Goal: Transaction & Acquisition: Purchase product/service

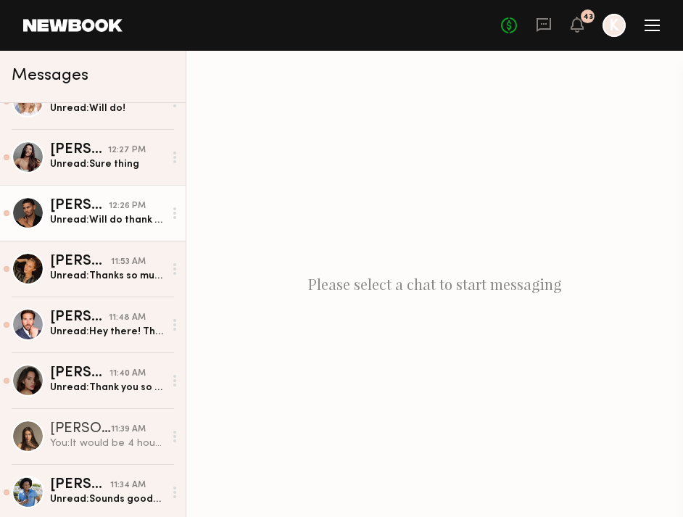
scroll to position [125, 0]
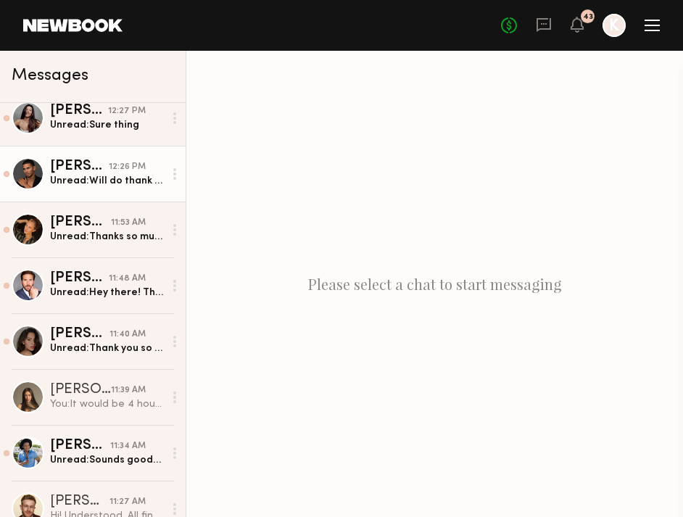
click at [108, 223] on div "[PERSON_NAME]" at bounding box center [80, 222] width 61 height 15
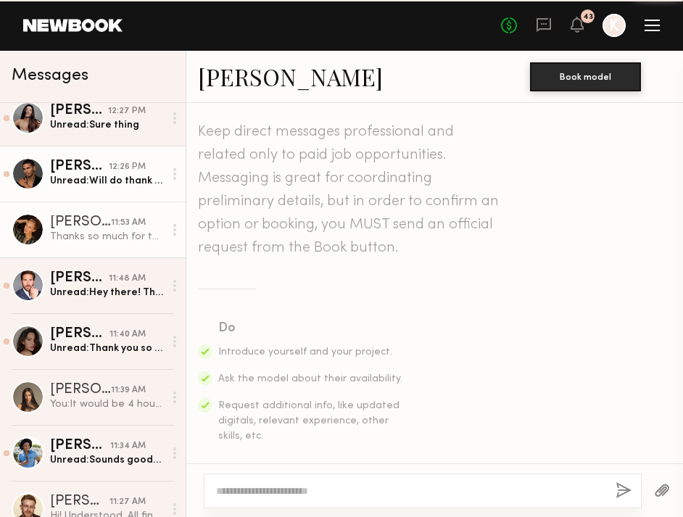
scroll to position [903, 0]
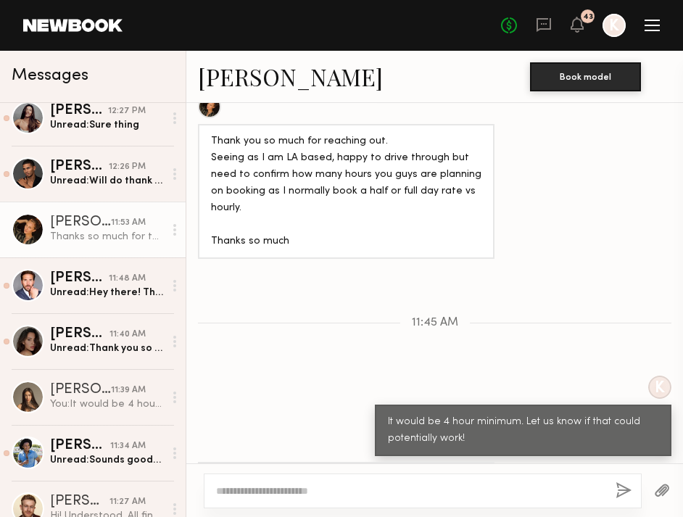
click at [301, 485] on textarea at bounding box center [410, 491] width 388 height 15
type textarea "**********"
click at [628, 493] on button "button" at bounding box center [624, 491] width 16 height 18
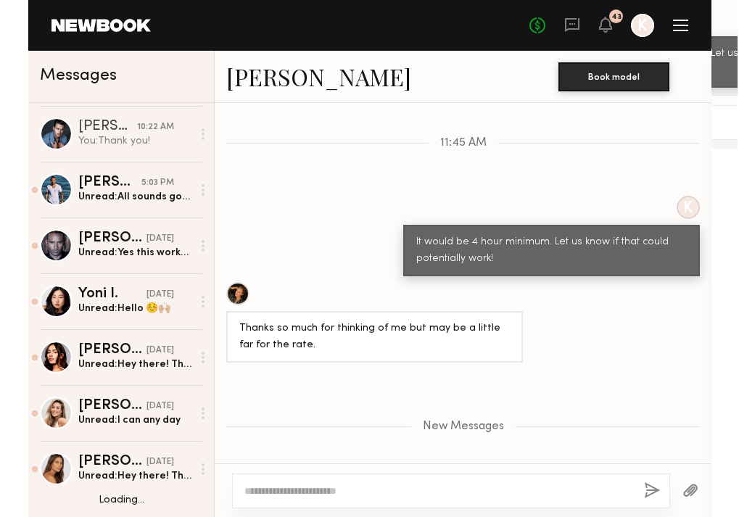
scroll to position [685, 0]
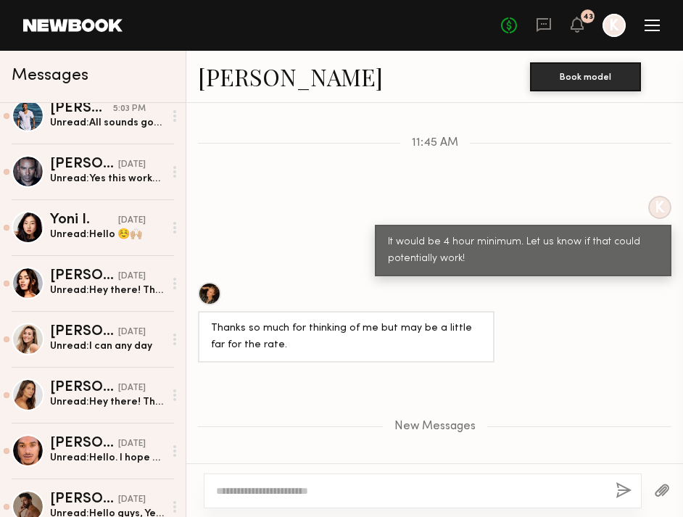
click at [71, 24] on link at bounding box center [72, 25] width 99 height 13
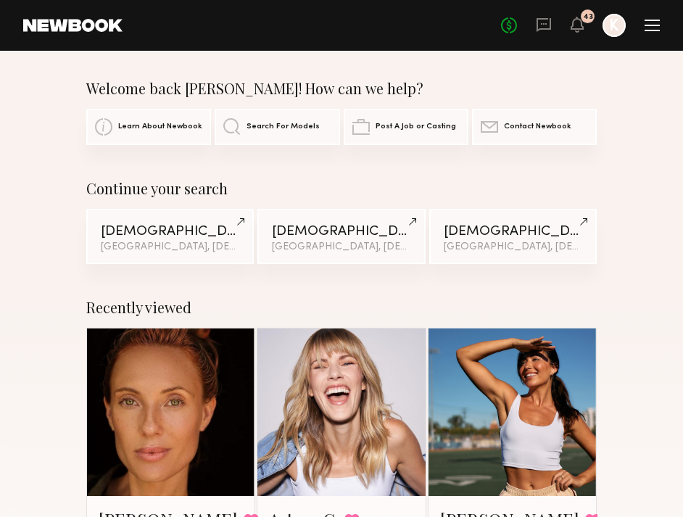
click at [653, 21] on div at bounding box center [652, 26] width 15 height 12
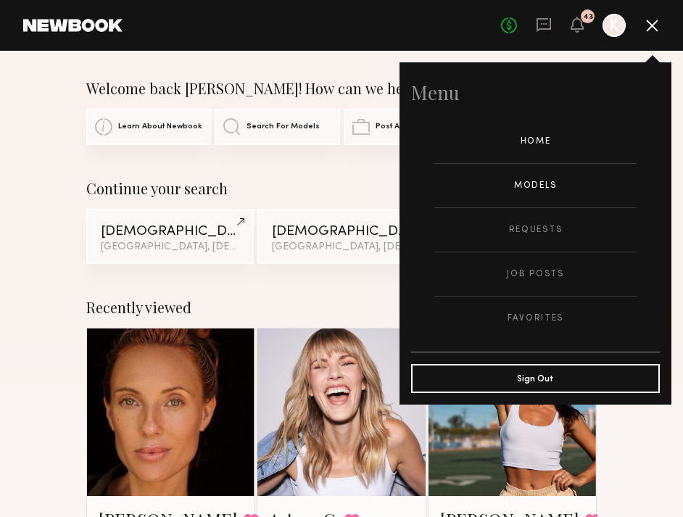
click at [525, 189] on link "Models" at bounding box center [535, 186] width 202 height 44
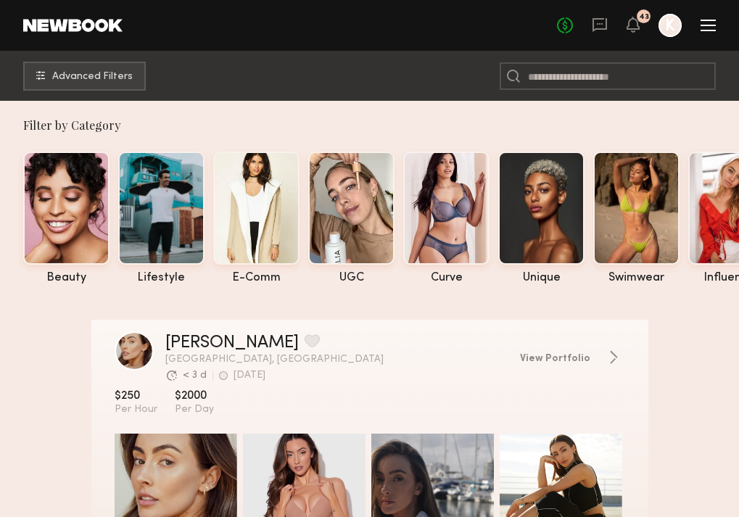
click at [683, 22] on div at bounding box center [708, 26] width 15 height 12
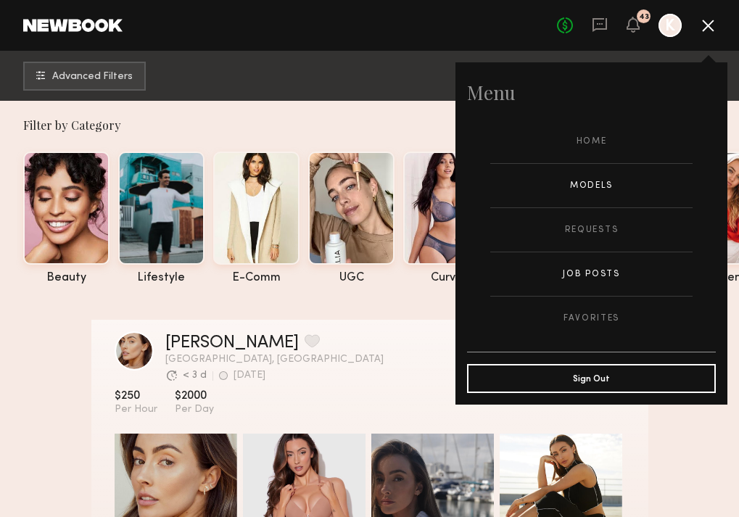
click at [589, 267] on link "Job Posts" at bounding box center [591, 274] width 202 height 44
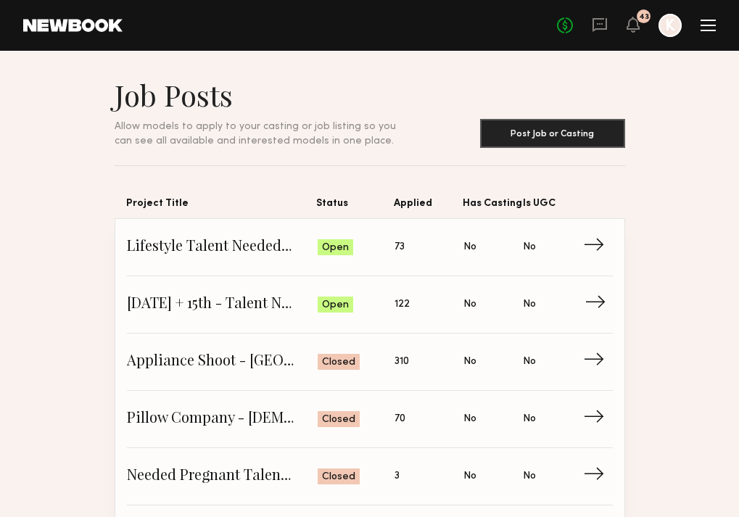
click at [316, 287] on link "October 14th + 15th - Talent Needed San Diego Status: Open Applied: 122 Has Cas…" at bounding box center [370, 304] width 486 height 57
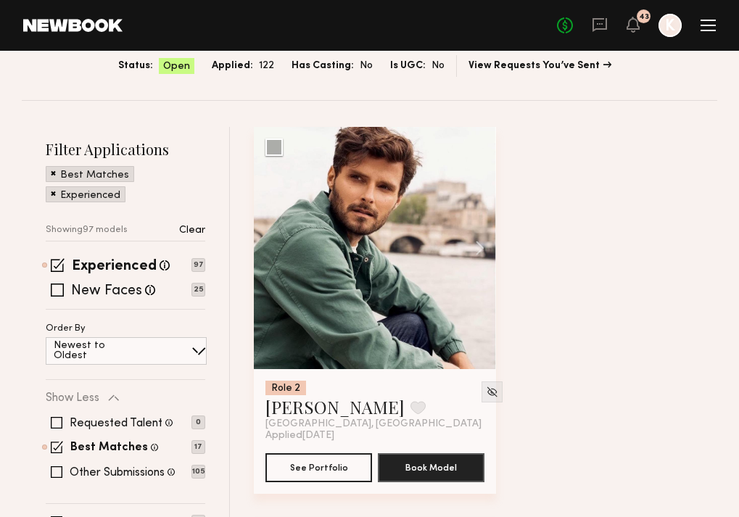
scroll to position [234, 0]
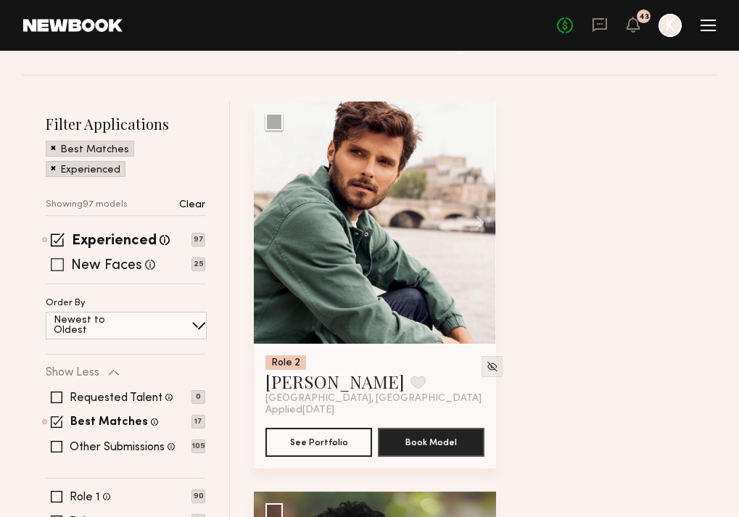
click at [54, 258] on span at bounding box center [57, 264] width 13 height 13
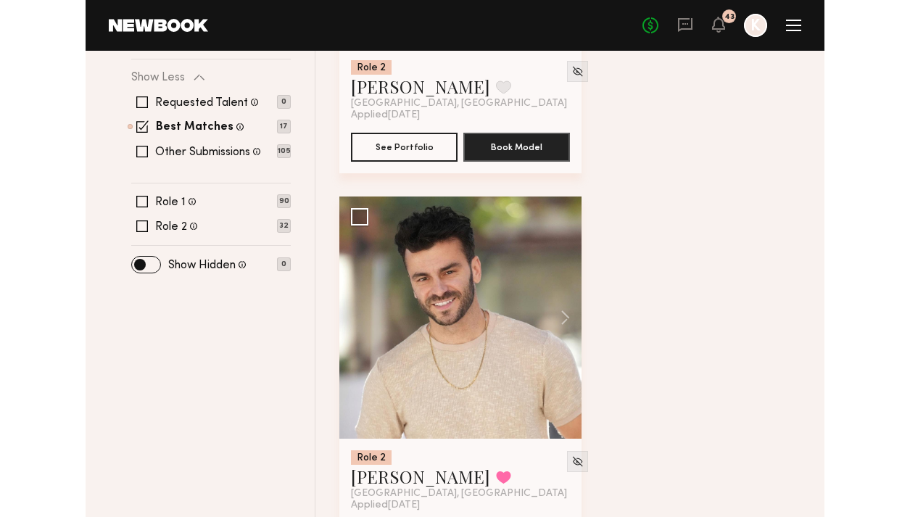
scroll to position [588, 0]
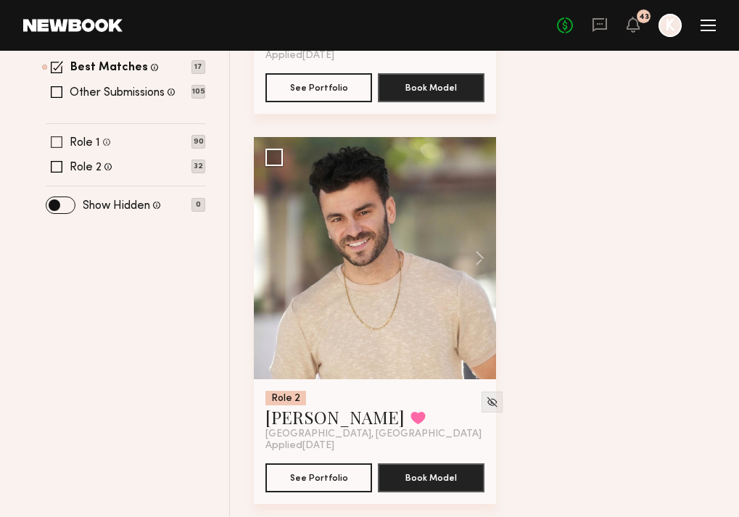
click at [58, 136] on span at bounding box center [57, 142] width 12 height 12
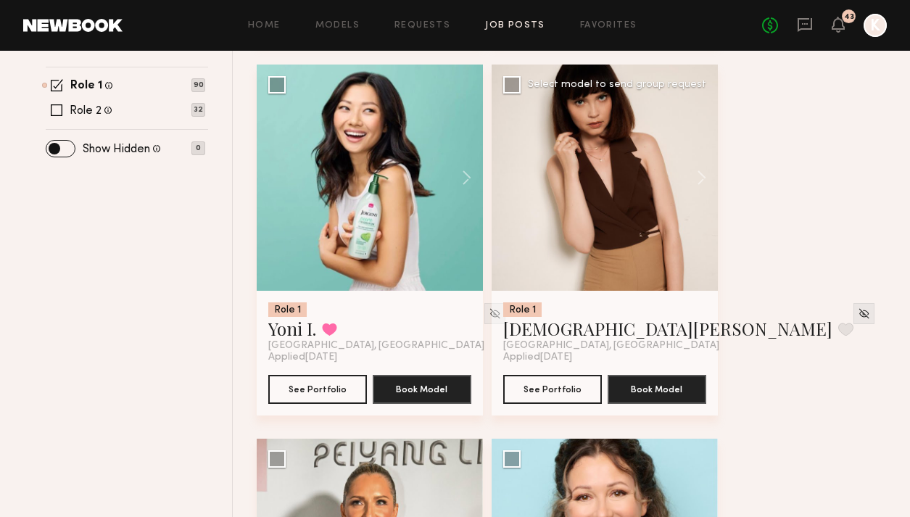
scroll to position [485, 0]
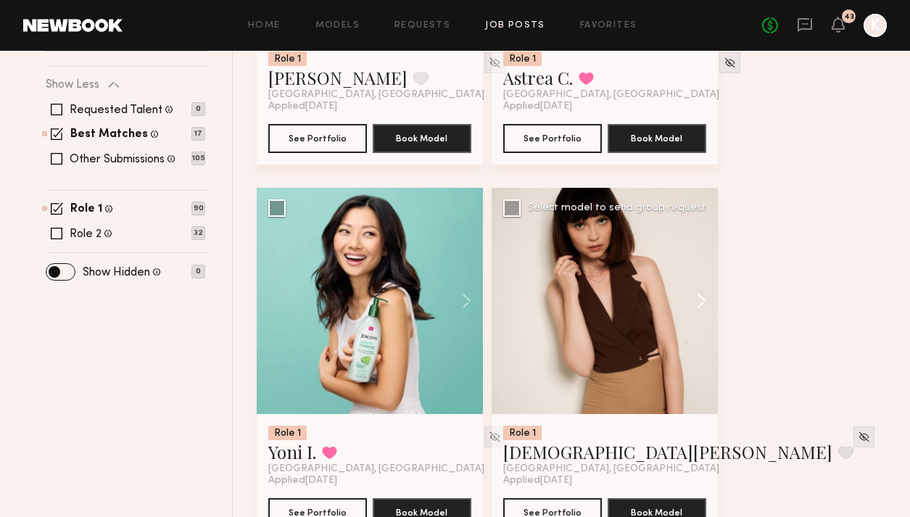
click at [683, 265] on button at bounding box center [695, 301] width 46 height 226
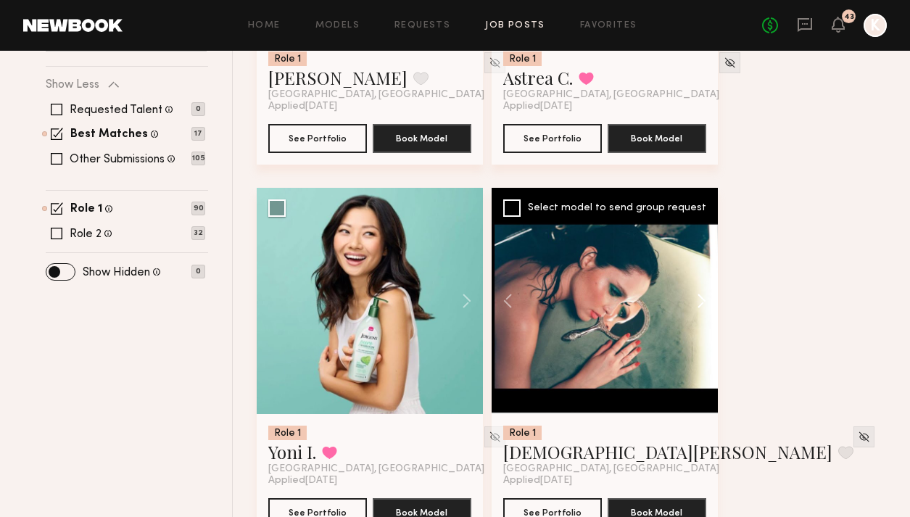
click at [683, 265] on button at bounding box center [695, 301] width 46 height 226
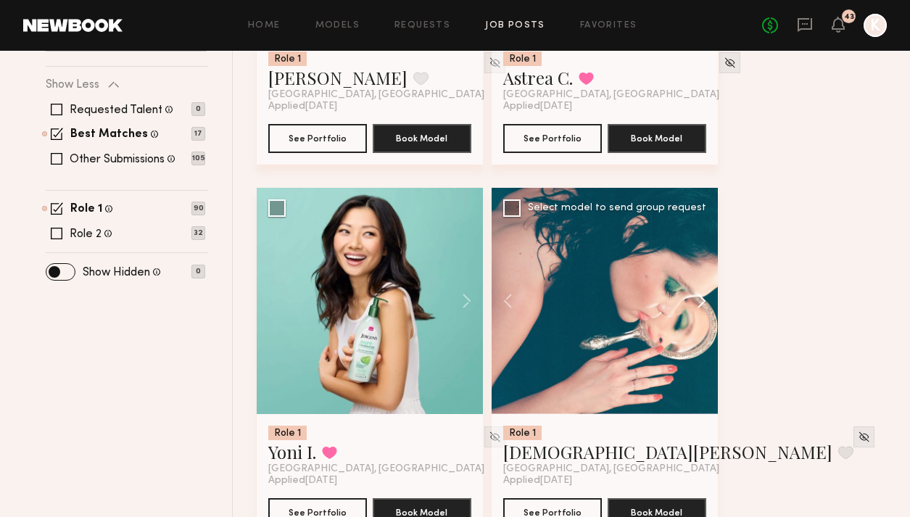
click at [683, 265] on button at bounding box center [695, 301] width 46 height 226
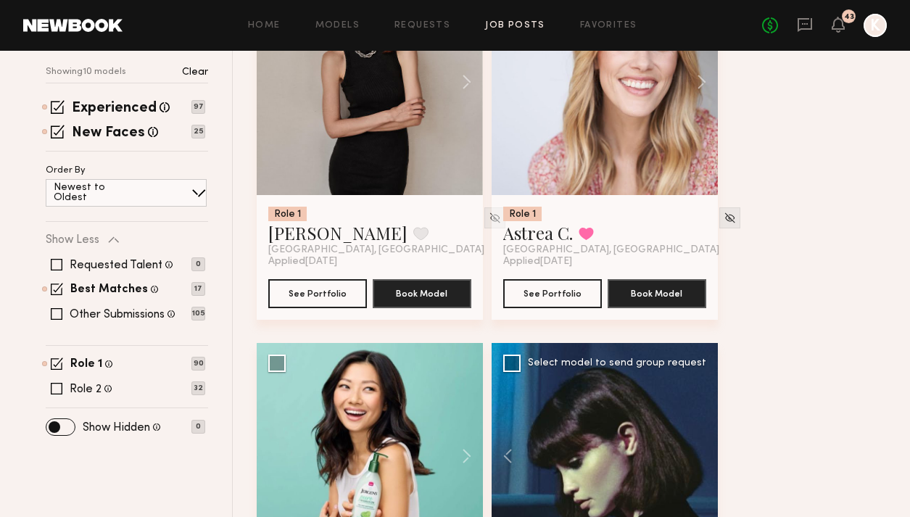
scroll to position [207, 0]
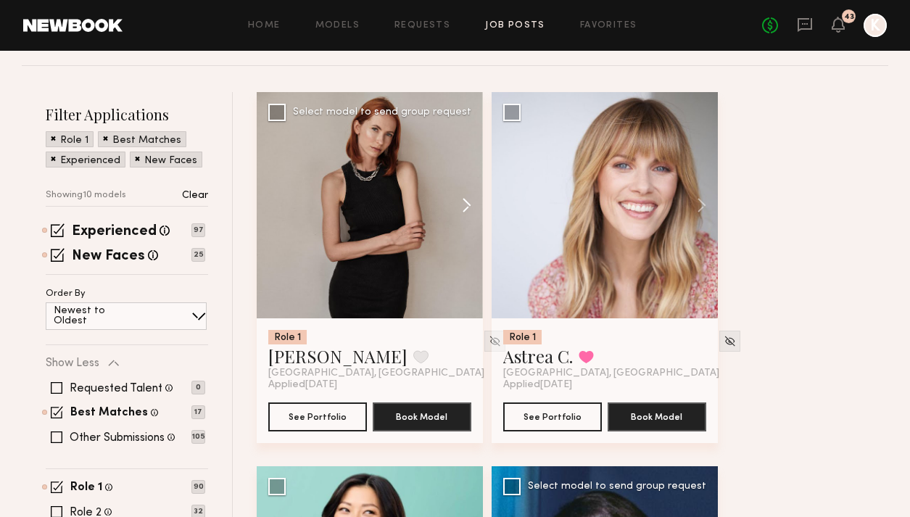
click at [462, 173] on button at bounding box center [460, 205] width 46 height 226
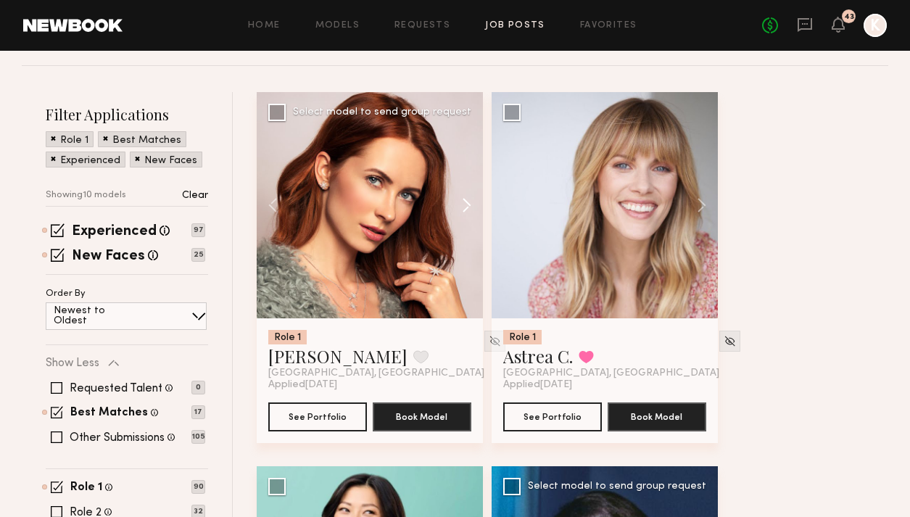
click at [462, 173] on button at bounding box center [460, 205] width 46 height 226
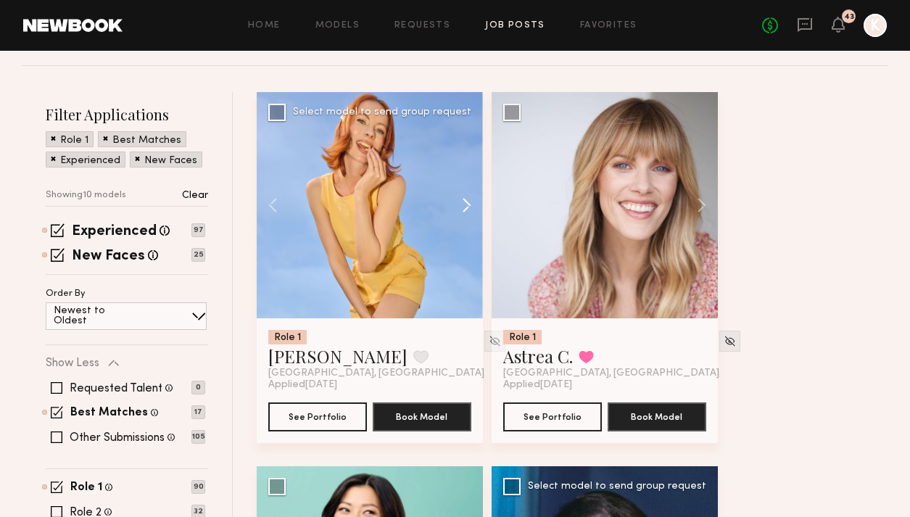
click at [462, 173] on button at bounding box center [460, 205] width 46 height 226
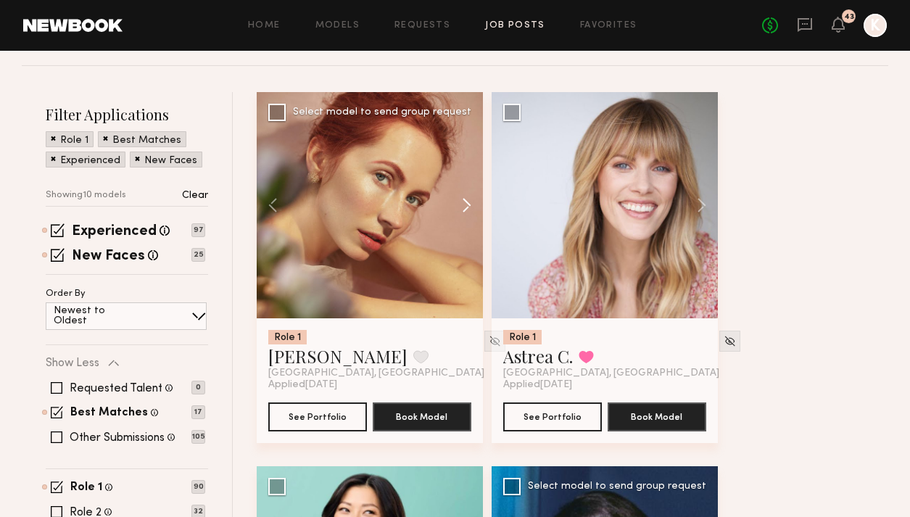
click at [462, 173] on button at bounding box center [460, 205] width 46 height 226
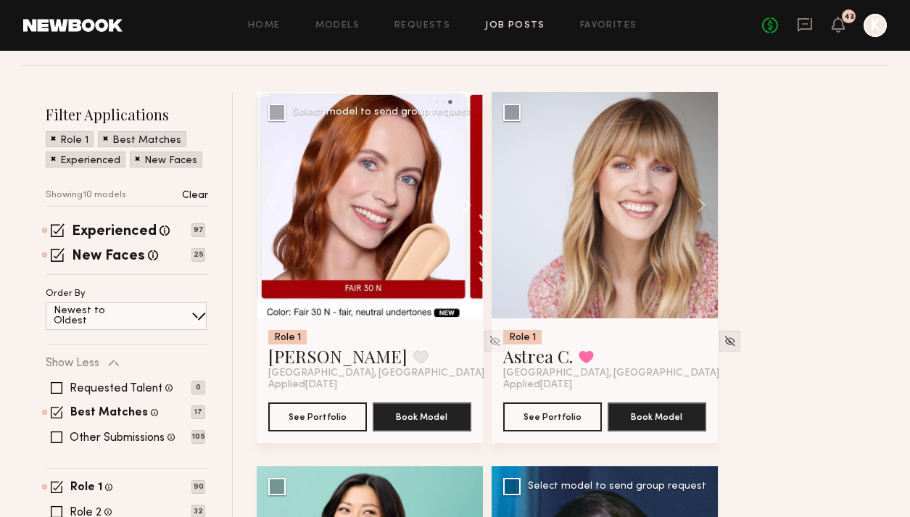
click at [462, 173] on button at bounding box center [460, 205] width 46 height 226
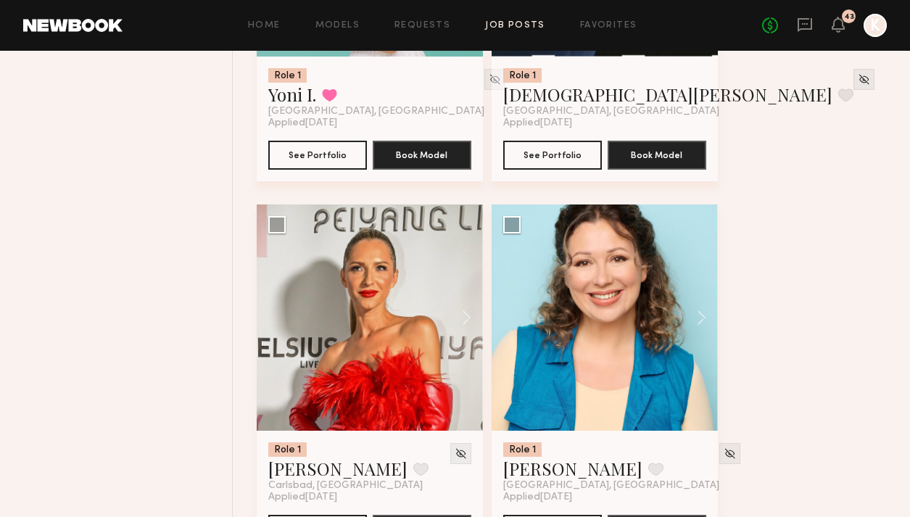
scroll to position [942, 0]
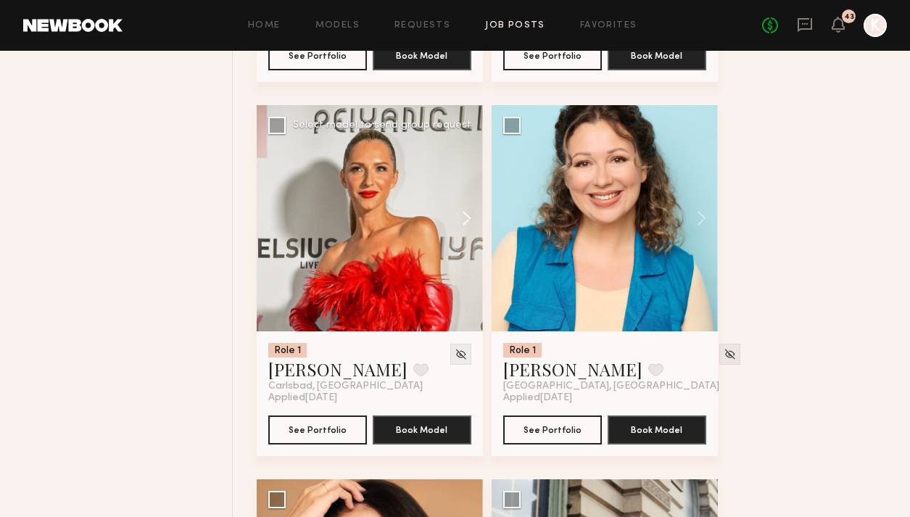
click at [461, 176] on button at bounding box center [460, 218] width 46 height 226
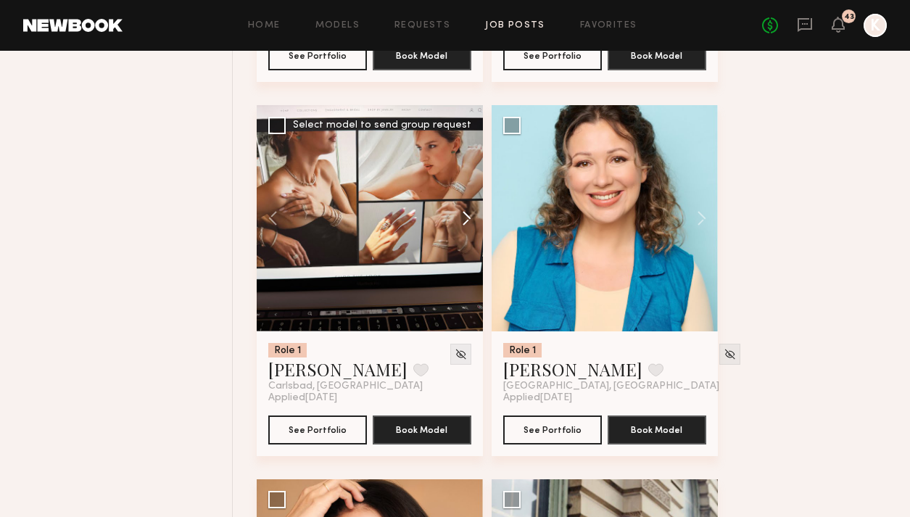
click at [461, 176] on button at bounding box center [460, 218] width 46 height 226
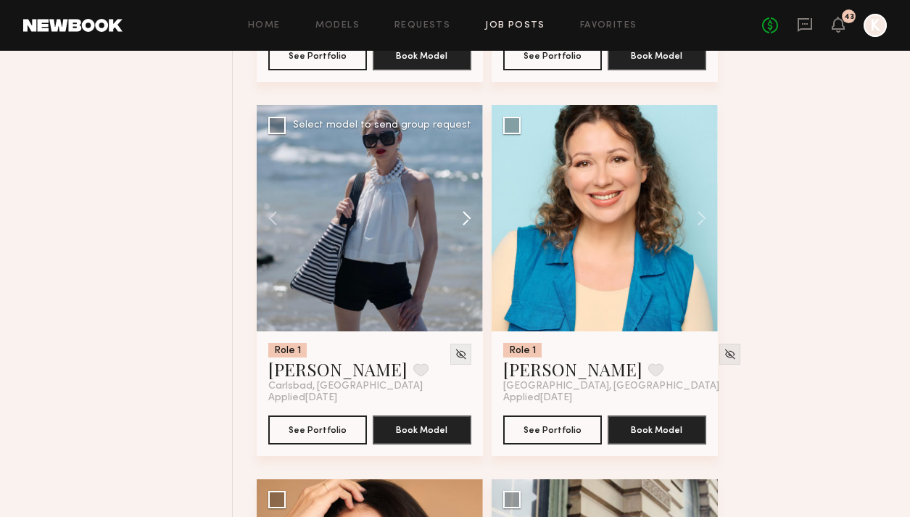
click at [461, 176] on button at bounding box center [460, 218] width 46 height 226
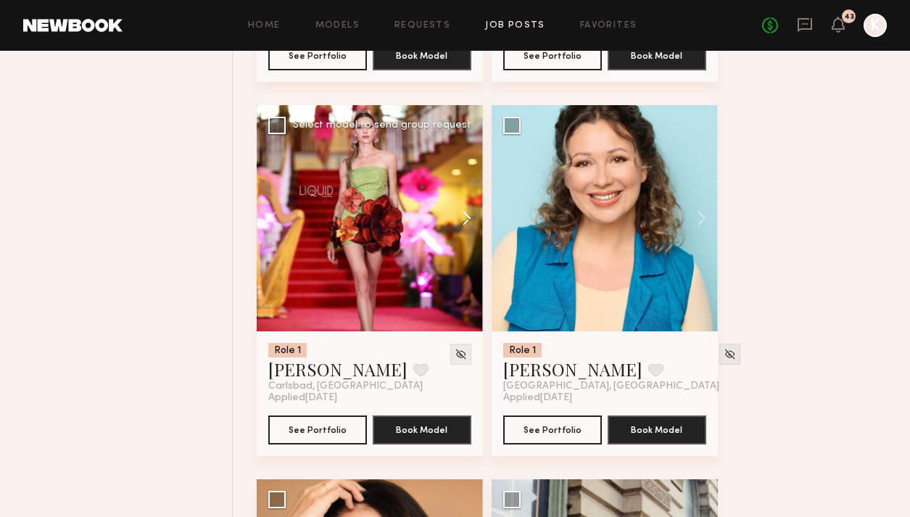
click at [461, 176] on button at bounding box center [460, 218] width 46 height 226
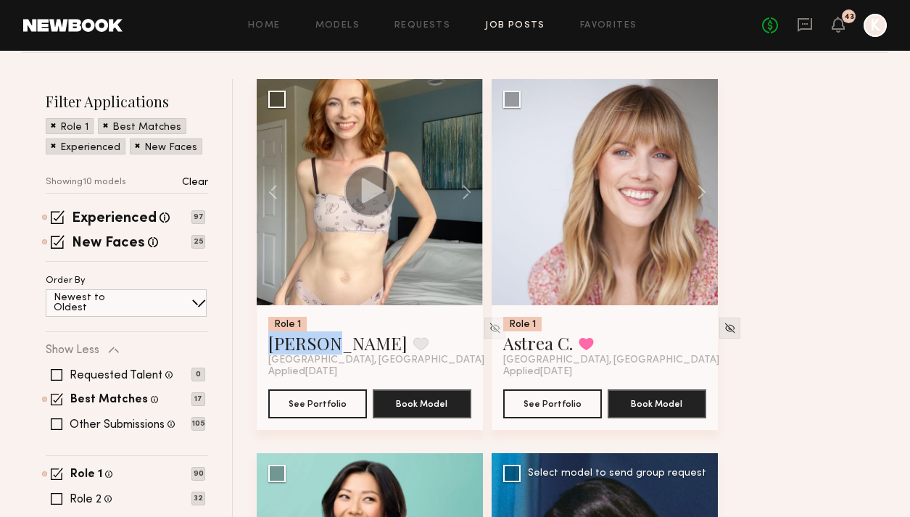
scroll to position [353, 0]
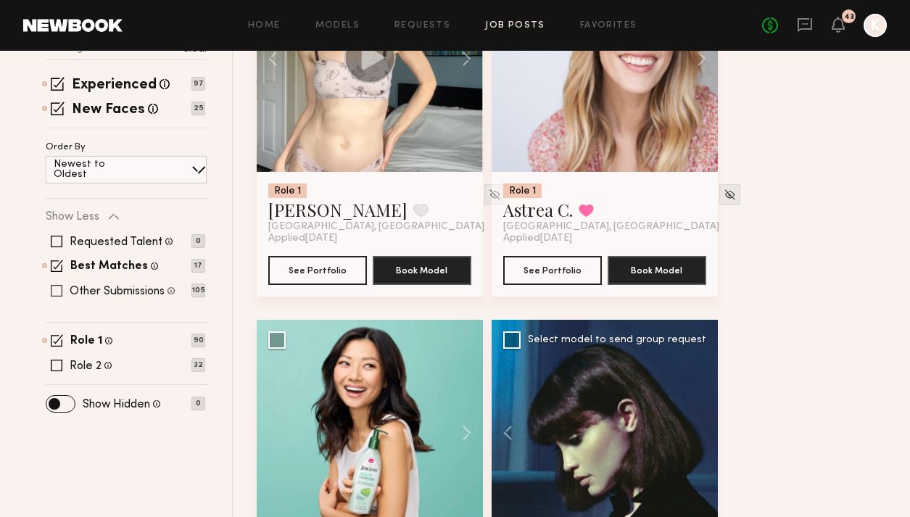
click at [56, 285] on span at bounding box center [57, 291] width 12 height 12
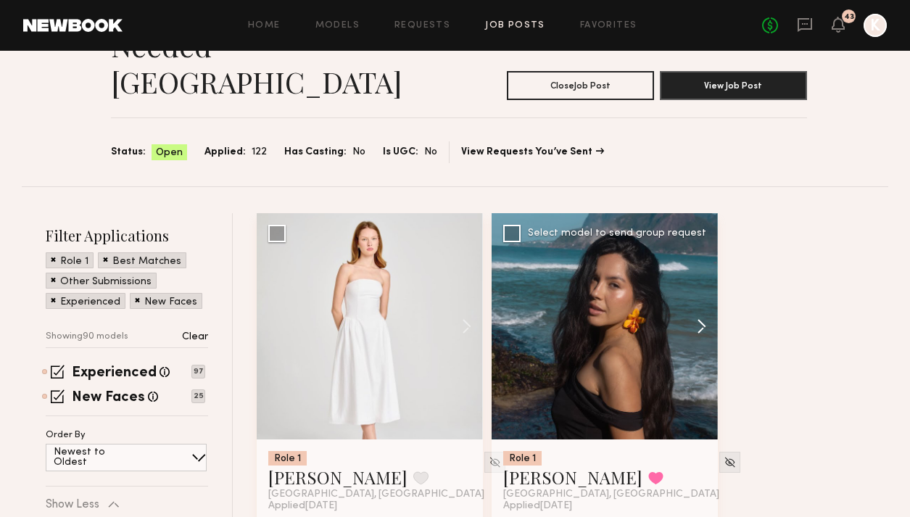
scroll to position [141, 0]
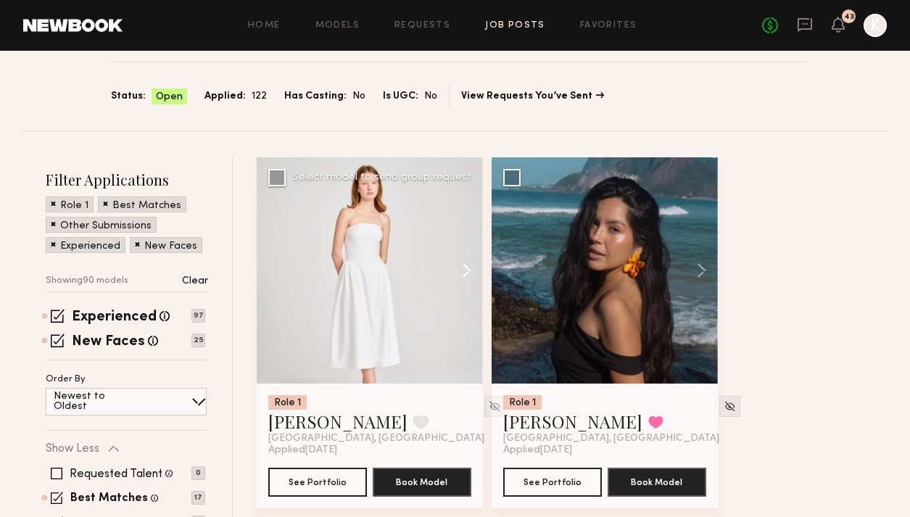
click at [458, 242] on button at bounding box center [460, 270] width 46 height 226
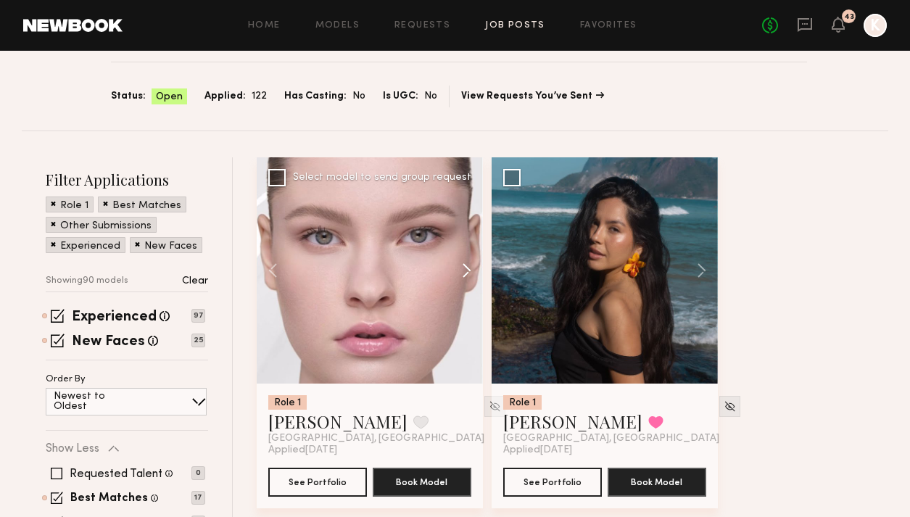
click at [458, 242] on button at bounding box center [460, 270] width 46 height 226
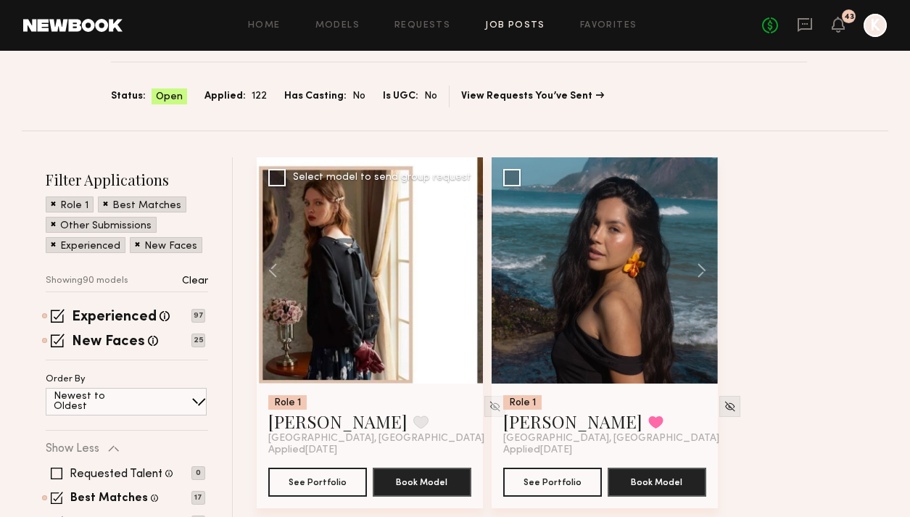
click at [458, 242] on button at bounding box center [460, 270] width 46 height 226
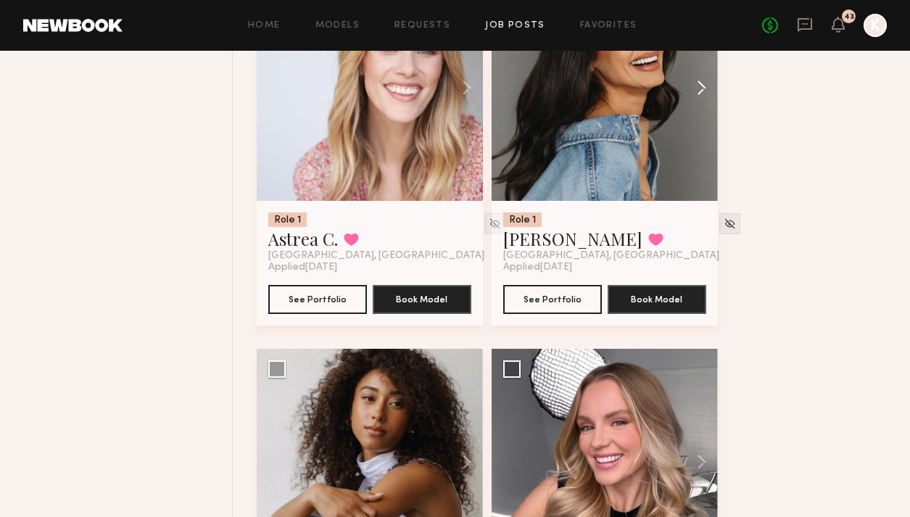
scroll to position [1355, 0]
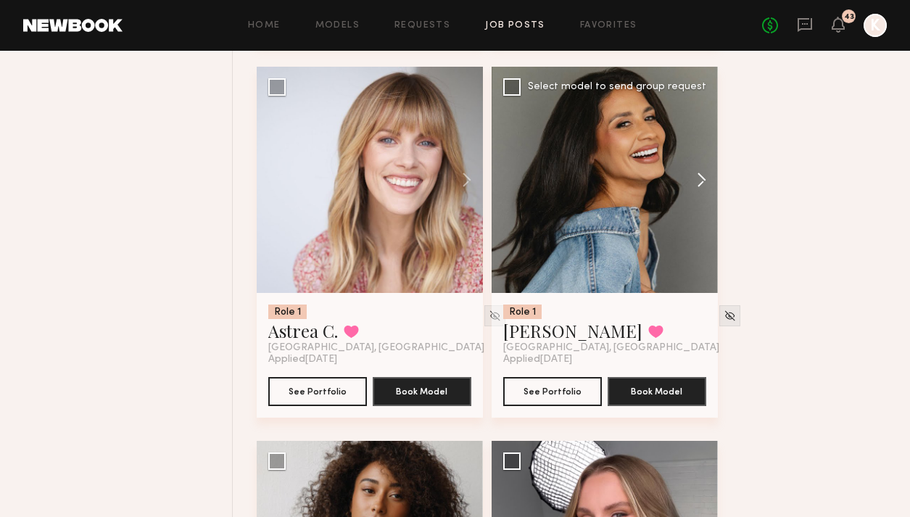
click at [683, 141] on button at bounding box center [695, 180] width 46 height 226
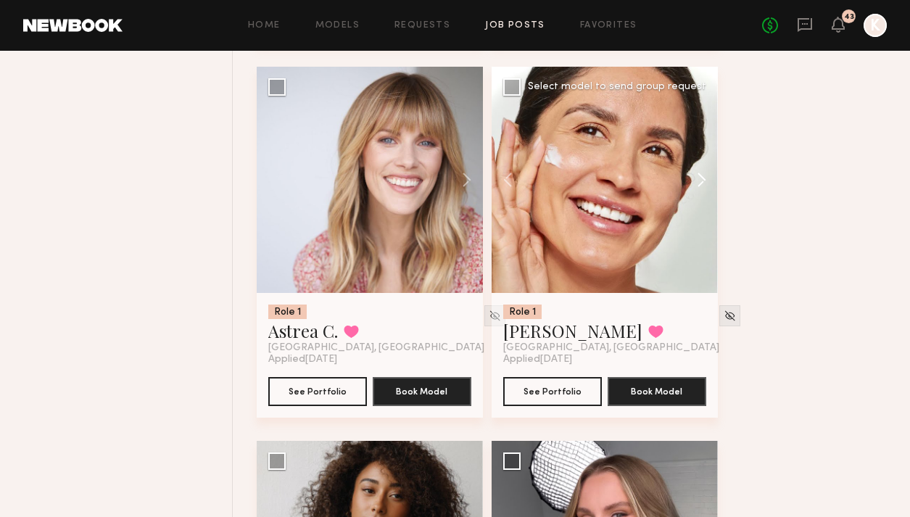
click at [683, 141] on button at bounding box center [695, 180] width 46 height 226
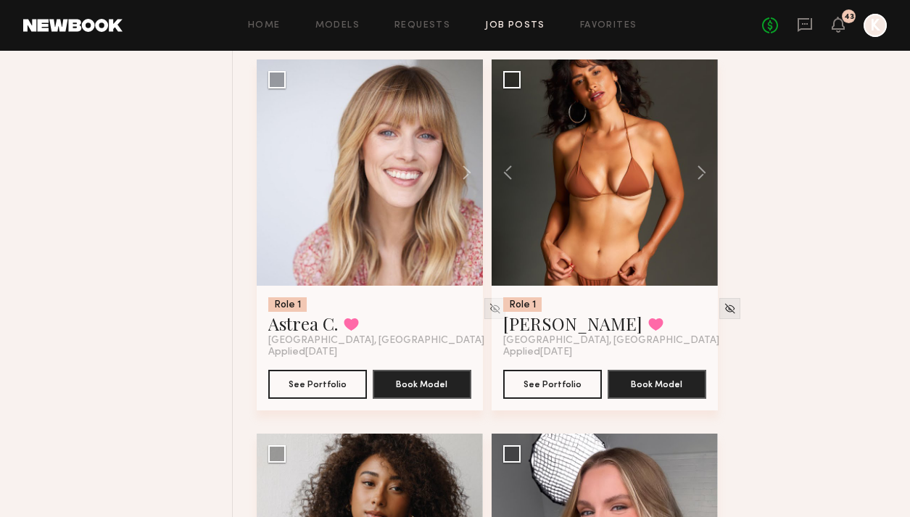
scroll to position [1540, 0]
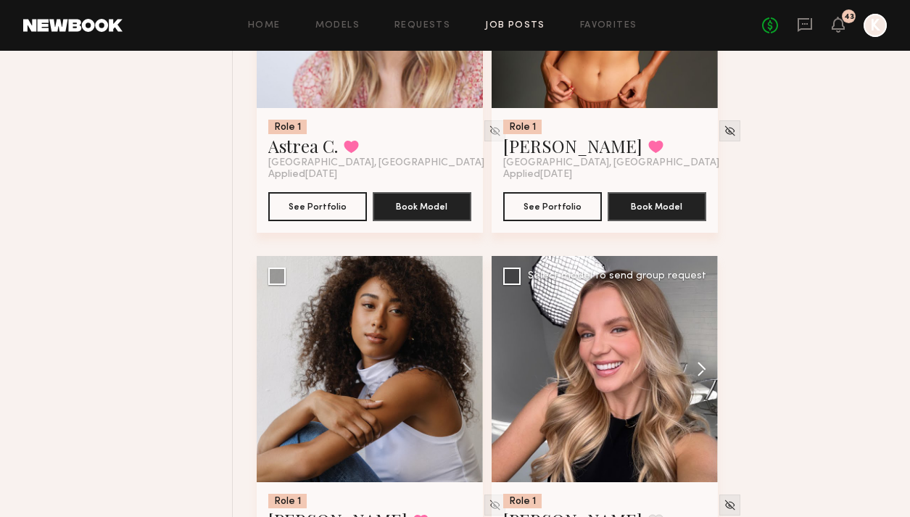
click at [683, 343] on button at bounding box center [695, 369] width 46 height 226
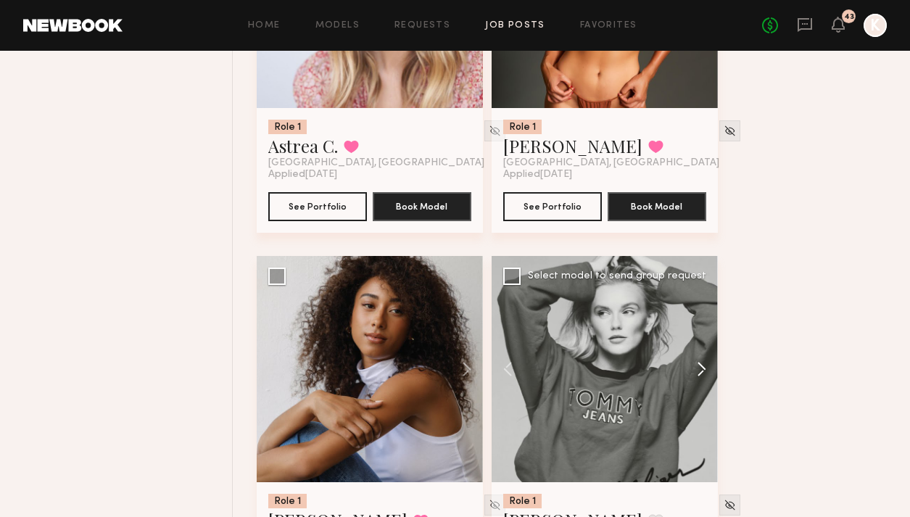
click at [683, 343] on button at bounding box center [695, 369] width 46 height 226
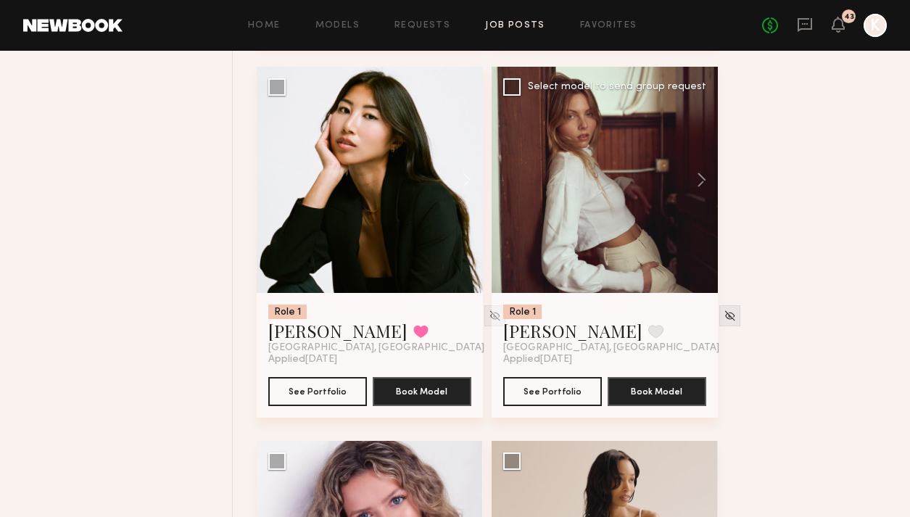
scroll to position [3932, 0]
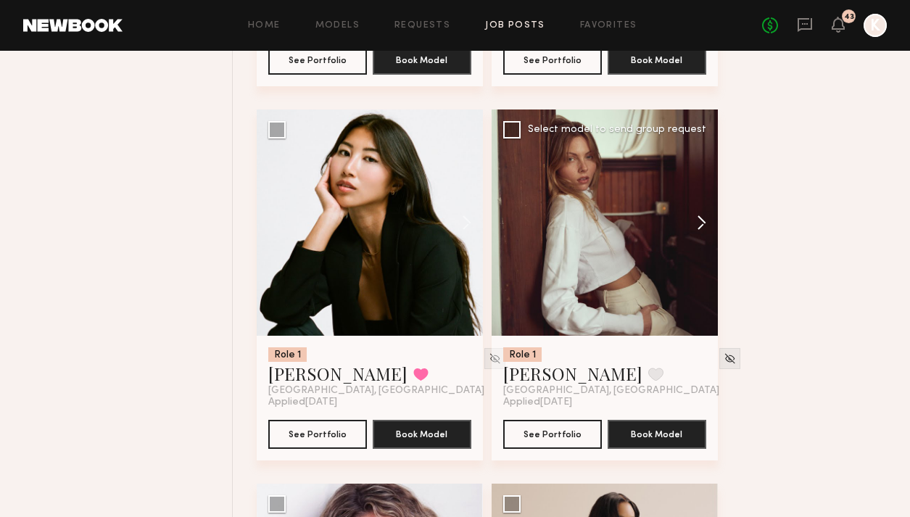
click at [683, 186] on button at bounding box center [695, 223] width 46 height 226
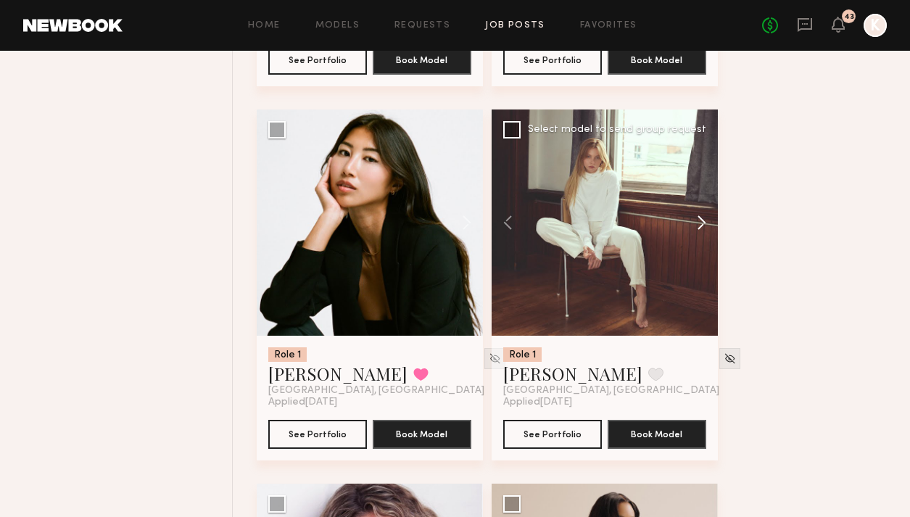
click at [683, 186] on button at bounding box center [695, 223] width 46 height 226
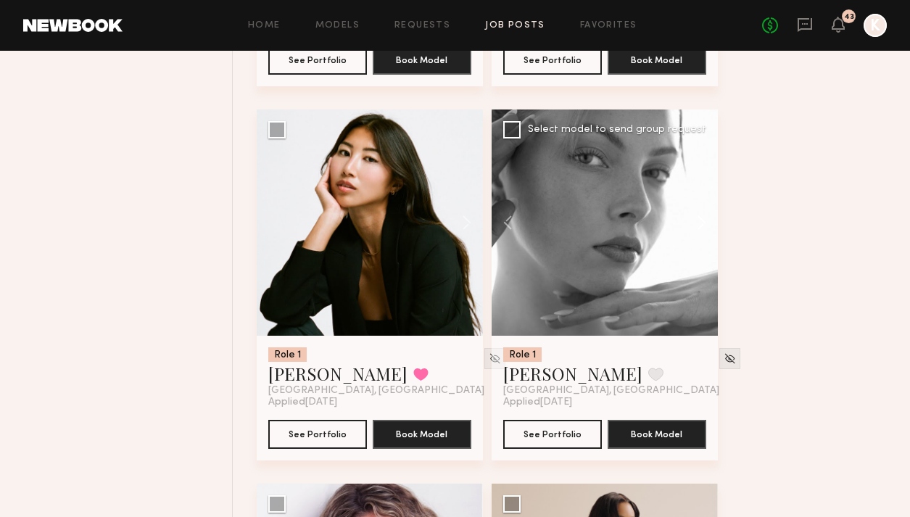
click at [683, 186] on button at bounding box center [695, 223] width 46 height 226
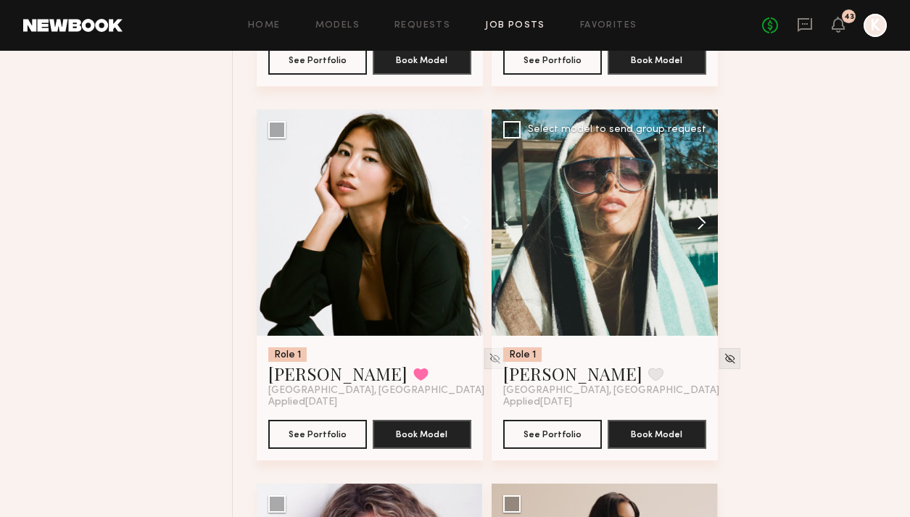
click at [683, 186] on button at bounding box center [695, 223] width 46 height 226
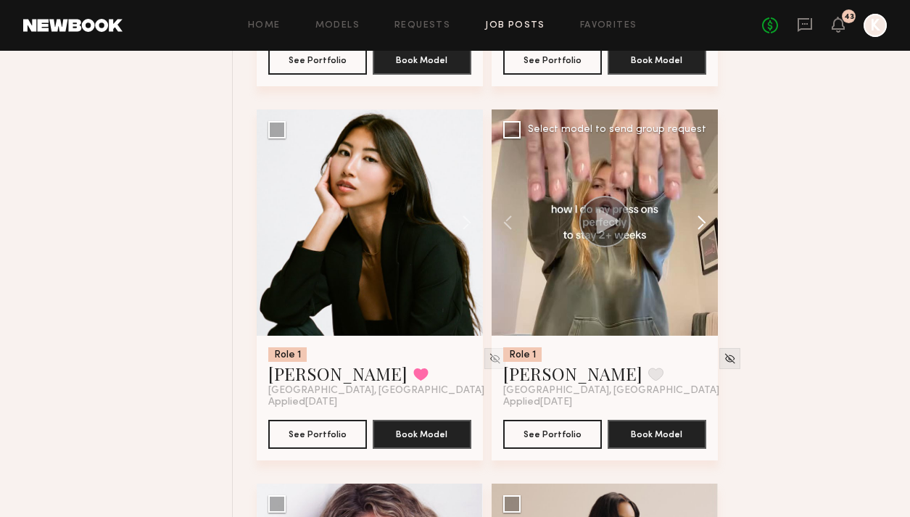
click at [683, 186] on button at bounding box center [695, 223] width 46 height 226
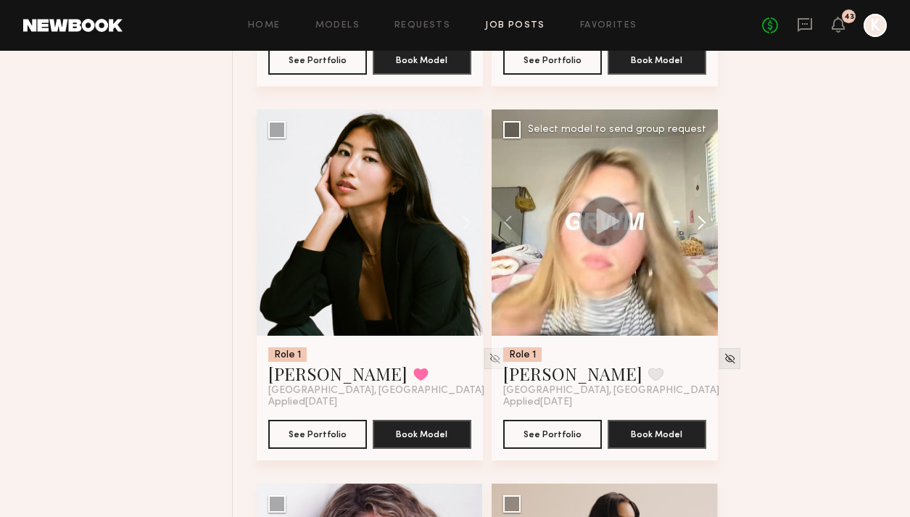
click at [683, 186] on button at bounding box center [695, 223] width 46 height 226
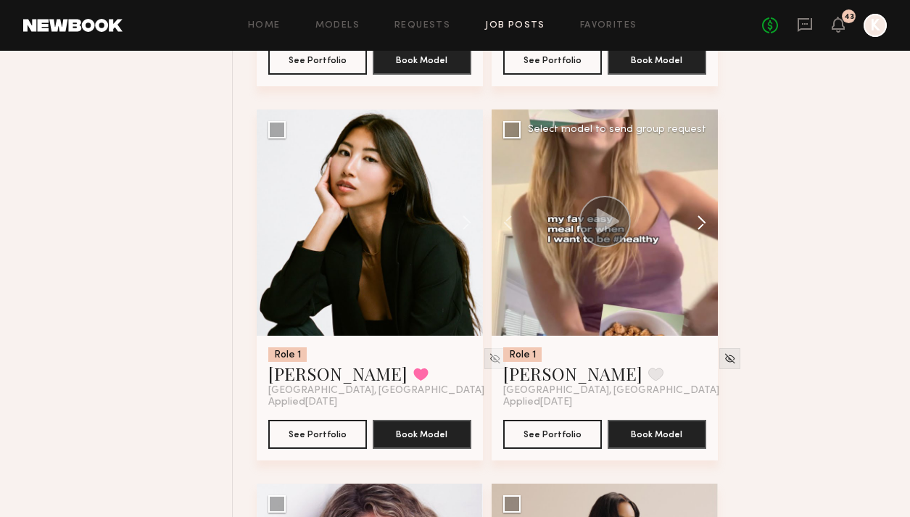
click at [683, 186] on button at bounding box center [695, 223] width 46 height 226
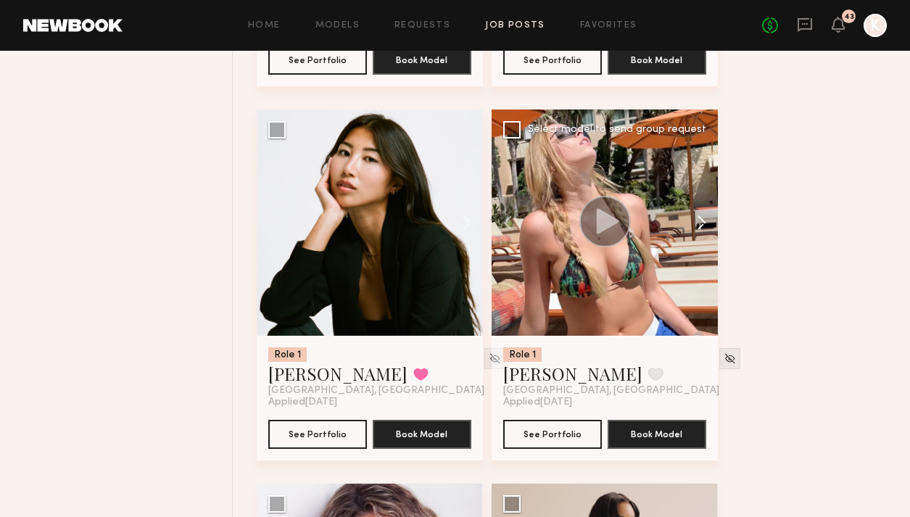
click at [683, 186] on button at bounding box center [695, 223] width 46 height 226
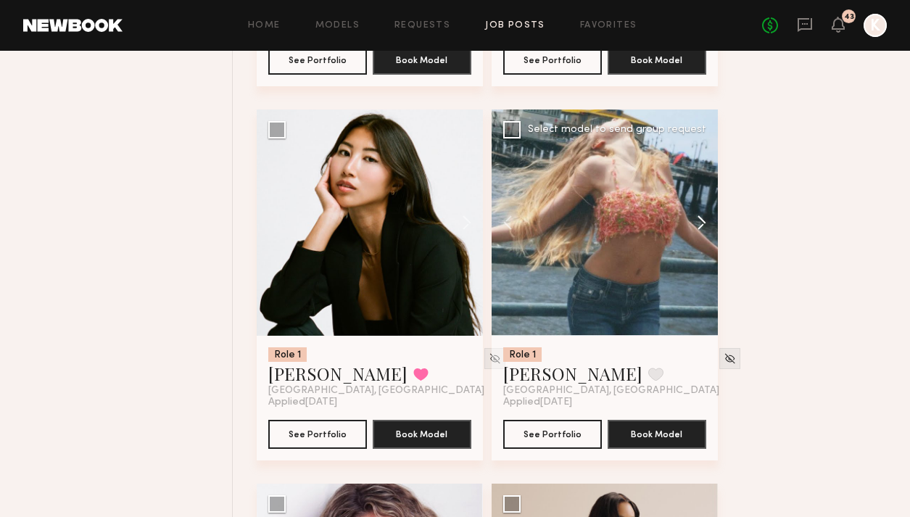
click at [683, 186] on button at bounding box center [695, 223] width 46 height 226
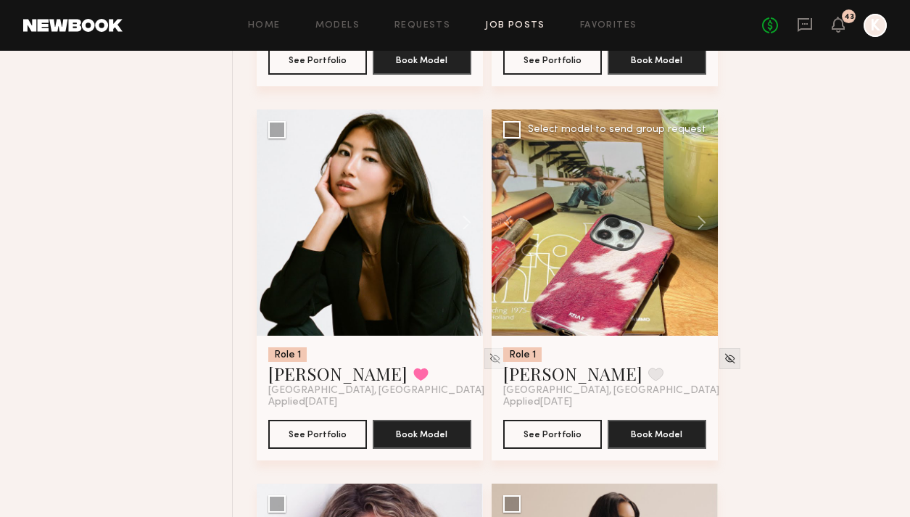
scroll to position [4192, 0]
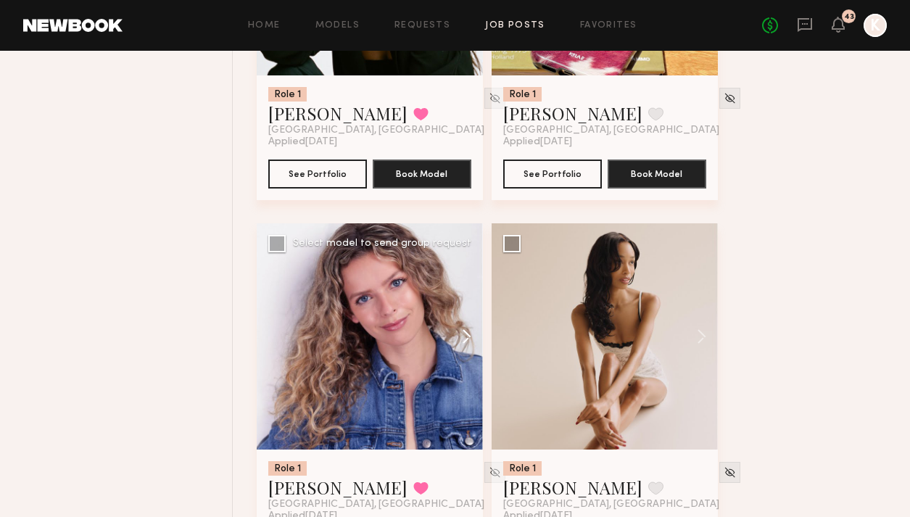
click at [474, 297] on button at bounding box center [460, 336] width 46 height 226
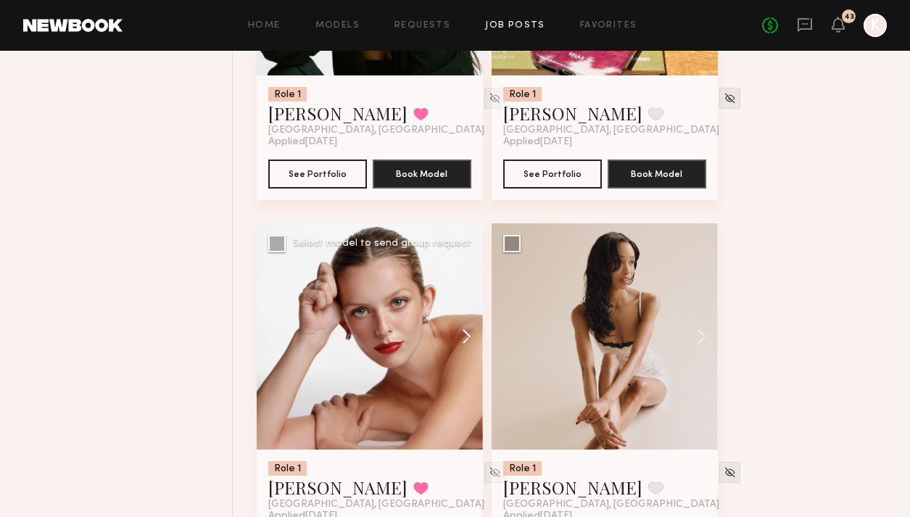
click at [474, 297] on button at bounding box center [460, 336] width 46 height 226
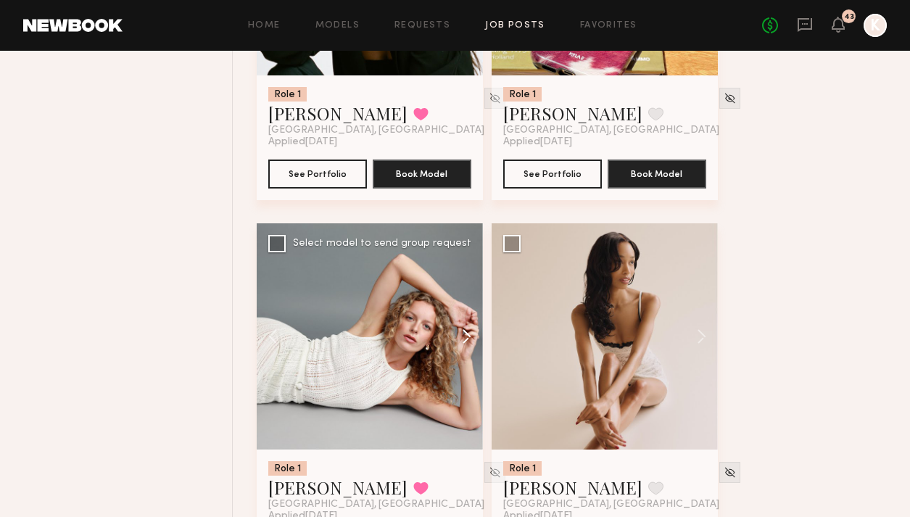
click at [464, 300] on button at bounding box center [460, 336] width 46 height 226
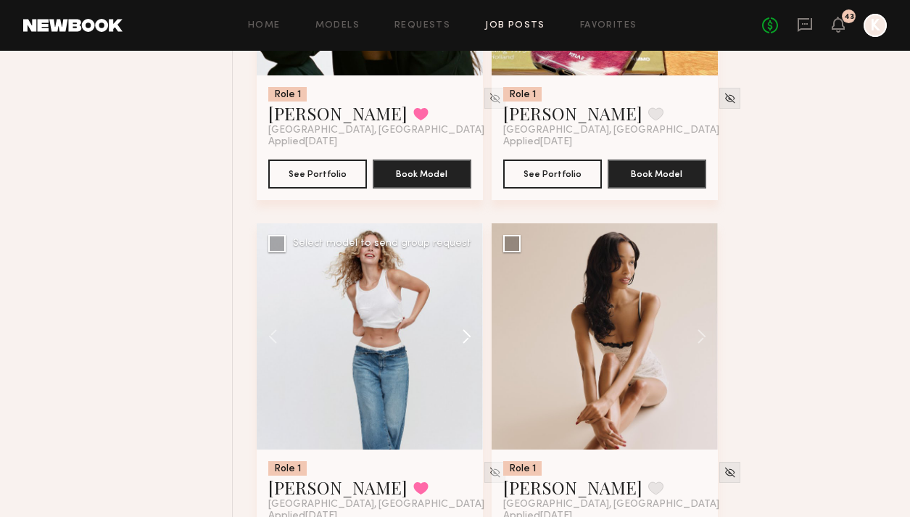
click at [467, 305] on button at bounding box center [460, 336] width 46 height 226
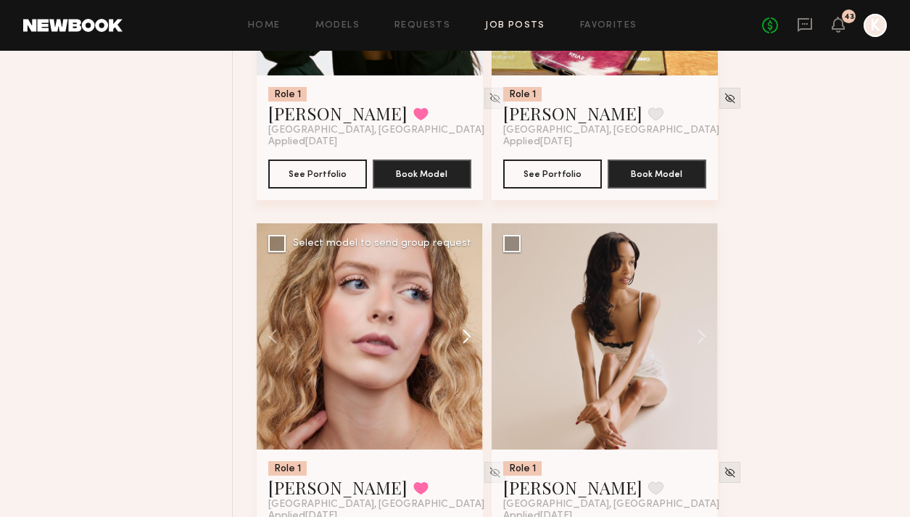
click at [466, 305] on button at bounding box center [460, 336] width 46 height 226
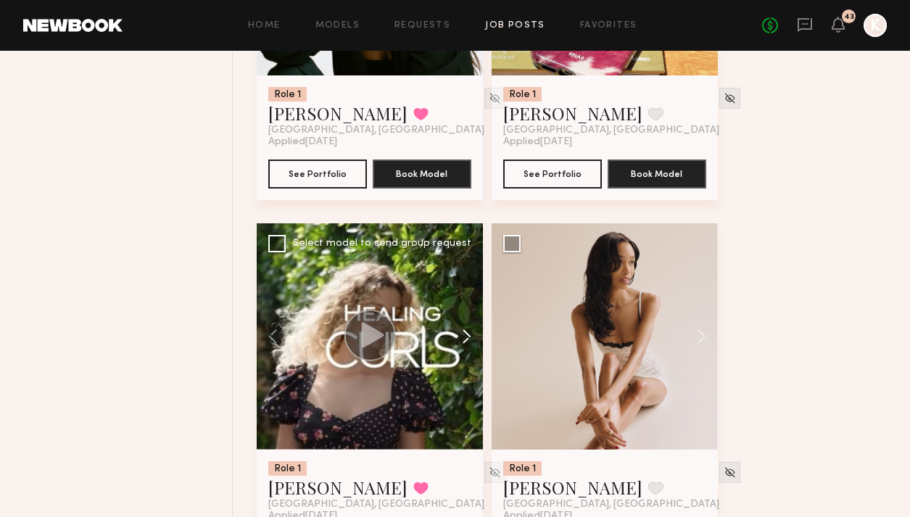
click at [466, 305] on button at bounding box center [460, 336] width 46 height 226
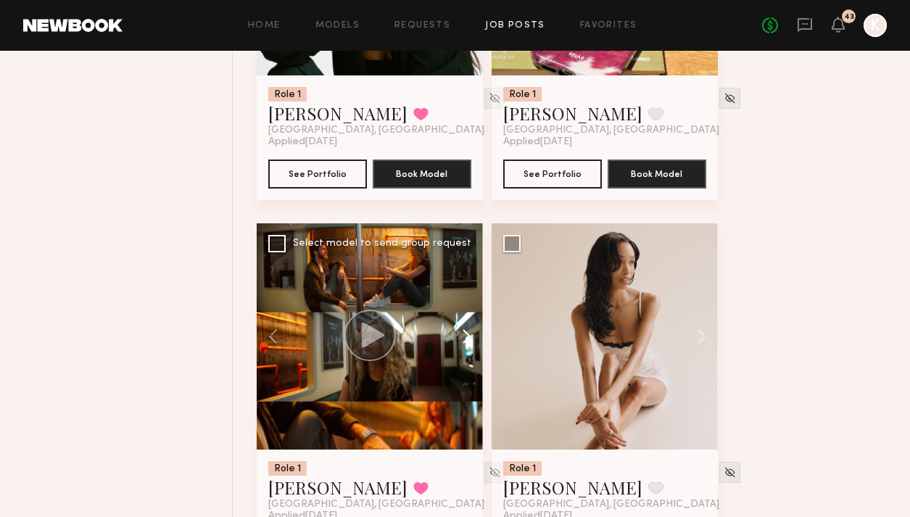
click at [466, 305] on button at bounding box center [460, 336] width 46 height 226
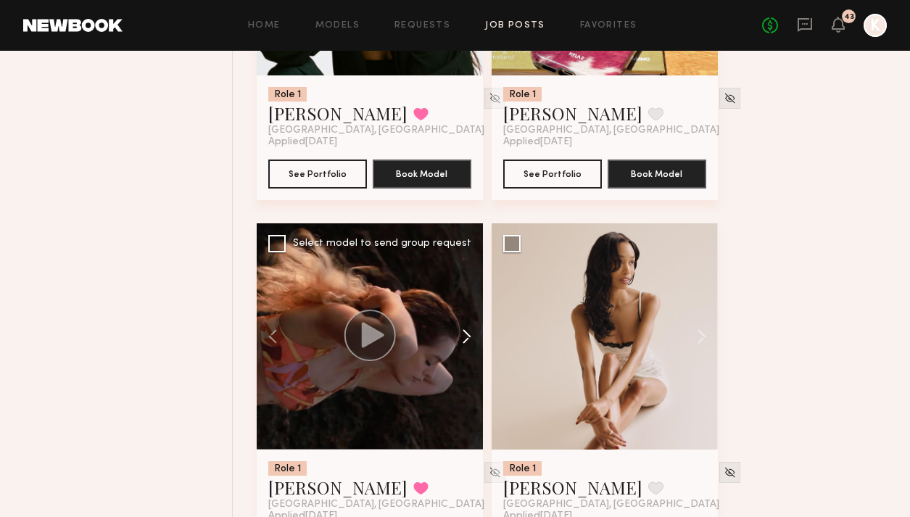
click at [466, 305] on button at bounding box center [460, 336] width 46 height 226
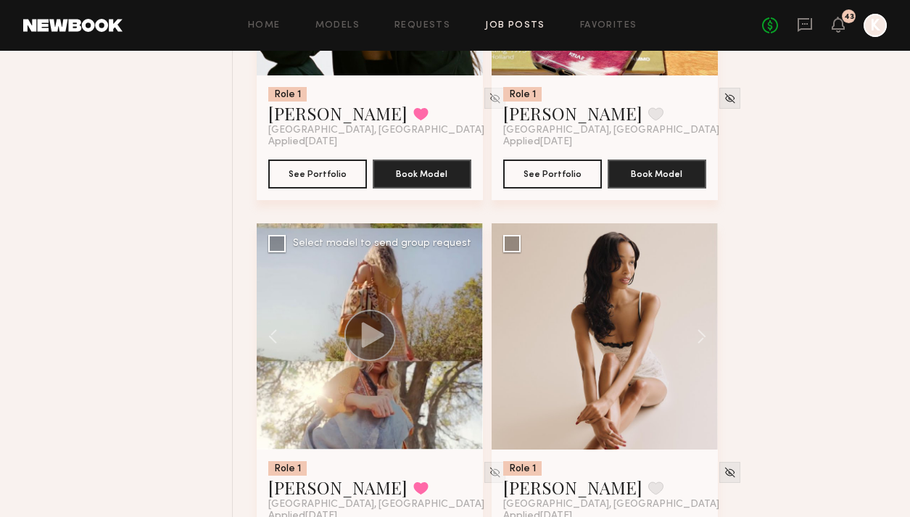
click at [466, 305] on div at bounding box center [370, 336] width 226 height 226
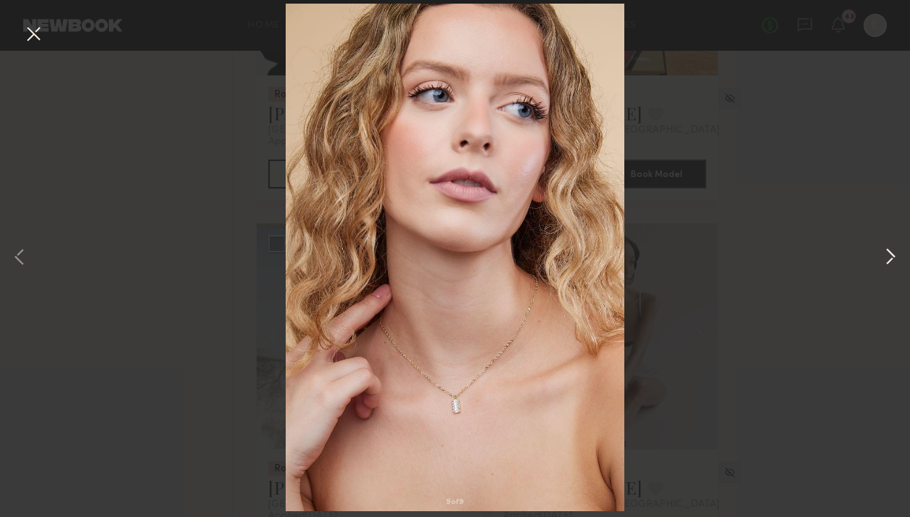
click at [683, 240] on button at bounding box center [890, 257] width 17 height 413
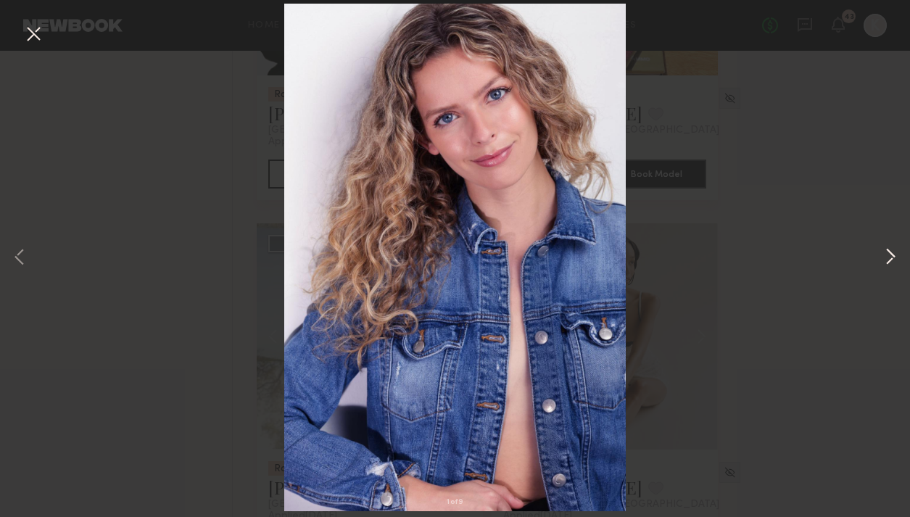
click at [683, 254] on button at bounding box center [890, 257] width 17 height 413
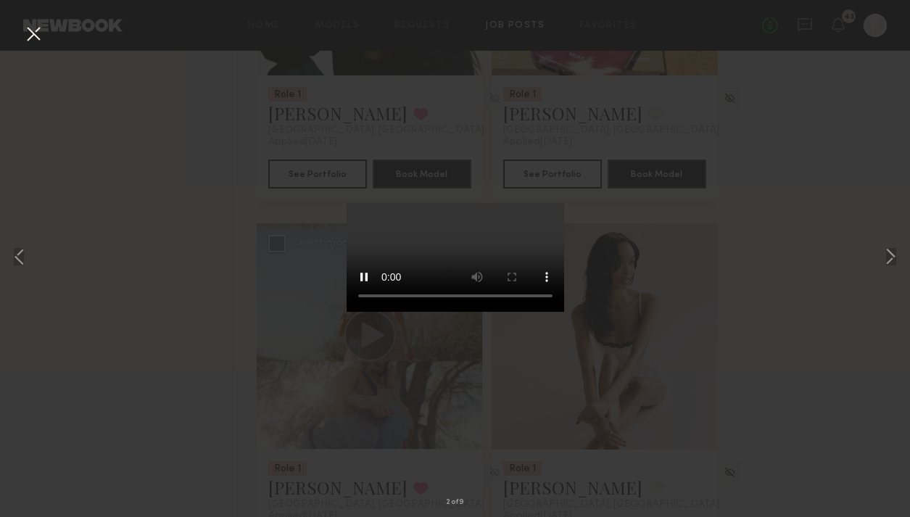
click at [23, 30] on button at bounding box center [33, 35] width 23 height 26
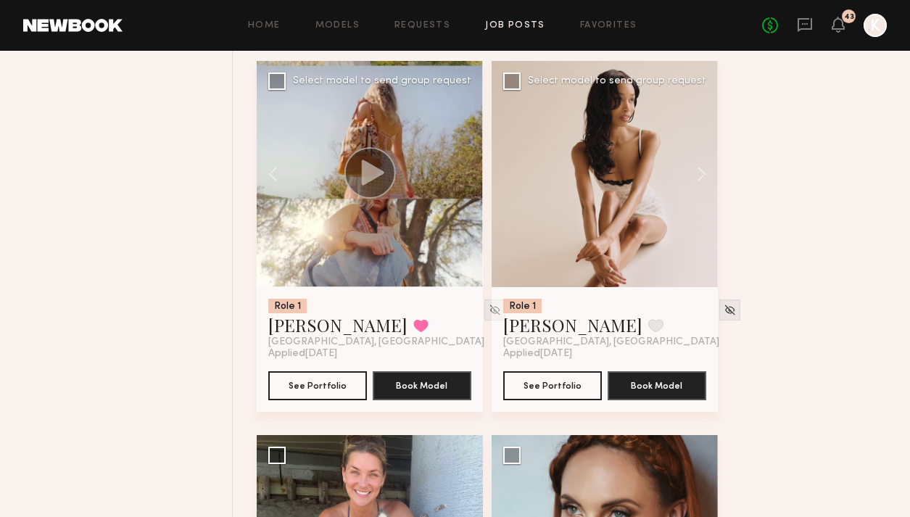
scroll to position [4532, 0]
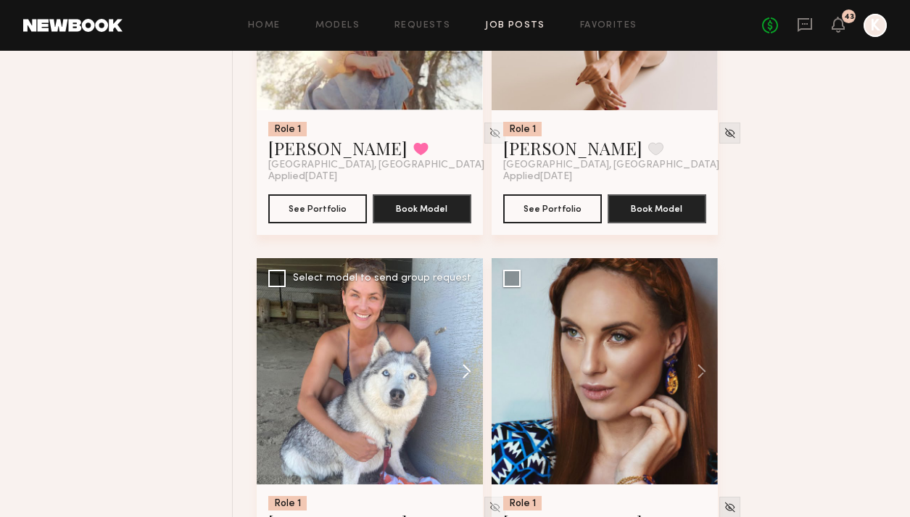
click at [458, 343] on button at bounding box center [460, 371] width 46 height 226
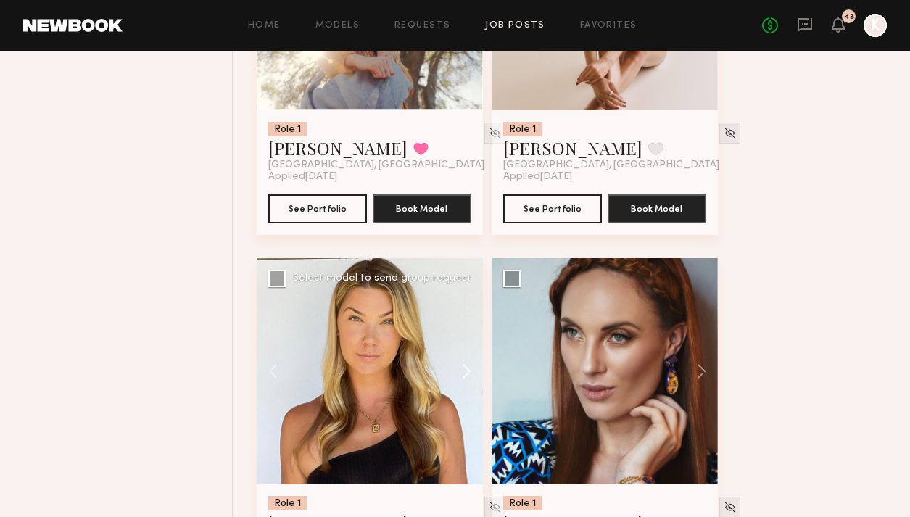
click at [458, 343] on button at bounding box center [460, 371] width 46 height 226
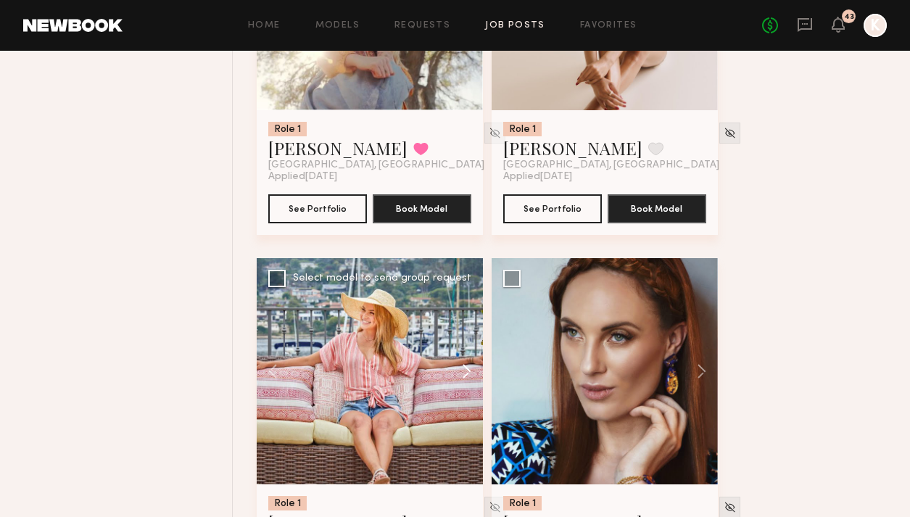
click at [458, 343] on button at bounding box center [460, 371] width 46 height 226
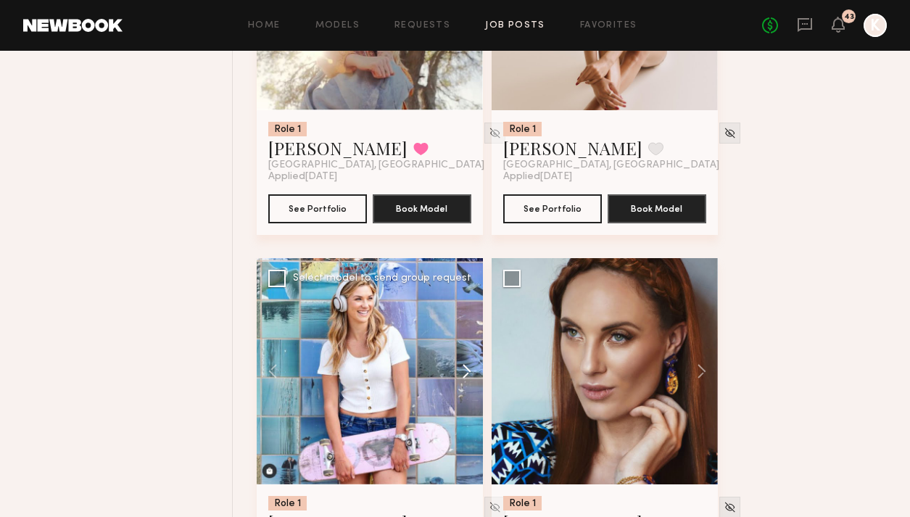
click at [458, 343] on button at bounding box center [460, 371] width 46 height 226
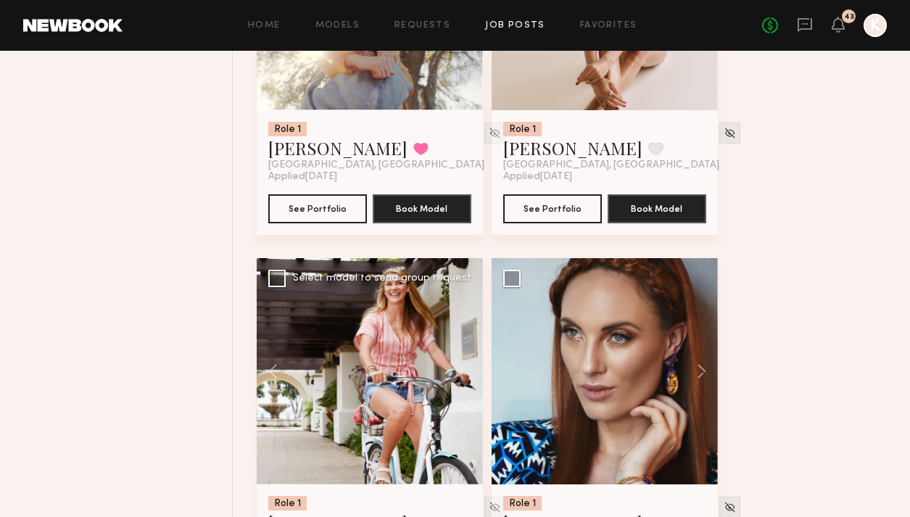
click at [458, 343] on div at bounding box center [370, 371] width 226 height 226
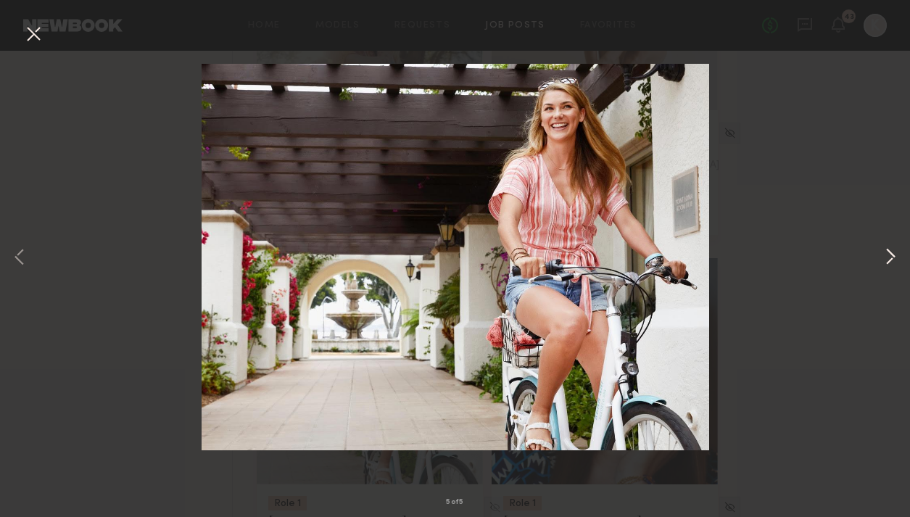
click at [683, 249] on button at bounding box center [890, 257] width 17 height 413
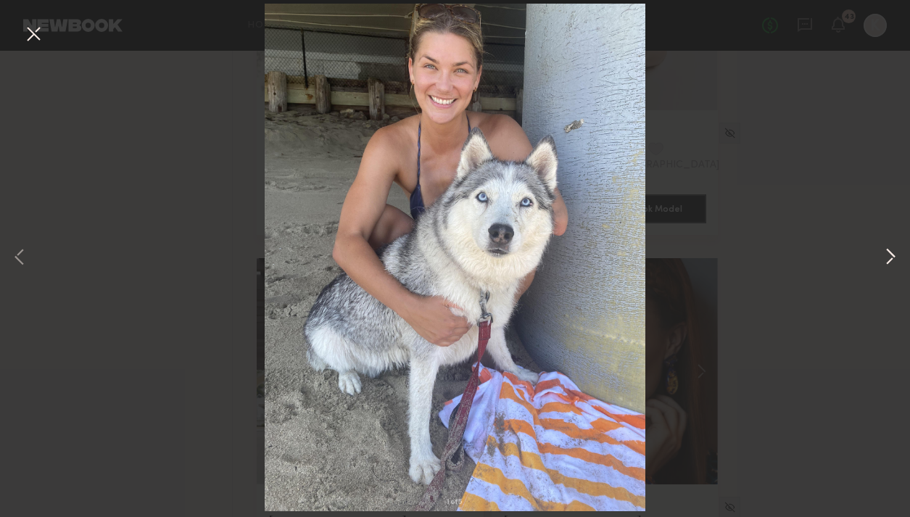
click at [683, 249] on button at bounding box center [890, 257] width 17 height 413
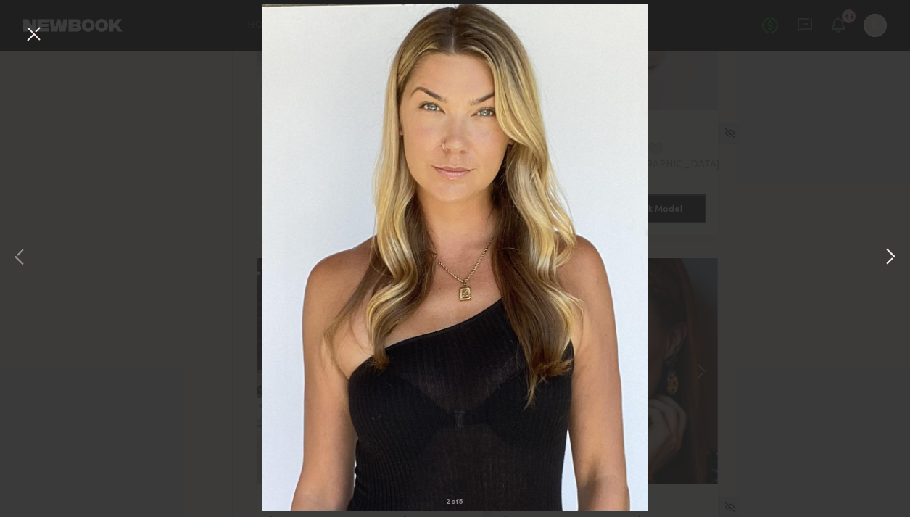
click at [683, 249] on button at bounding box center [890, 257] width 17 height 413
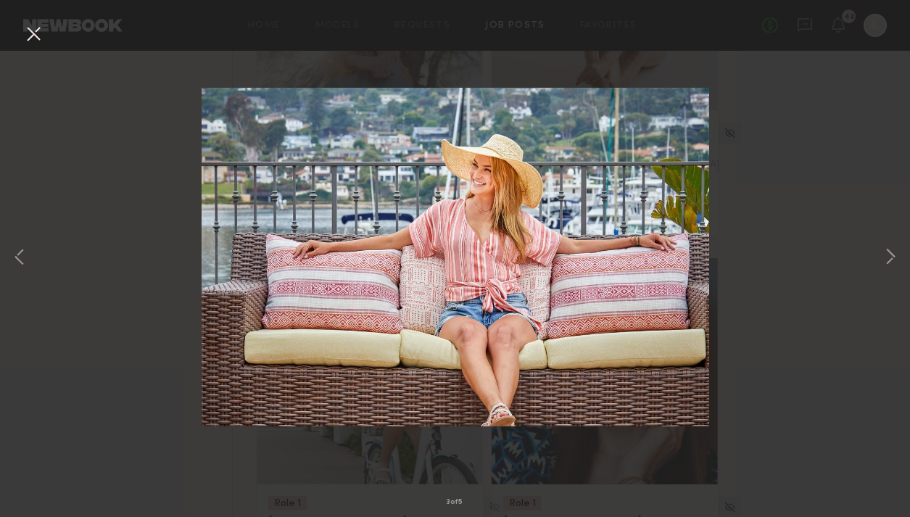
click at [32, 29] on button at bounding box center [33, 35] width 23 height 26
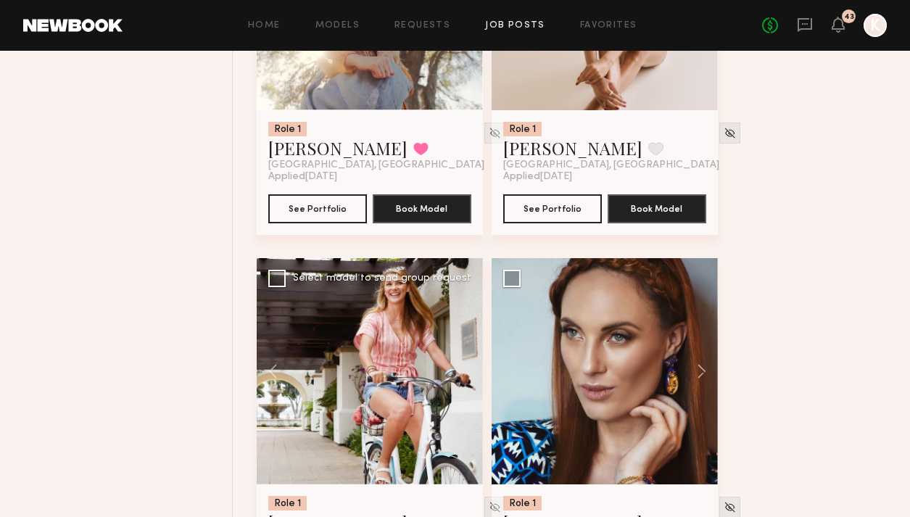
click at [306, 511] on link "Kelli R." at bounding box center [337, 522] width 139 height 23
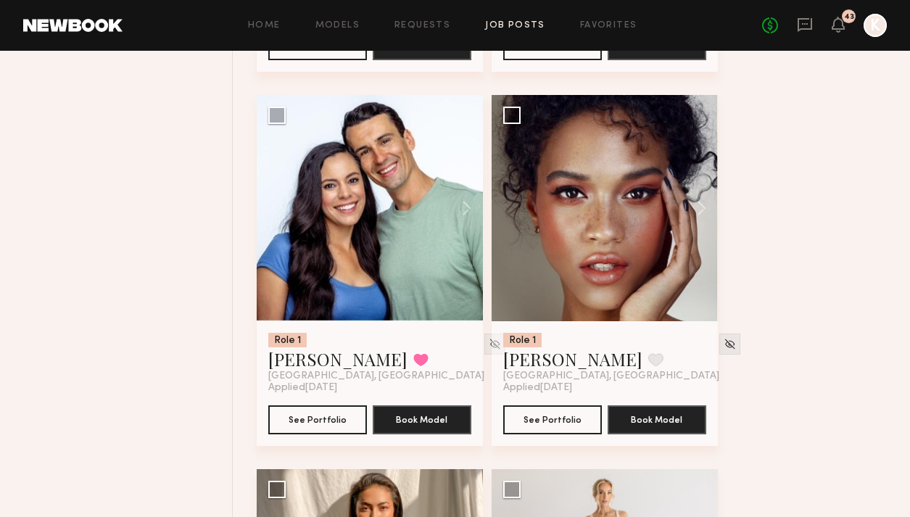
scroll to position [5302, 0]
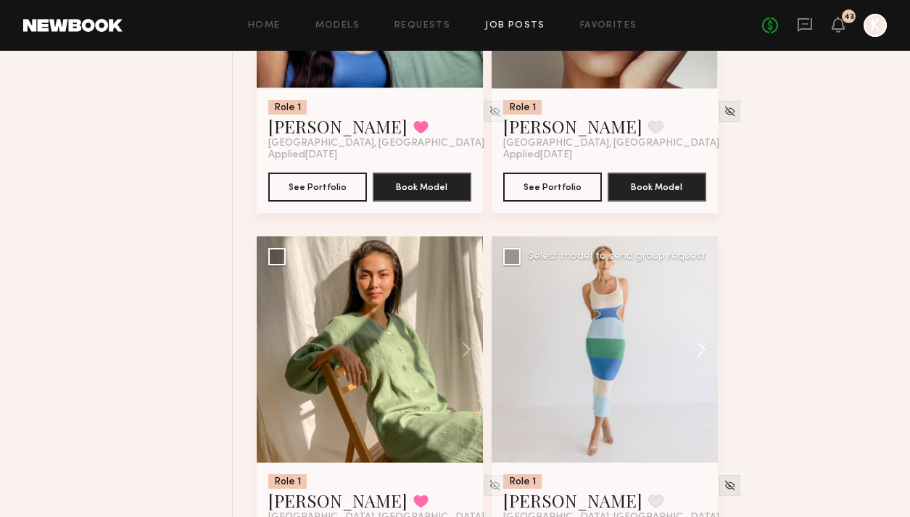
click at [683, 318] on button at bounding box center [695, 349] width 46 height 226
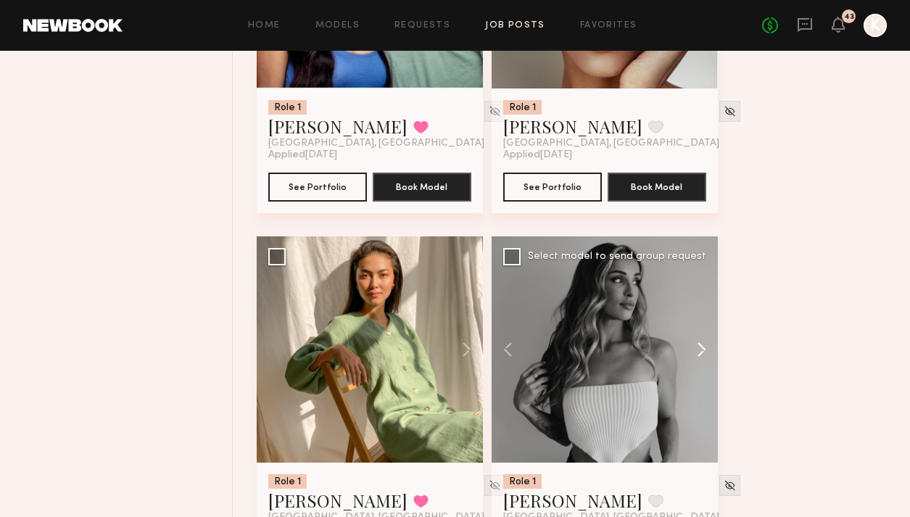
click at [683, 318] on button at bounding box center [695, 349] width 46 height 226
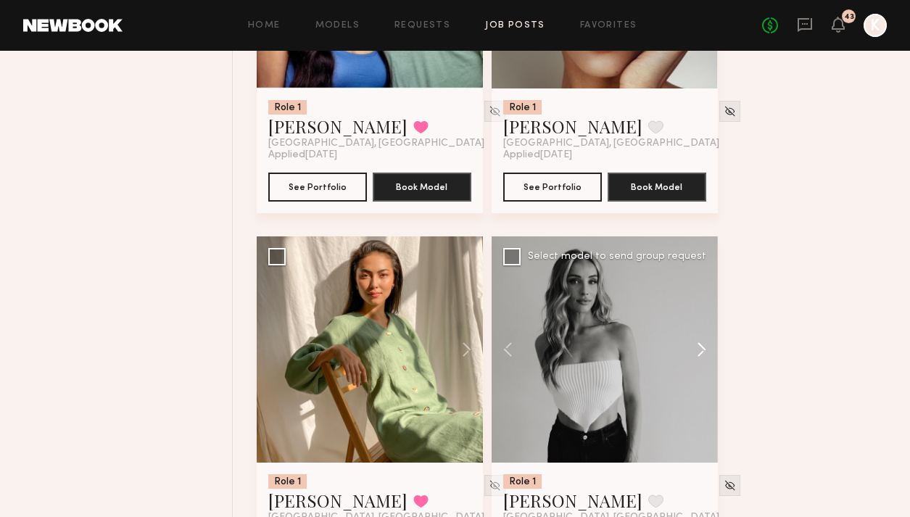
click at [683, 318] on button at bounding box center [695, 349] width 46 height 226
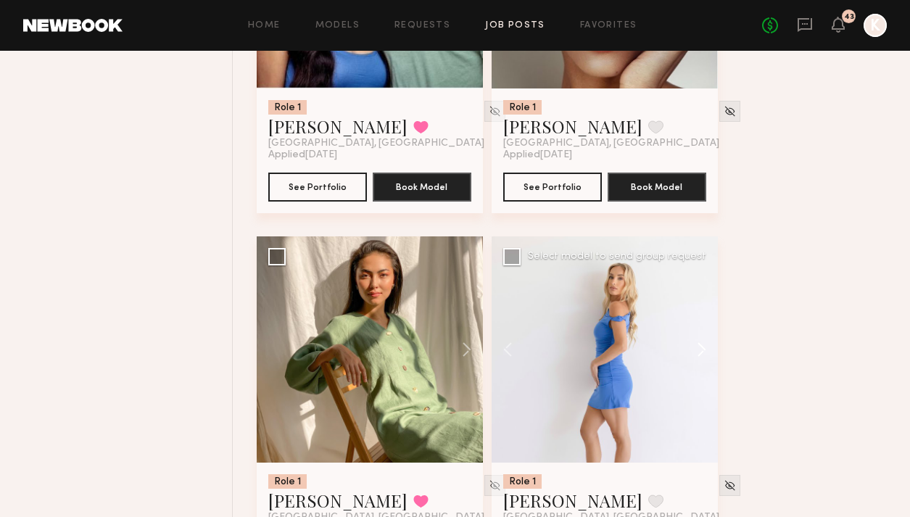
click at [683, 318] on button at bounding box center [695, 349] width 46 height 226
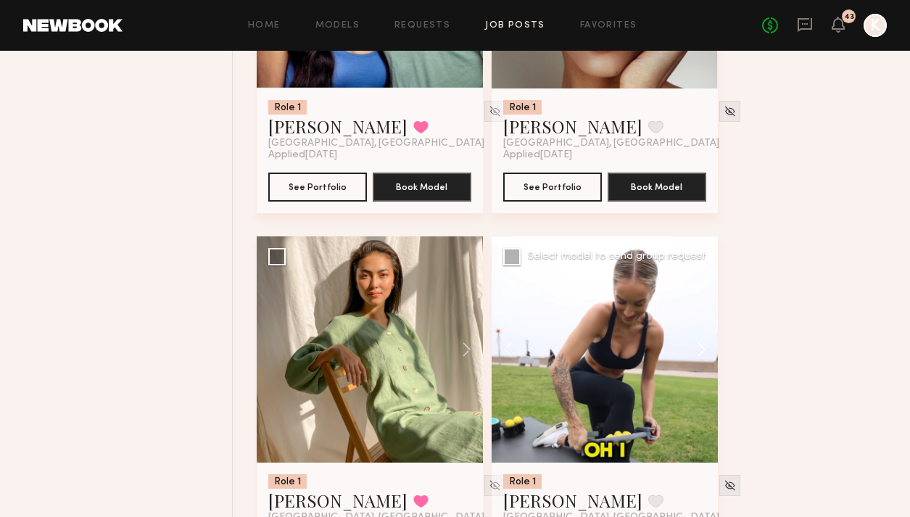
click at [683, 318] on button at bounding box center [695, 349] width 46 height 226
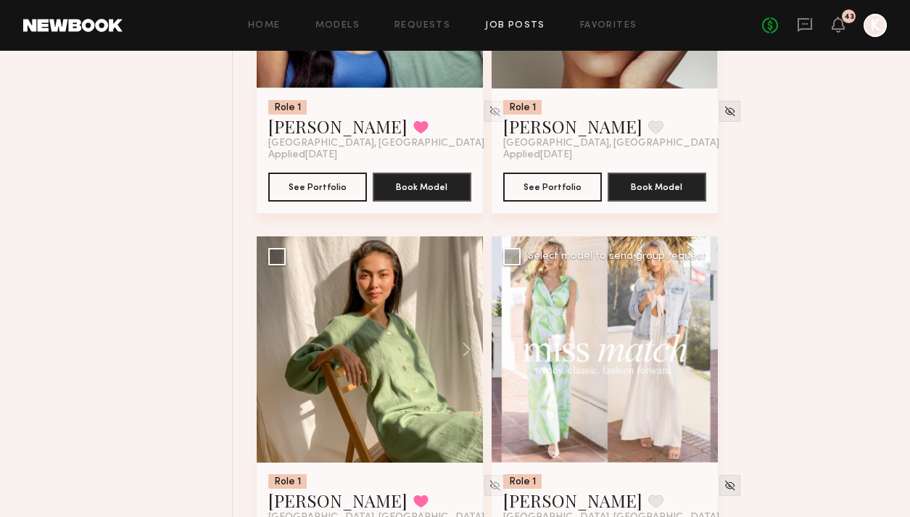
click at [683, 318] on div at bounding box center [605, 349] width 226 height 226
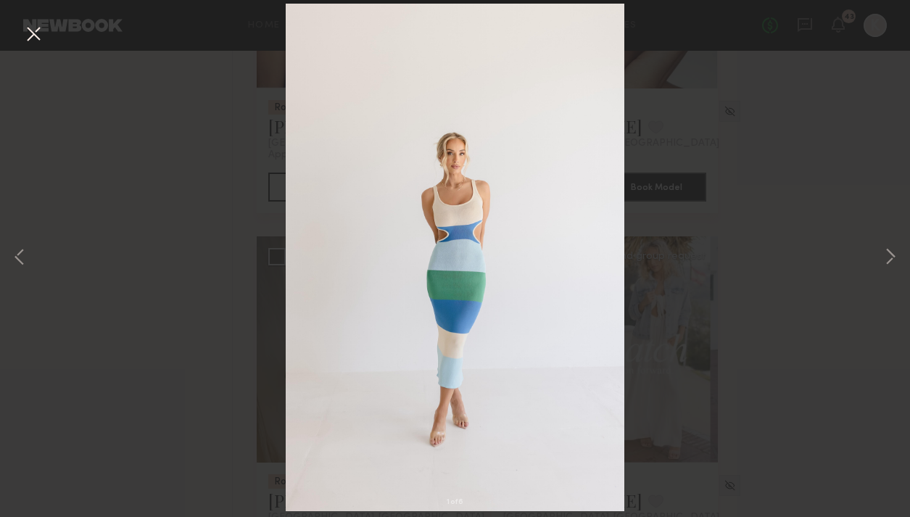
click at [30, 33] on button at bounding box center [33, 35] width 23 height 26
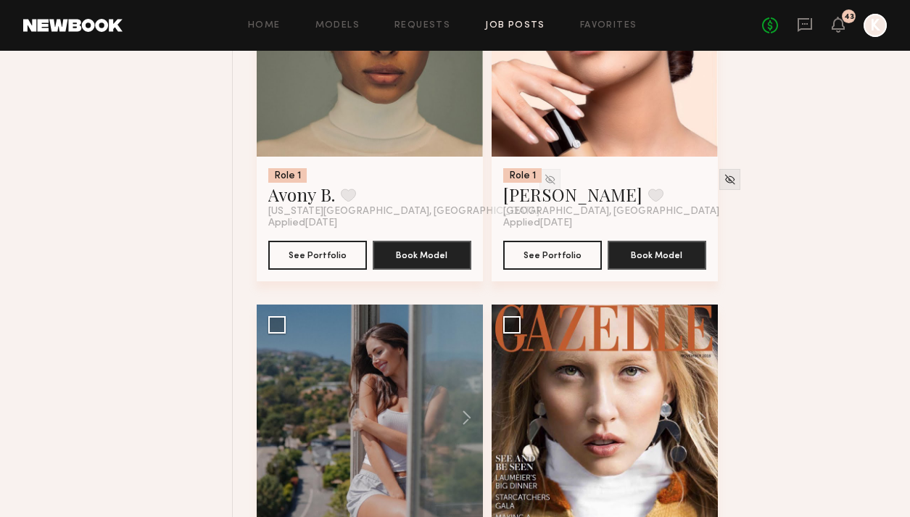
scroll to position [6128, 0]
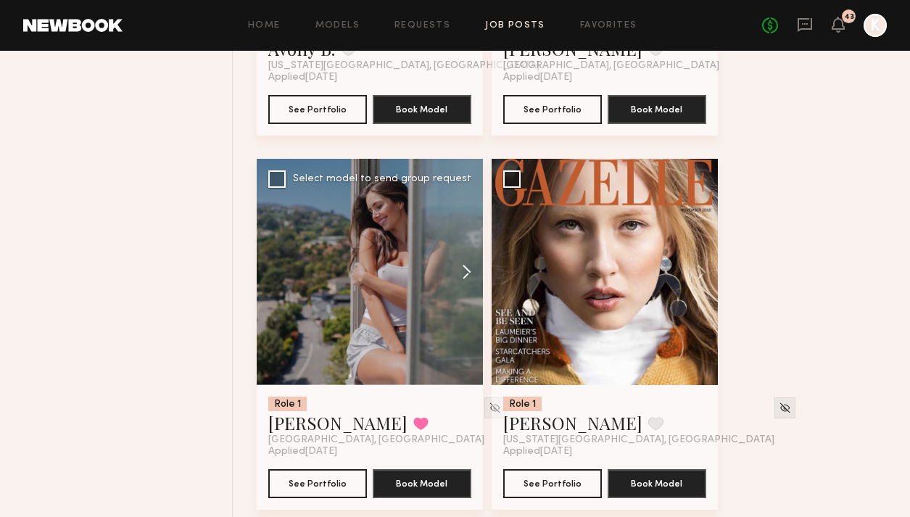
click at [469, 239] on button at bounding box center [460, 272] width 46 height 226
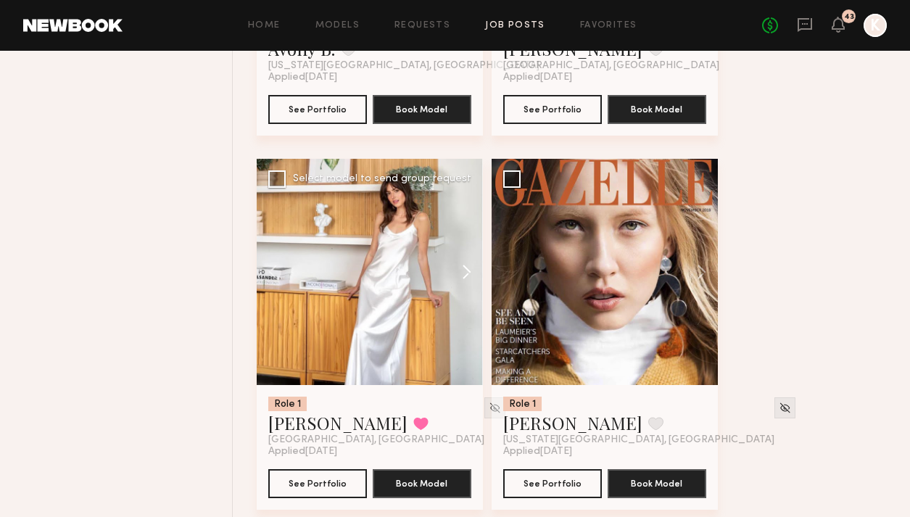
click at [469, 239] on button at bounding box center [460, 272] width 46 height 226
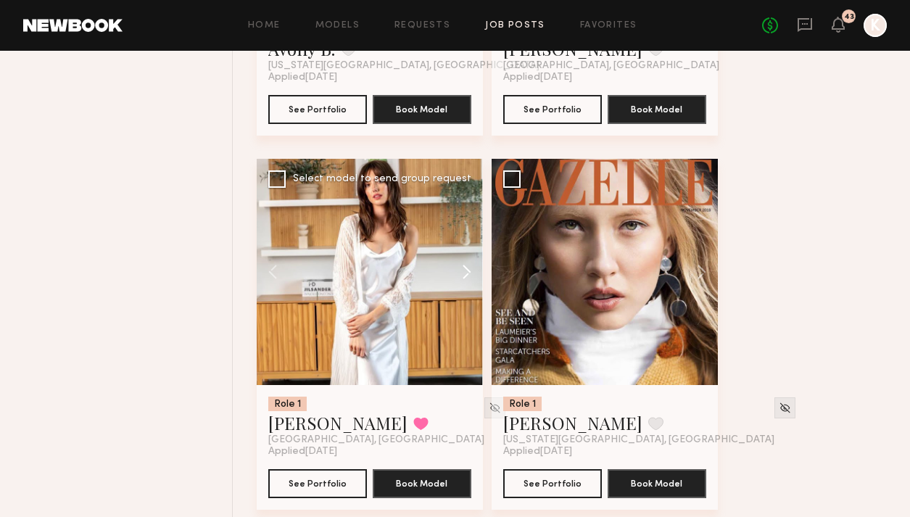
click at [469, 239] on button at bounding box center [460, 272] width 46 height 226
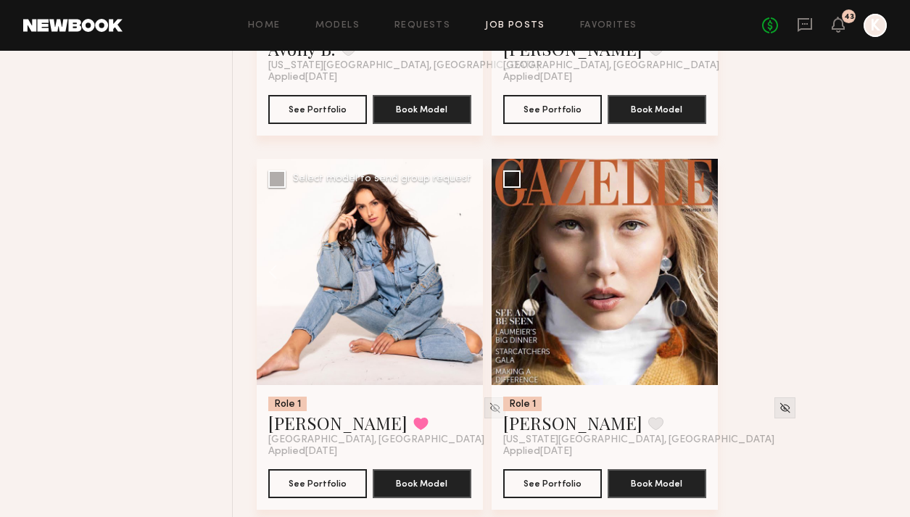
click at [469, 239] on div at bounding box center [370, 272] width 226 height 226
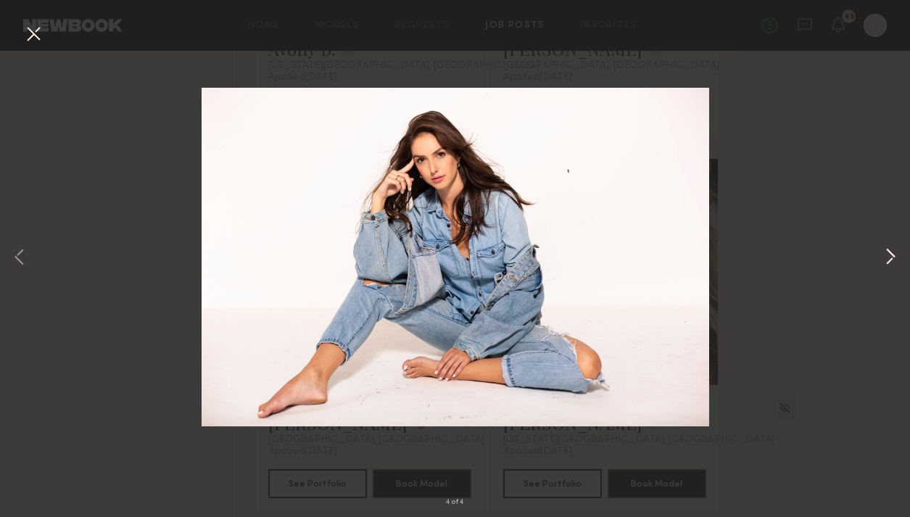
click at [683, 251] on button at bounding box center [890, 257] width 17 height 413
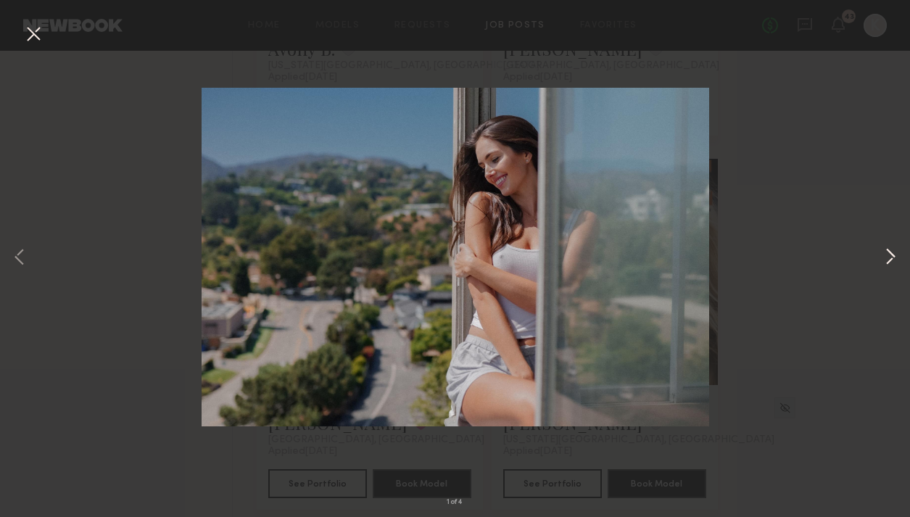
click at [683, 251] on button at bounding box center [890, 257] width 17 height 413
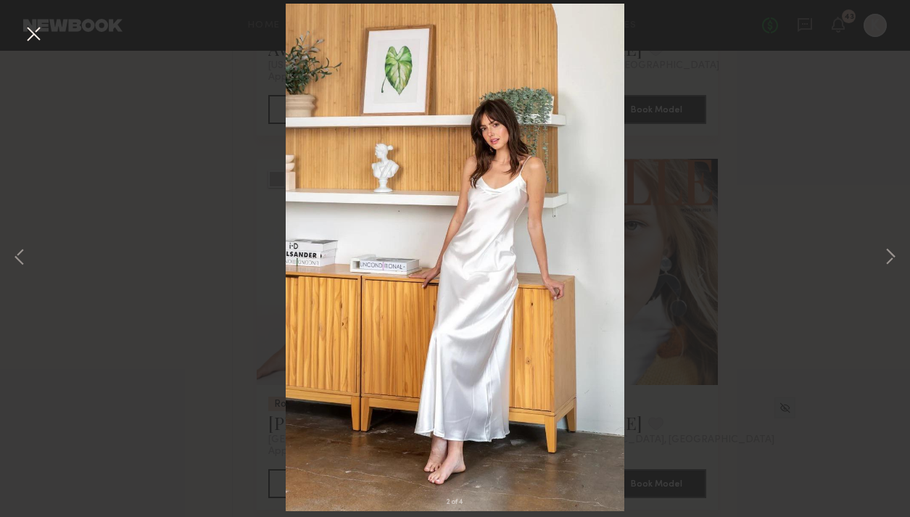
click at [15, 25] on div "2 of 4" at bounding box center [455, 258] width 910 height 517
click at [22, 29] on button at bounding box center [33, 35] width 23 height 26
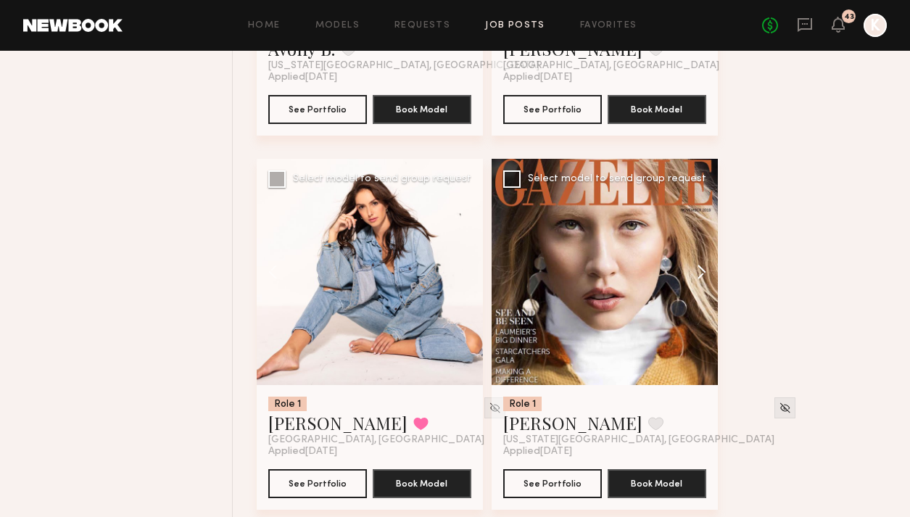
click at [683, 246] on button at bounding box center [695, 272] width 46 height 226
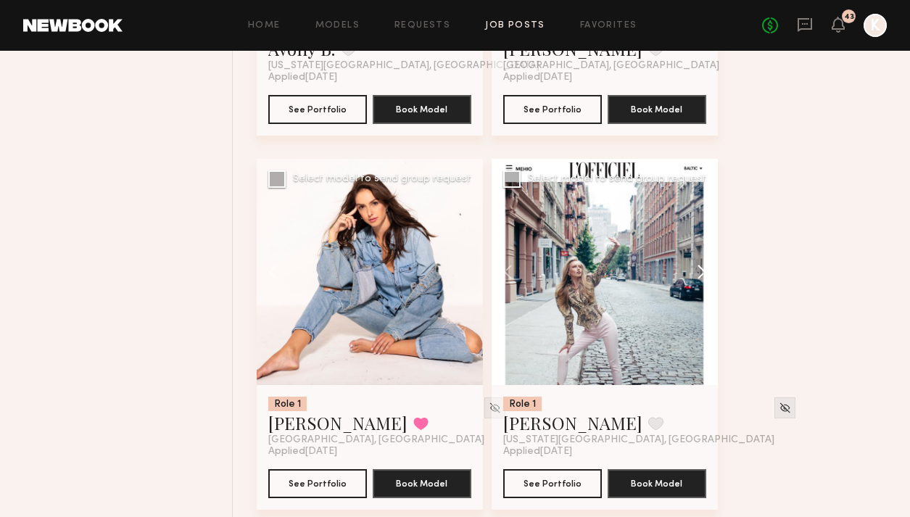
click at [683, 246] on button at bounding box center [695, 272] width 46 height 226
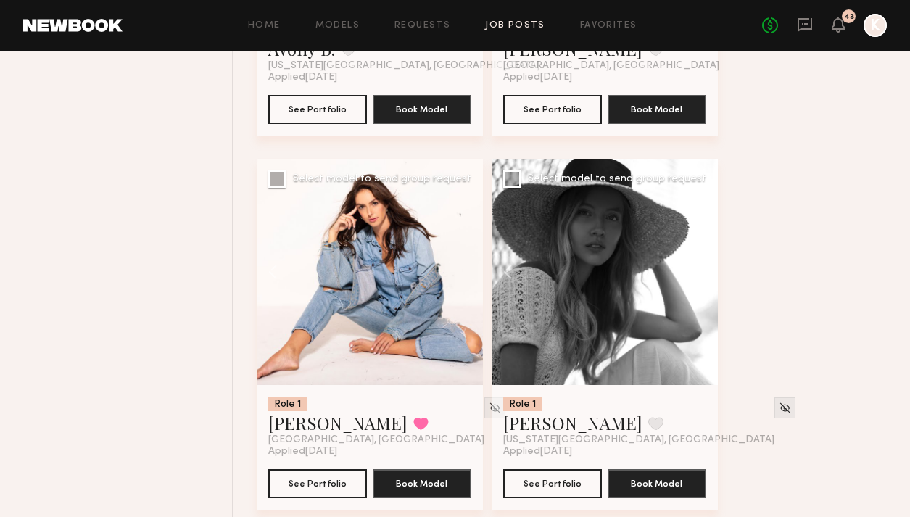
click at [683, 246] on button at bounding box center [695, 272] width 46 height 226
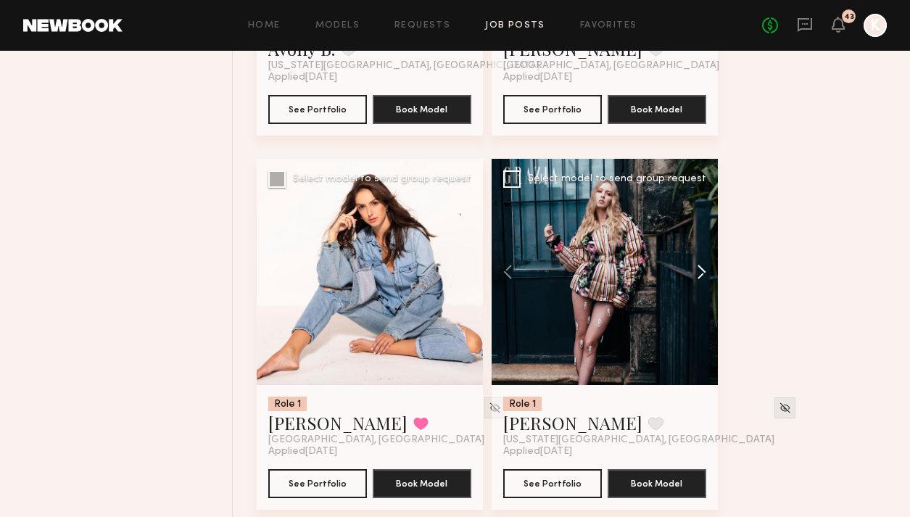
click at [683, 246] on button at bounding box center [695, 272] width 46 height 226
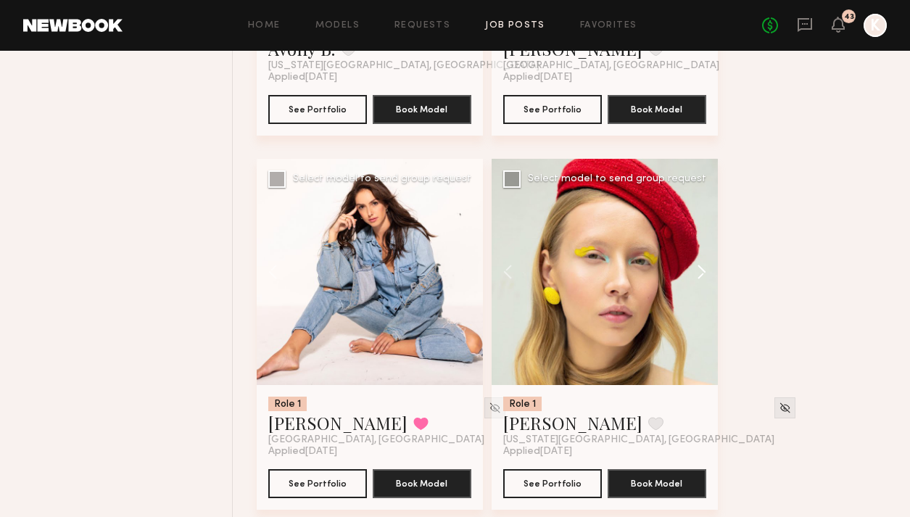
click at [683, 246] on button at bounding box center [695, 272] width 46 height 226
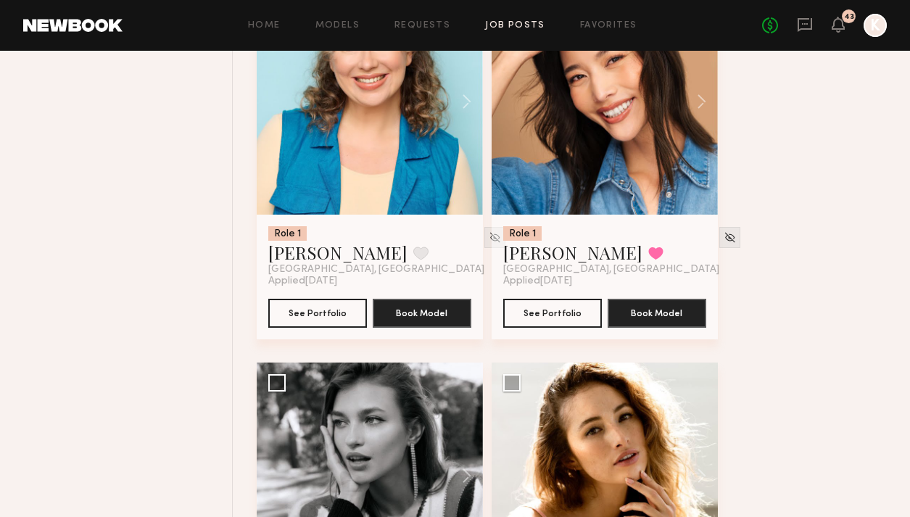
scroll to position [6874, 0]
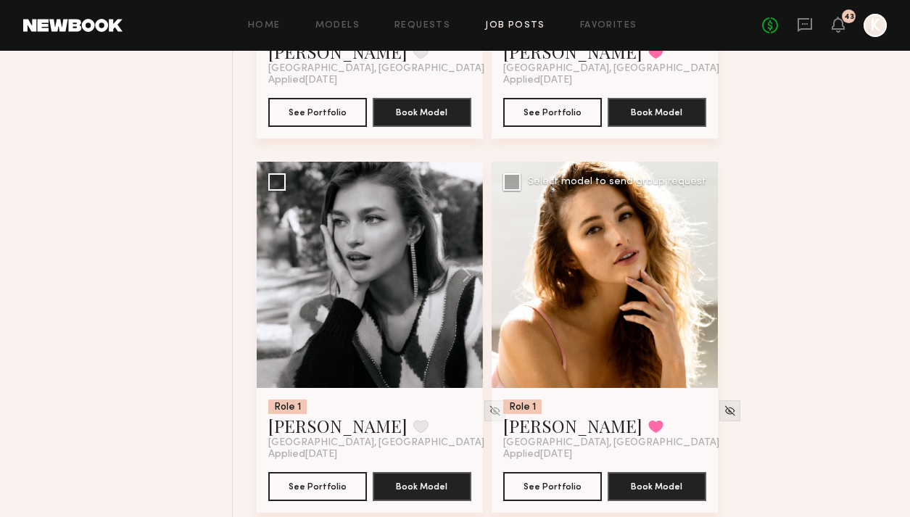
click at [683, 242] on button at bounding box center [695, 275] width 46 height 226
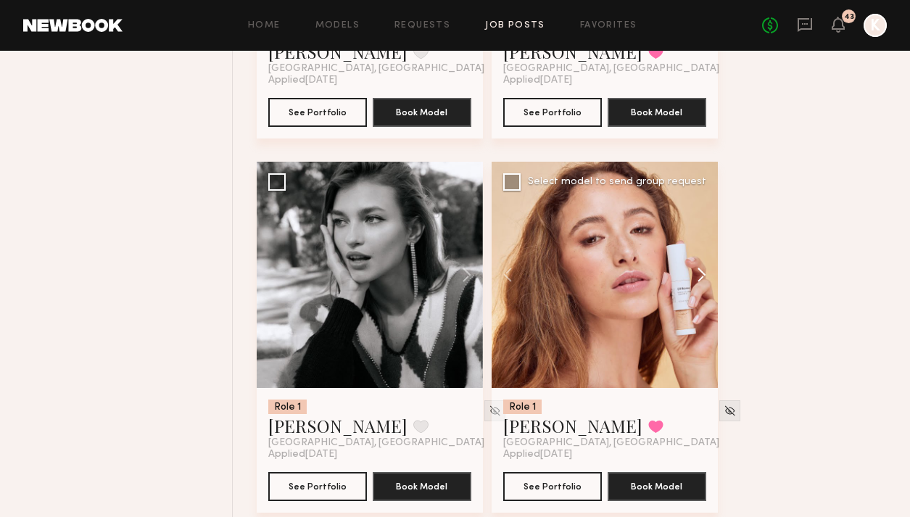
click at [683, 242] on button at bounding box center [695, 275] width 46 height 226
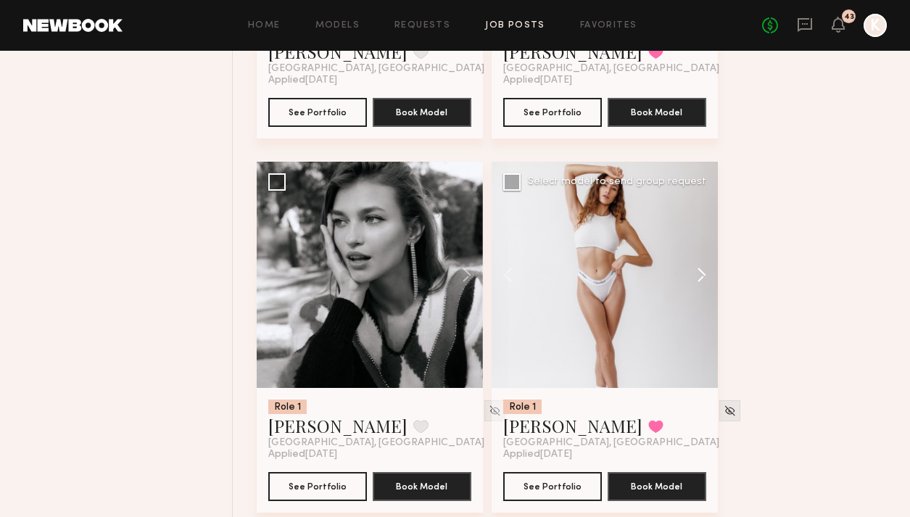
click at [683, 242] on button at bounding box center [695, 275] width 46 height 226
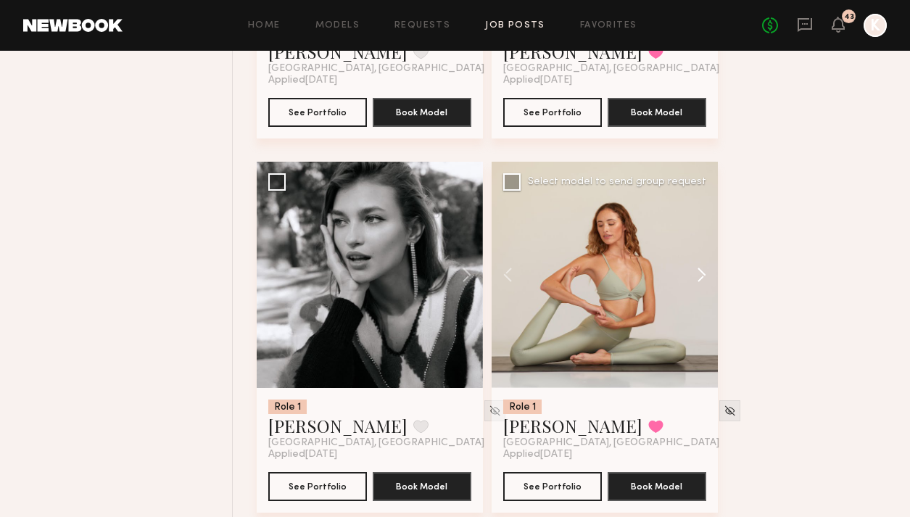
click at [683, 242] on button at bounding box center [695, 275] width 46 height 226
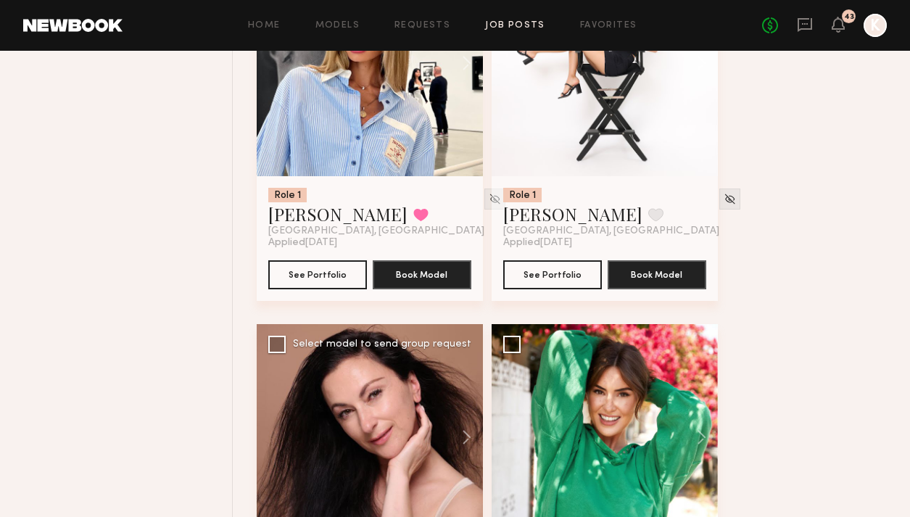
scroll to position [7320, 0]
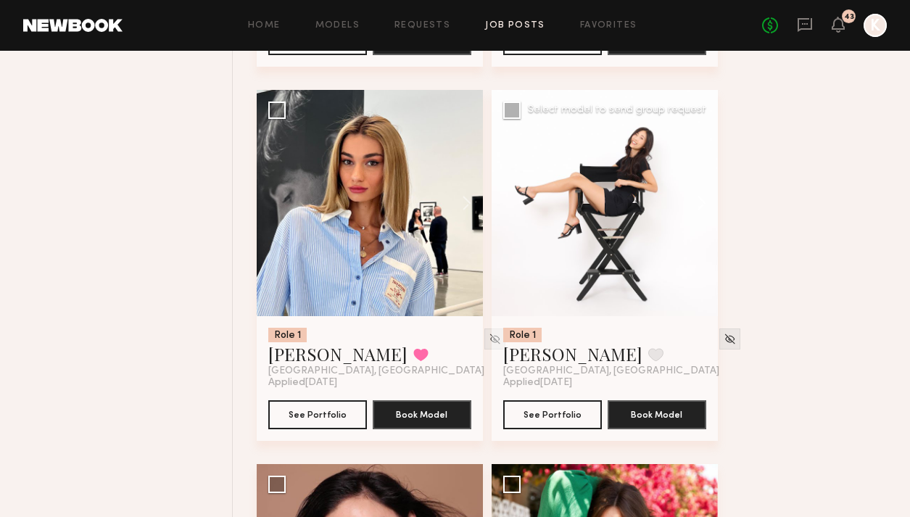
click at [683, 176] on button at bounding box center [695, 203] width 46 height 226
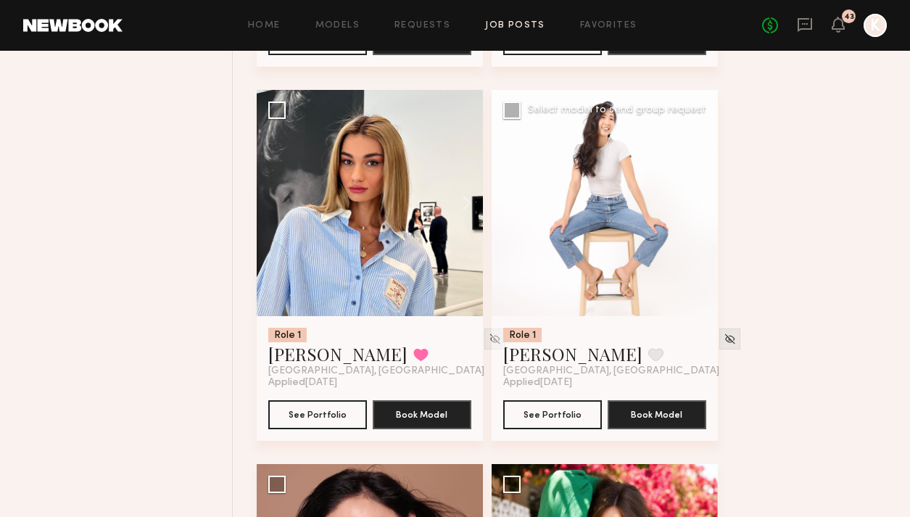
click at [683, 176] on button at bounding box center [695, 203] width 46 height 226
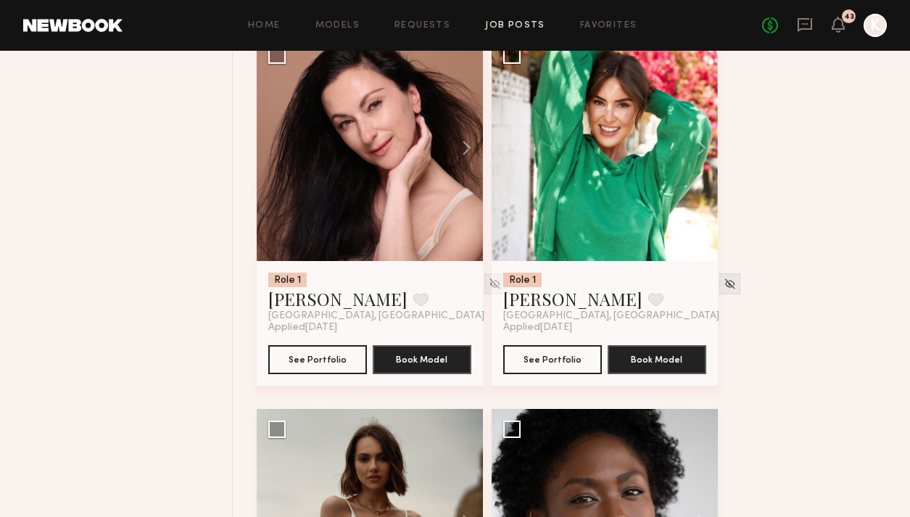
scroll to position [7658, 0]
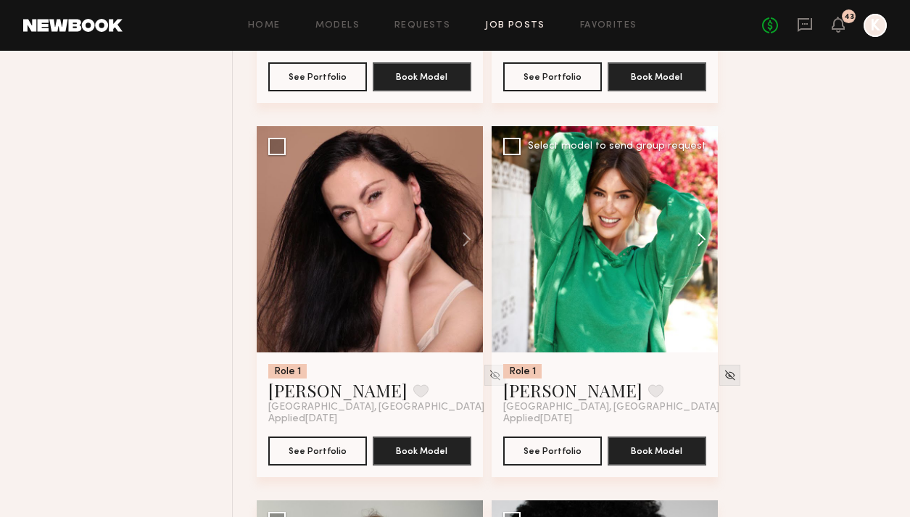
click at [683, 213] on button at bounding box center [695, 239] width 46 height 226
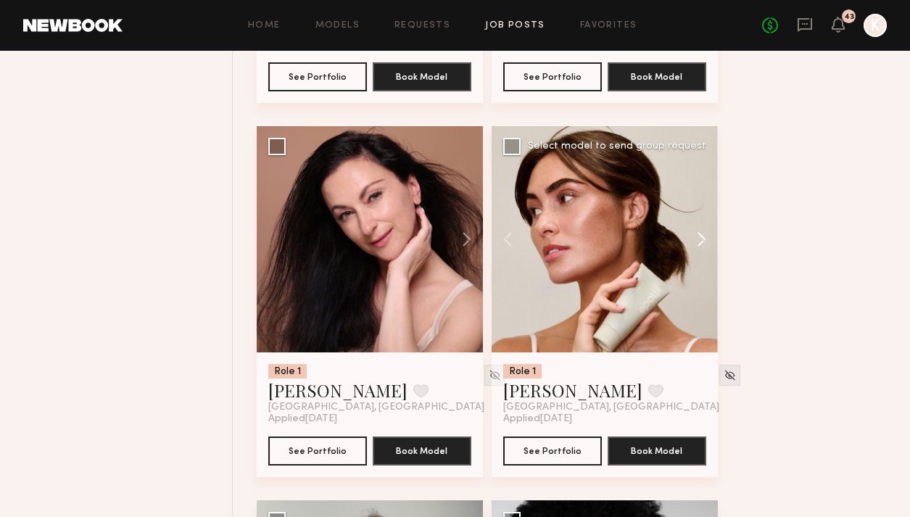
click at [683, 213] on button at bounding box center [695, 239] width 46 height 226
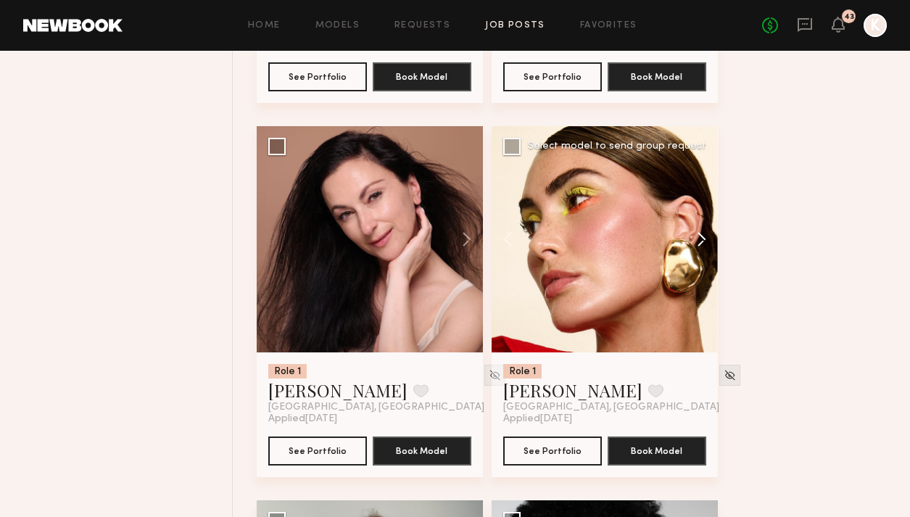
click at [683, 213] on button at bounding box center [695, 239] width 46 height 226
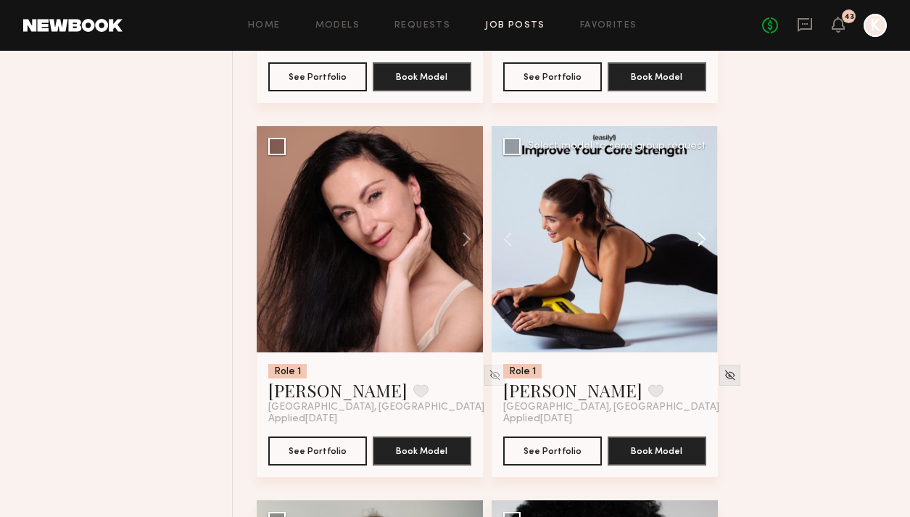
click at [683, 213] on button at bounding box center [695, 239] width 46 height 226
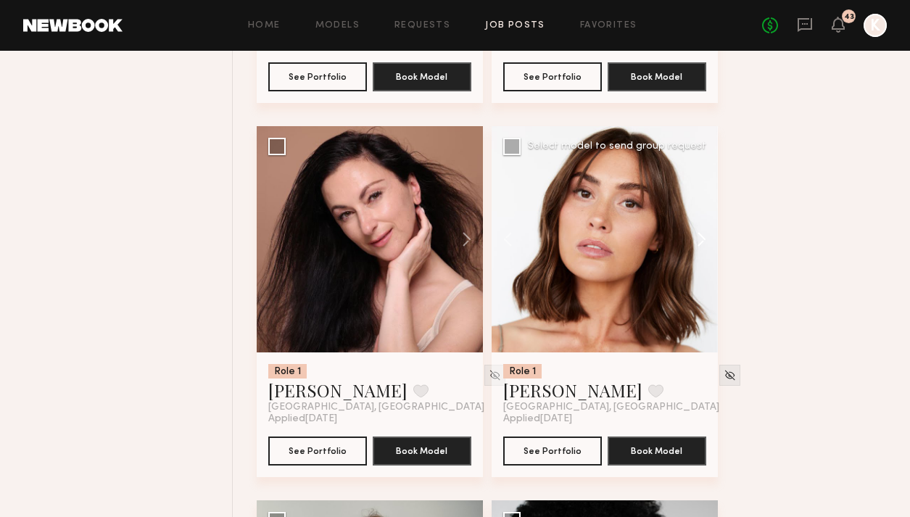
click at [683, 213] on button at bounding box center [695, 239] width 46 height 226
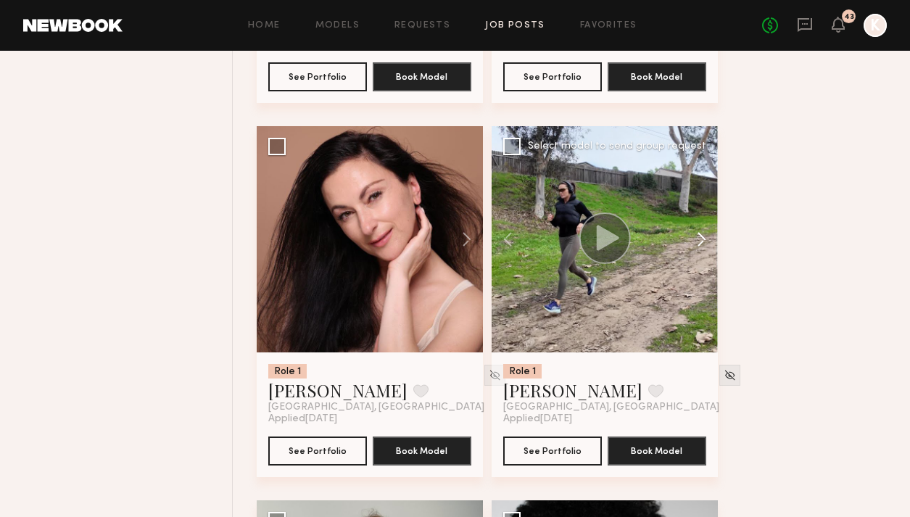
click at [683, 213] on button at bounding box center [695, 239] width 46 height 226
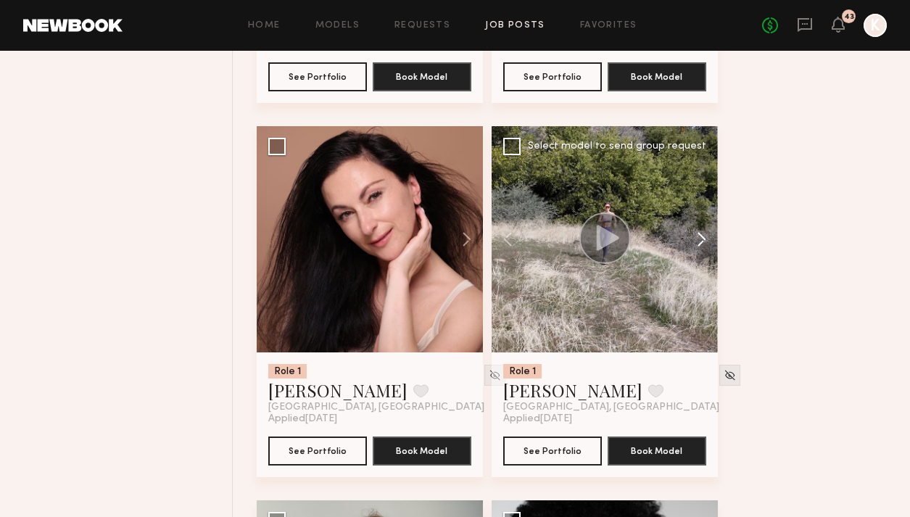
click at [683, 213] on button at bounding box center [695, 239] width 46 height 226
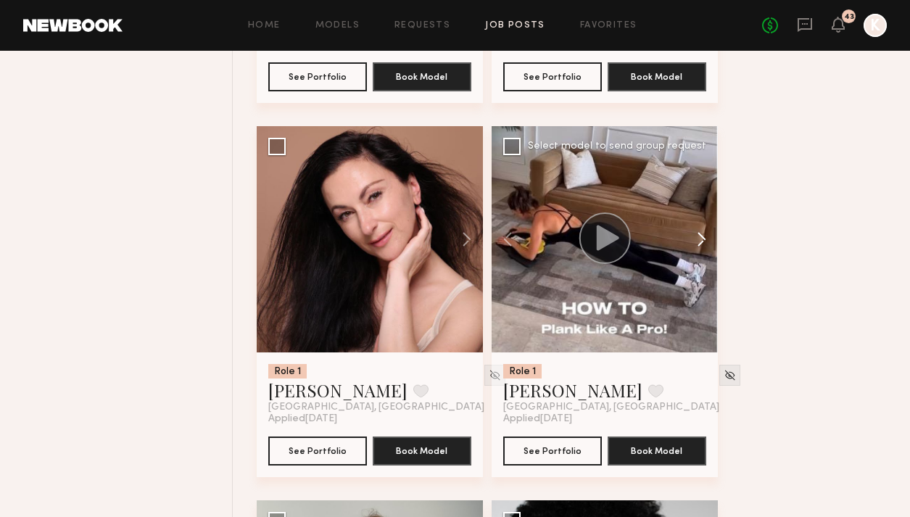
click at [683, 213] on button at bounding box center [695, 239] width 46 height 226
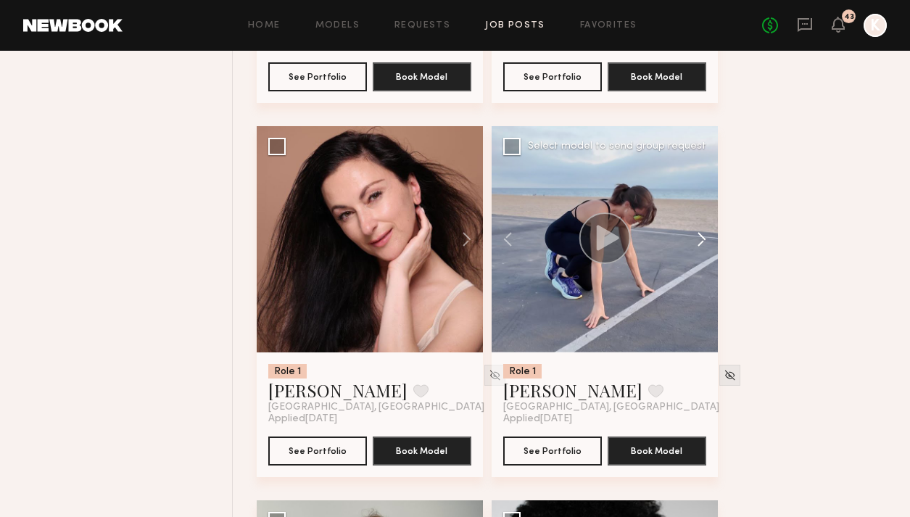
click at [683, 213] on button at bounding box center [695, 239] width 46 height 226
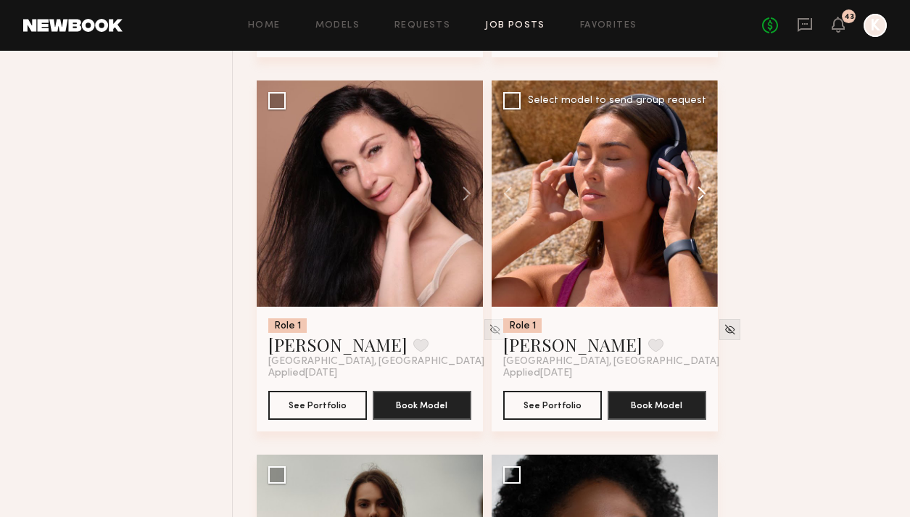
scroll to position [8026, 0]
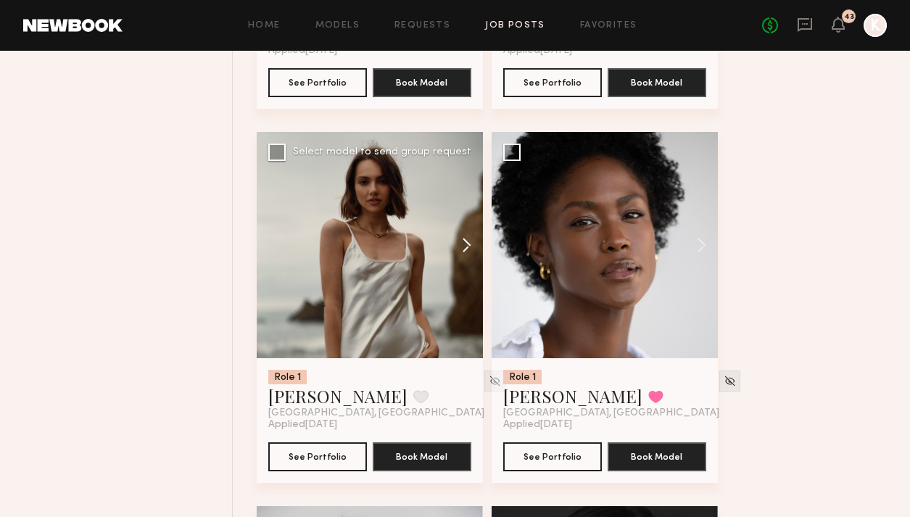
click at [466, 218] on button at bounding box center [460, 245] width 46 height 226
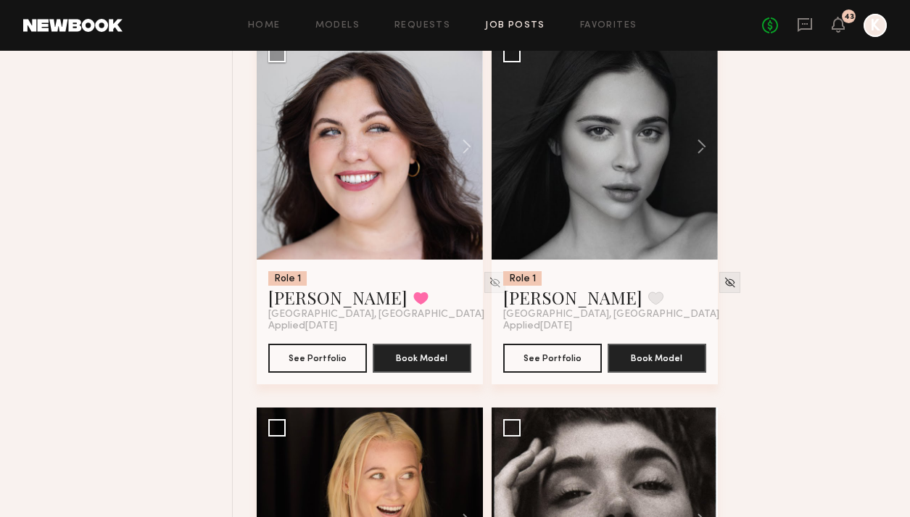
scroll to position [8457, 0]
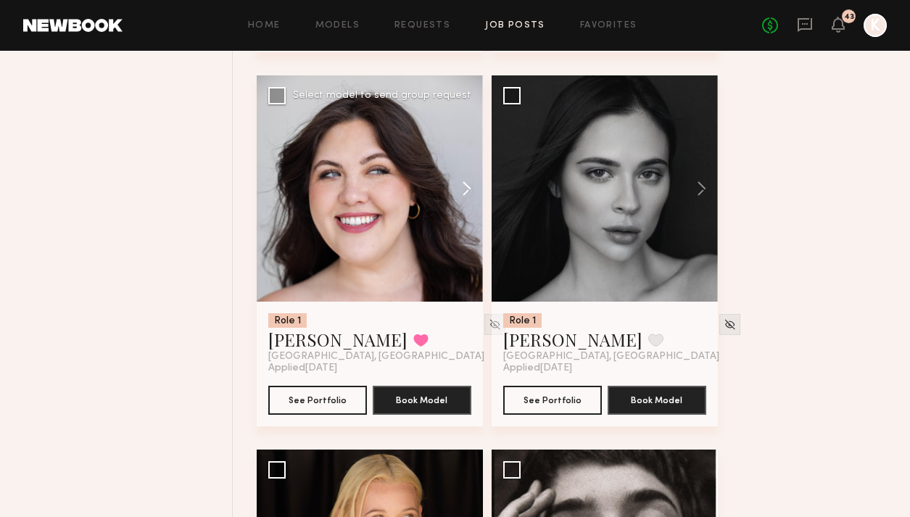
click at [468, 153] on button at bounding box center [460, 188] width 46 height 226
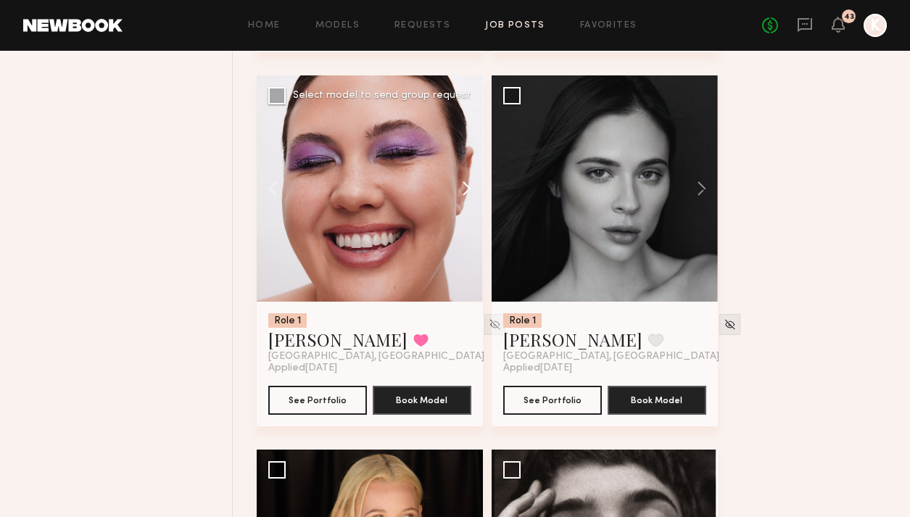
click at [468, 153] on button at bounding box center [460, 188] width 46 height 226
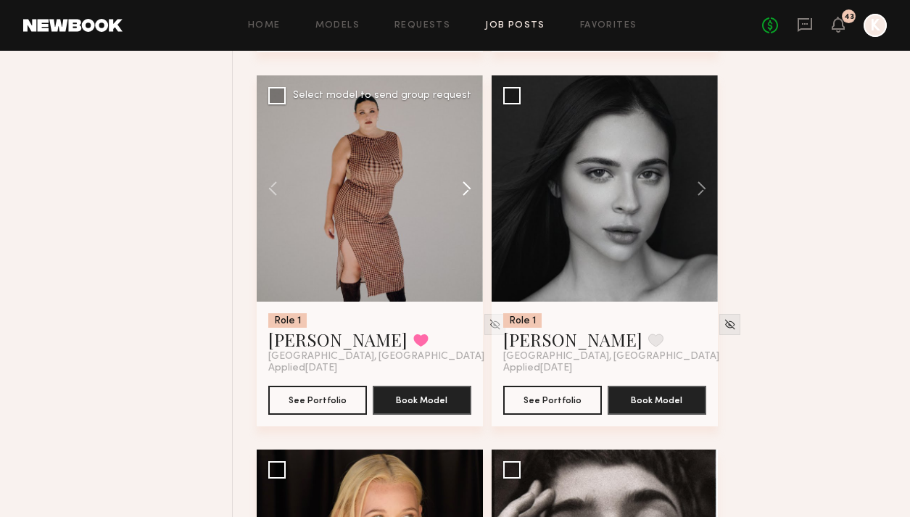
click at [468, 153] on button at bounding box center [460, 188] width 46 height 226
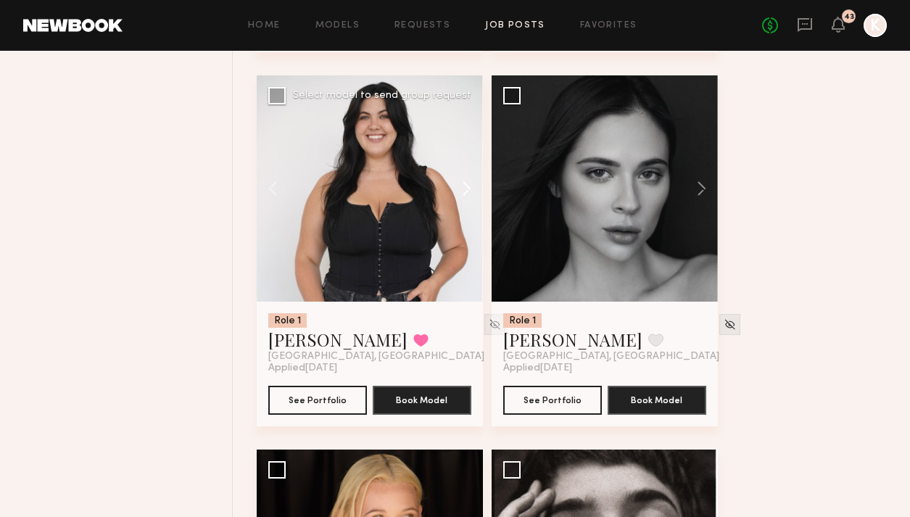
click at [468, 153] on button at bounding box center [460, 188] width 46 height 226
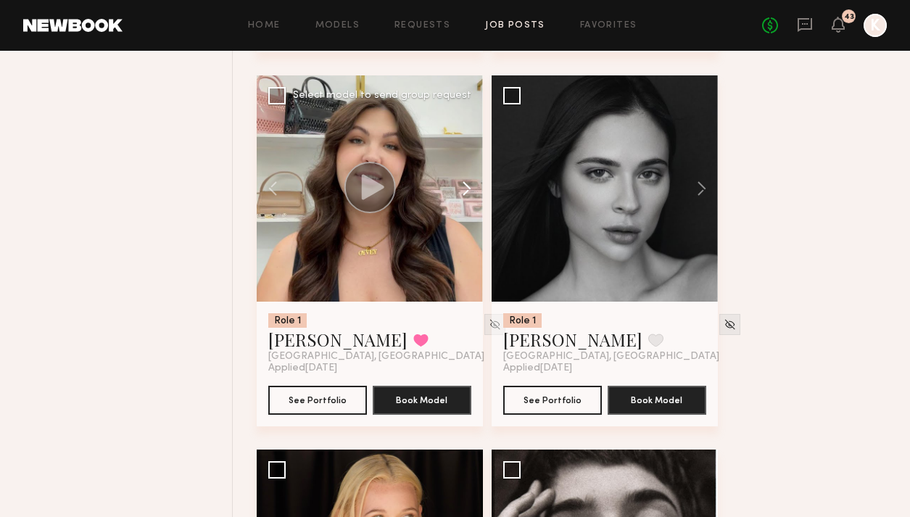
click at [468, 153] on button at bounding box center [460, 188] width 46 height 226
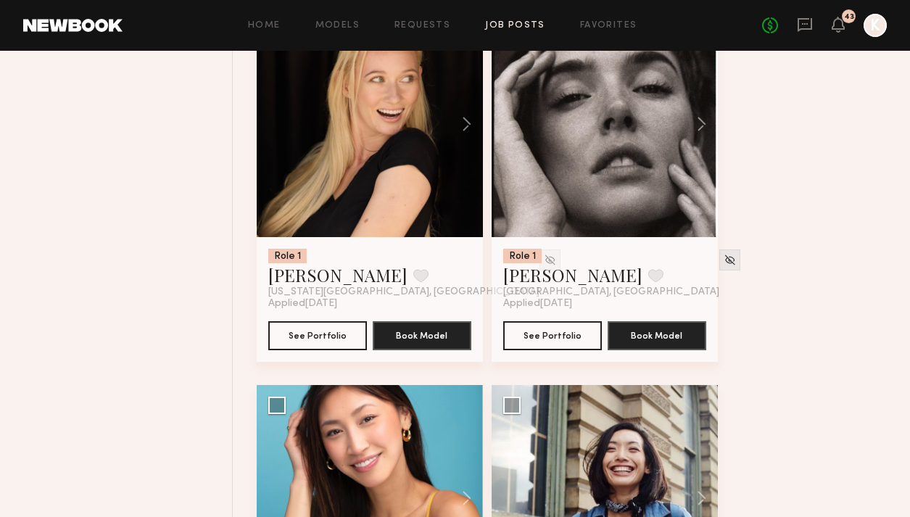
scroll to position [8830, 0]
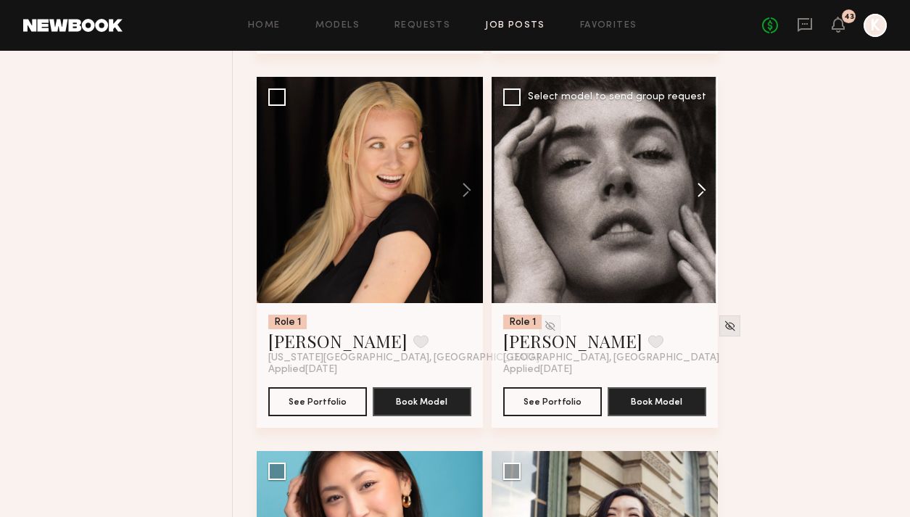
click at [683, 147] on button at bounding box center [695, 190] width 46 height 226
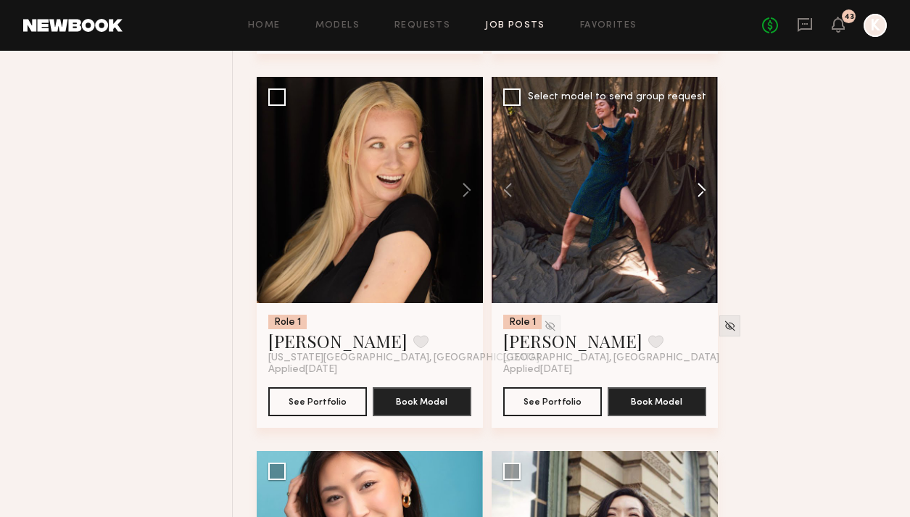
click at [683, 147] on button at bounding box center [695, 190] width 46 height 226
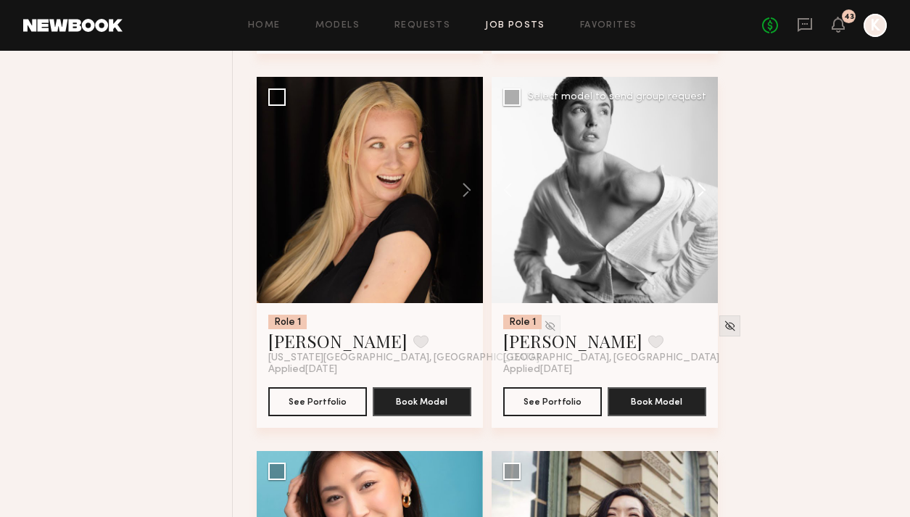
click at [683, 147] on button at bounding box center [695, 190] width 46 height 226
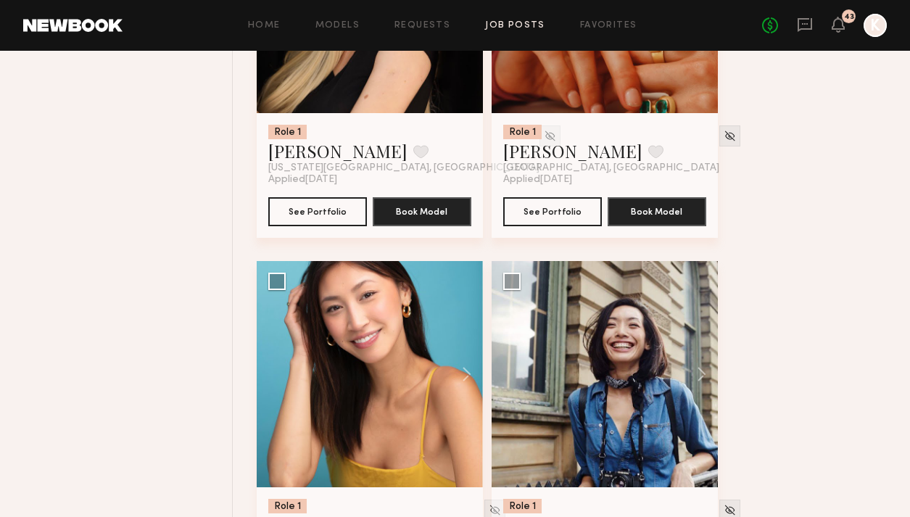
scroll to position [9128, 0]
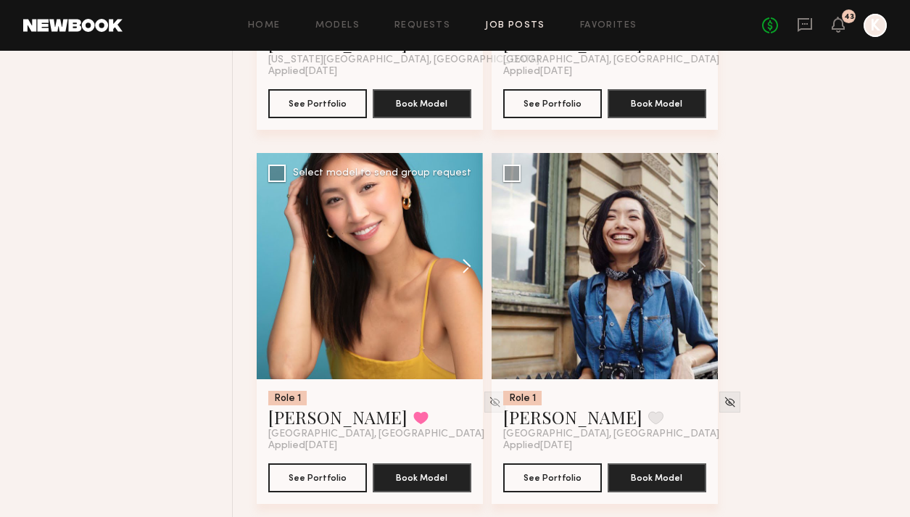
click at [464, 250] on button at bounding box center [460, 266] width 46 height 226
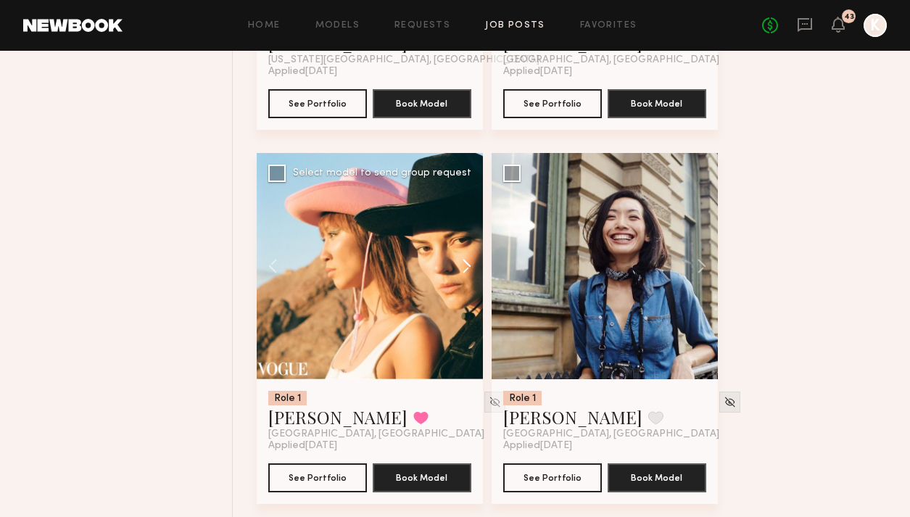
click at [464, 250] on button at bounding box center [460, 266] width 46 height 226
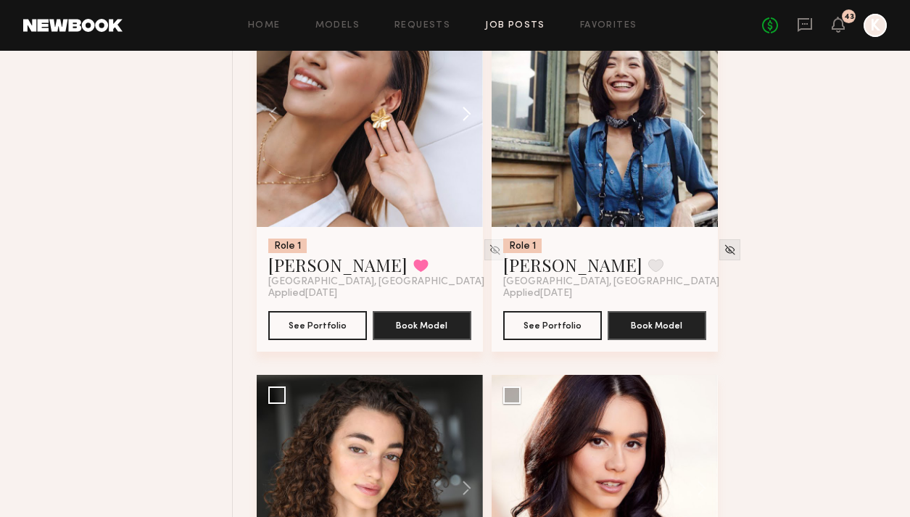
scroll to position [9432, 0]
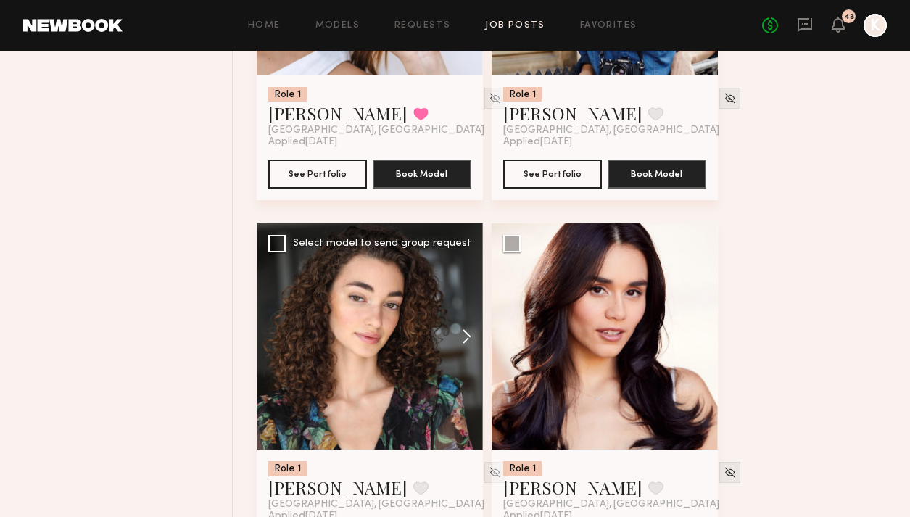
click at [458, 305] on button at bounding box center [460, 336] width 46 height 226
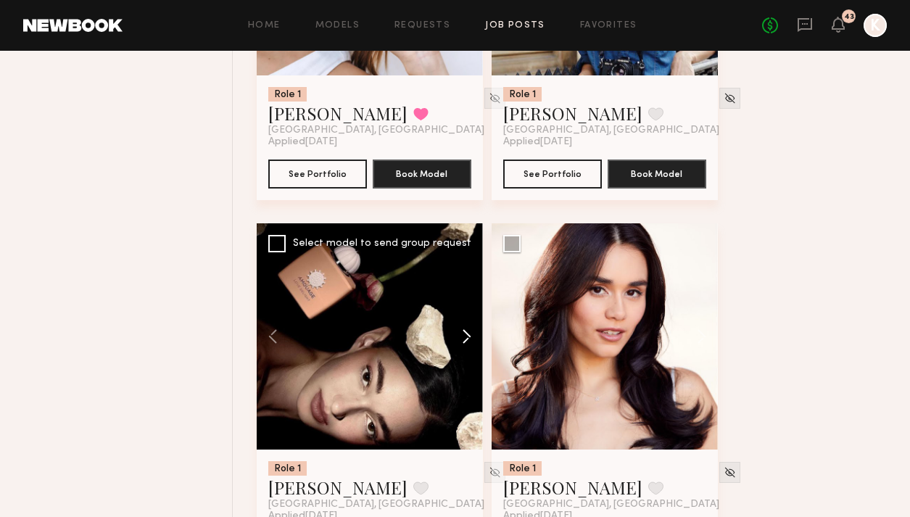
click at [458, 305] on button at bounding box center [460, 336] width 46 height 226
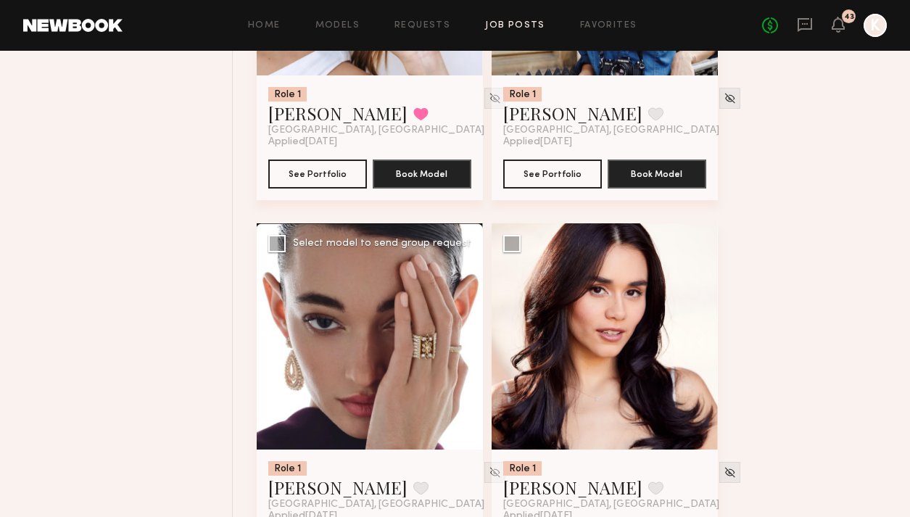
click at [458, 305] on button at bounding box center [460, 336] width 46 height 226
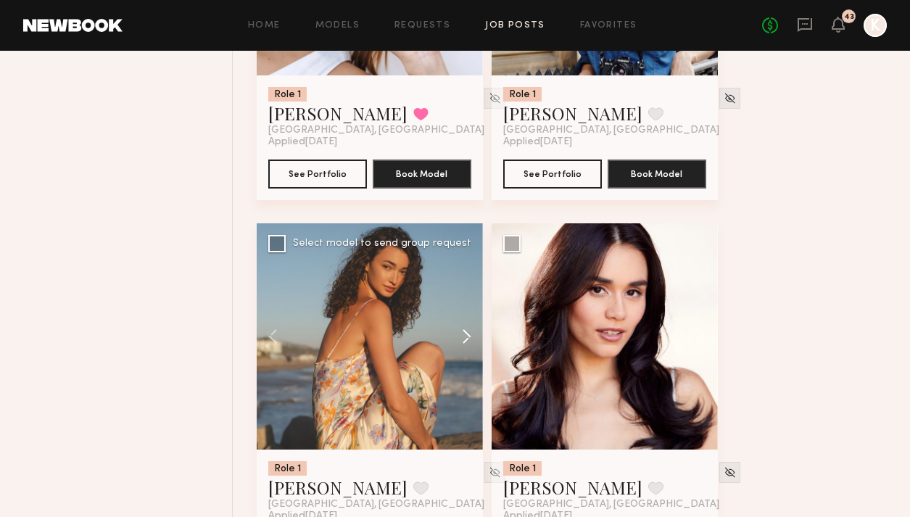
click at [458, 305] on button at bounding box center [460, 336] width 46 height 226
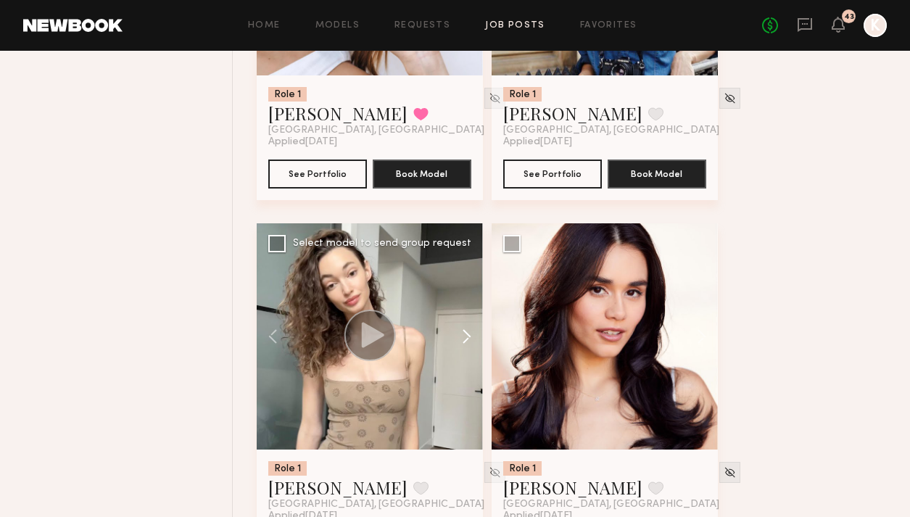
click at [458, 305] on button at bounding box center [460, 336] width 46 height 226
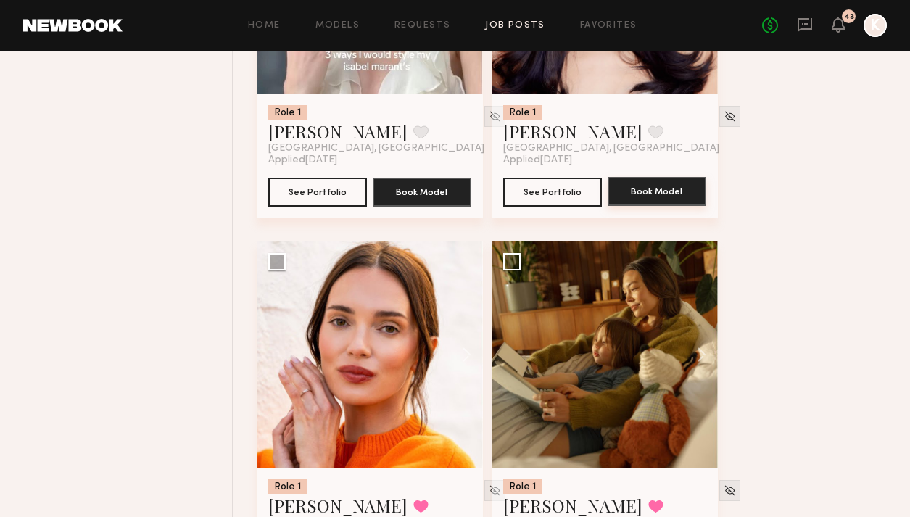
scroll to position [9810, 0]
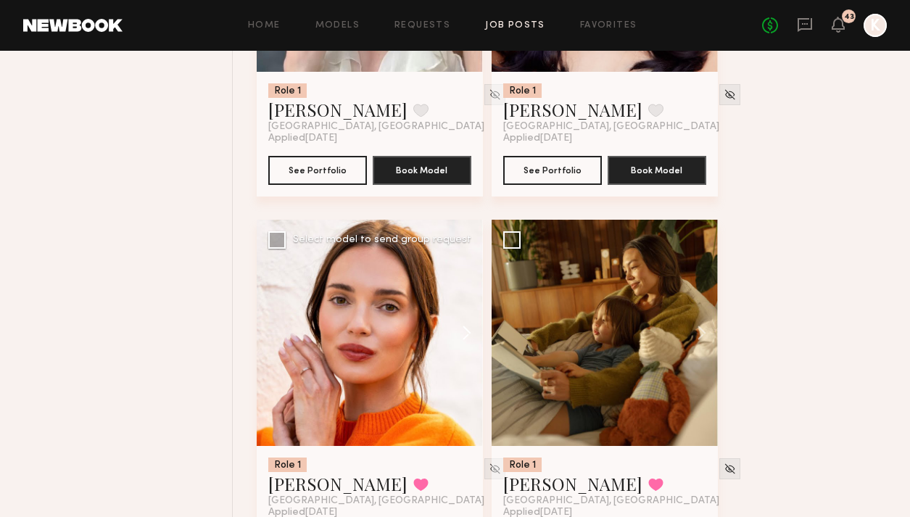
click at [461, 307] on button at bounding box center [460, 333] width 46 height 226
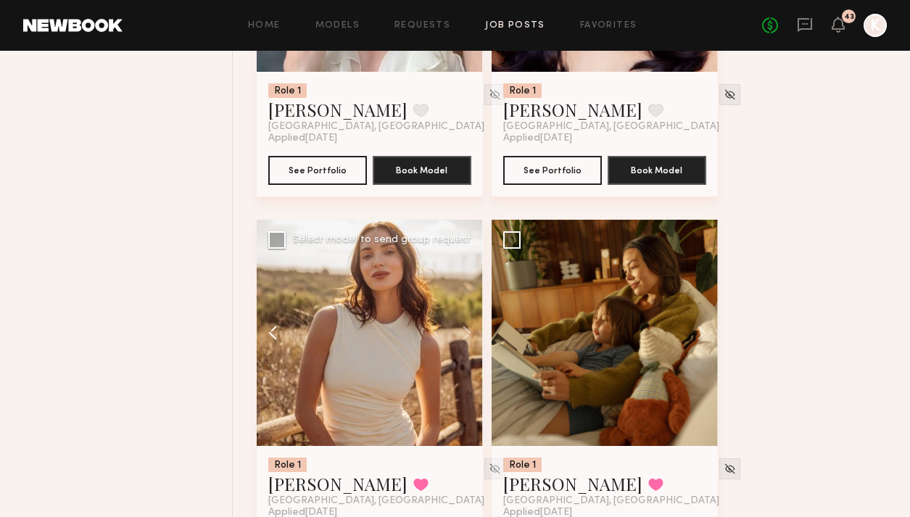
click at [268, 309] on button at bounding box center [280, 333] width 46 height 226
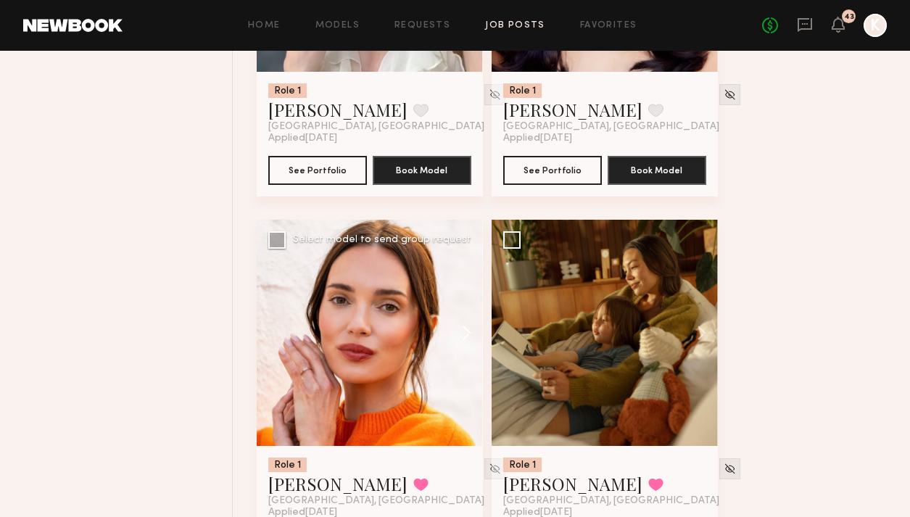
click at [471, 294] on button at bounding box center [460, 333] width 46 height 226
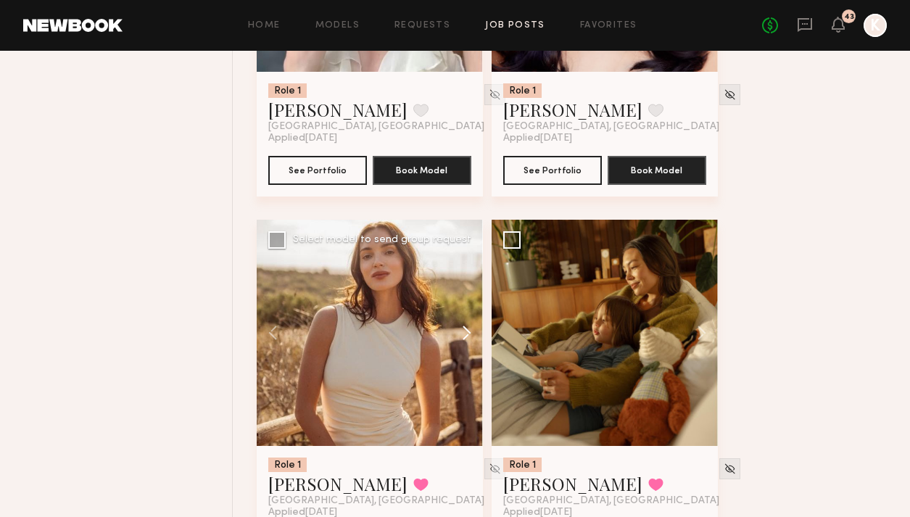
click at [471, 294] on button at bounding box center [460, 333] width 46 height 226
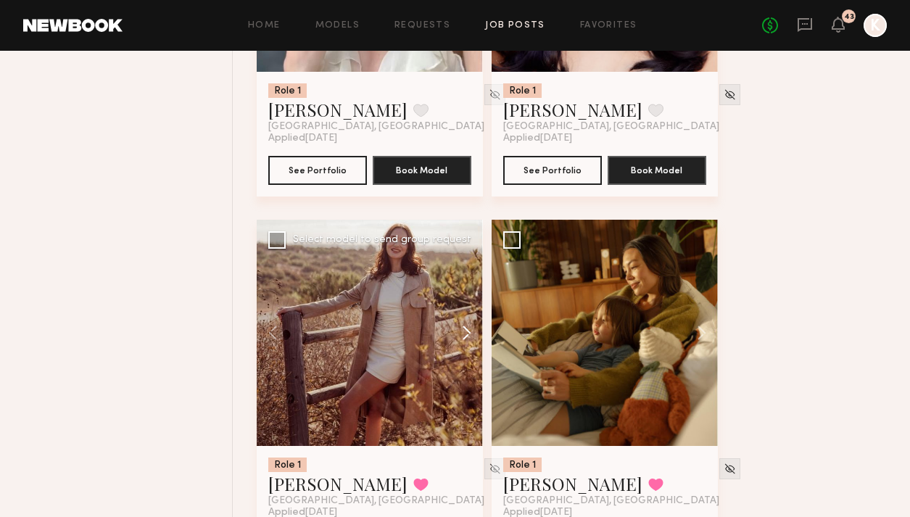
click at [471, 294] on button at bounding box center [460, 333] width 46 height 226
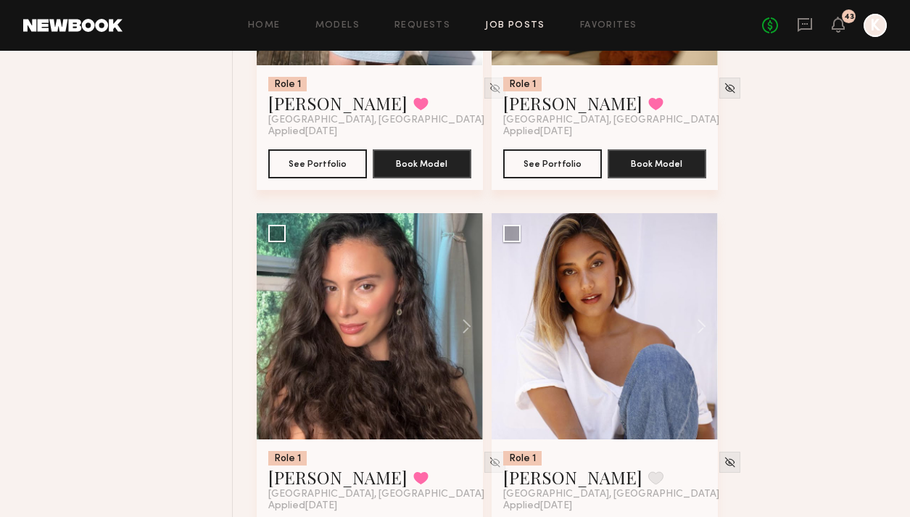
scroll to position [10218, 0]
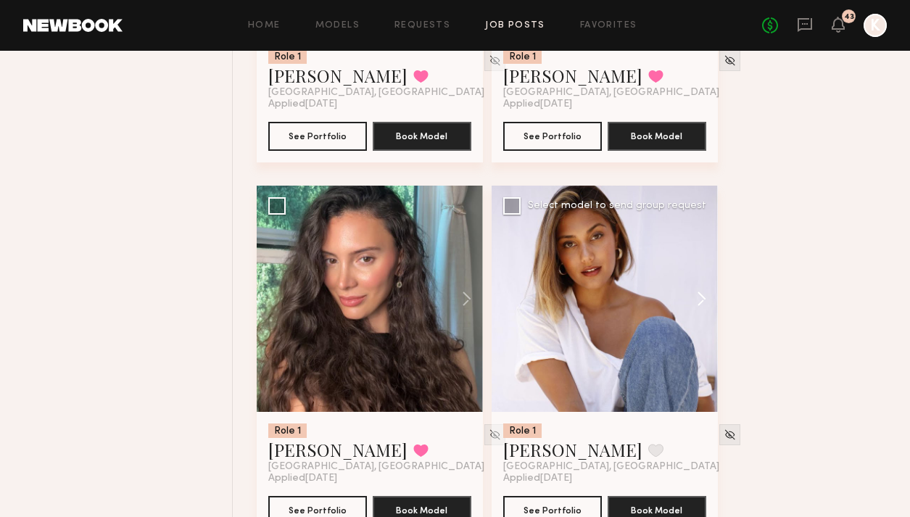
click at [683, 272] on button at bounding box center [695, 299] width 46 height 226
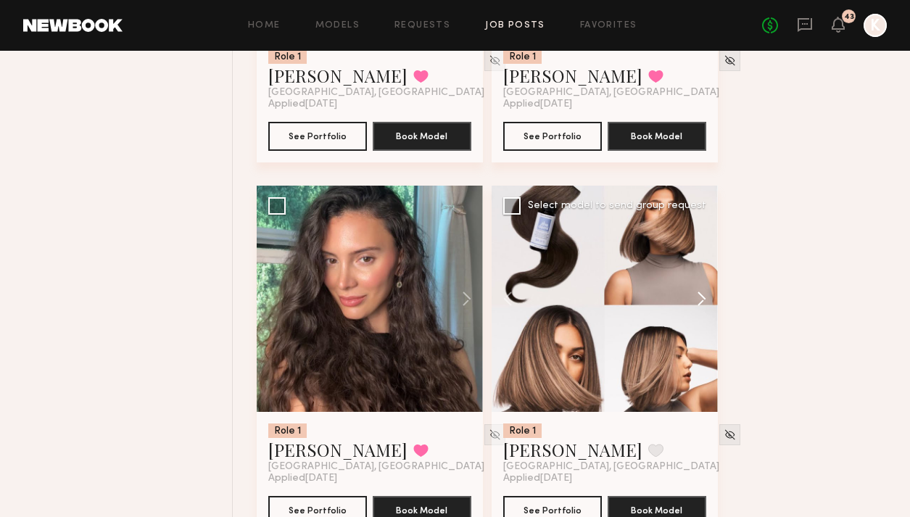
click at [683, 272] on button at bounding box center [695, 299] width 46 height 226
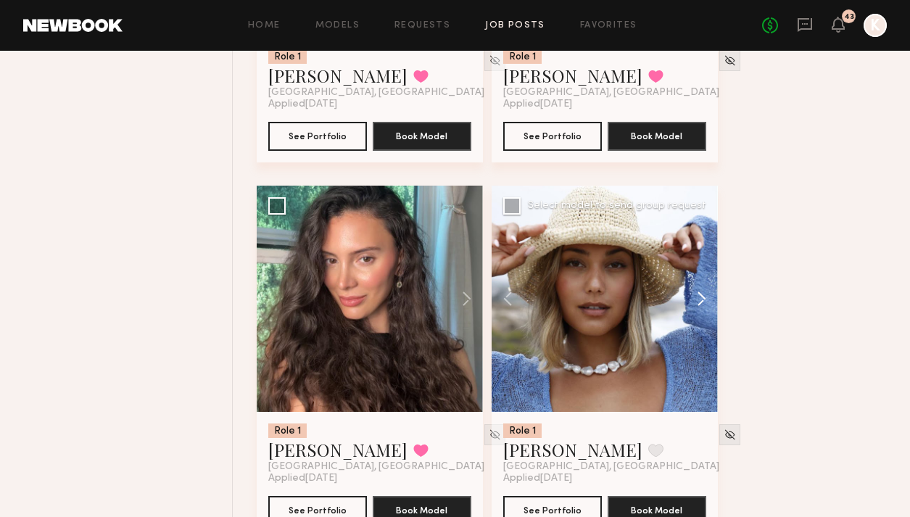
click at [683, 265] on button at bounding box center [695, 299] width 46 height 226
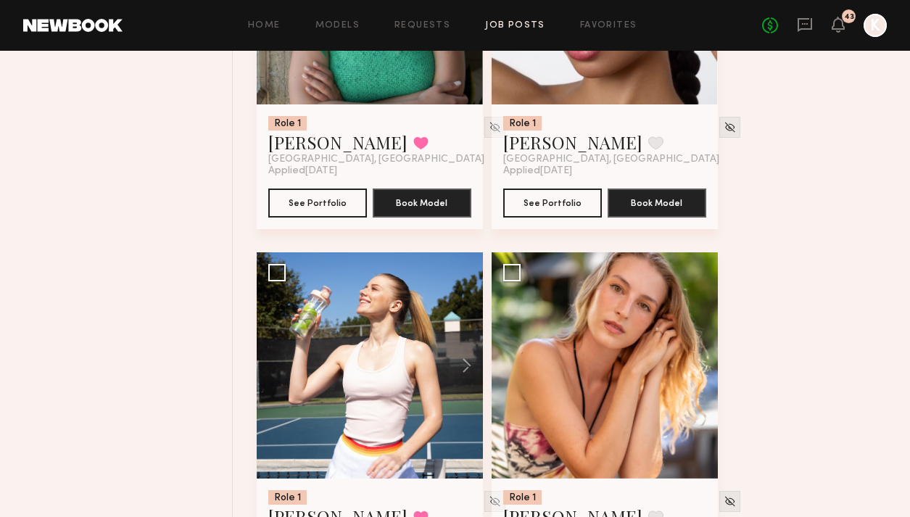
scroll to position [10956, 0]
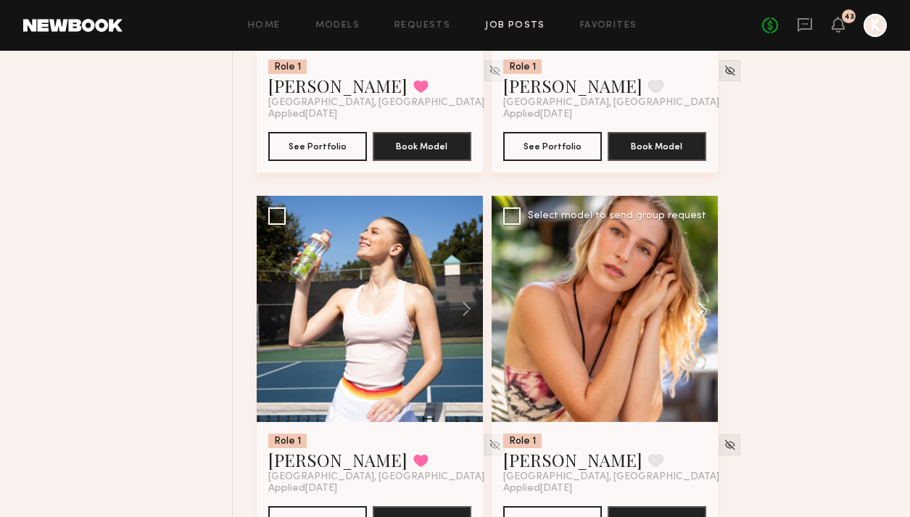
click at [683, 273] on button at bounding box center [695, 309] width 46 height 226
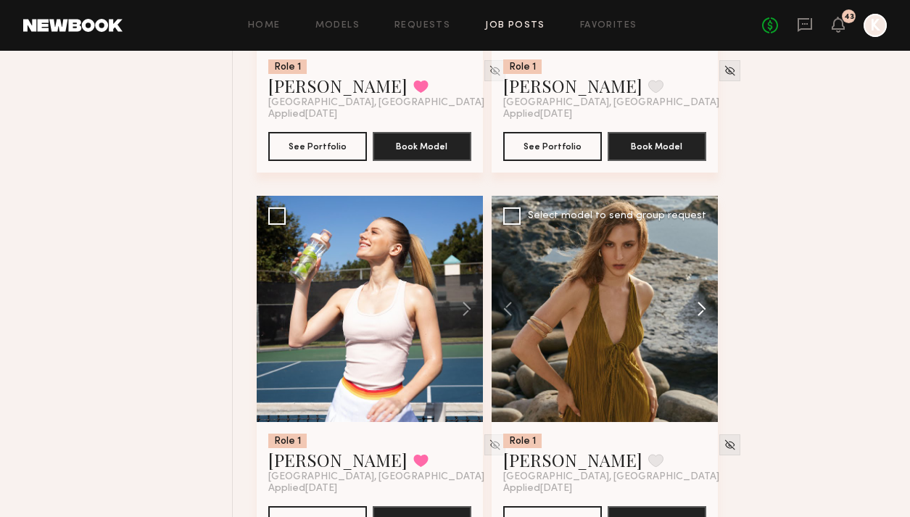
click at [683, 273] on button at bounding box center [695, 309] width 46 height 226
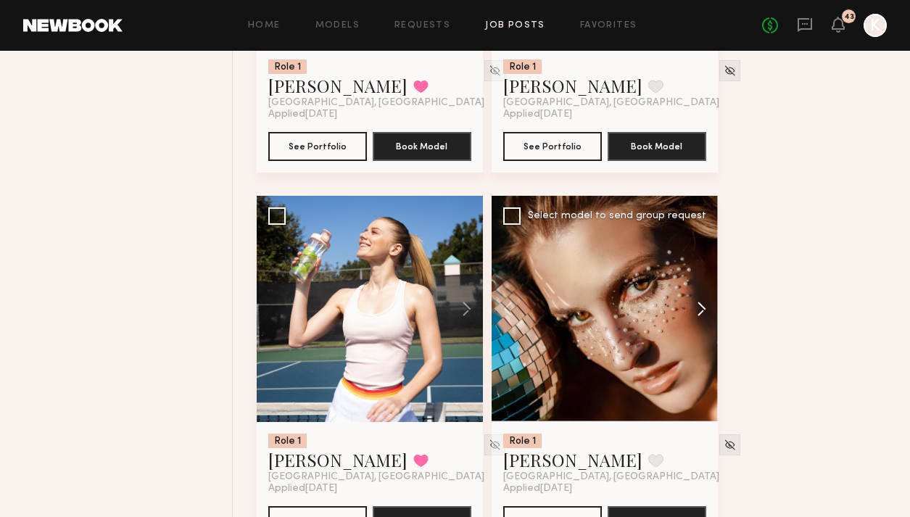
click at [683, 273] on button at bounding box center [695, 309] width 46 height 226
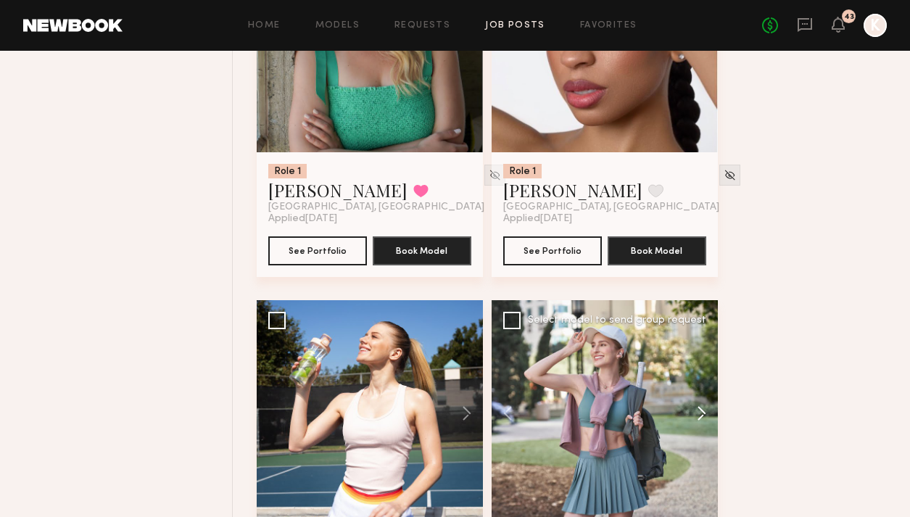
scroll to position [10680, 0]
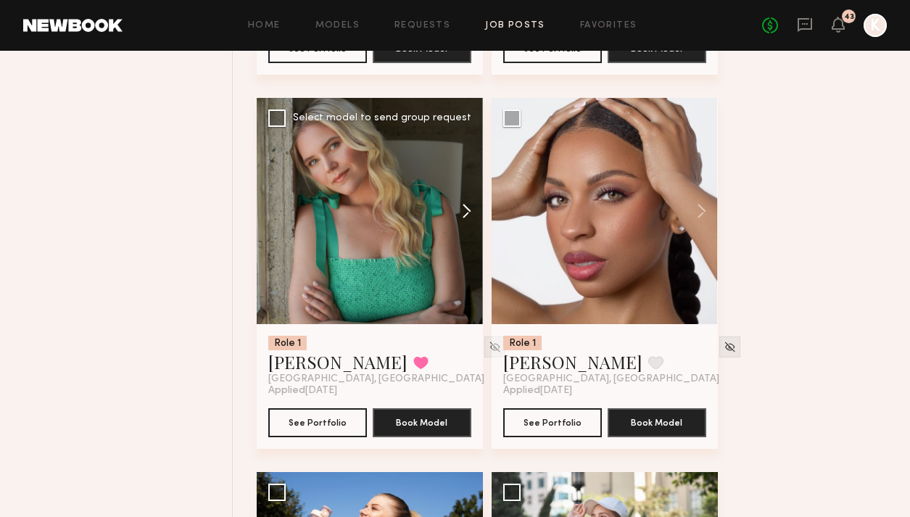
click at [462, 182] on button at bounding box center [460, 211] width 46 height 226
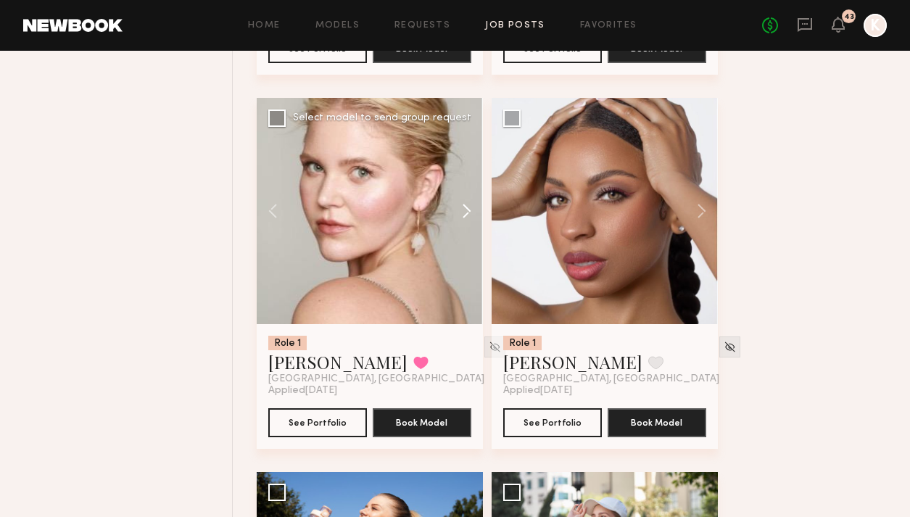
click at [462, 182] on button at bounding box center [460, 211] width 46 height 226
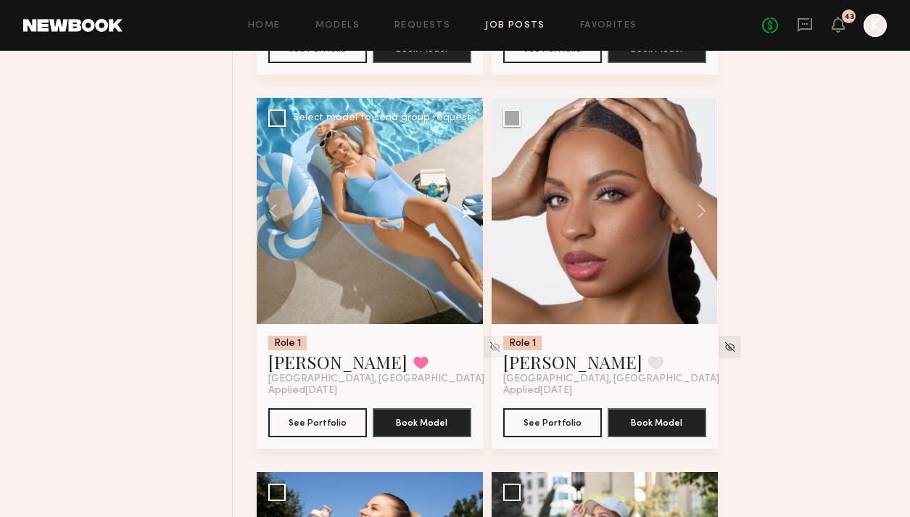
click at [462, 182] on button at bounding box center [460, 211] width 46 height 226
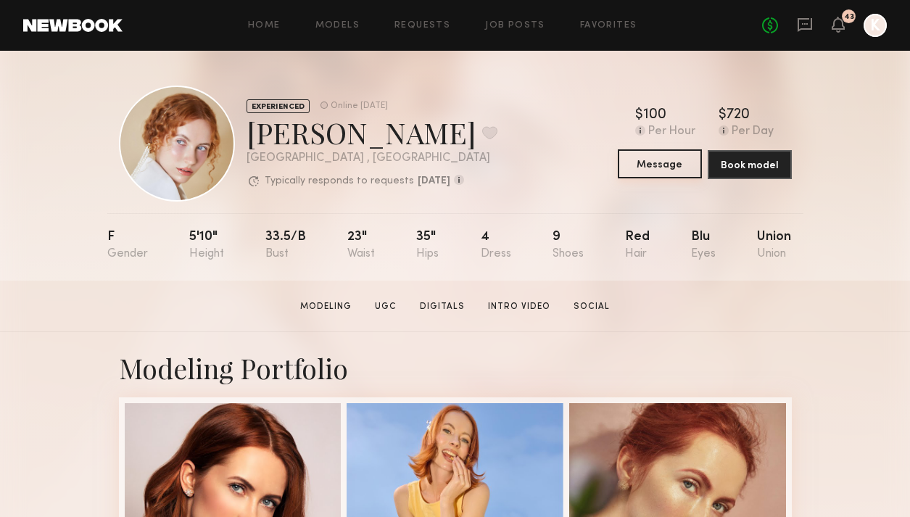
click at [677, 165] on button "Message" at bounding box center [660, 163] width 84 height 29
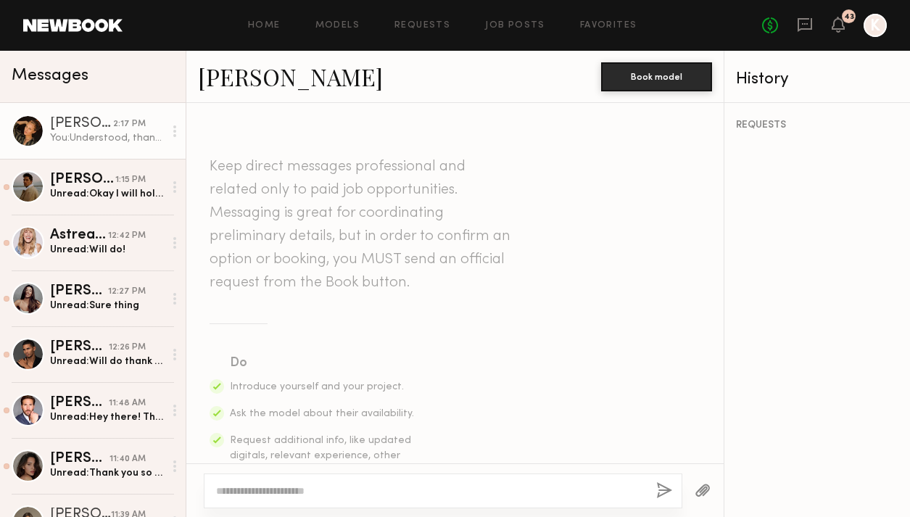
click at [102, 136] on div "You: Understood, thanks!" at bounding box center [107, 138] width 114 height 14
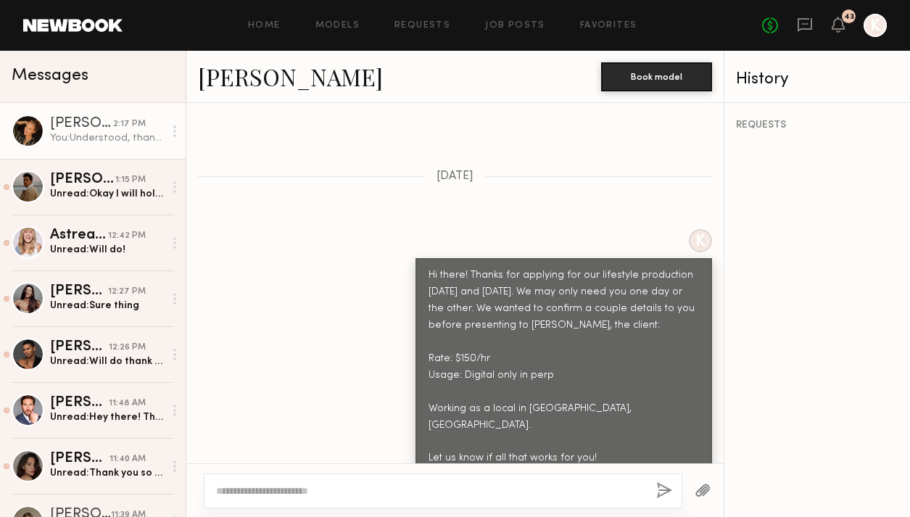
scroll to position [614, 0]
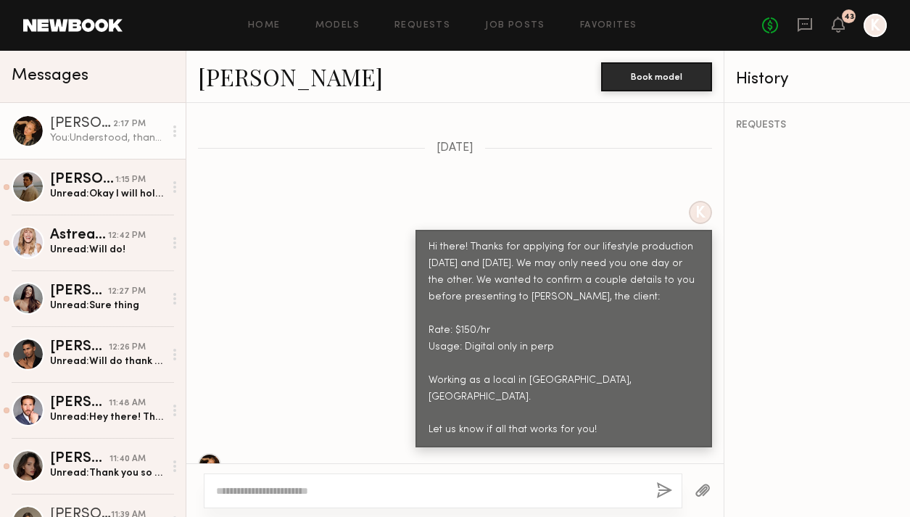
click at [431, 239] on div "Hi there! Thanks for applying for our lifestyle production [DATE] and [DATE]. W…" at bounding box center [564, 338] width 271 height 199
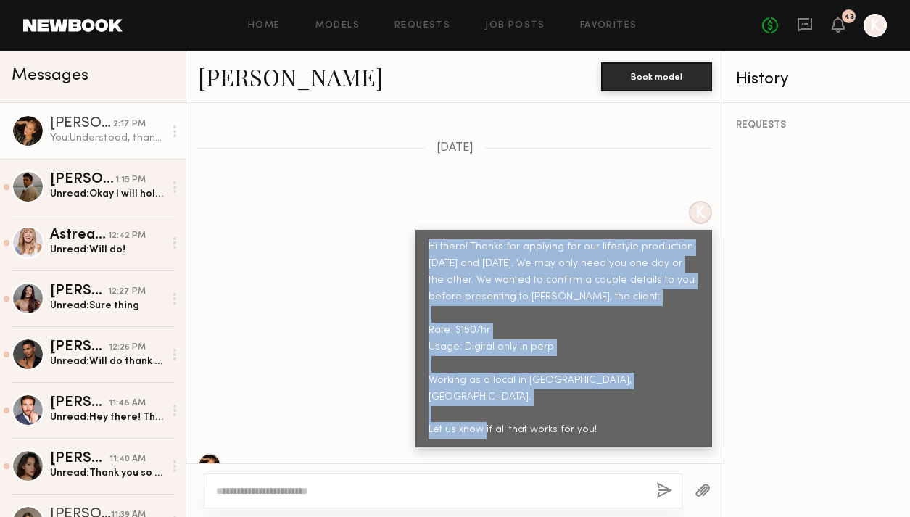
drag, startPoint x: 428, startPoint y: 218, endPoint x: 622, endPoint y: 390, distance: 259.4
click at [622, 390] on div "Hi there! Thanks for applying for our lifestyle production October 14th and 15t…" at bounding box center [564, 339] width 297 height 218
copy div "Hi there! Thanks for applying for our lifestyle production October 14th and 15t…"
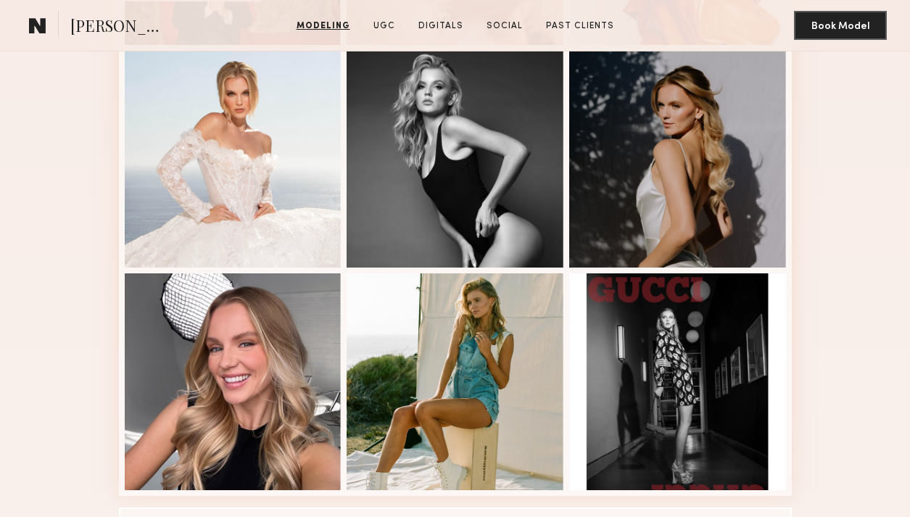
scroll to position [845, 0]
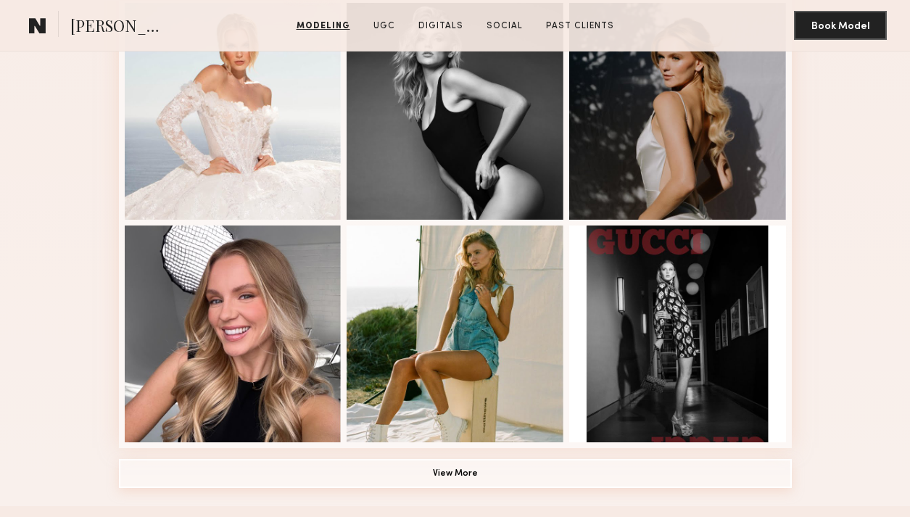
click at [442, 470] on button "View More" at bounding box center [455, 473] width 673 height 29
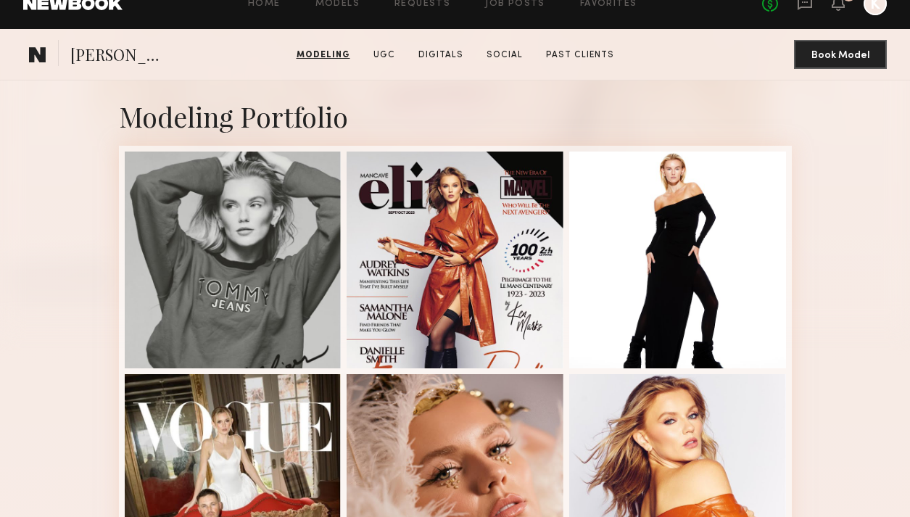
scroll to position [0, 0]
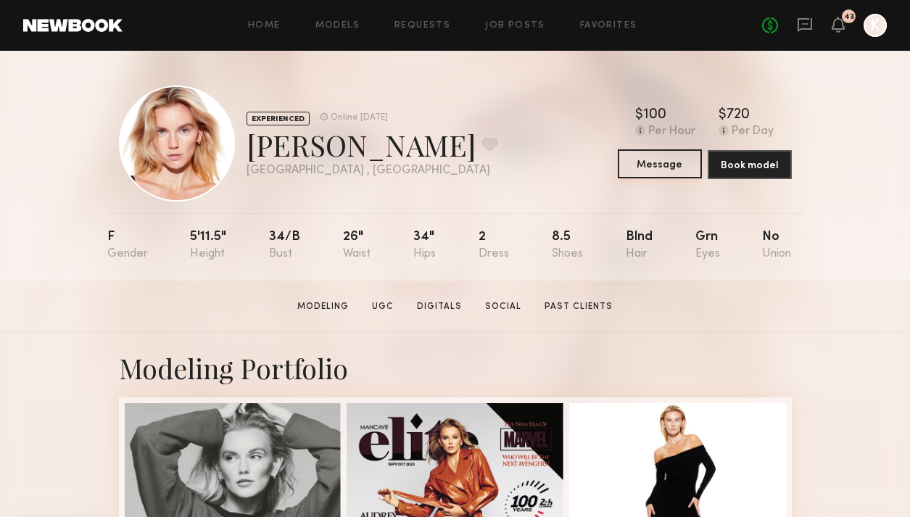
click at [669, 162] on button "Message" at bounding box center [660, 163] width 84 height 29
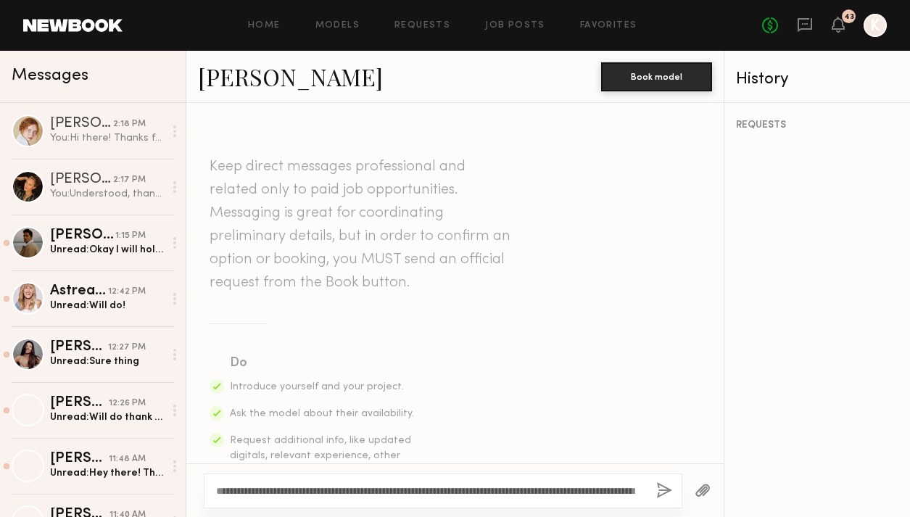
scroll to position [27, 0]
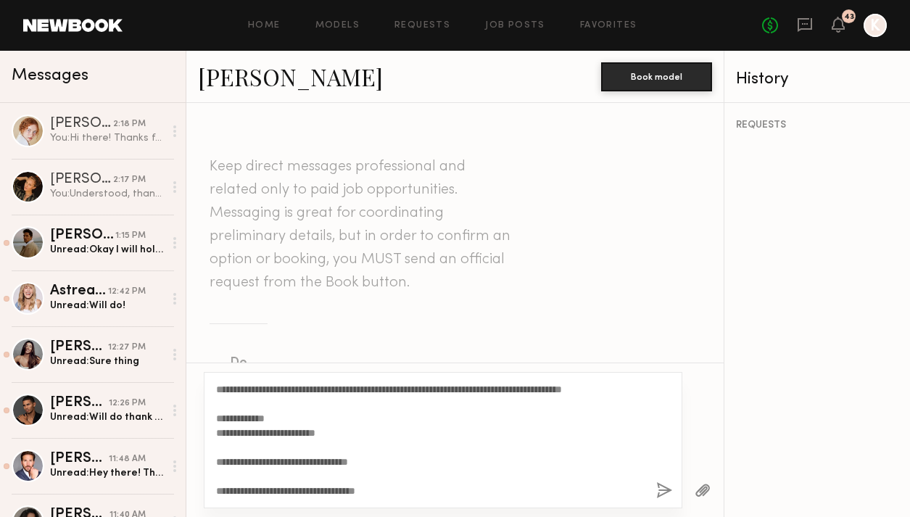
type textarea "**********"
click at [664, 483] on button "button" at bounding box center [664, 491] width 16 height 18
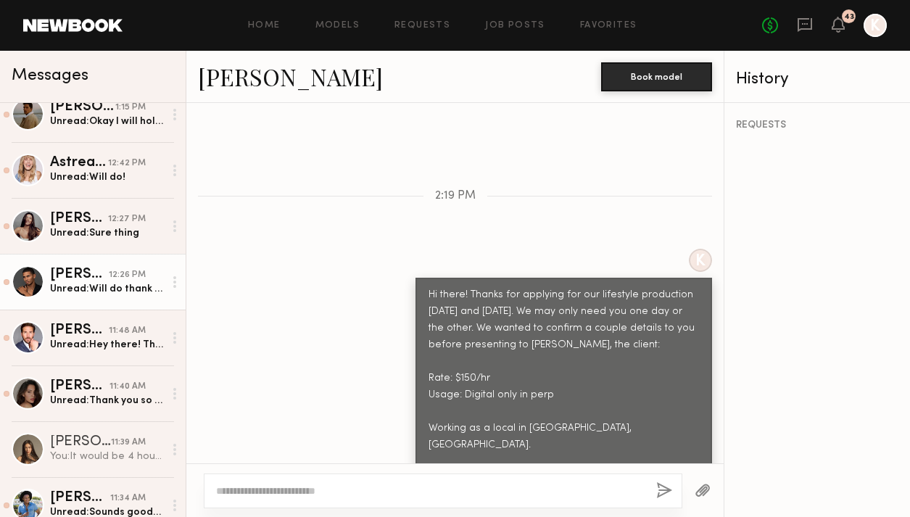
scroll to position [398, 0]
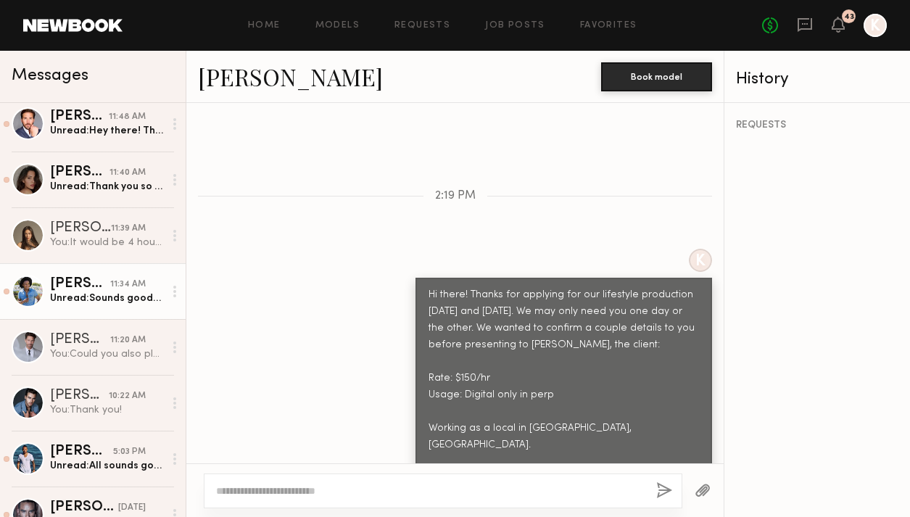
click at [99, 305] on div "Unread: Sounds good-– thank you!" at bounding box center [107, 299] width 114 height 14
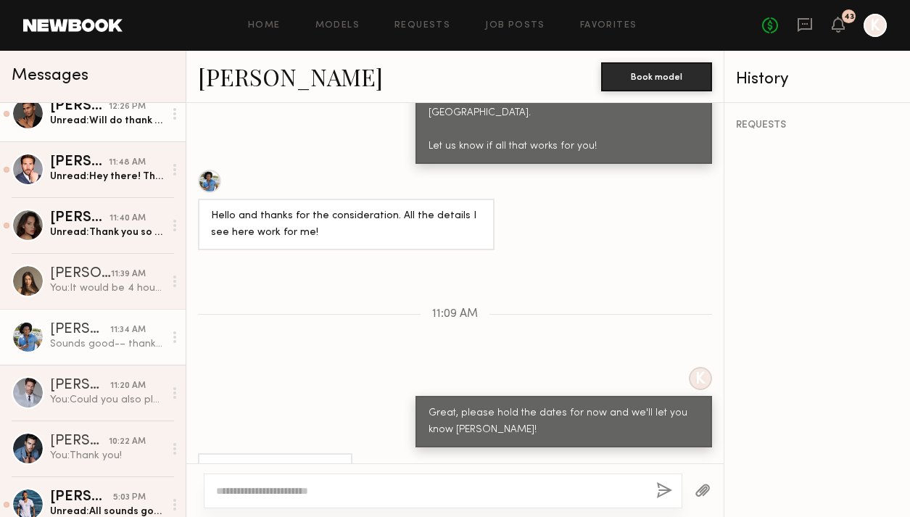
scroll to position [317, 0]
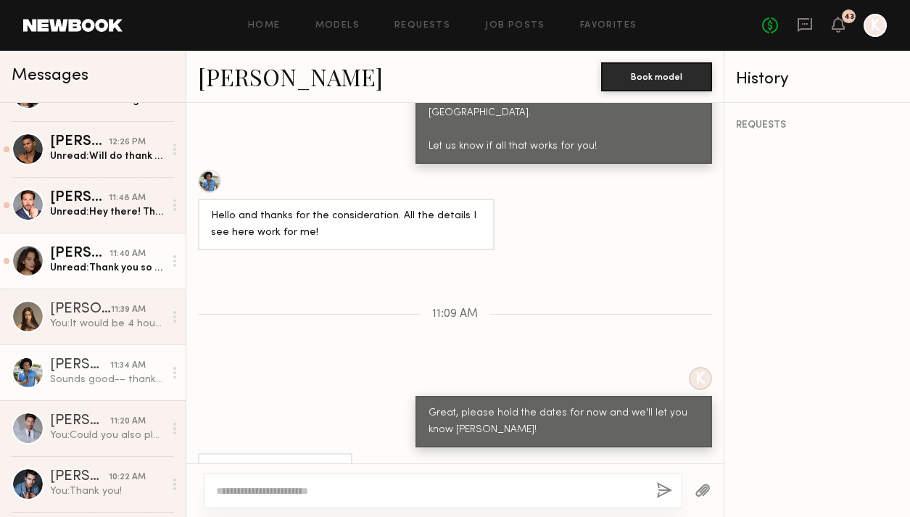
click at [112, 252] on div "11:40 AM" at bounding box center [128, 254] width 36 height 14
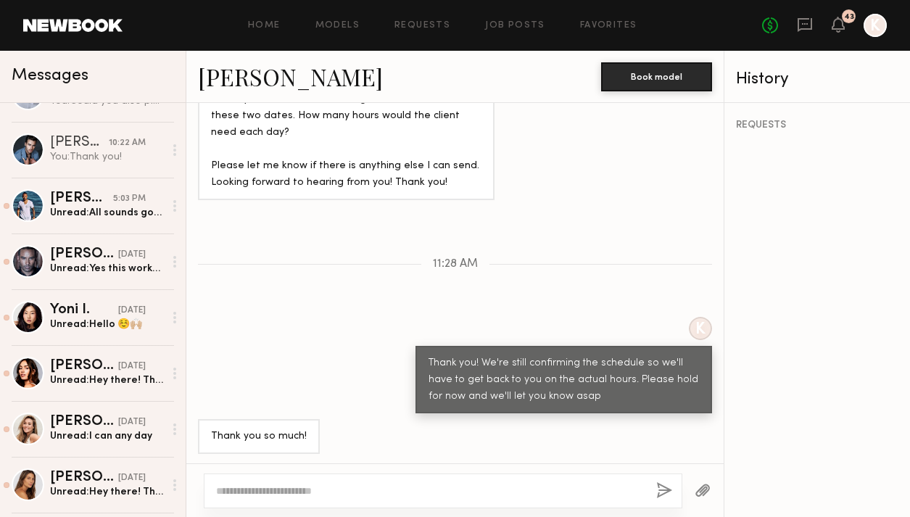
scroll to position [698, 0]
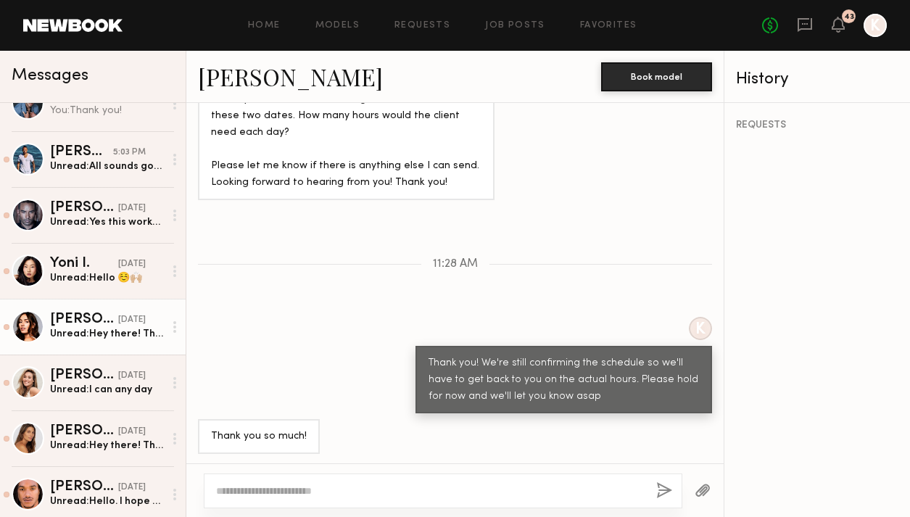
click at [109, 337] on div "Unread: Hey there! Thanks for the message, I am available both days and comfort…" at bounding box center [107, 334] width 114 height 14
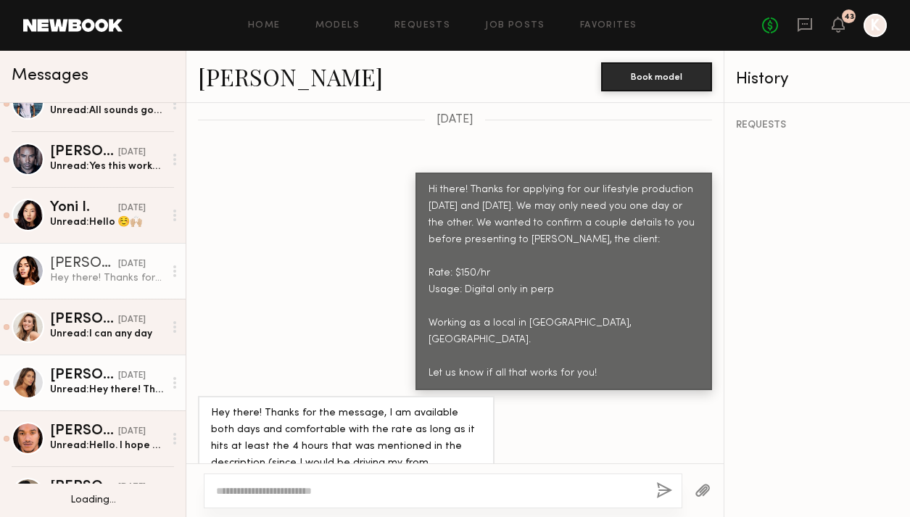
scroll to position [762, 0]
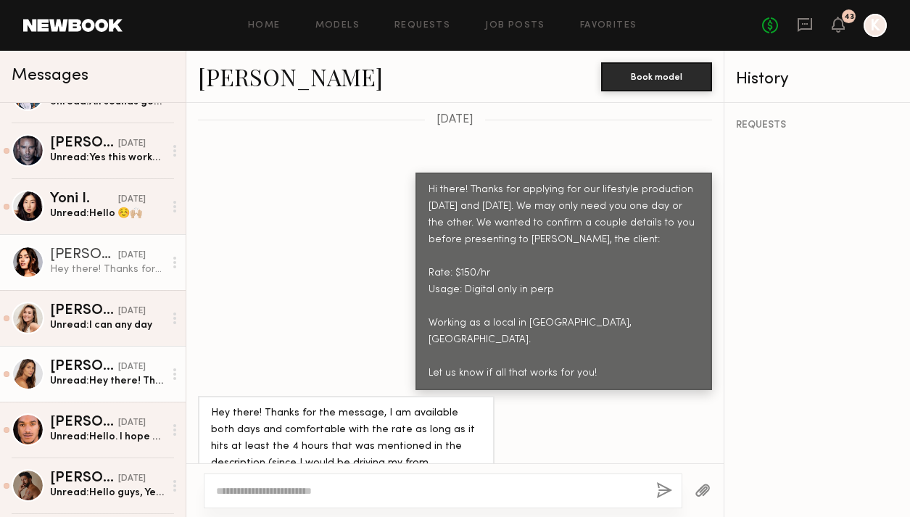
click at [89, 360] on div "Carly S." at bounding box center [84, 367] width 68 height 15
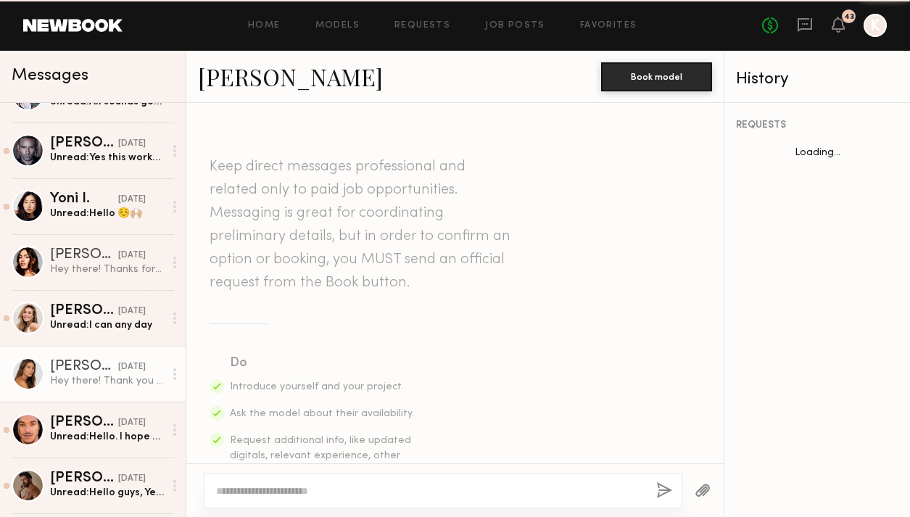
scroll to position [657, 0]
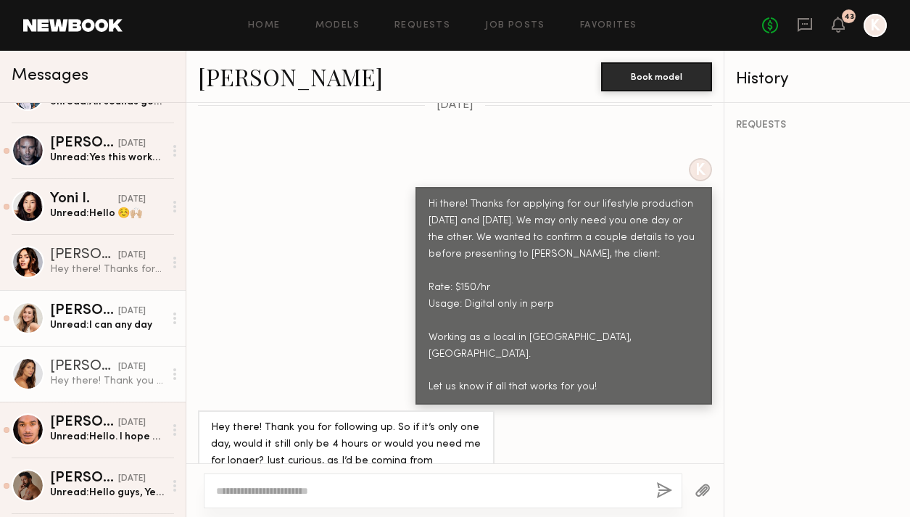
click at [100, 329] on div "Unread: I can any day" at bounding box center [107, 325] width 114 height 14
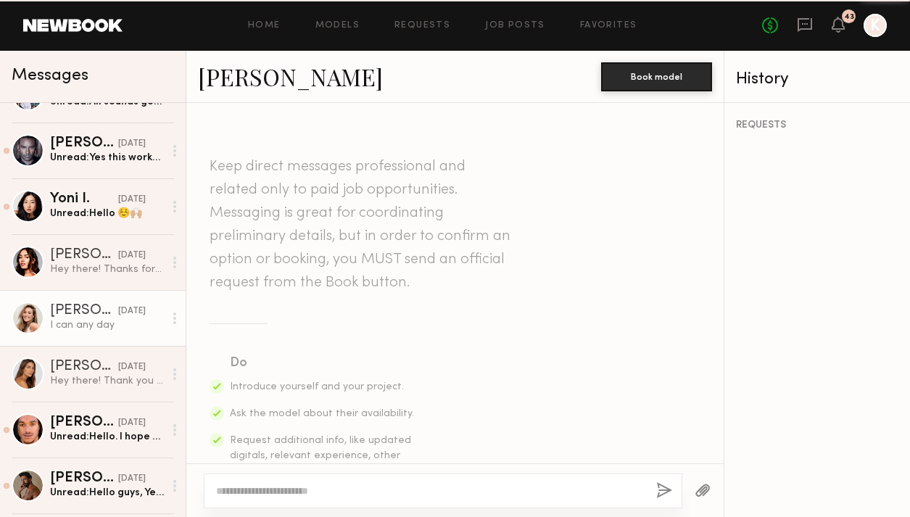
scroll to position [2003, 0]
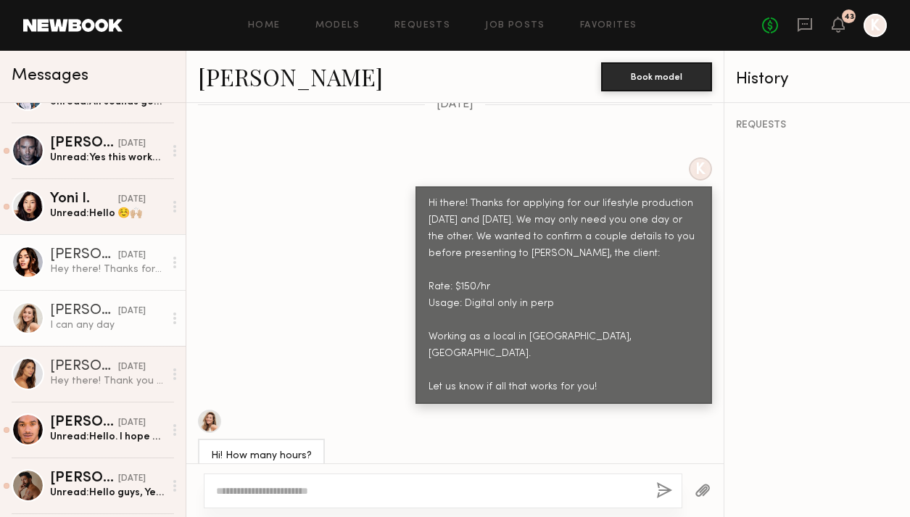
click at [96, 288] on link "Lauren G. yesterday Hey there! Thanks for the message, I am available both days…" at bounding box center [93, 262] width 186 height 56
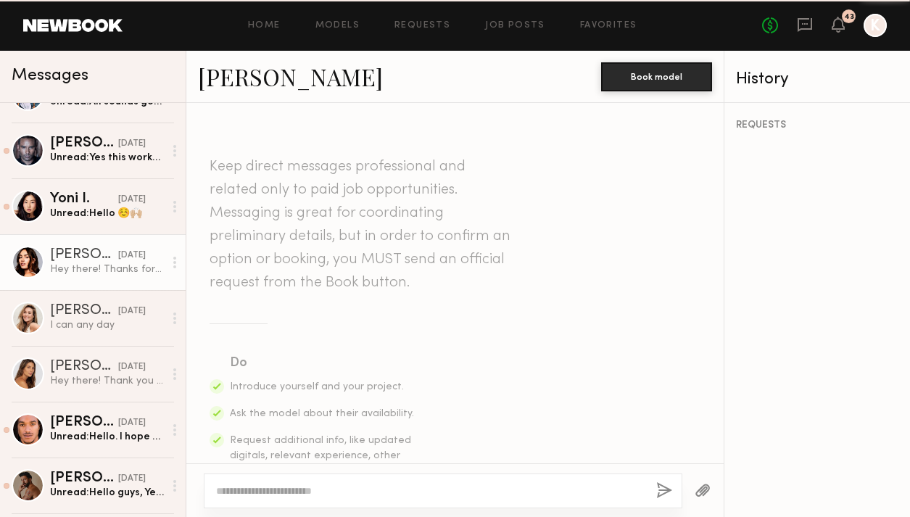
scroll to position [1747, 0]
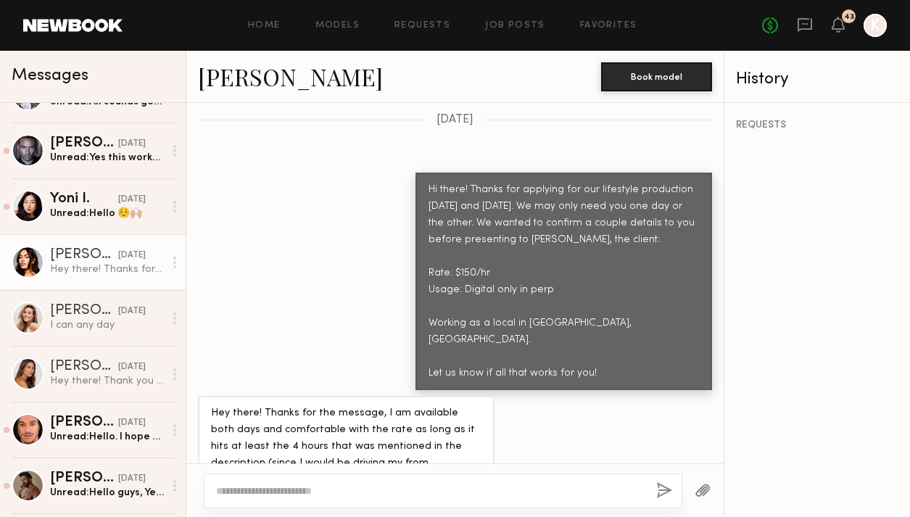
click at [257, 73] on link "Lauren G." at bounding box center [290, 76] width 185 height 31
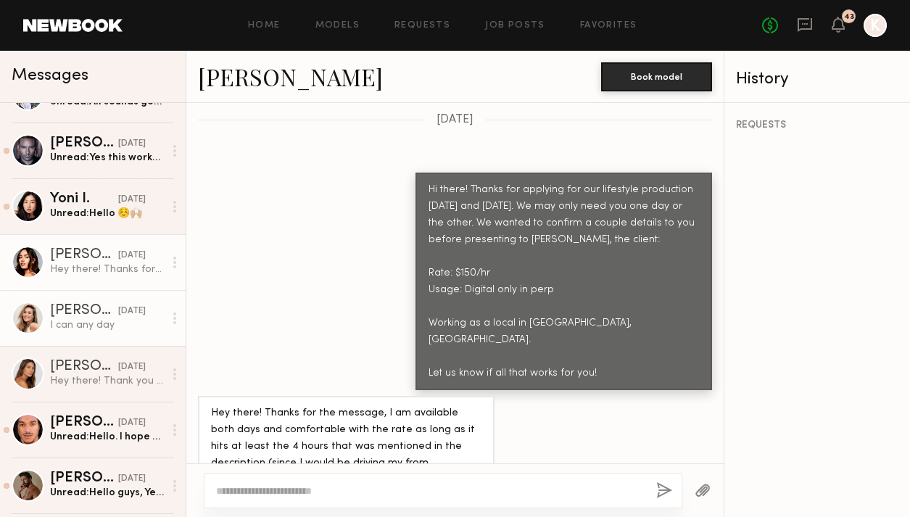
click at [70, 315] on div "Yulia A." at bounding box center [84, 311] width 68 height 15
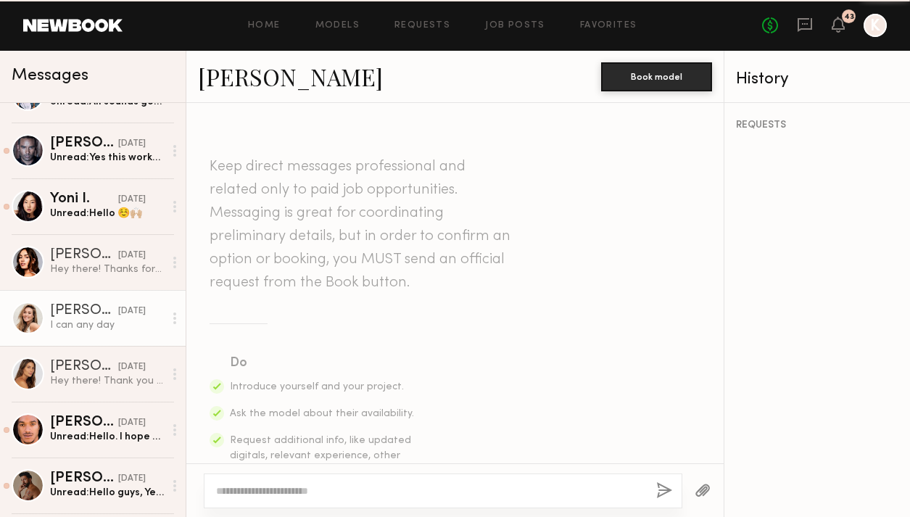
scroll to position [2003, 0]
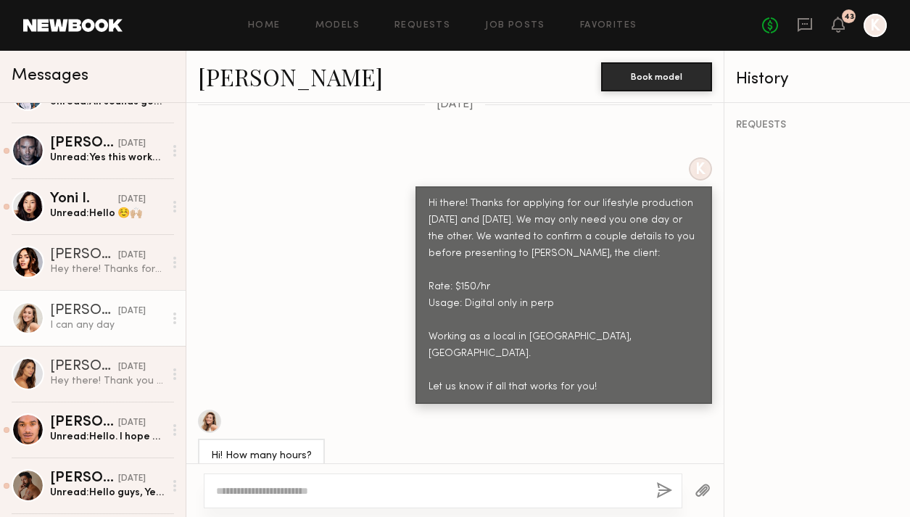
click at [240, 78] on link "Yulia A." at bounding box center [290, 76] width 185 height 31
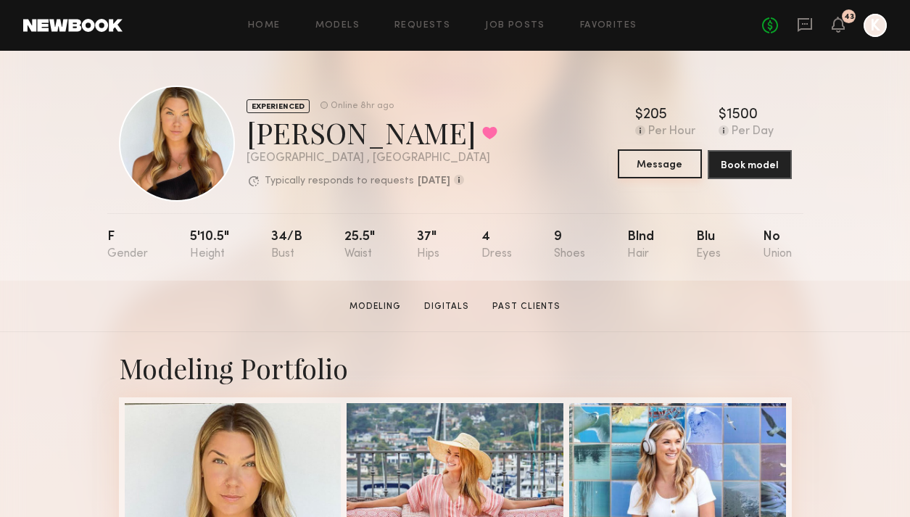
click at [686, 163] on button "Message" at bounding box center [660, 163] width 84 height 29
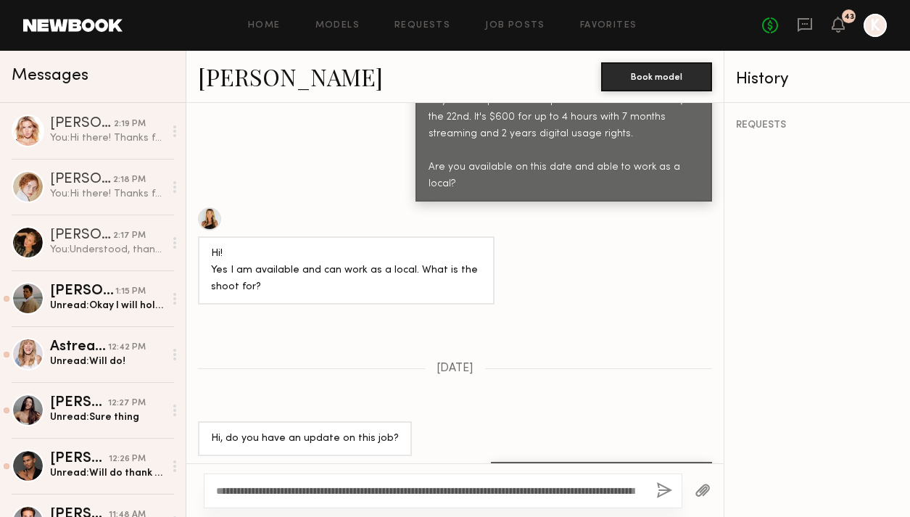
scroll to position [762, 0]
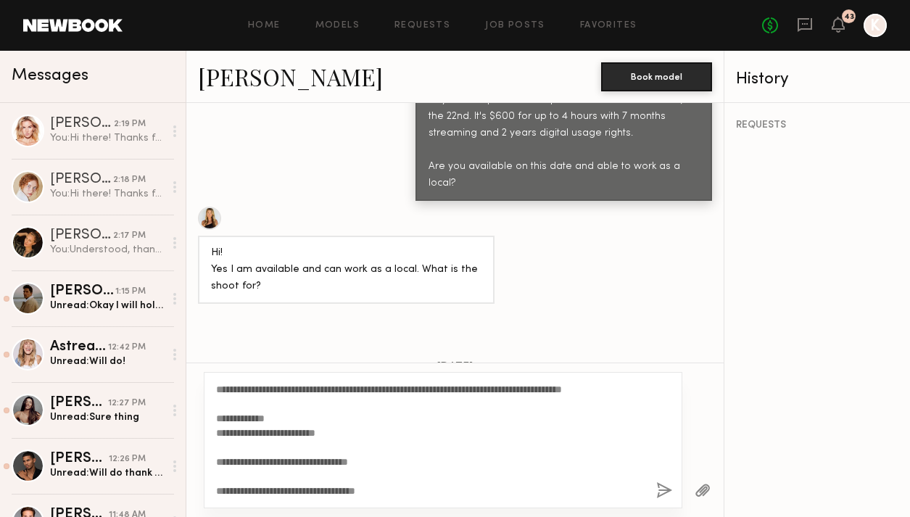
type textarea "**********"
click at [664, 487] on button "button" at bounding box center [664, 491] width 16 height 18
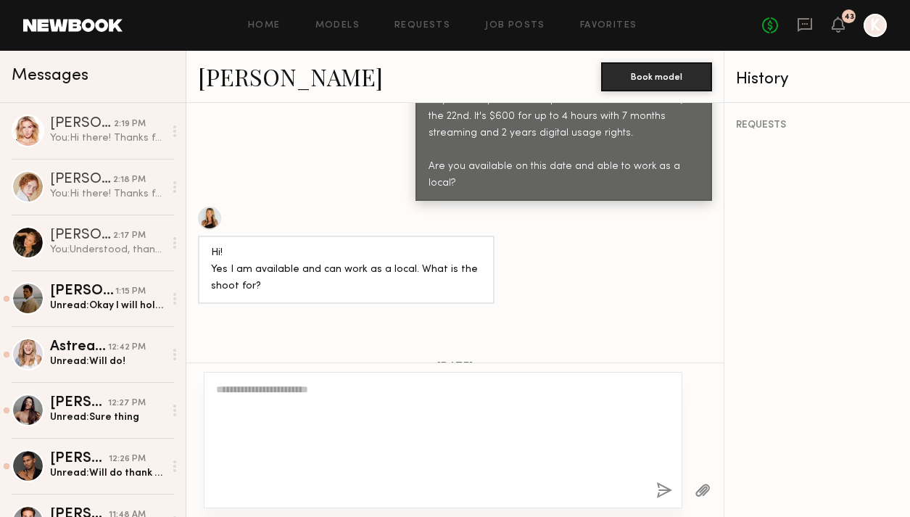
scroll to position [0, 0]
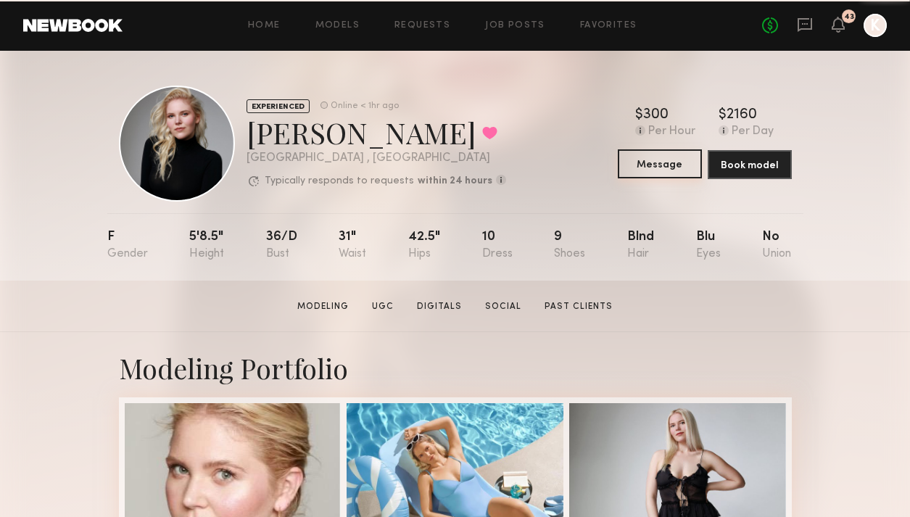
click at [674, 166] on button "Message" at bounding box center [660, 163] width 84 height 29
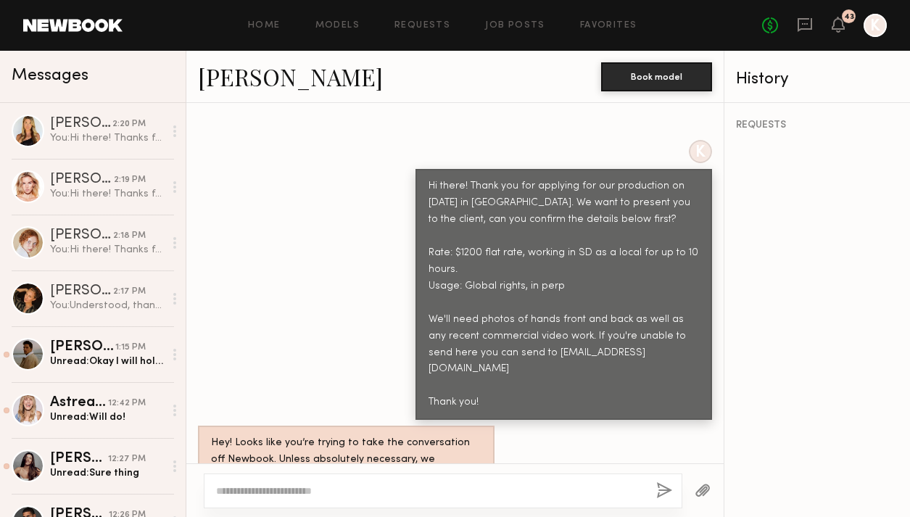
scroll to position [817, 0]
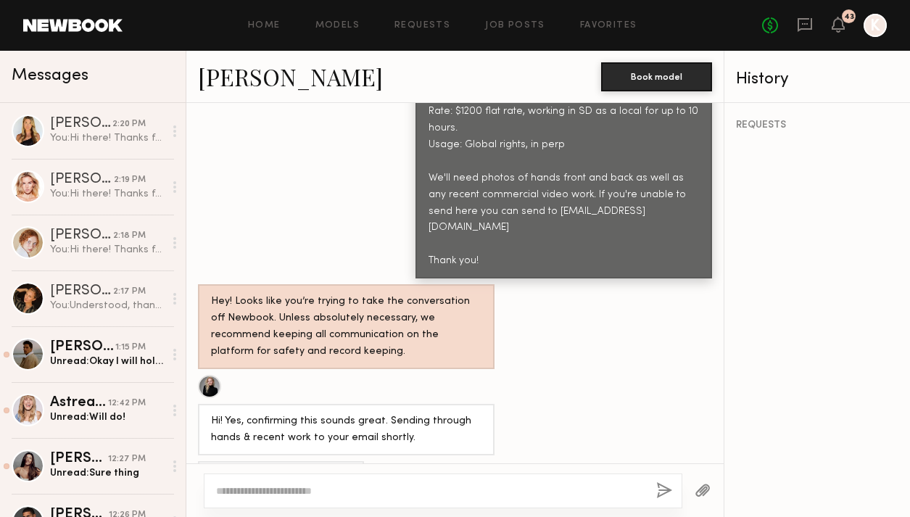
click at [300, 487] on textarea at bounding box center [430, 491] width 429 height 15
type textarea "*"
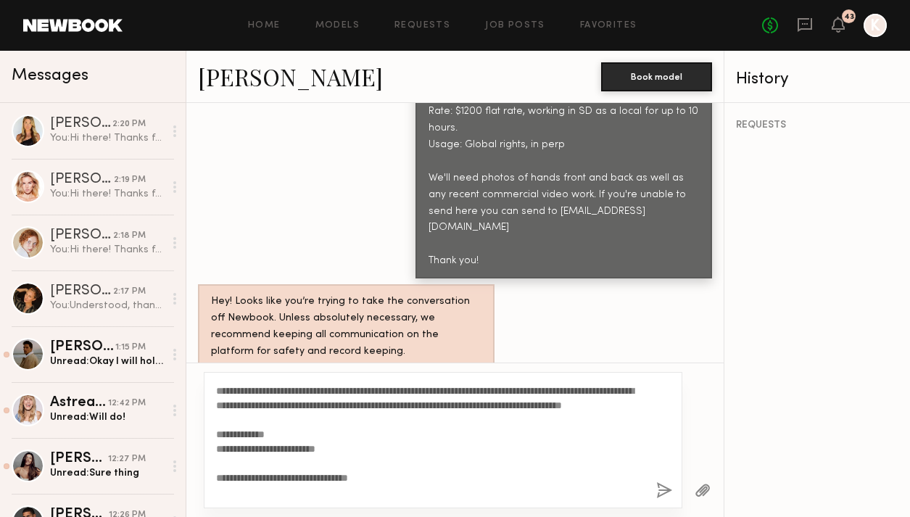
scroll to position [0, 0]
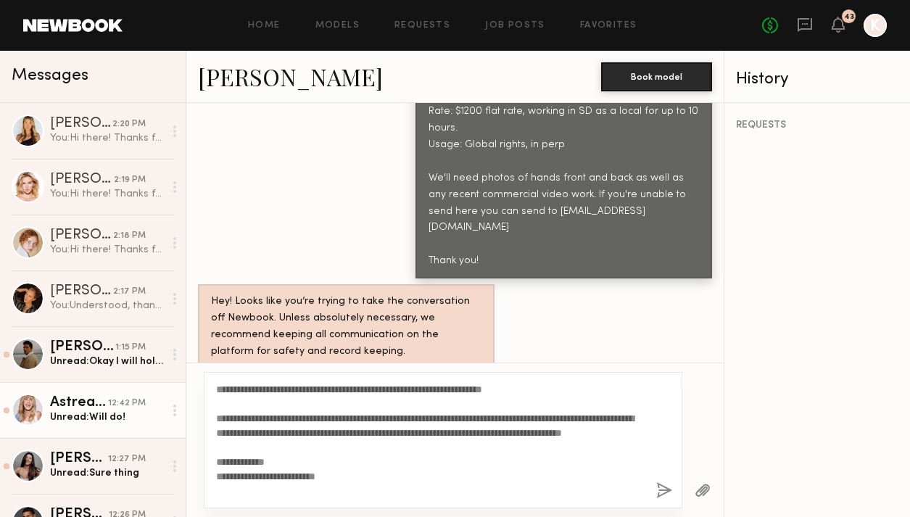
drag, startPoint x: 257, startPoint y: 417, endPoint x: 136, endPoint y: 417, distance: 121.9
click at [136, 417] on div "Messages Kelli R. 2:20 PM You: Hi there! Thanks for applying for our lifestyle …" at bounding box center [455, 284] width 910 height 466
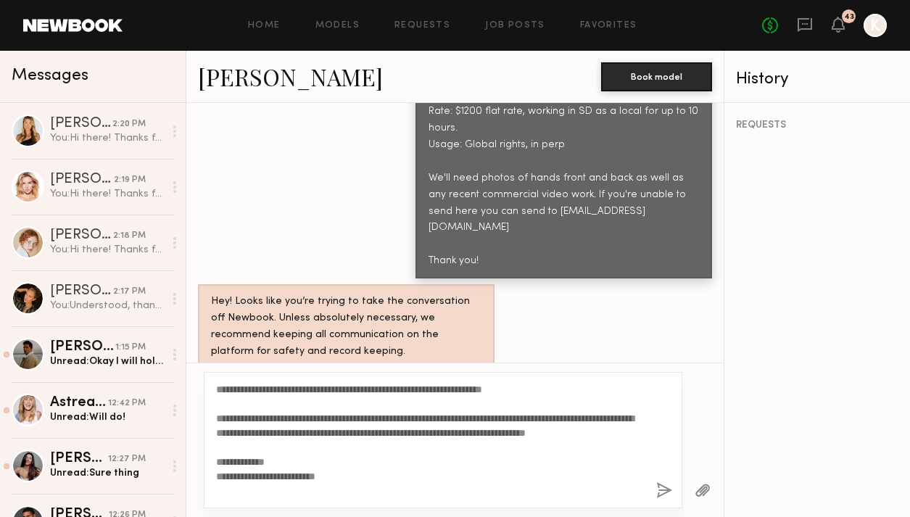
type textarea "**********"
click at [652, 487] on div "**********" at bounding box center [443, 440] width 479 height 136
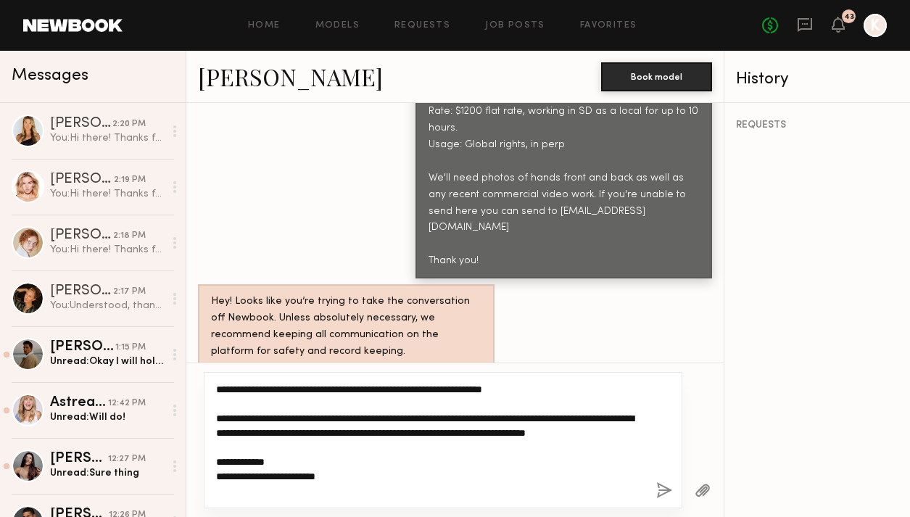
click at [310, 445] on textarea "**********" at bounding box center [430, 440] width 429 height 116
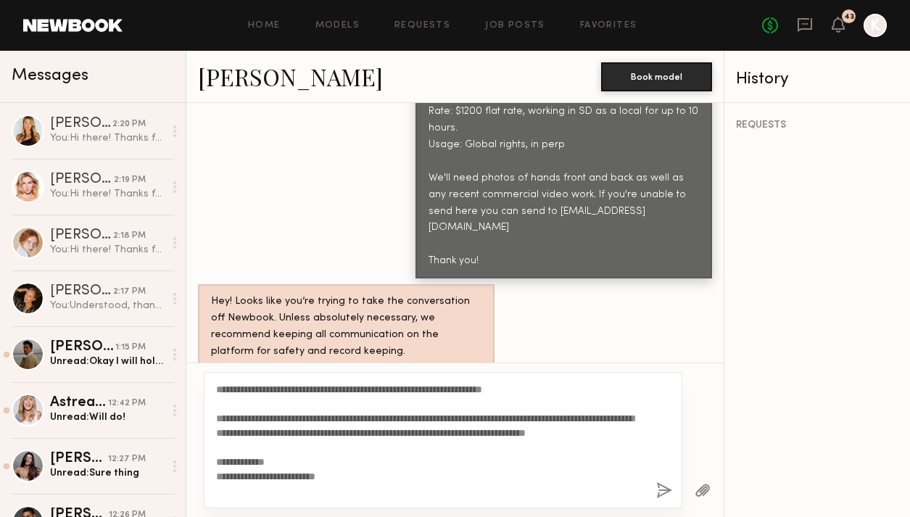
click at [660, 479] on div "**********" at bounding box center [443, 440] width 479 height 136
click at [662, 490] on button "button" at bounding box center [664, 491] width 16 height 18
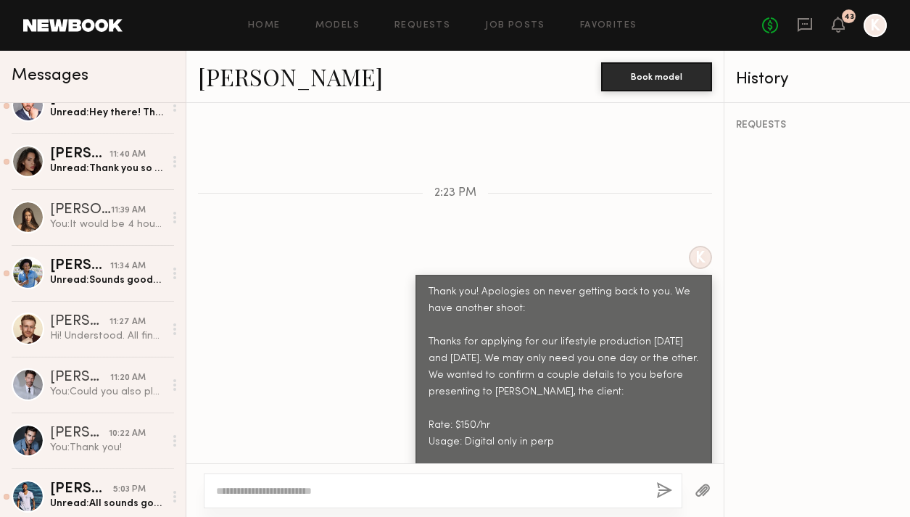
scroll to position [661, 0]
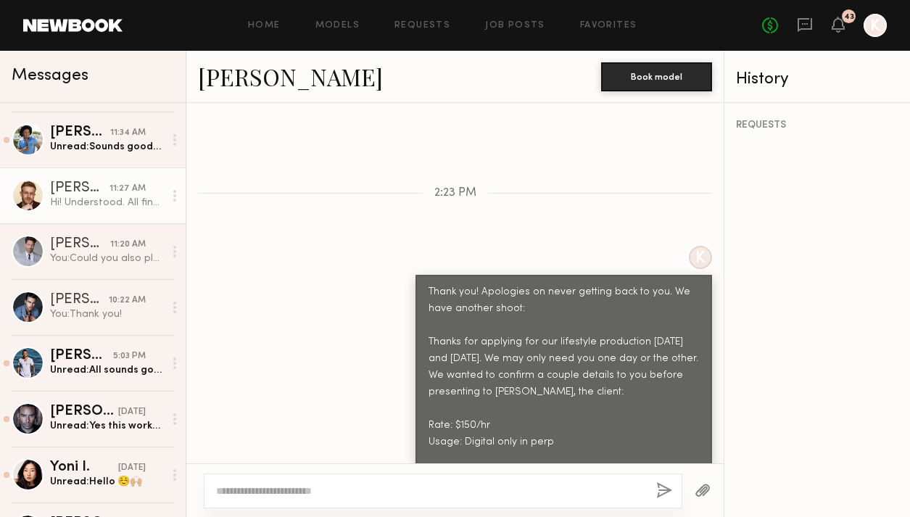
click at [79, 202] on div "Hi! Understood. All fine by me." at bounding box center [107, 203] width 114 height 14
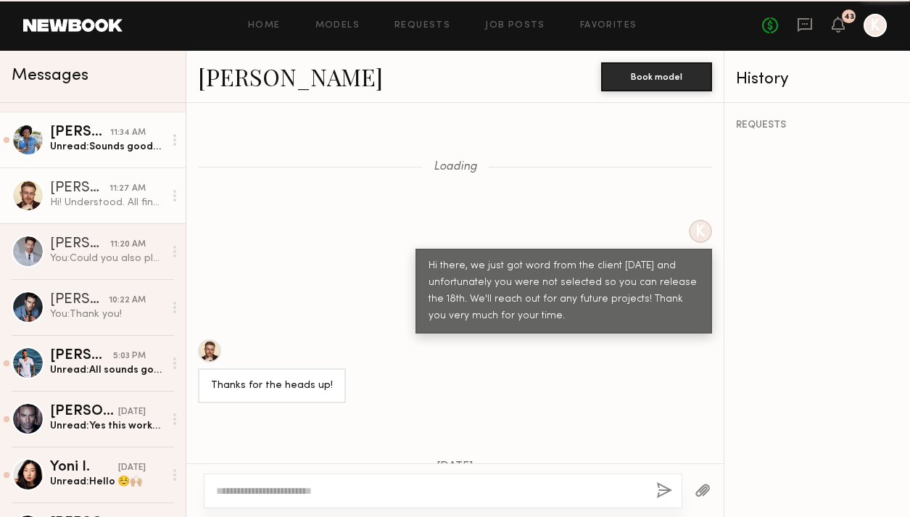
scroll to position [1356, 0]
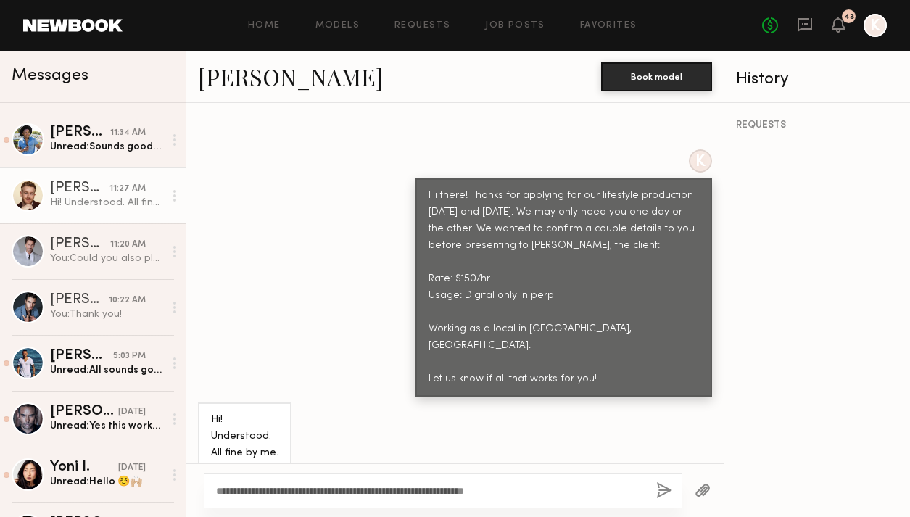
type textarea "**********"
click at [666, 487] on button "button" at bounding box center [664, 491] width 16 height 18
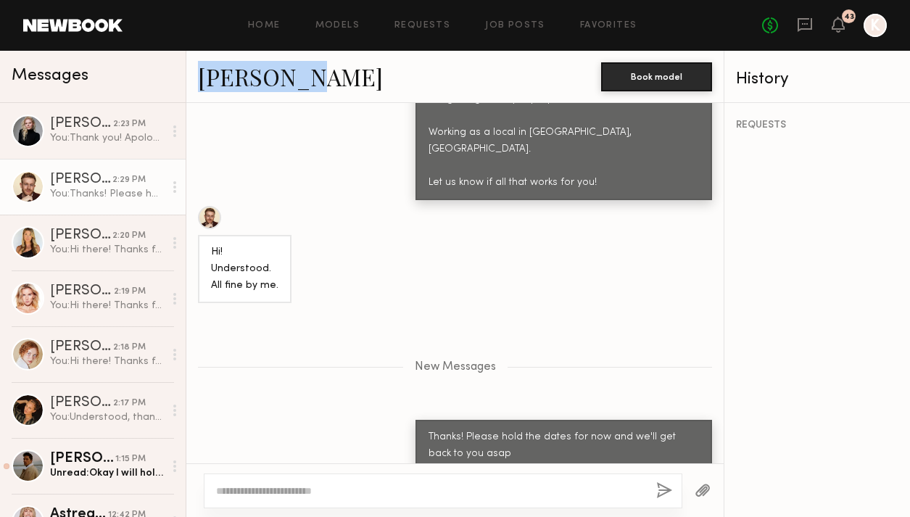
drag, startPoint x: 326, startPoint y: 73, endPoint x: 197, endPoint y: 73, distance: 129.1
click at [197, 73] on div "Robert N. Book model" at bounding box center [454, 77] width 537 height 52
copy link "[PERSON_NAME]"
click at [247, 90] on link "[PERSON_NAME]" at bounding box center [290, 76] width 185 height 31
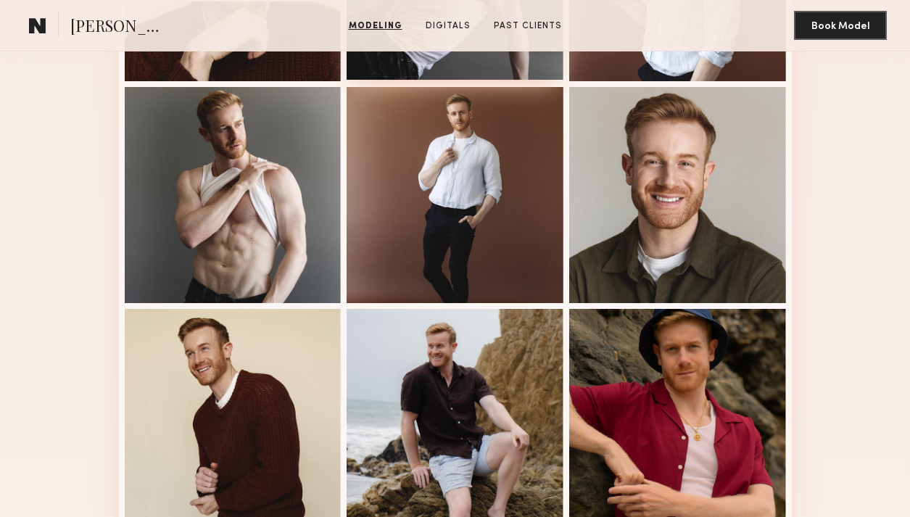
scroll to position [655, 0]
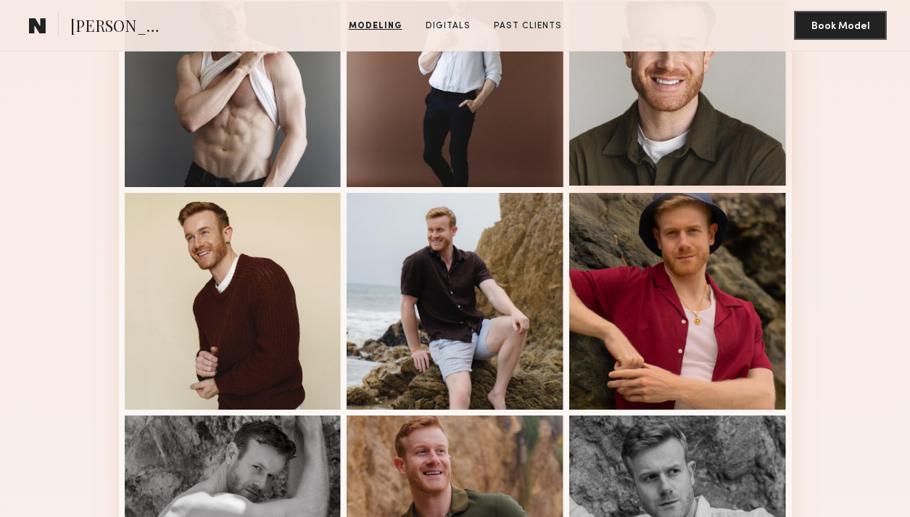
click at [617, 111] on div at bounding box center [677, 78] width 217 height 217
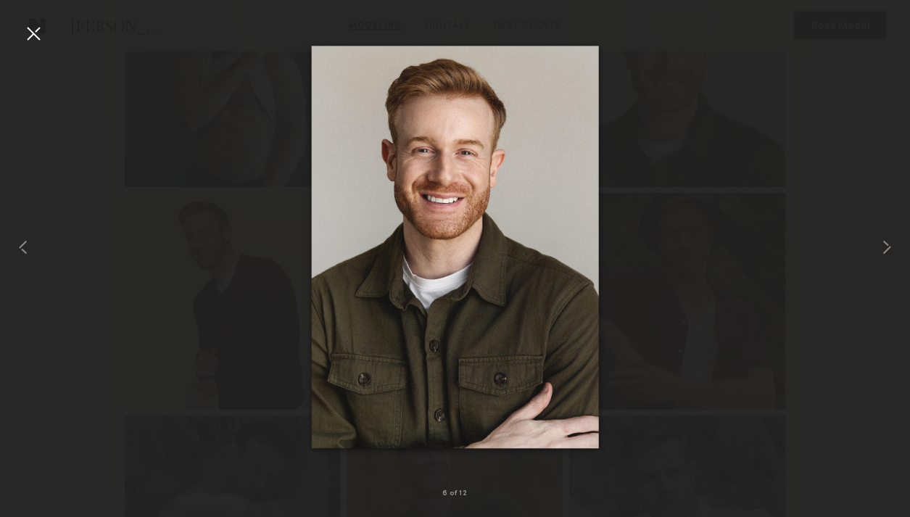
click at [35, 33] on div at bounding box center [33, 33] width 23 height 23
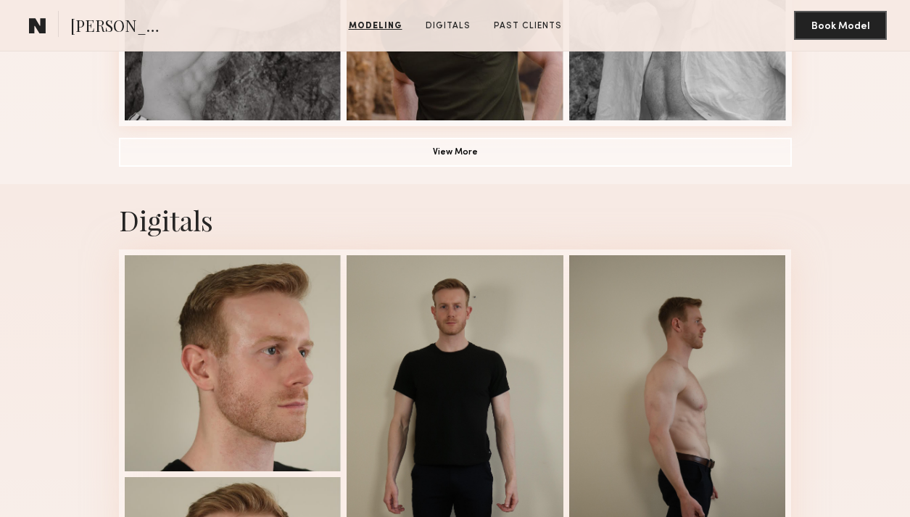
scroll to position [918, 0]
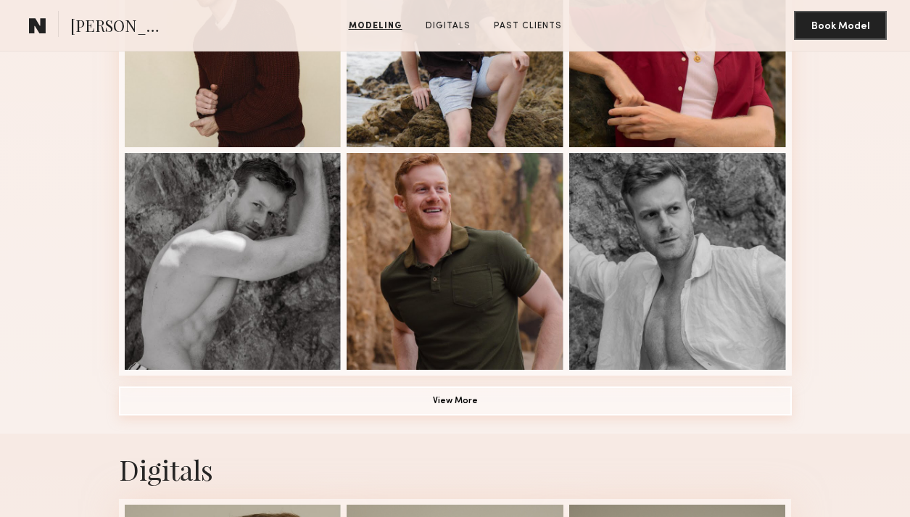
click at [422, 399] on button "View More" at bounding box center [455, 401] width 673 height 29
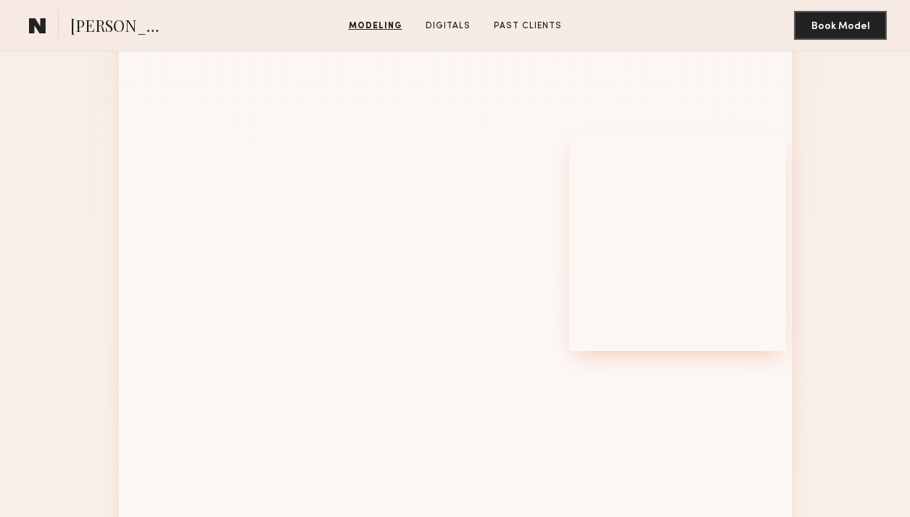
scroll to position [1720, 0]
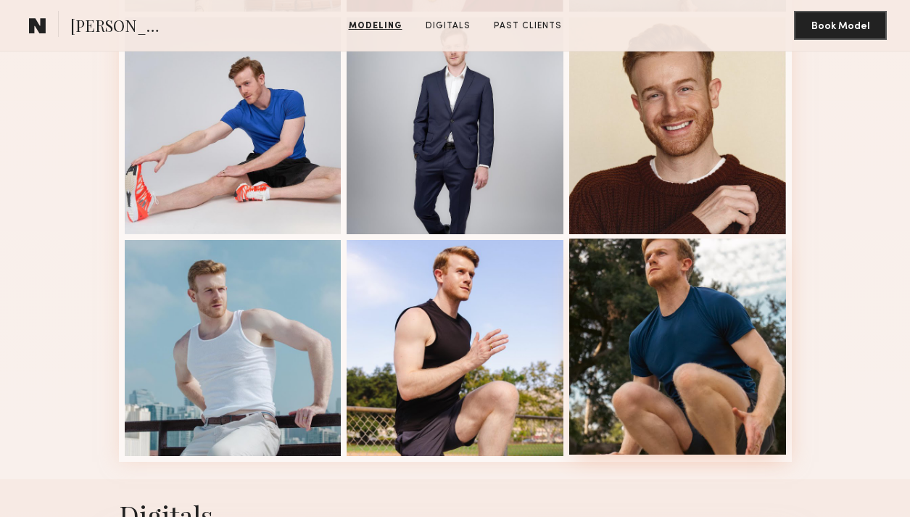
click at [624, 279] on div at bounding box center [677, 347] width 217 height 217
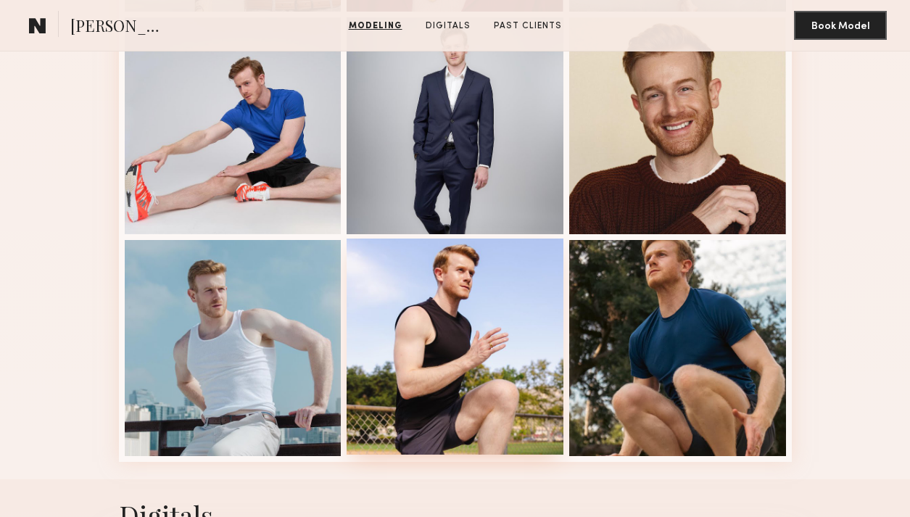
scroll to position [1641, 0]
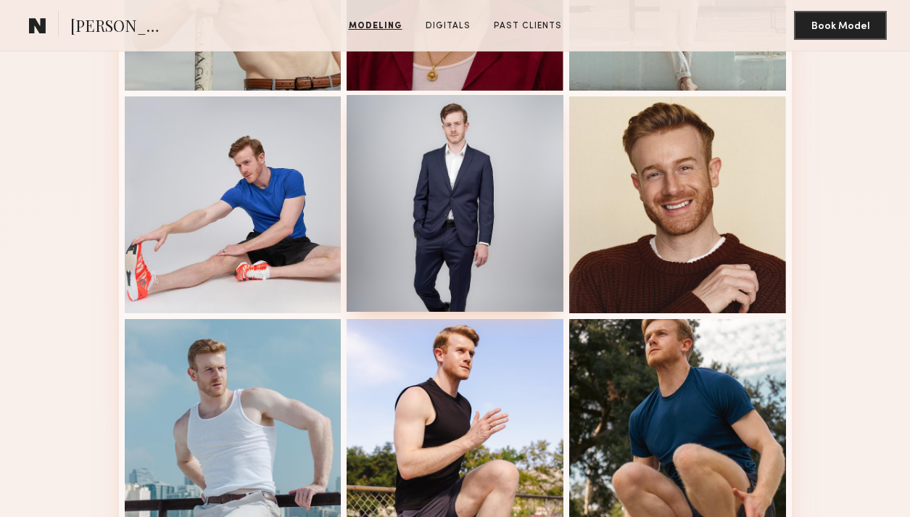
click at [471, 214] on div at bounding box center [455, 203] width 217 height 217
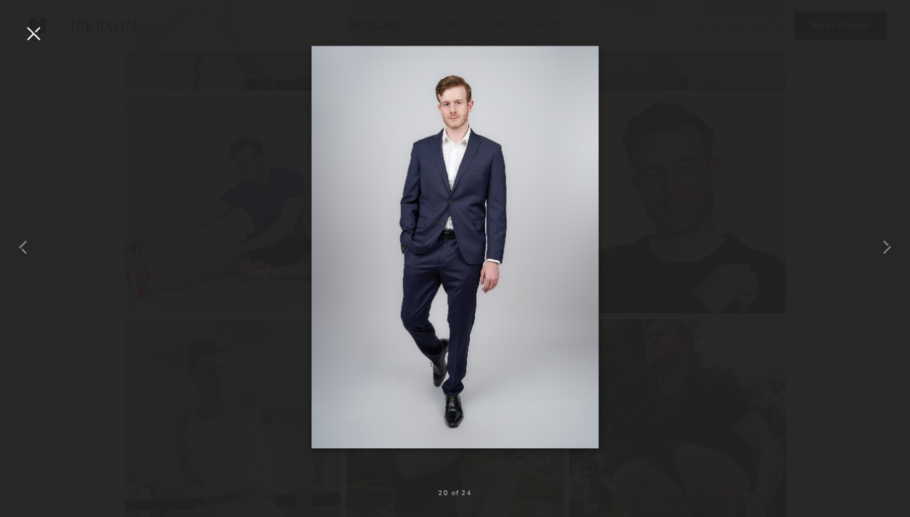
click at [39, 24] on div at bounding box center [33, 33] width 23 height 23
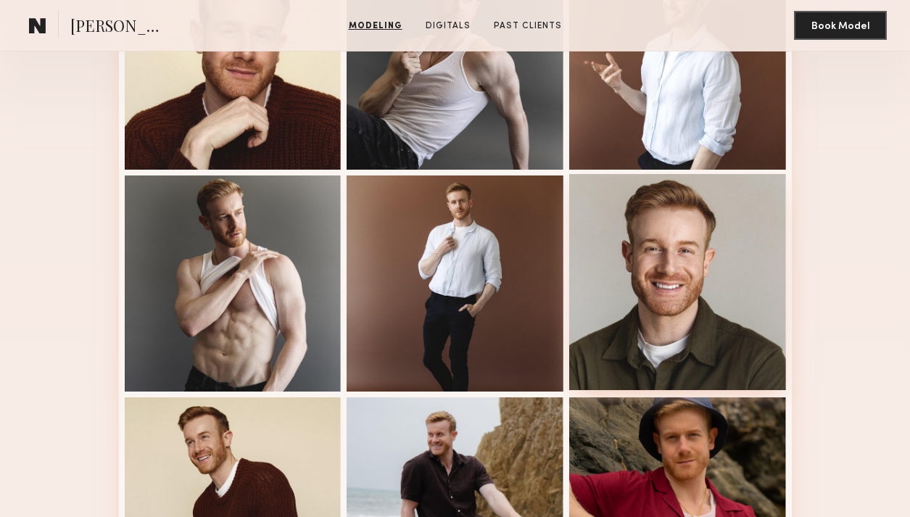
scroll to position [359, 0]
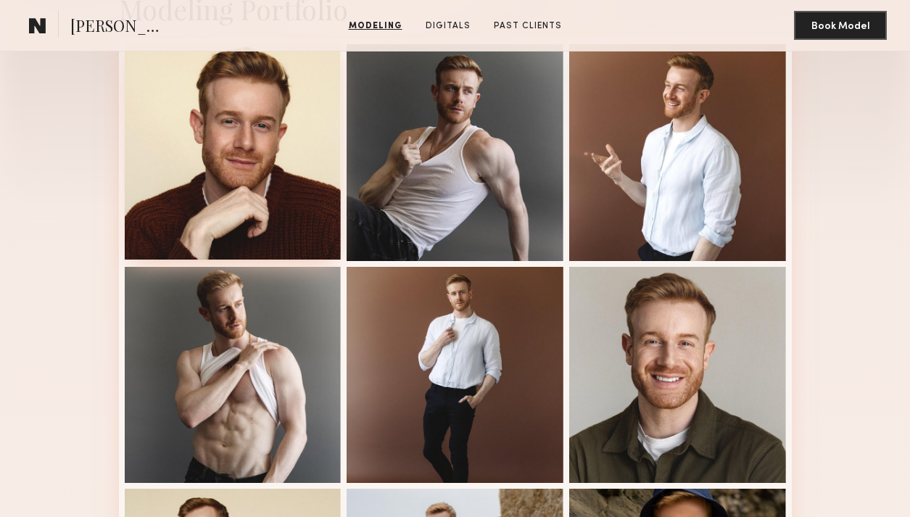
click at [261, 136] on div at bounding box center [233, 151] width 217 height 217
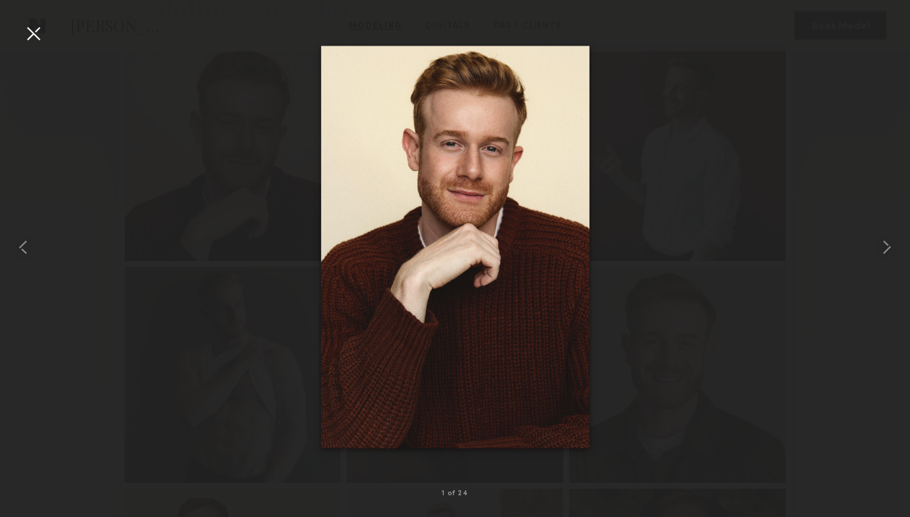
click at [33, 33] on div at bounding box center [33, 33] width 23 height 23
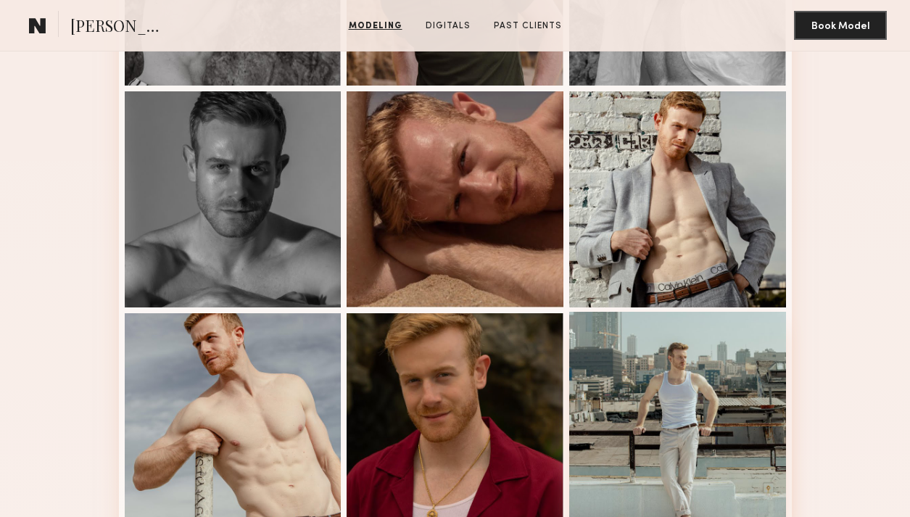
scroll to position [1644, 0]
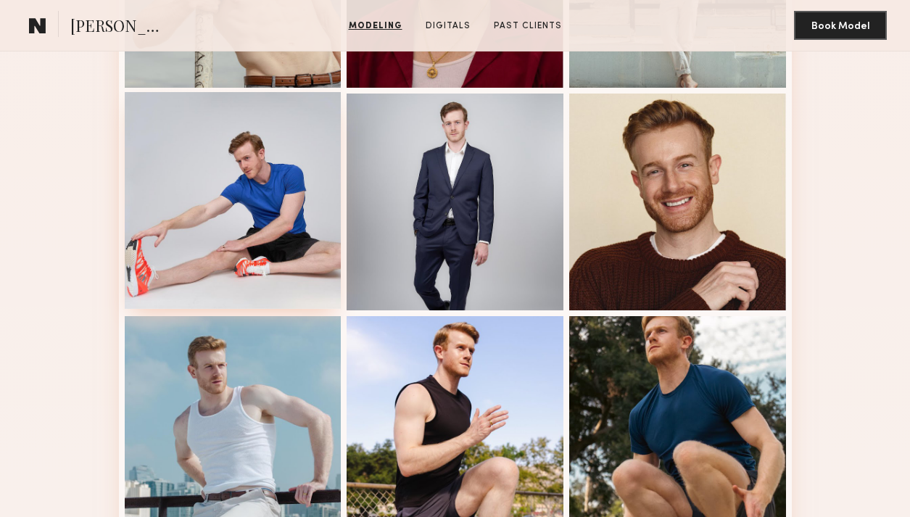
click at [216, 203] on div at bounding box center [233, 200] width 217 height 217
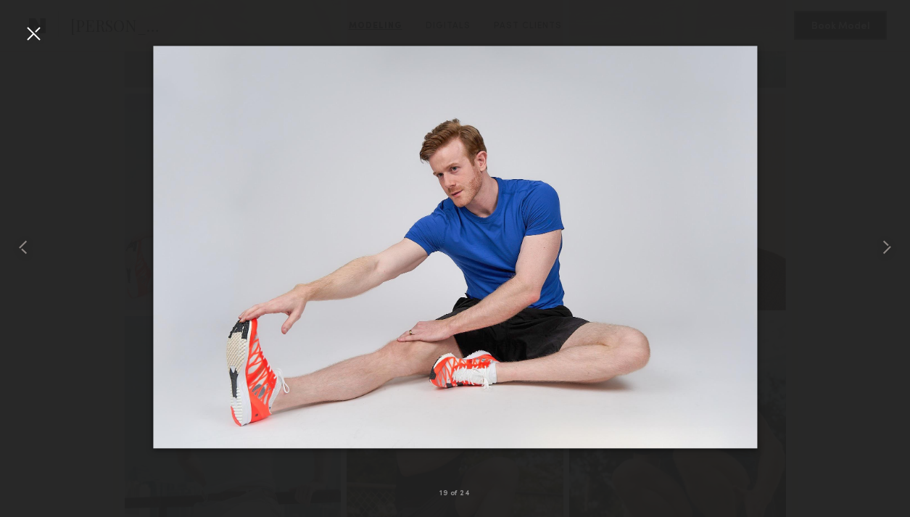
click at [25, 33] on div at bounding box center [33, 33] width 23 height 23
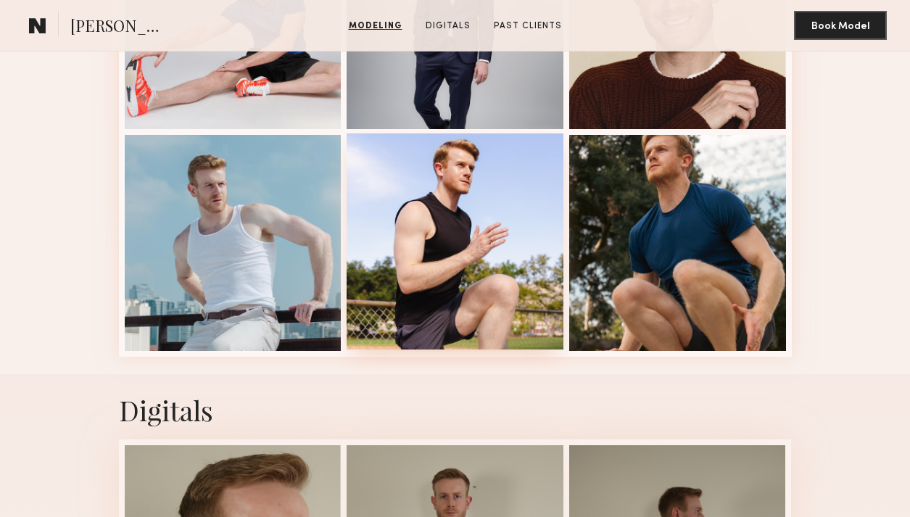
scroll to position [1802, 0]
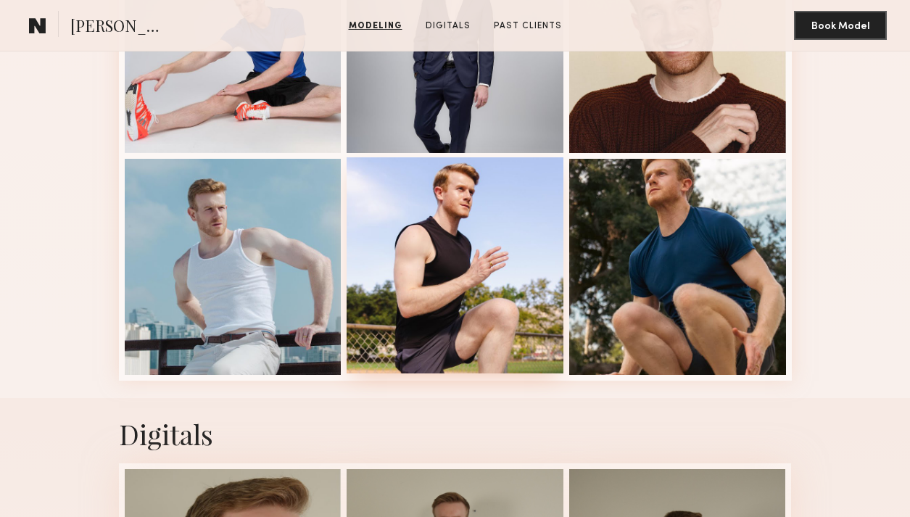
click at [524, 220] on div at bounding box center [455, 265] width 217 height 217
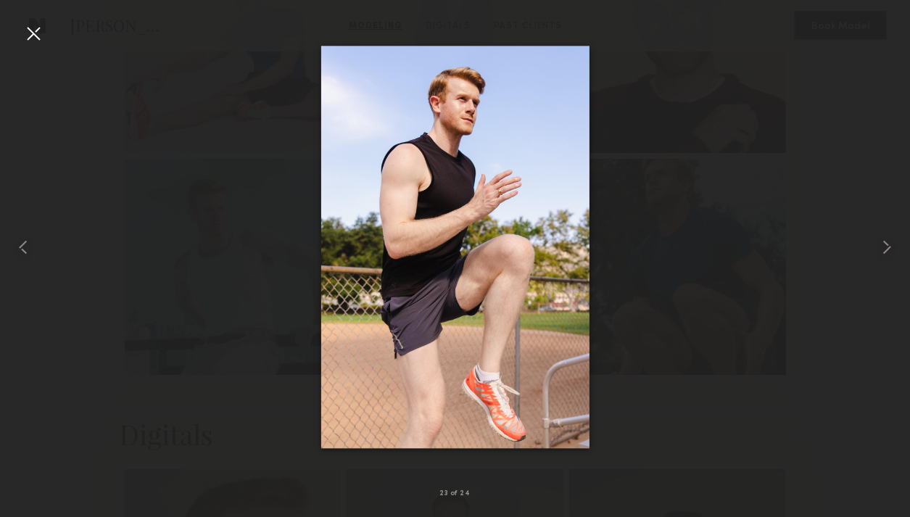
click at [41, 32] on div at bounding box center [33, 33] width 23 height 23
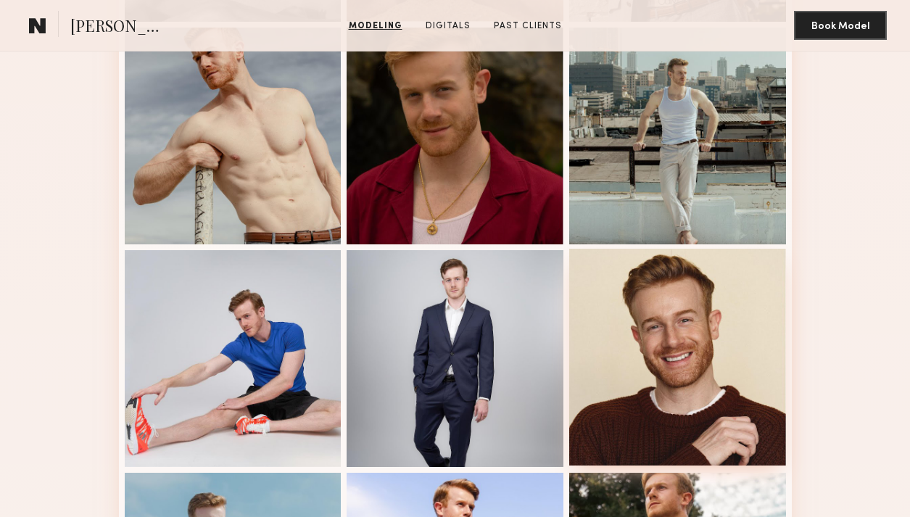
scroll to position [1422, 0]
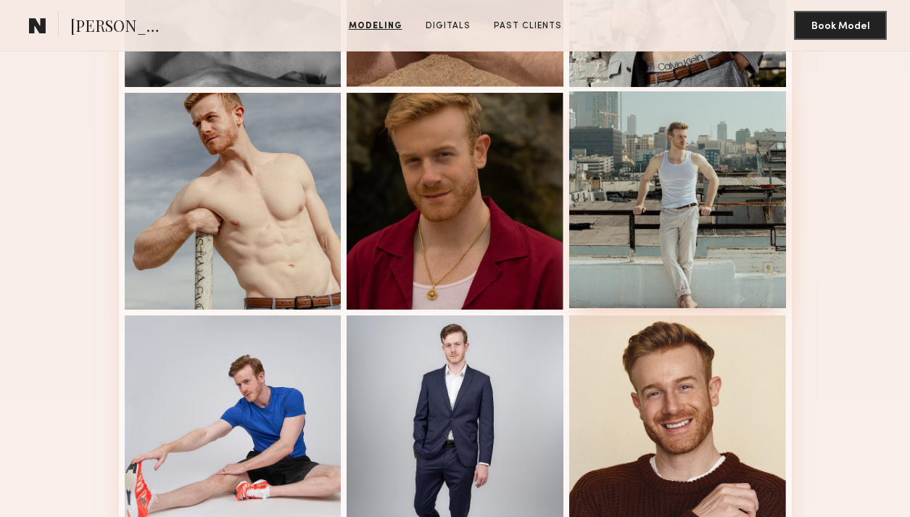
click at [697, 224] on div at bounding box center [677, 199] width 217 height 217
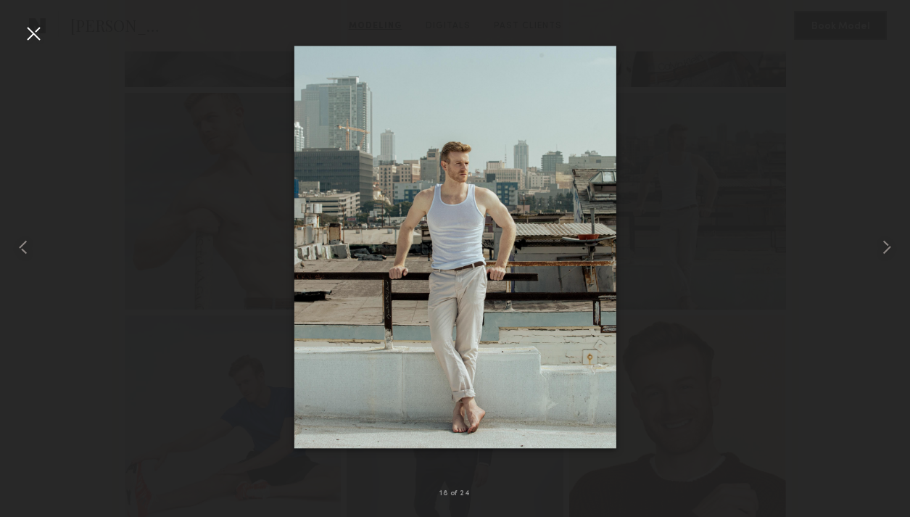
click at [46, 30] on div at bounding box center [455, 247] width 910 height 448
click at [32, 44] on div at bounding box center [33, 33] width 23 height 23
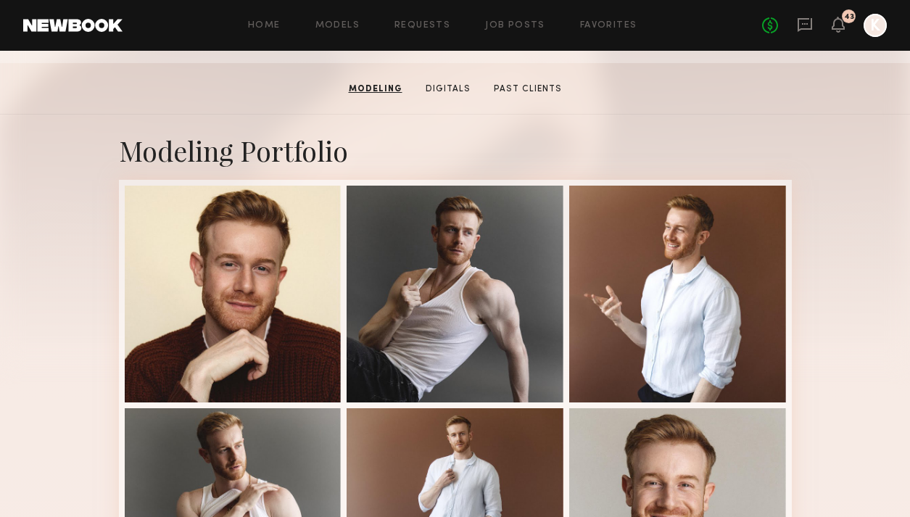
scroll to position [156, 0]
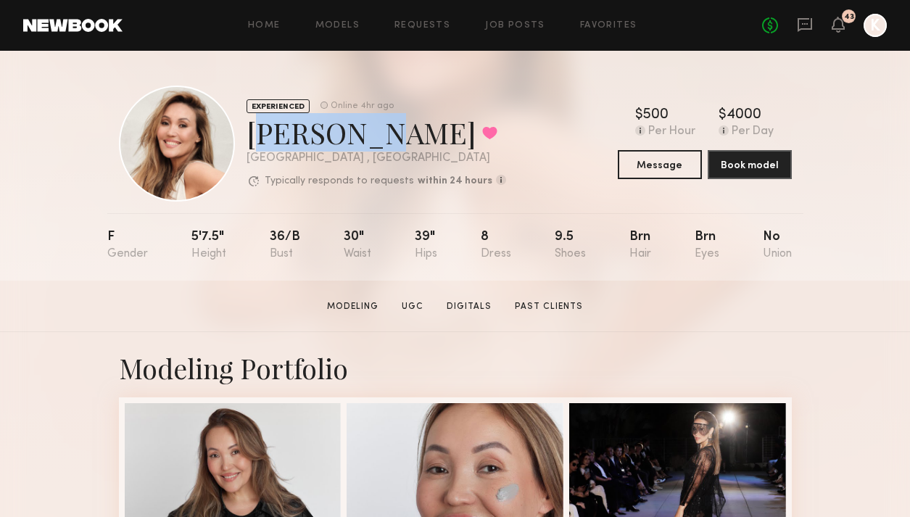
drag, startPoint x: 245, startPoint y: 131, endPoint x: 344, endPoint y: 132, distance: 98.6
click at [344, 132] on div "EXPERIENCED Online 4hr ago [PERSON_NAME] Favorited [GEOGRAPHIC_DATA] , [GEOGRAP…" at bounding box center [312, 144] width 387 height 116
copy div "[PERSON_NAME]"
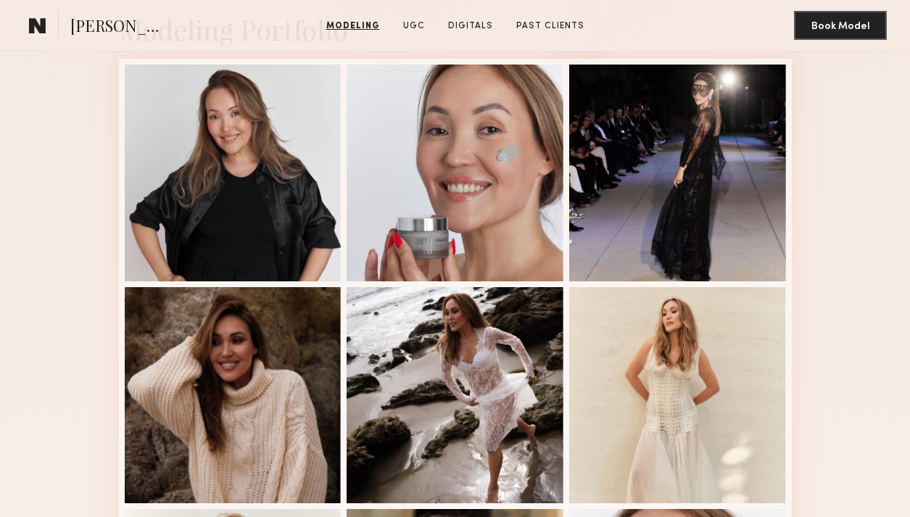
scroll to position [310, 0]
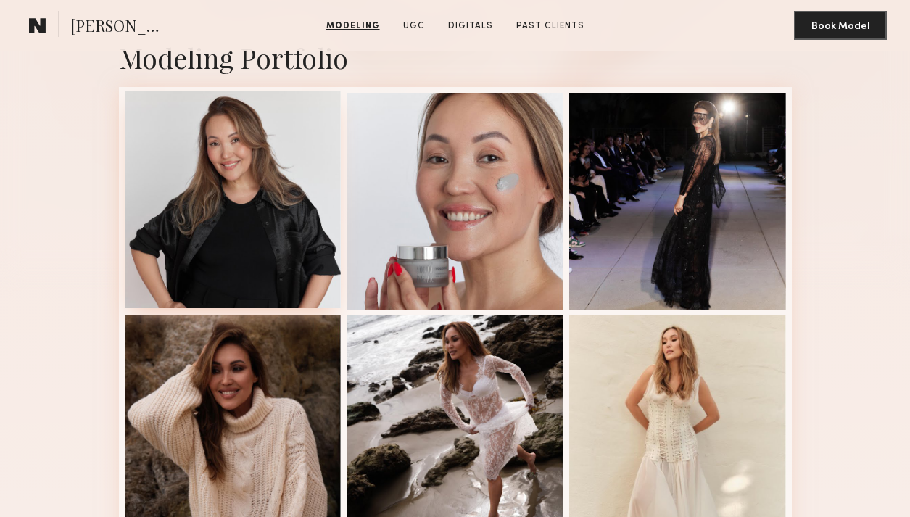
click at [264, 199] on div at bounding box center [233, 199] width 217 height 217
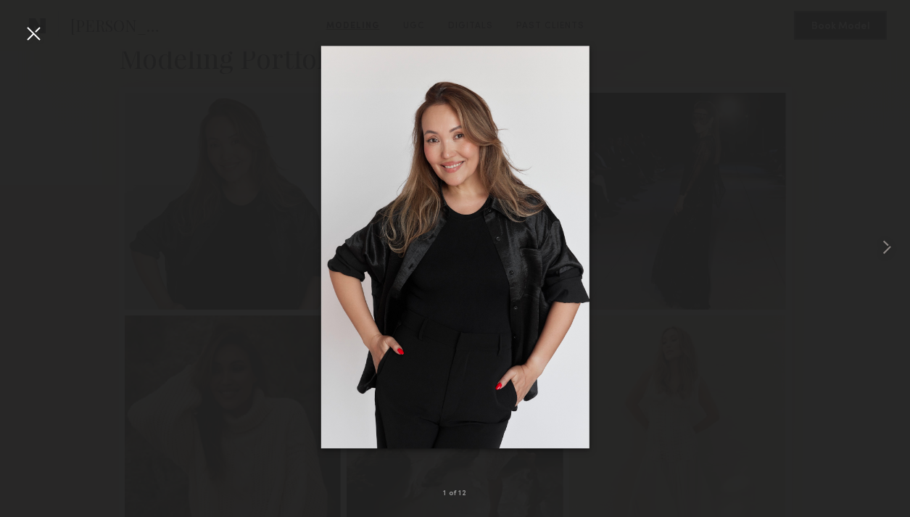
click at [521, 171] on img at bounding box center [455, 247] width 268 height 403
click at [18, 31] on div at bounding box center [455, 247] width 910 height 448
click at [33, 31] on div at bounding box center [33, 33] width 23 height 23
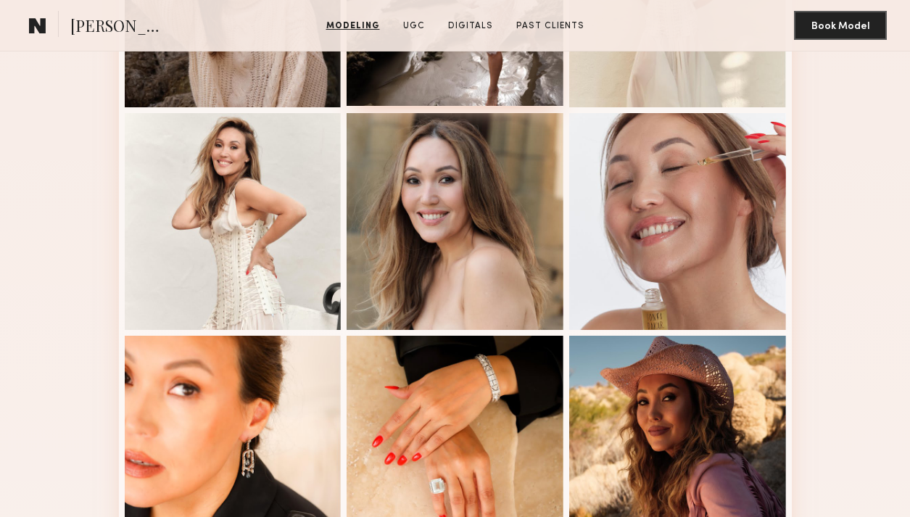
scroll to position [912, 0]
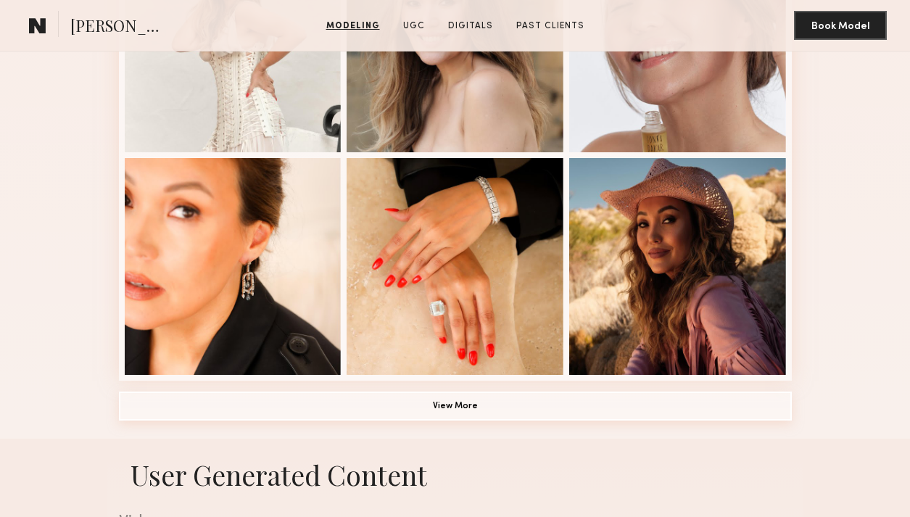
click at [473, 405] on button "View More" at bounding box center [455, 406] width 673 height 29
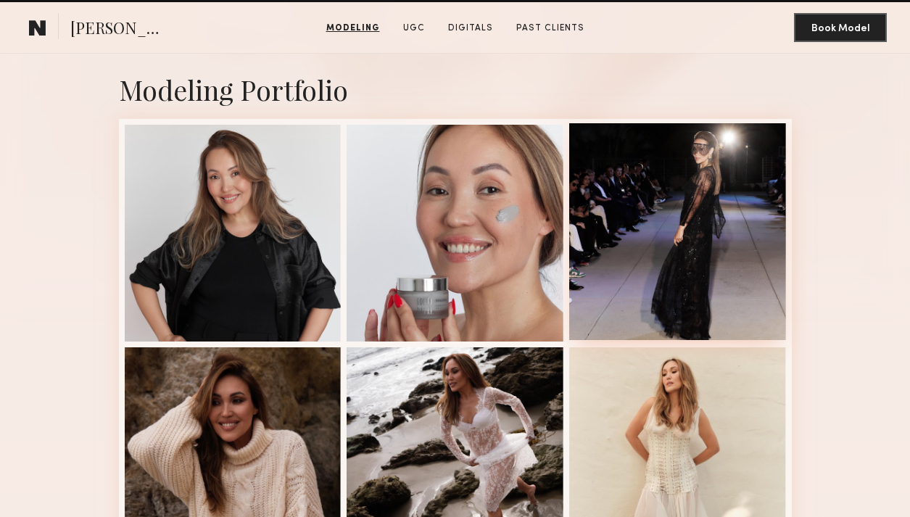
scroll to position [382, 0]
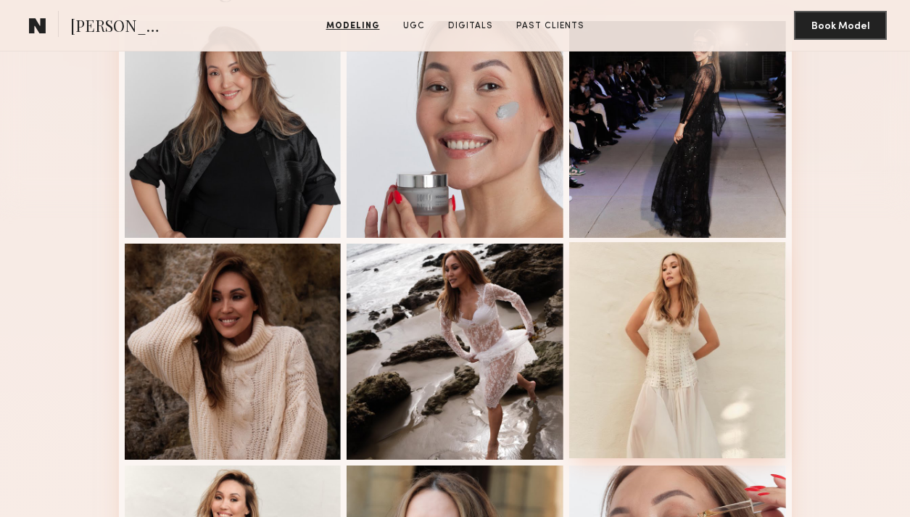
click at [624, 316] on div at bounding box center [677, 350] width 217 height 217
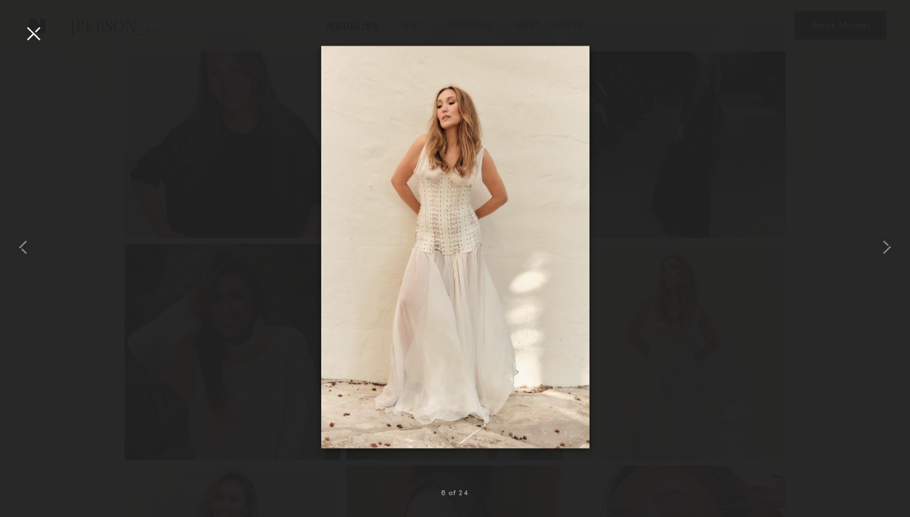
click at [41, 25] on div at bounding box center [33, 33] width 23 height 23
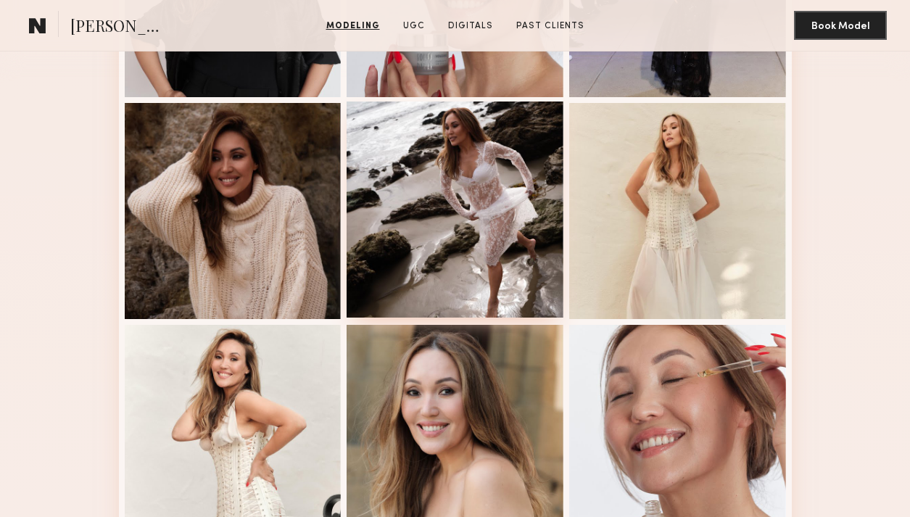
scroll to position [736, 0]
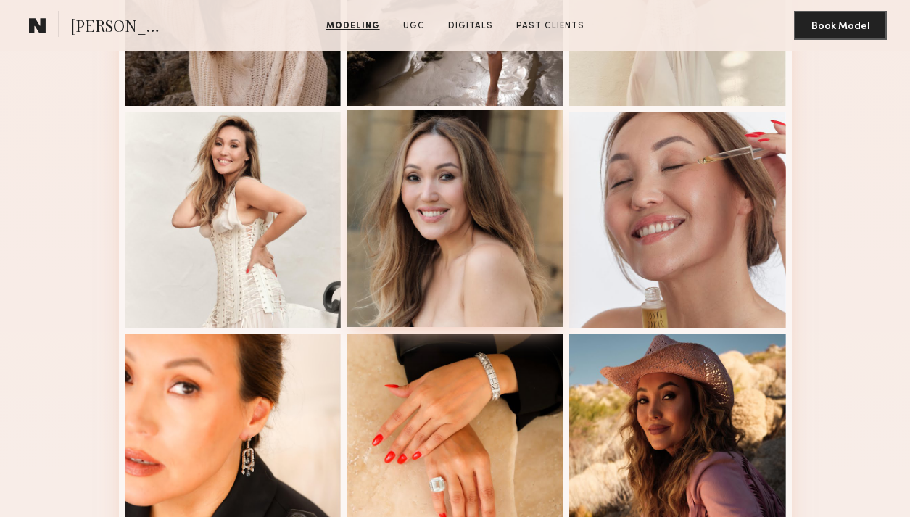
click at [492, 227] on div at bounding box center [455, 218] width 217 height 217
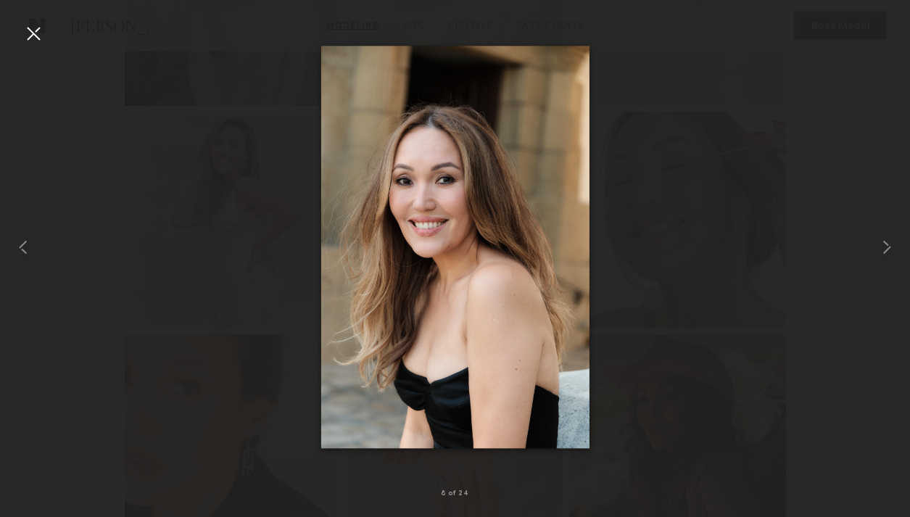
click at [28, 33] on div at bounding box center [33, 33] width 23 height 23
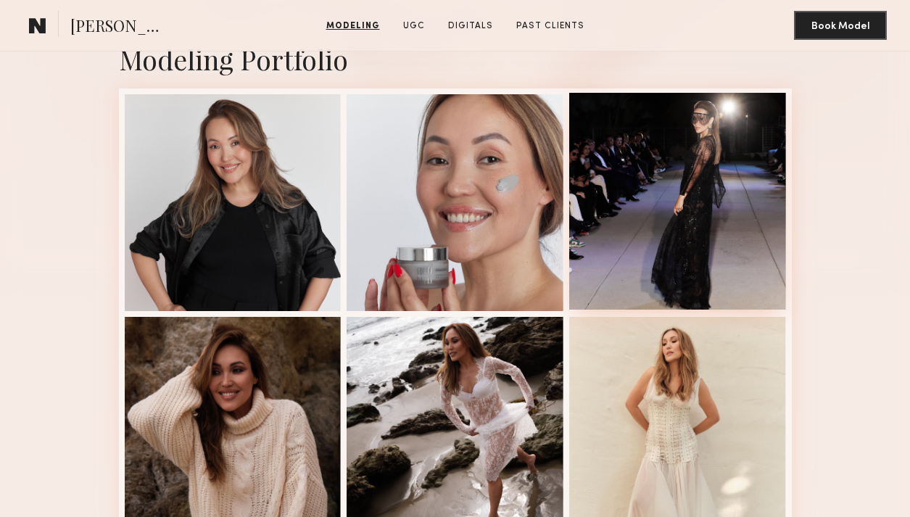
scroll to position [378, 0]
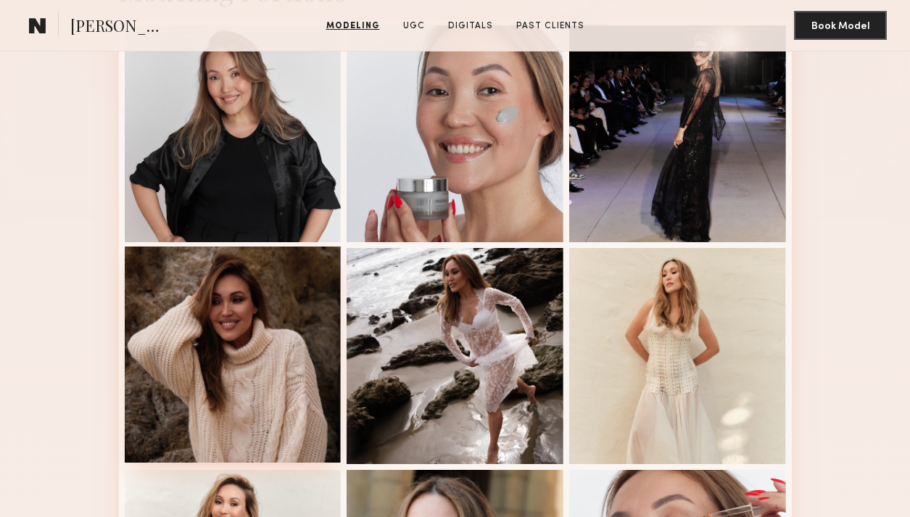
click at [213, 310] on div at bounding box center [233, 355] width 217 height 217
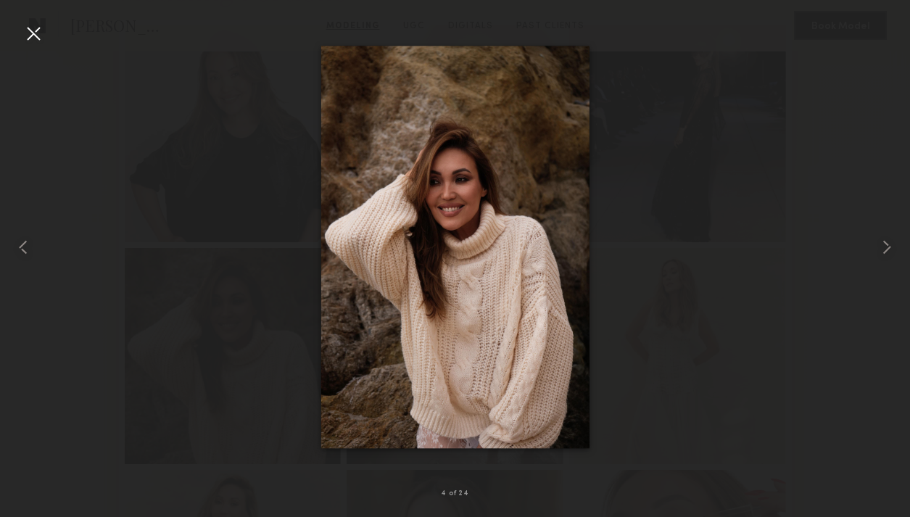
click at [38, 33] on div at bounding box center [33, 33] width 23 height 23
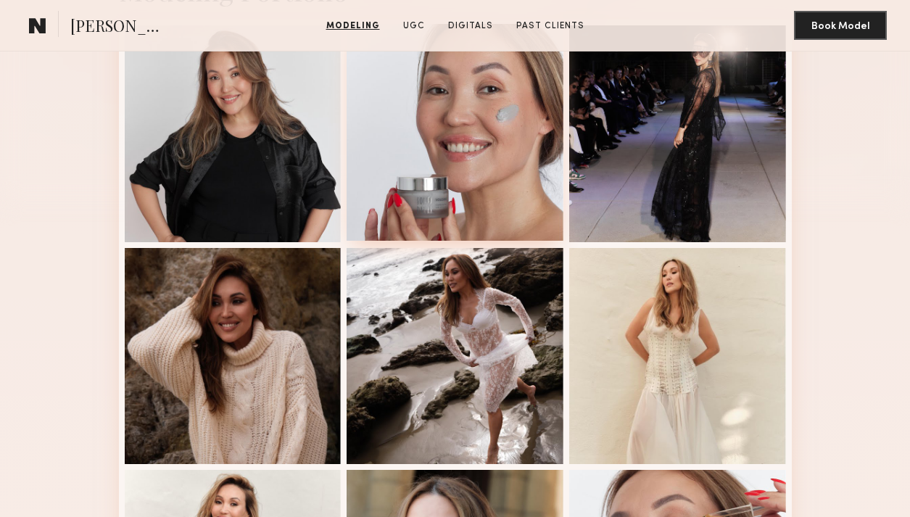
click at [508, 177] on div at bounding box center [455, 132] width 217 height 217
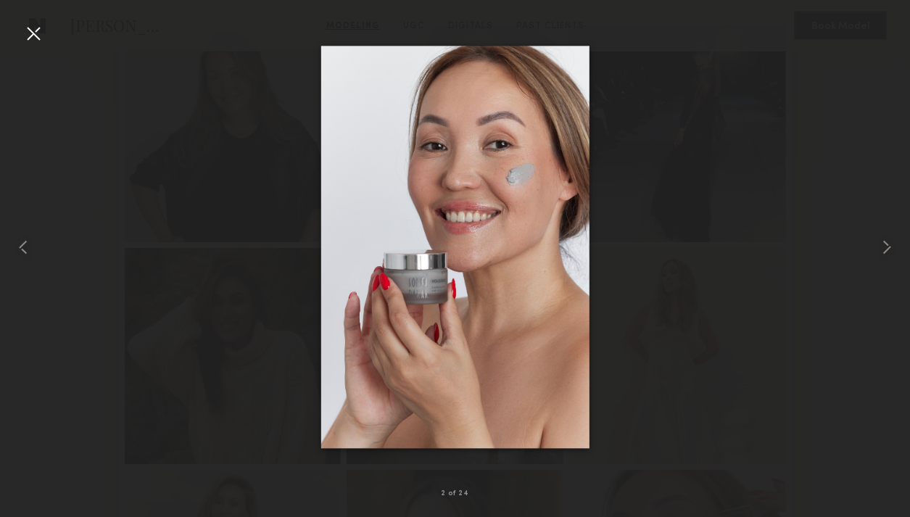
click at [42, 34] on div at bounding box center [33, 33] width 23 height 23
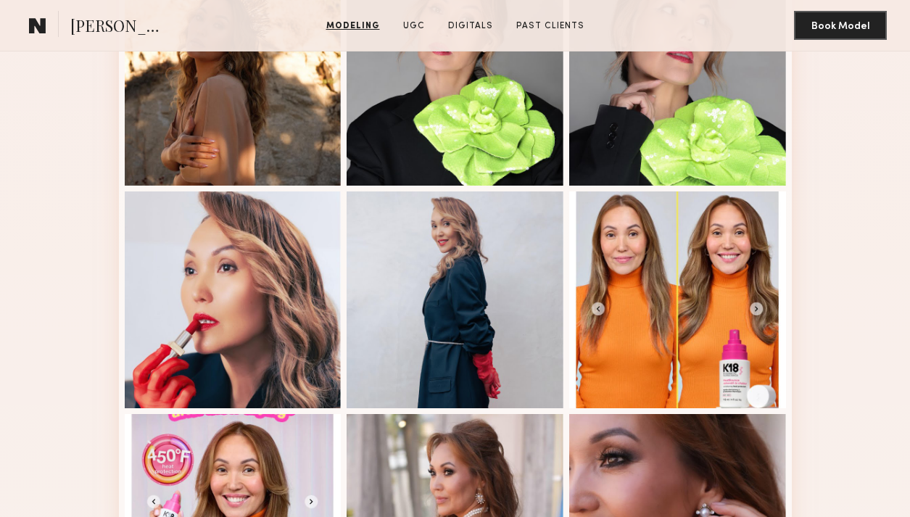
scroll to position [1604, 0]
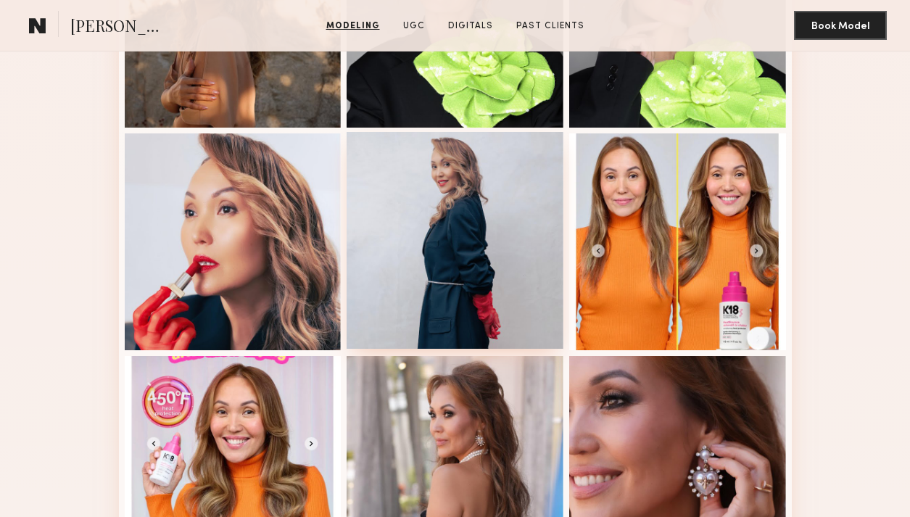
click at [537, 197] on div at bounding box center [455, 240] width 217 height 217
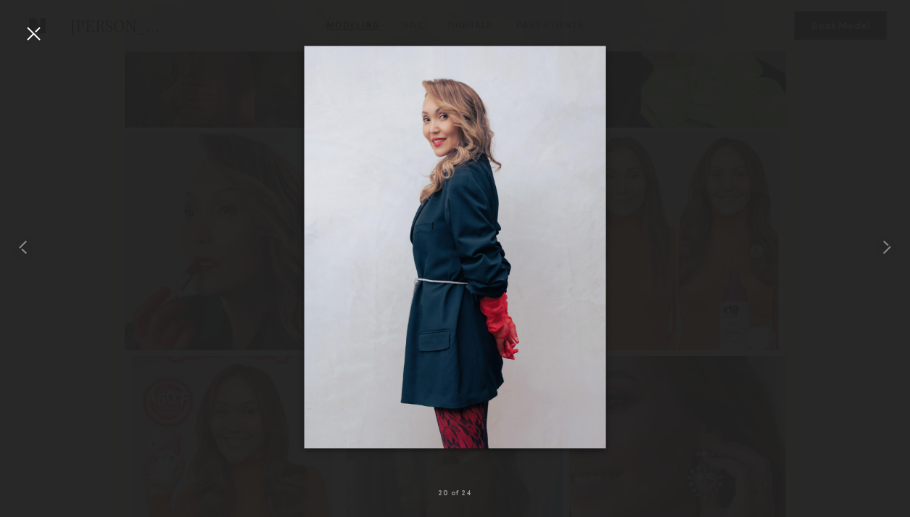
click at [49, 33] on div at bounding box center [455, 247] width 910 height 448
click at [28, 33] on div at bounding box center [33, 33] width 23 height 23
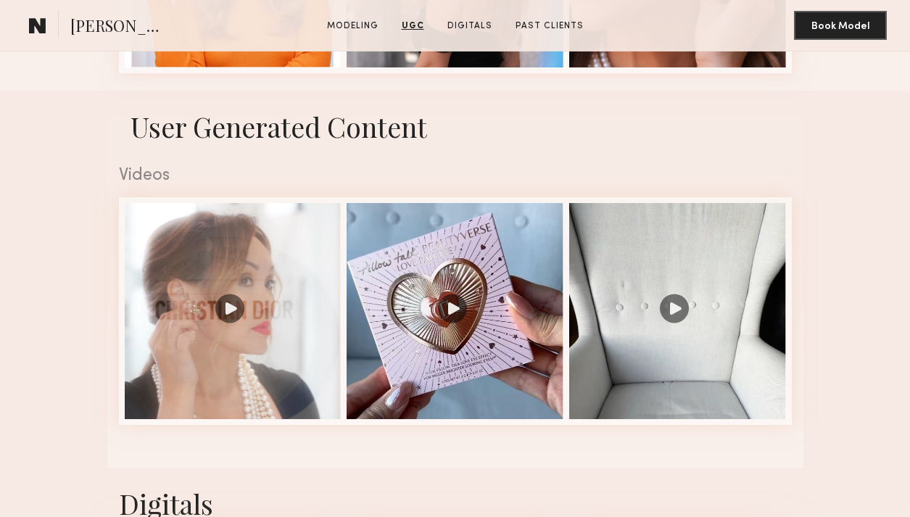
scroll to position [2133, 0]
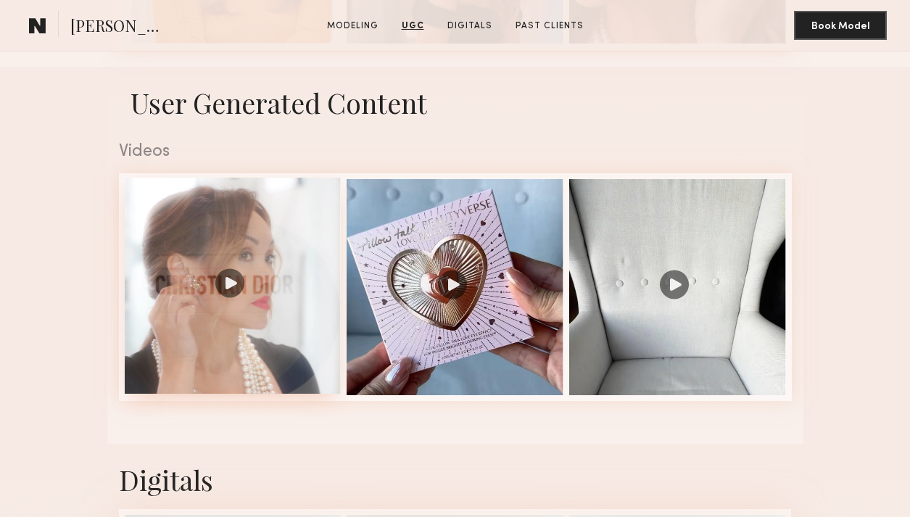
click at [224, 337] on div at bounding box center [233, 286] width 217 height 217
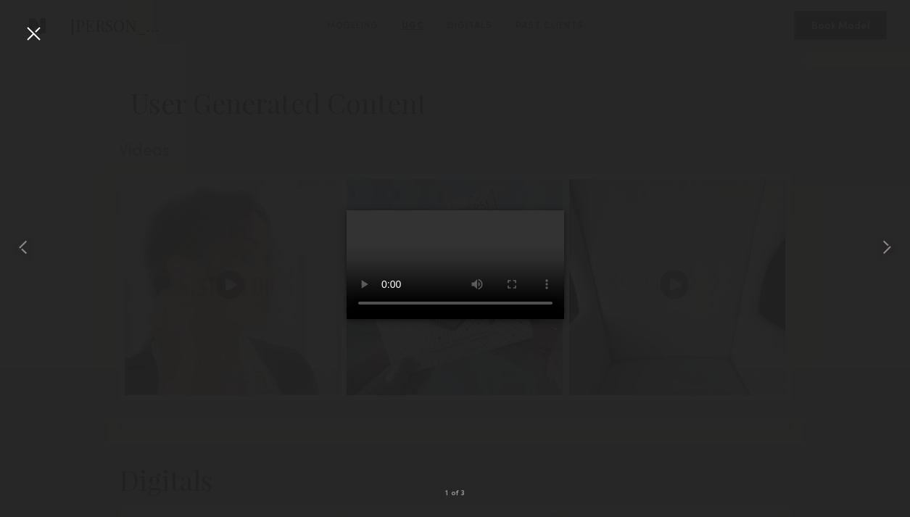
click at [33, 35] on div at bounding box center [33, 33] width 23 height 23
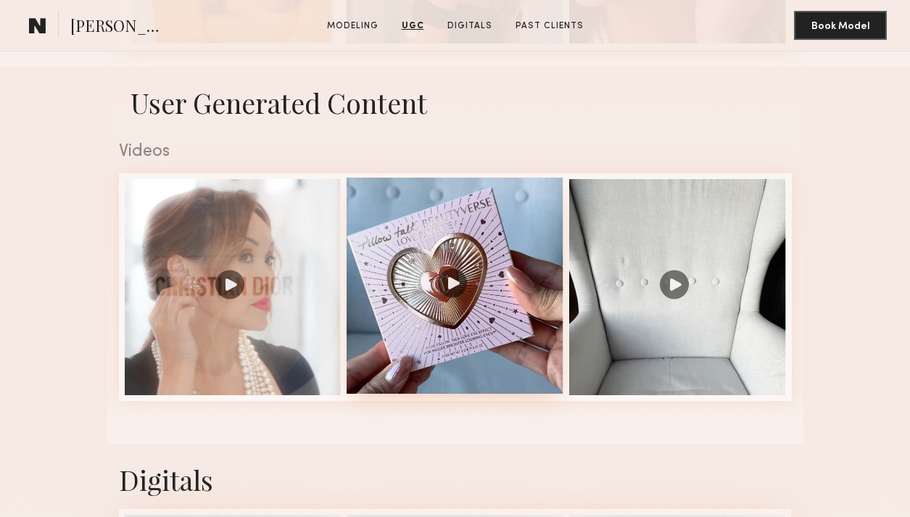
click at [376, 235] on div at bounding box center [455, 286] width 217 height 217
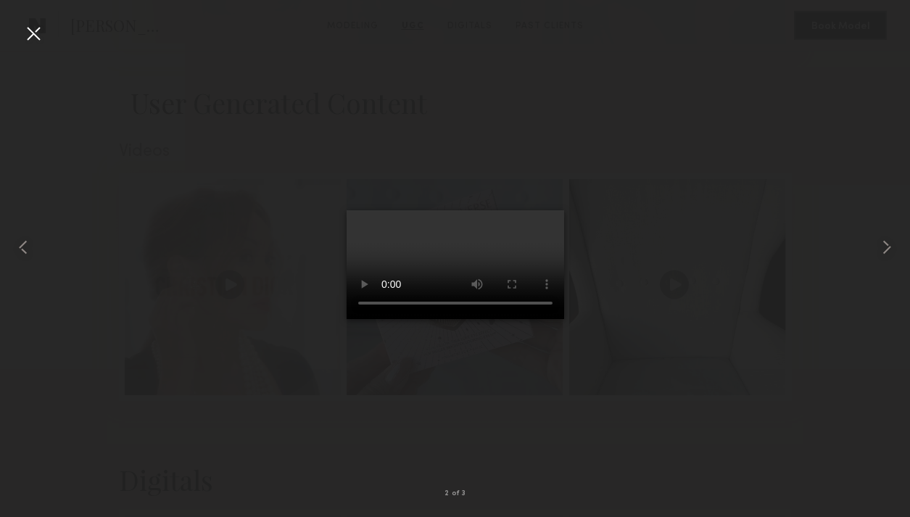
click at [23, 28] on div at bounding box center [33, 33] width 23 height 23
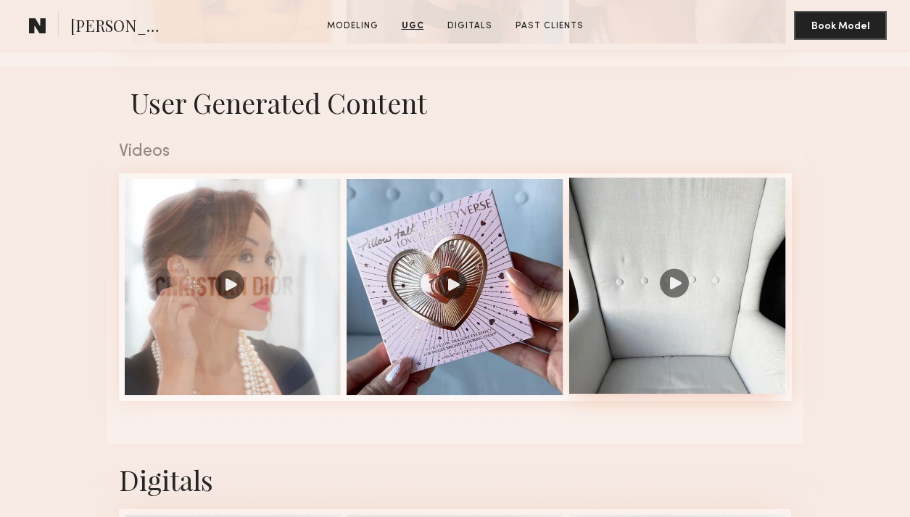
click at [677, 295] on div at bounding box center [677, 286] width 217 height 217
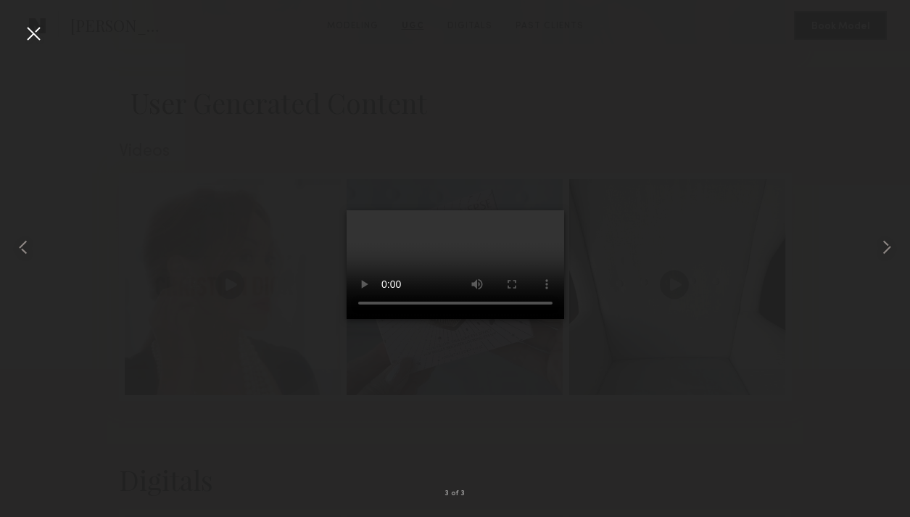
click at [26, 35] on div at bounding box center [33, 33] width 23 height 23
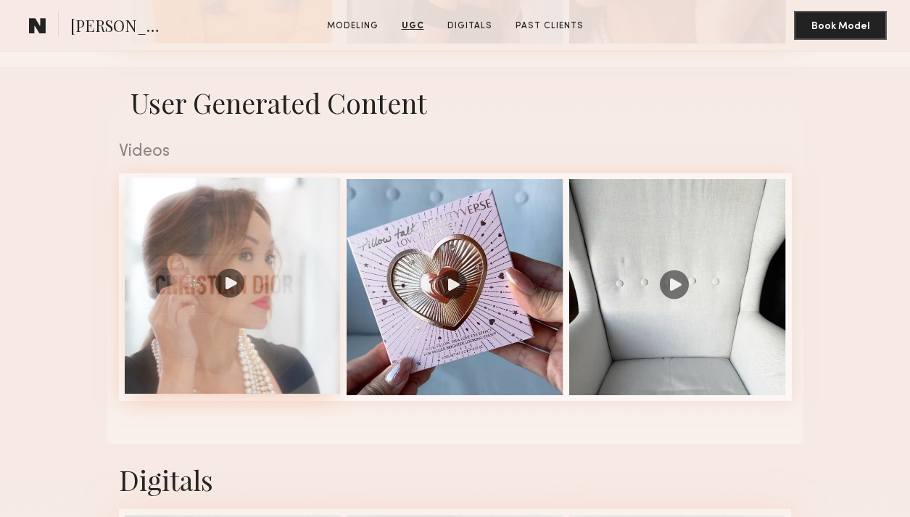
click at [307, 310] on div at bounding box center [233, 286] width 217 height 217
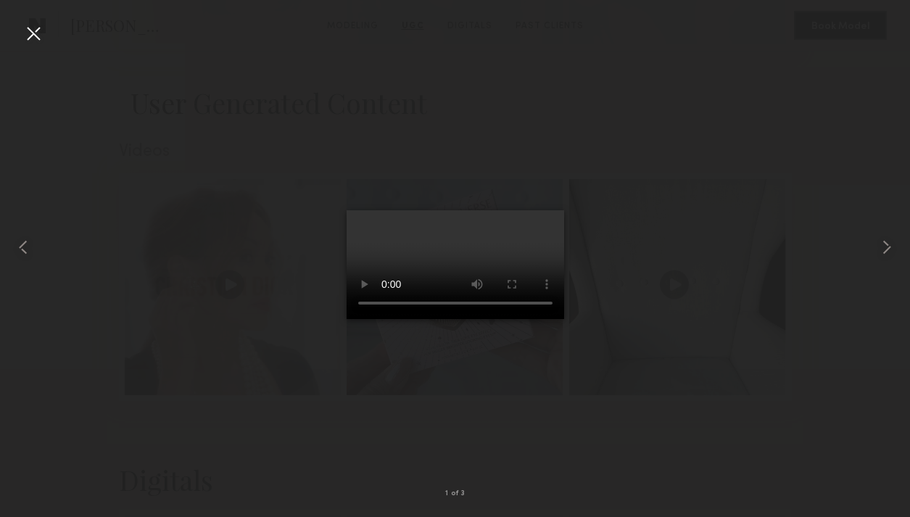
click at [36, 30] on div at bounding box center [33, 33] width 23 height 23
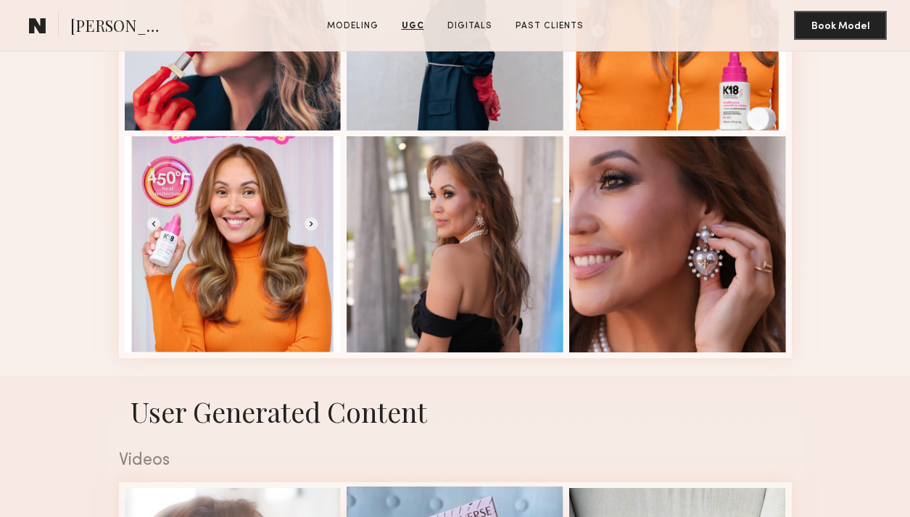
scroll to position [1560, 0]
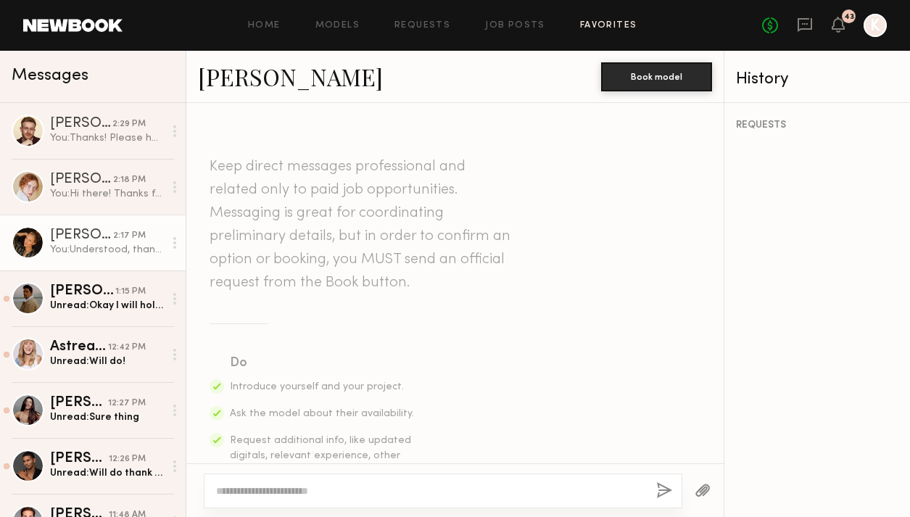
scroll to position [614, 0]
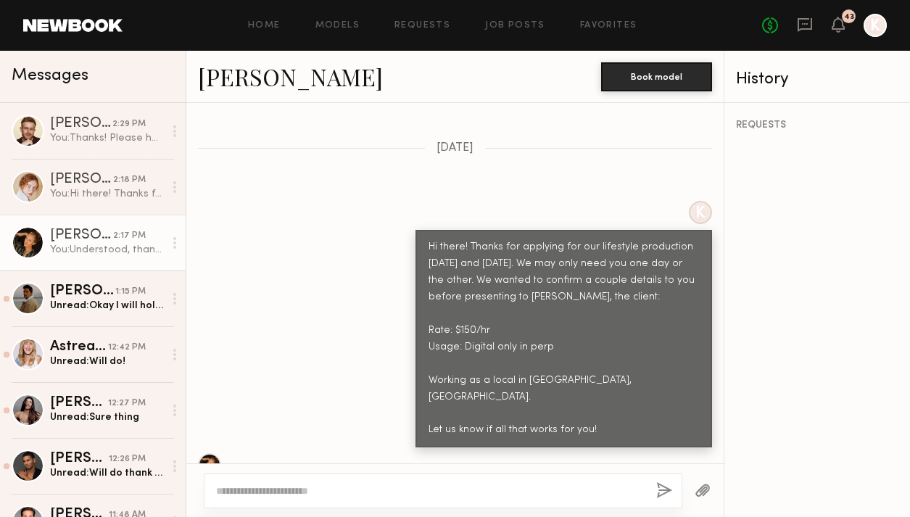
click at [603, 31] on div "Home Models Requests Job Posts Favorites Sign Out No fees up to $5,000 43 K" at bounding box center [505, 25] width 764 height 23
click at [587, 20] on div "Home Models Requests Job Posts Favorites Sign Out No fees up to $5,000 43 K" at bounding box center [505, 25] width 764 height 23
click at [590, 25] on link "Favorites" at bounding box center [608, 25] width 57 height 9
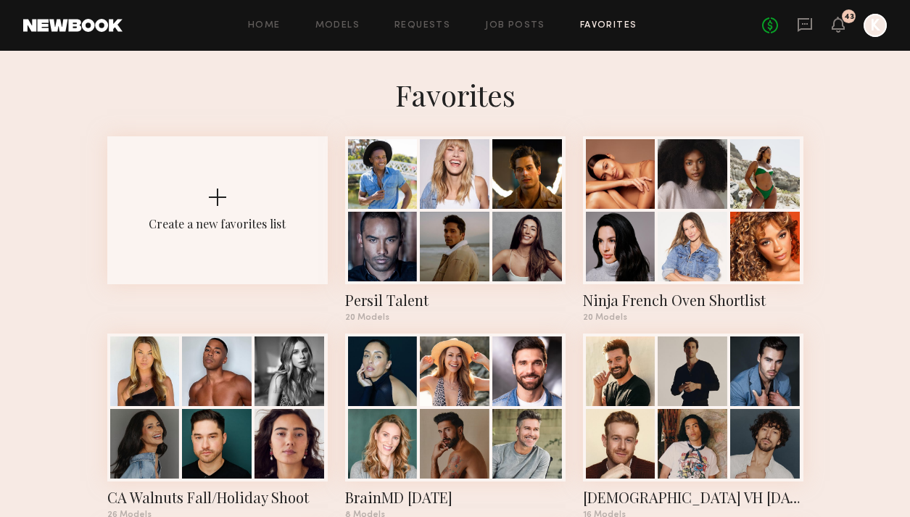
click at [448, 179] on div at bounding box center [455, 174] width 70 height 70
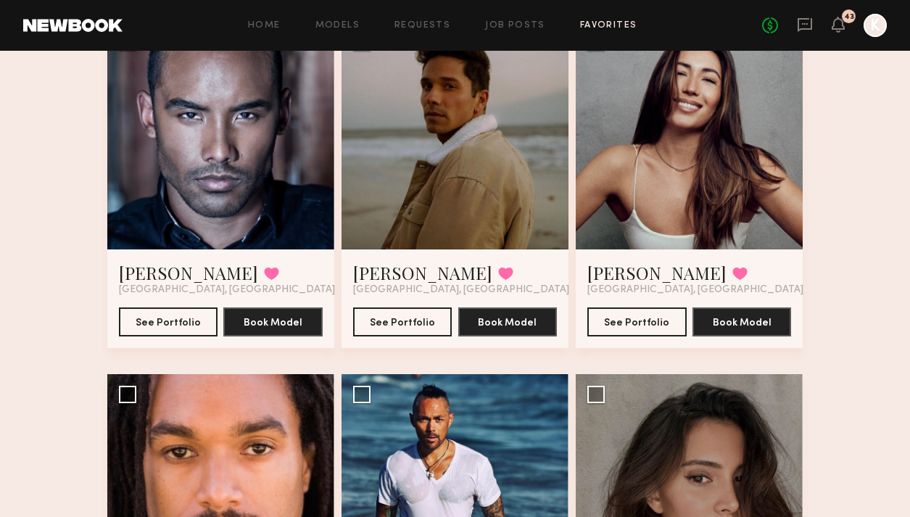
scroll to position [358, 0]
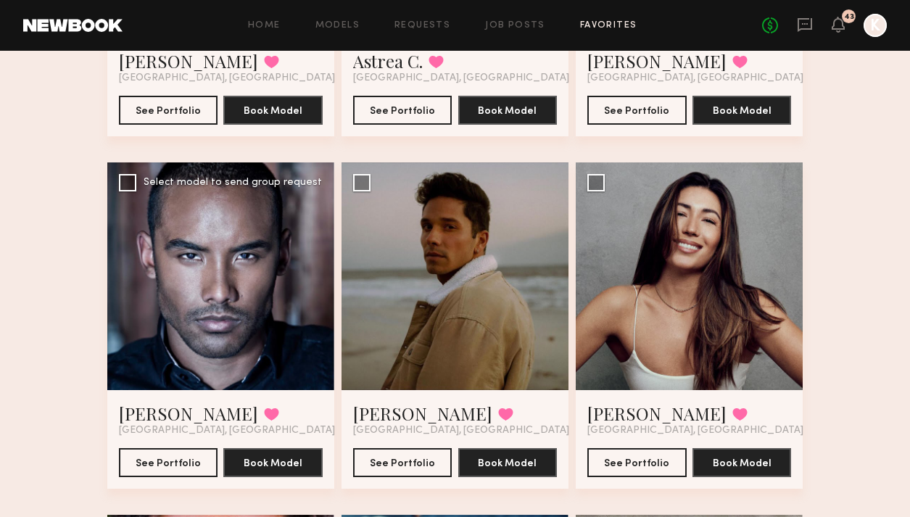
click at [319, 268] on div at bounding box center [220, 275] width 227 height 227
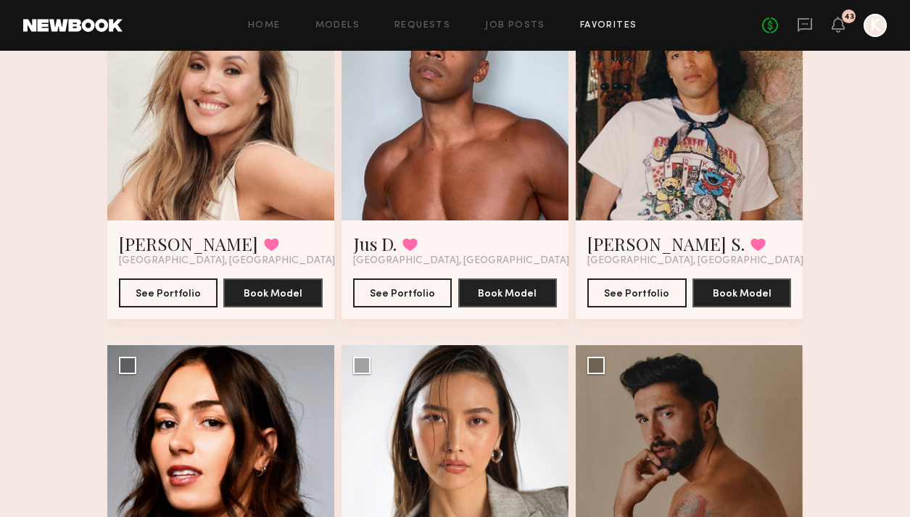
scroll to position [1410, 0]
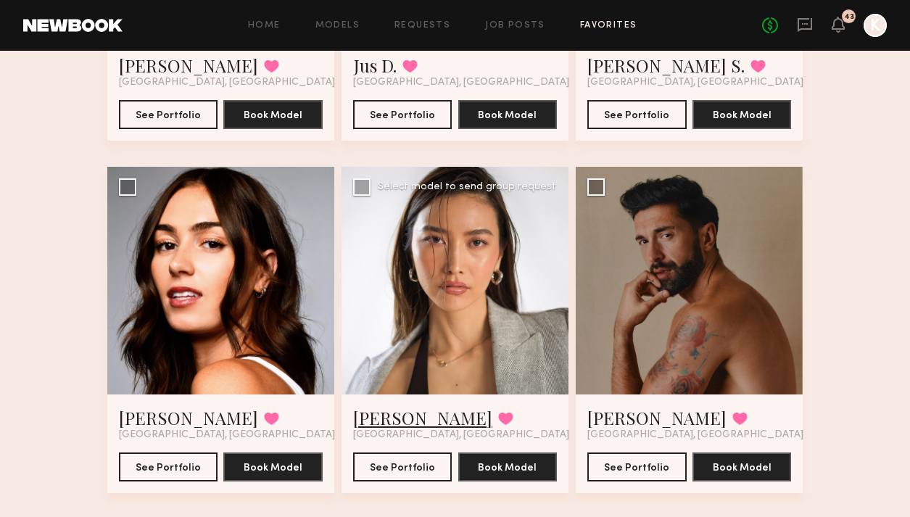
click at [405, 413] on link "[PERSON_NAME]" at bounding box center [422, 417] width 139 height 23
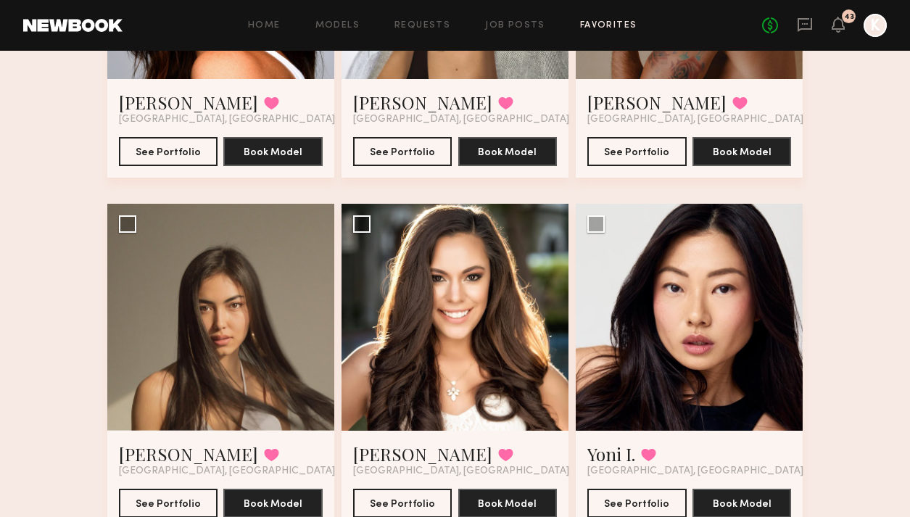
scroll to position [1762, 0]
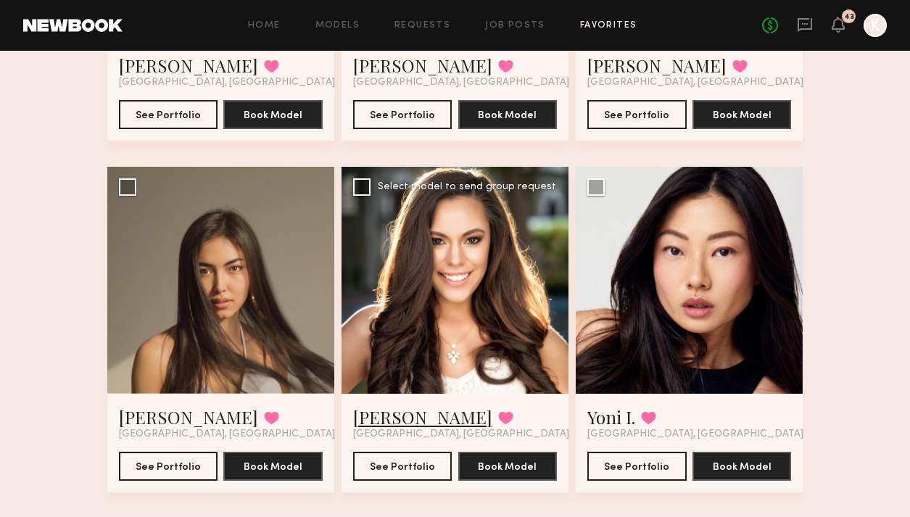
click at [398, 420] on link "[PERSON_NAME]" at bounding box center [422, 416] width 139 height 23
click at [812, 24] on icon at bounding box center [805, 25] width 15 height 14
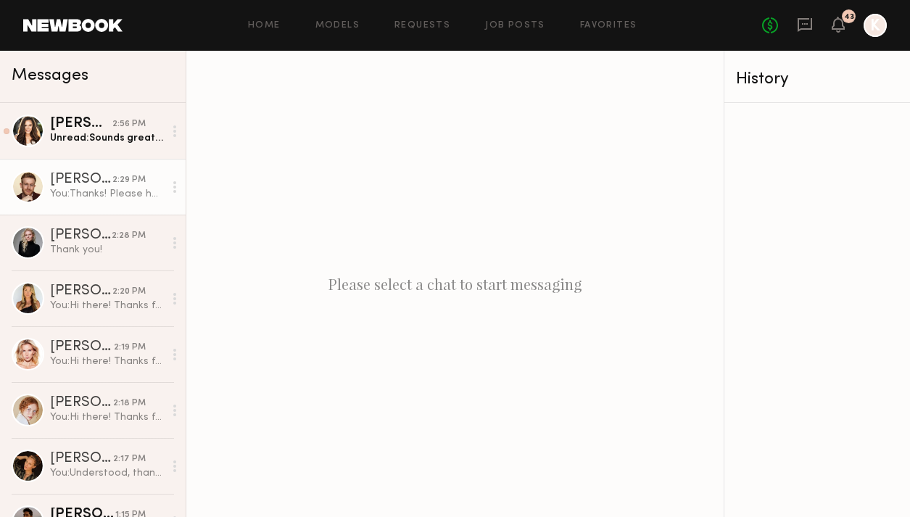
click at [120, 189] on div "You: Thanks! Please hold the dates for now and we'll get back to you asap" at bounding box center [107, 194] width 114 height 14
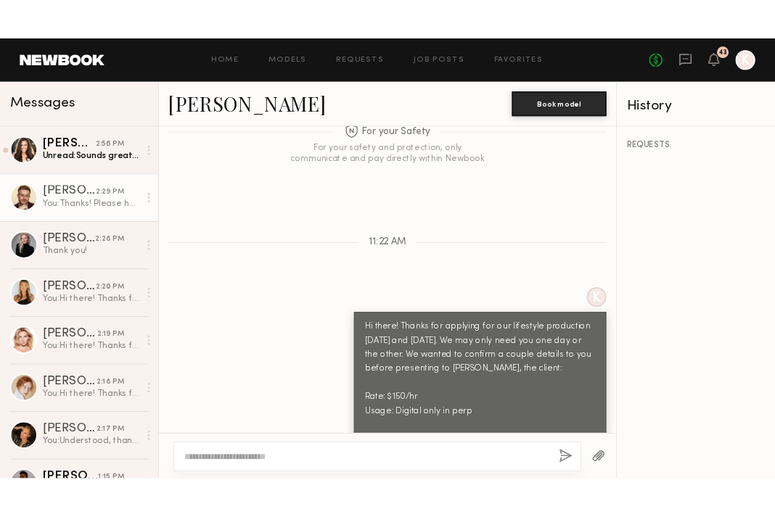
scroll to position [1179, 0]
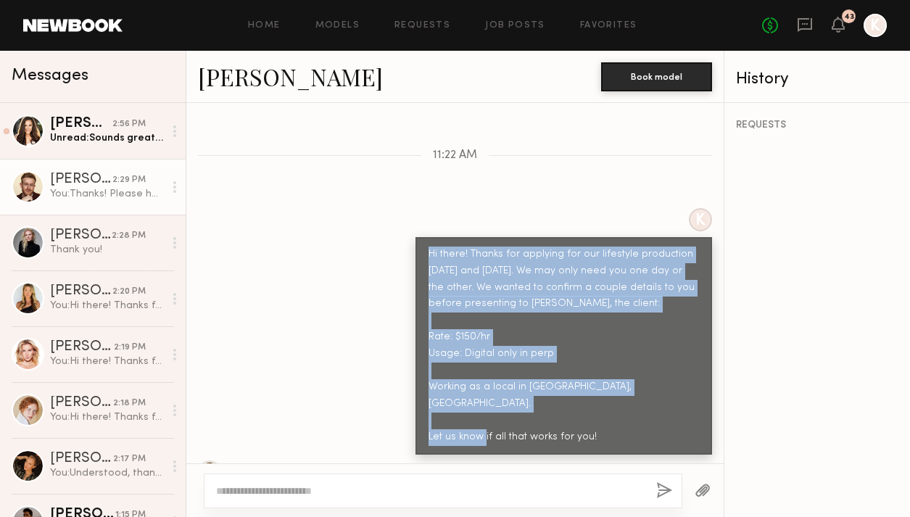
drag, startPoint x: 429, startPoint y: 245, endPoint x: 624, endPoint y: 431, distance: 269.9
click at [624, 431] on div "Hi there! Thanks for applying for our lifestyle production [DATE] and [DATE]. W…" at bounding box center [564, 346] width 297 height 218
copy div "Hi there! Thanks for applying for our lifestyle production [DATE] and [DATE]. W…"
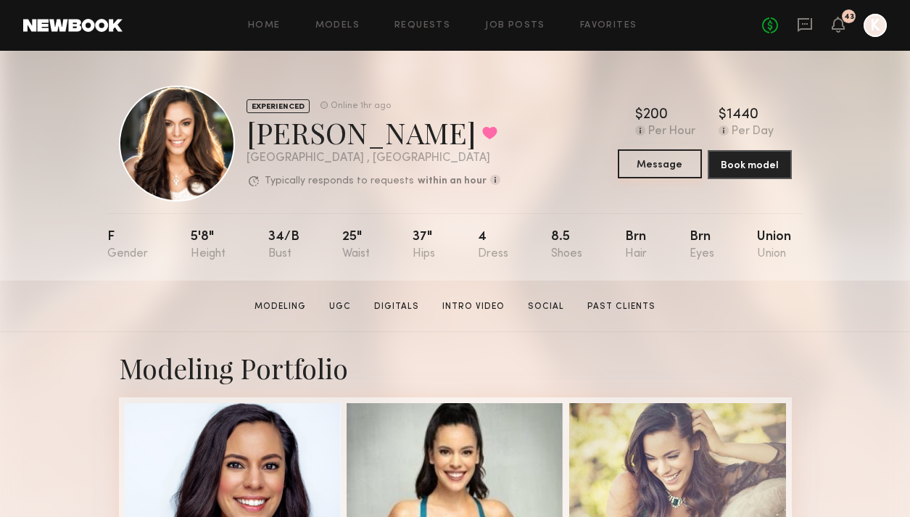
click at [667, 173] on button "Message" at bounding box center [660, 163] width 84 height 29
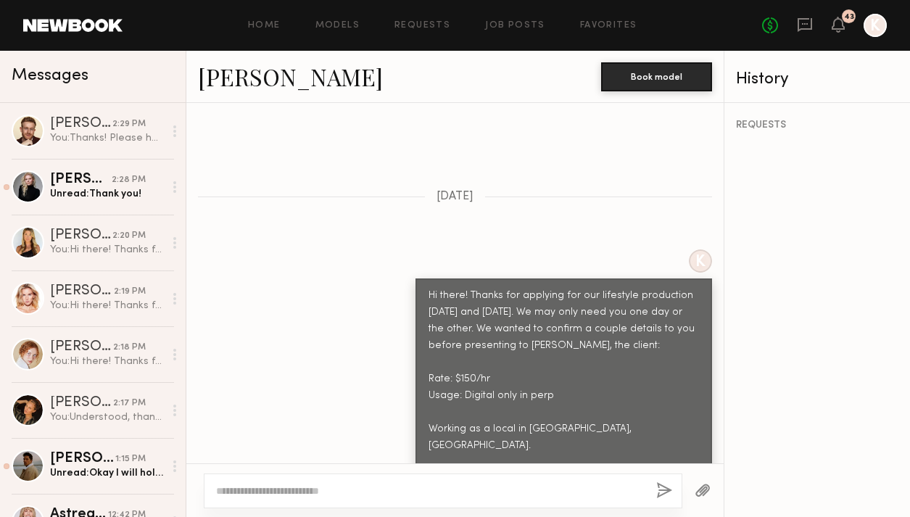
scroll to position [784, 0]
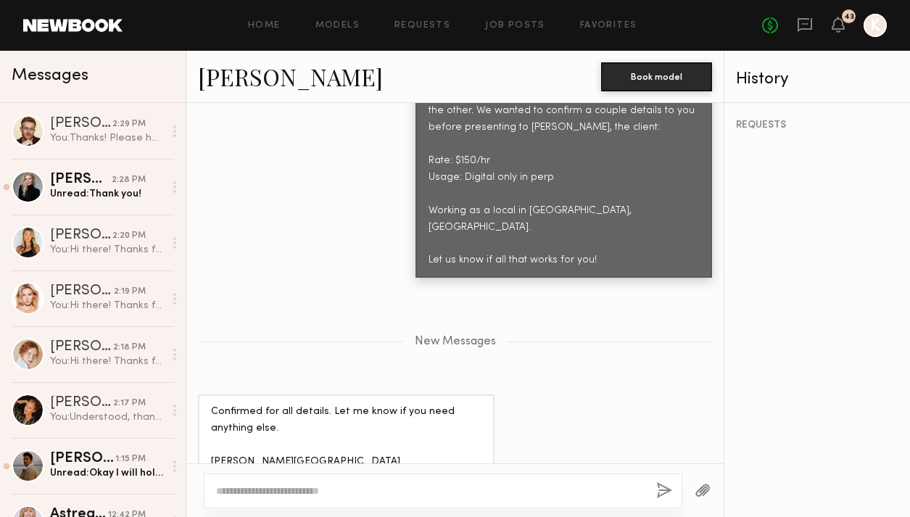
click at [306, 495] on textarea at bounding box center [430, 491] width 429 height 15
type textarea "**********"
click at [658, 492] on button "button" at bounding box center [664, 491] width 16 height 18
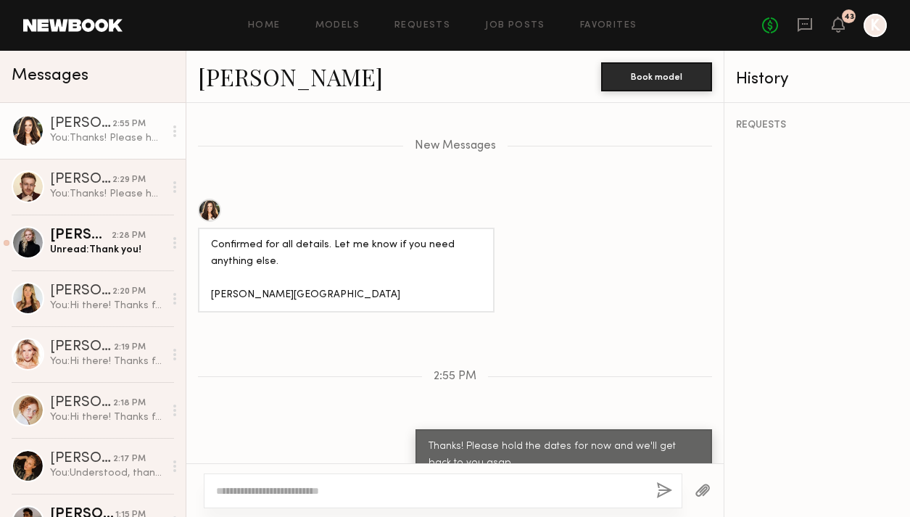
click at [252, 90] on link "Brittany B." at bounding box center [290, 76] width 185 height 31
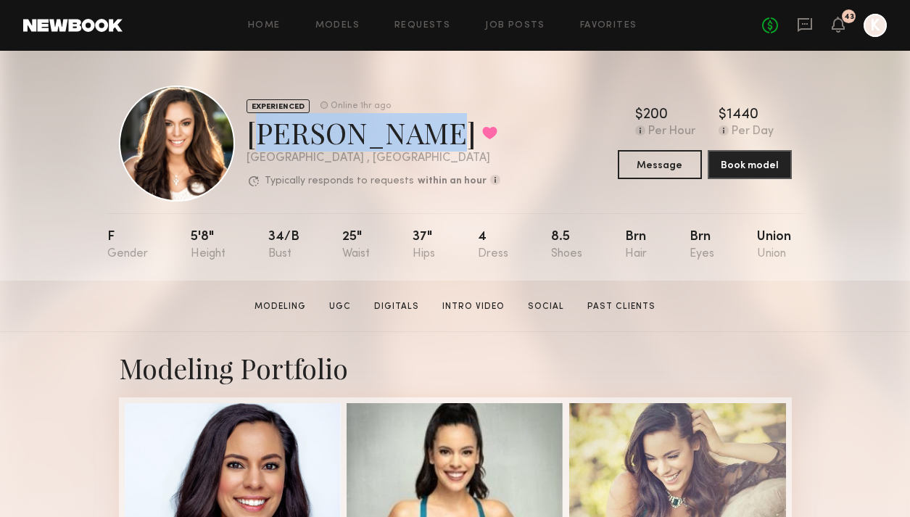
drag, startPoint x: 246, startPoint y: 131, endPoint x: 381, endPoint y: 132, distance: 134.9
click at [381, 132] on div "[PERSON_NAME] Favorited" at bounding box center [374, 132] width 254 height 38
copy div "[PERSON_NAME]"
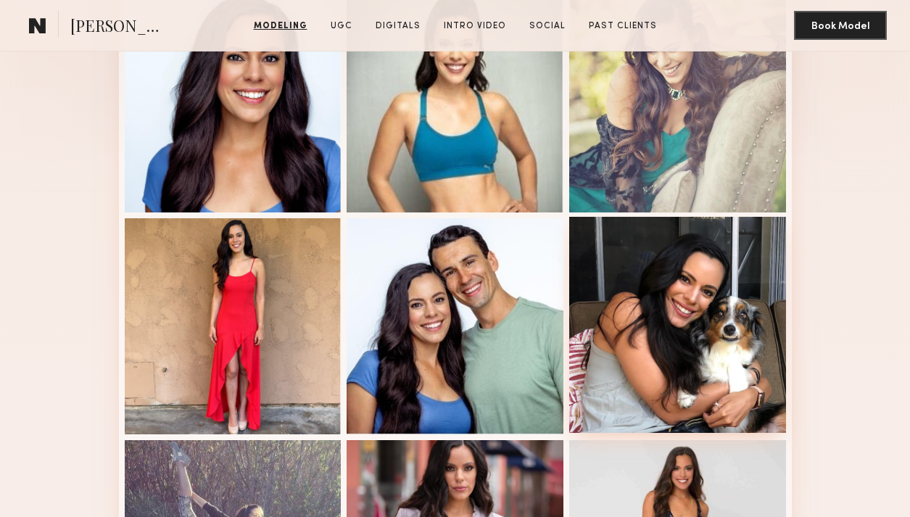
click at [729, 339] on div at bounding box center [677, 325] width 217 height 217
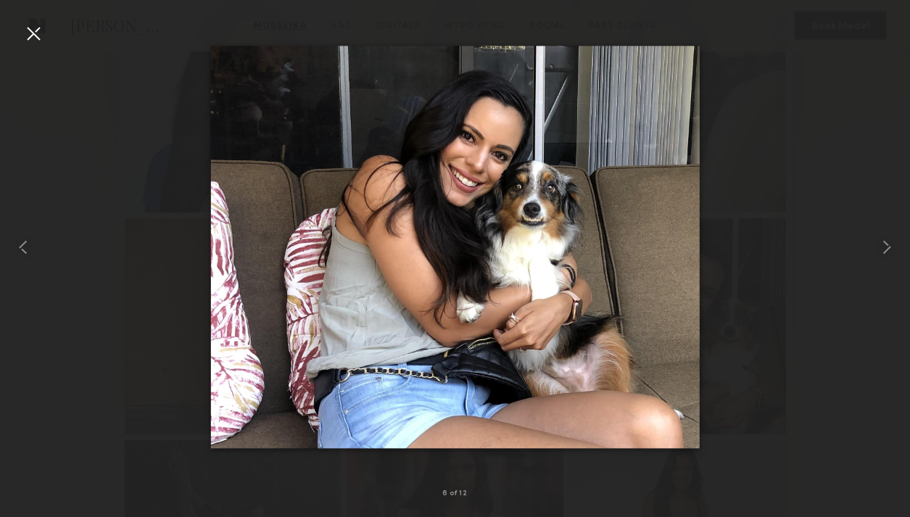
click at [44, 33] on div at bounding box center [33, 33] width 23 height 23
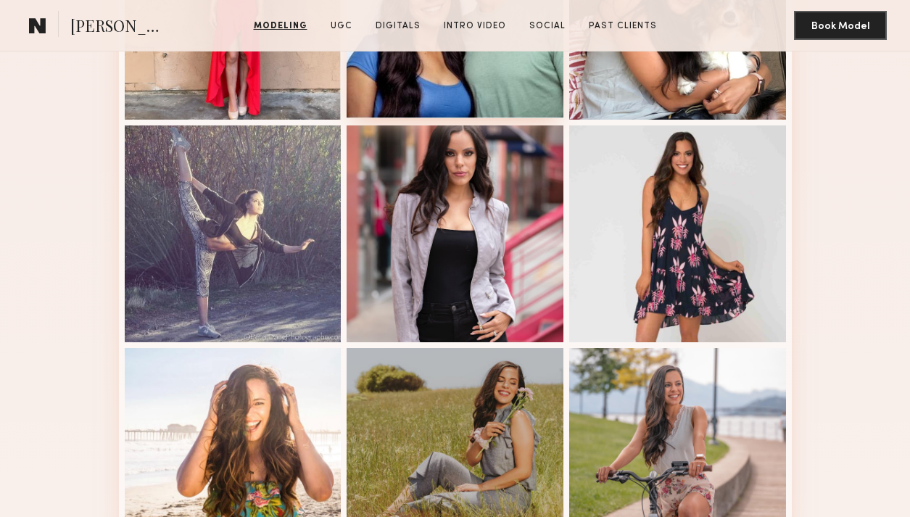
scroll to position [829, 0]
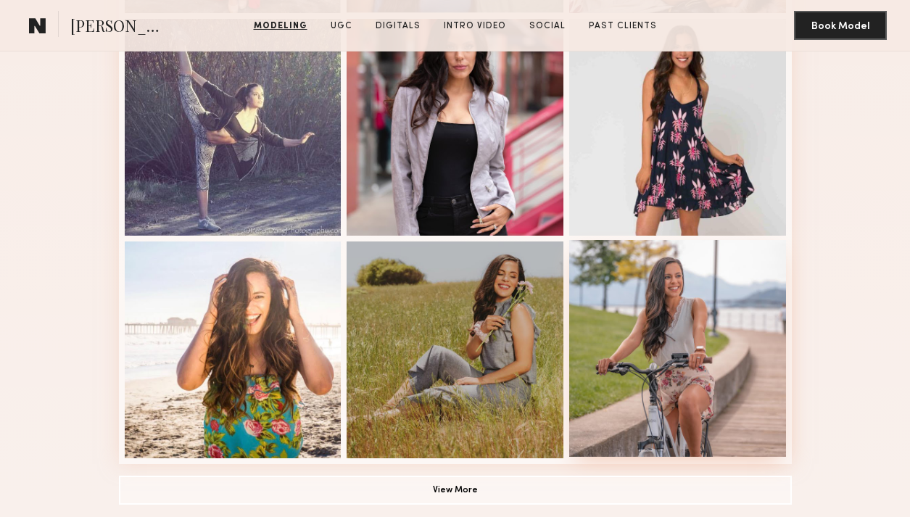
click at [664, 314] on div at bounding box center [677, 348] width 217 height 217
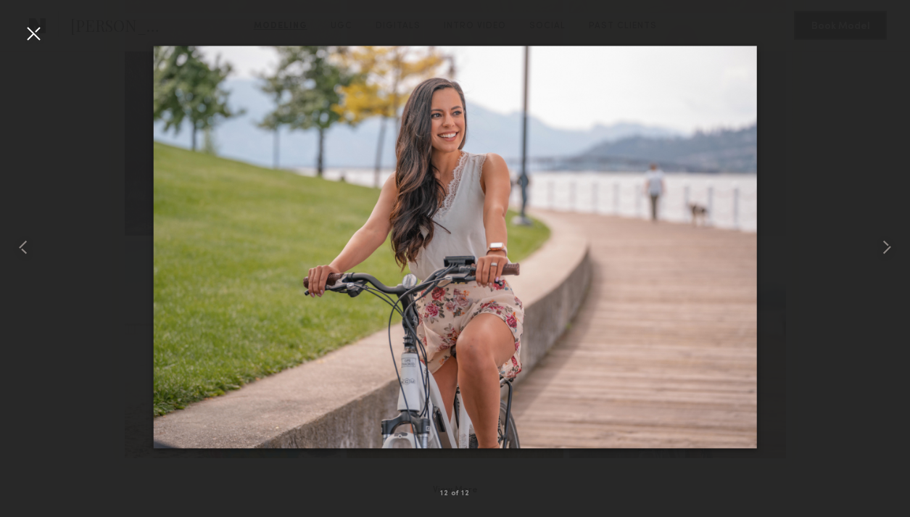
click at [43, 25] on div at bounding box center [33, 33] width 23 height 23
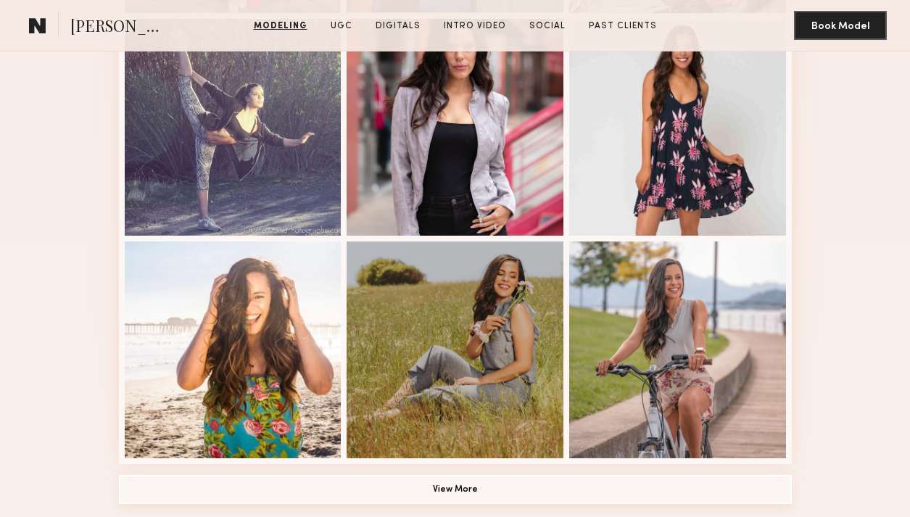
click at [414, 479] on button "View More" at bounding box center [455, 489] width 673 height 29
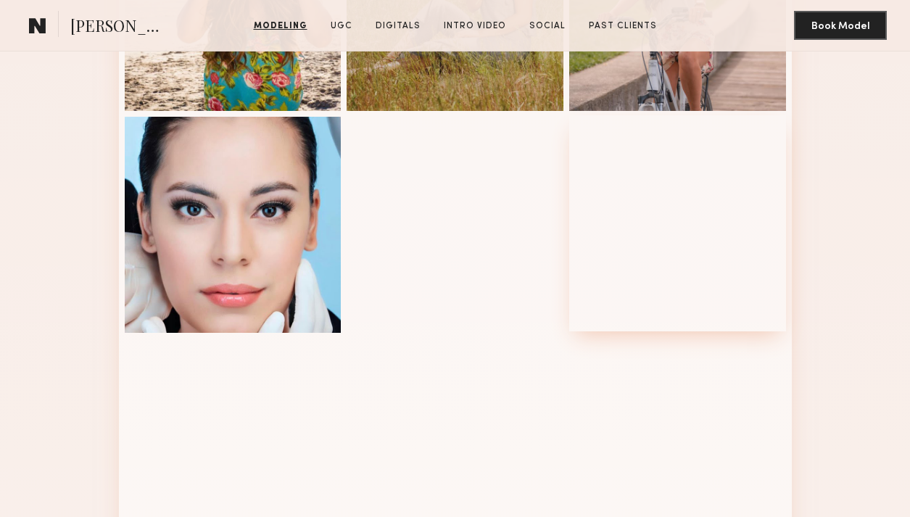
scroll to position [1218, 0]
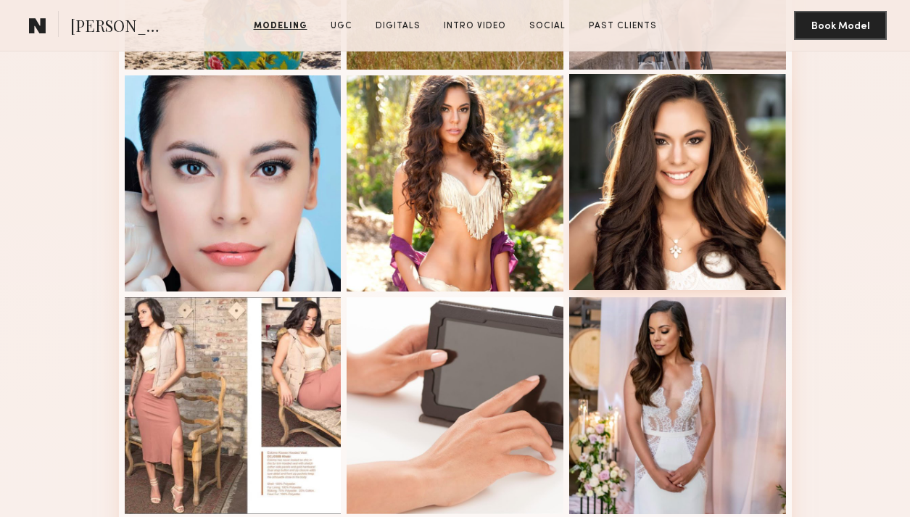
click at [624, 154] on div at bounding box center [677, 182] width 217 height 217
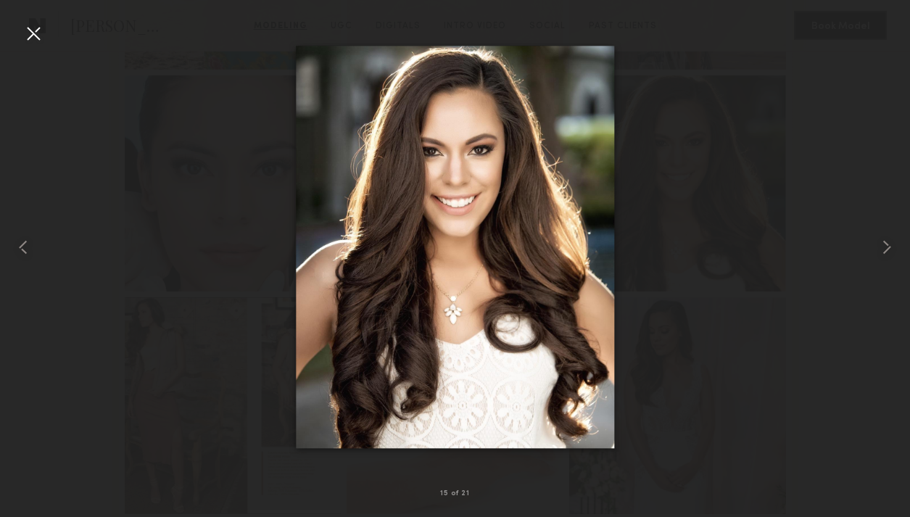
click at [35, 33] on div at bounding box center [33, 33] width 23 height 23
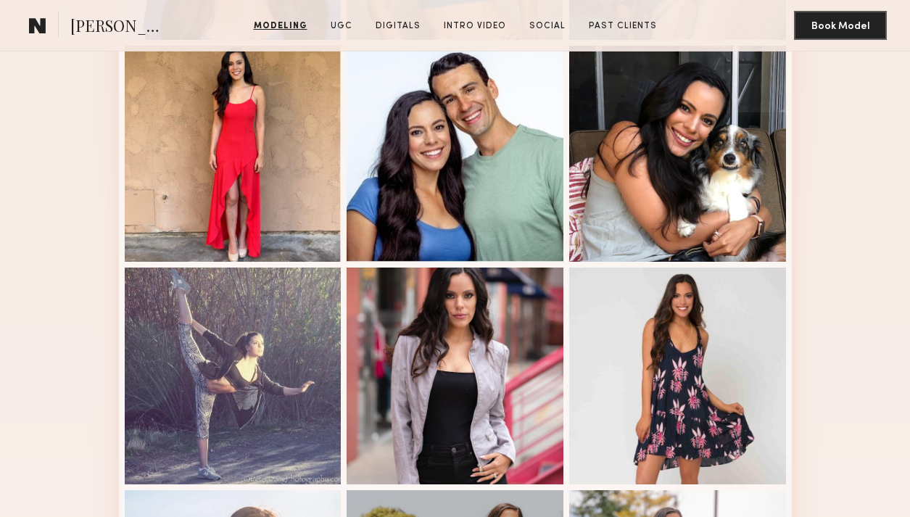
scroll to position [531, 0]
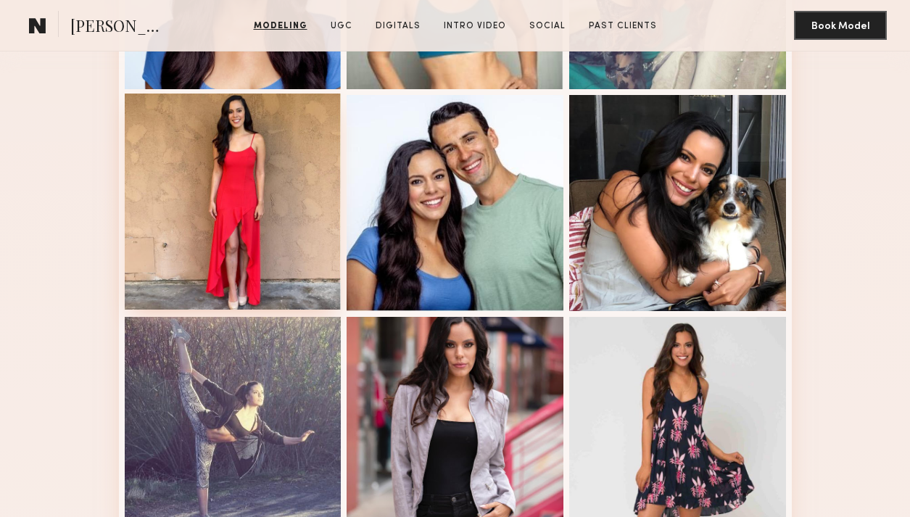
click at [239, 197] on div at bounding box center [233, 202] width 217 height 217
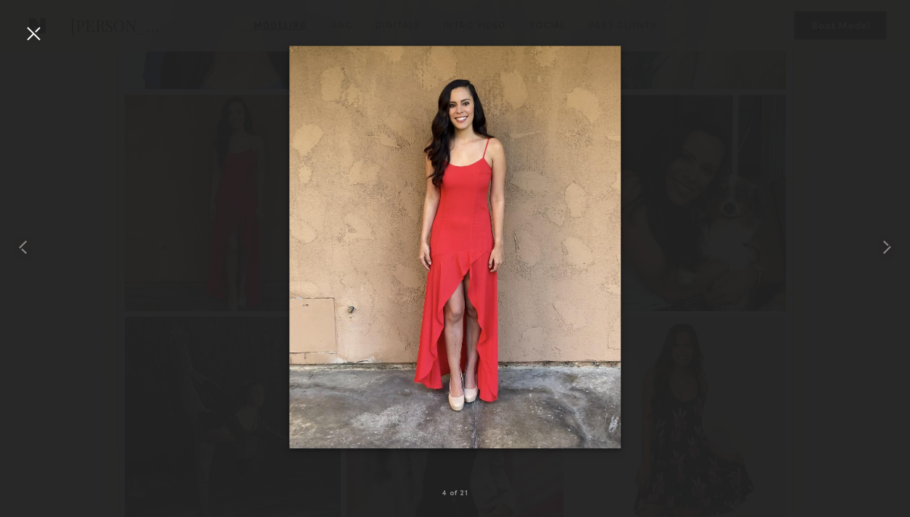
click at [43, 36] on div at bounding box center [33, 33] width 23 height 23
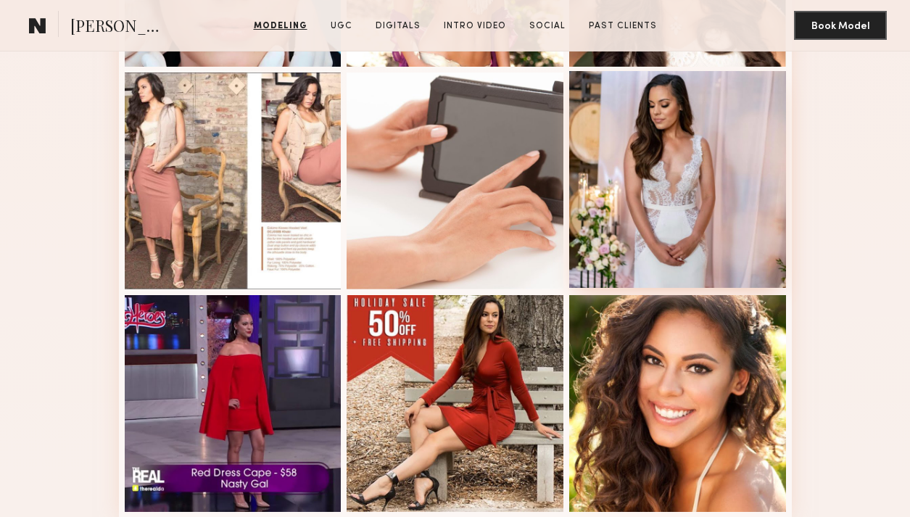
scroll to position [1149, 0]
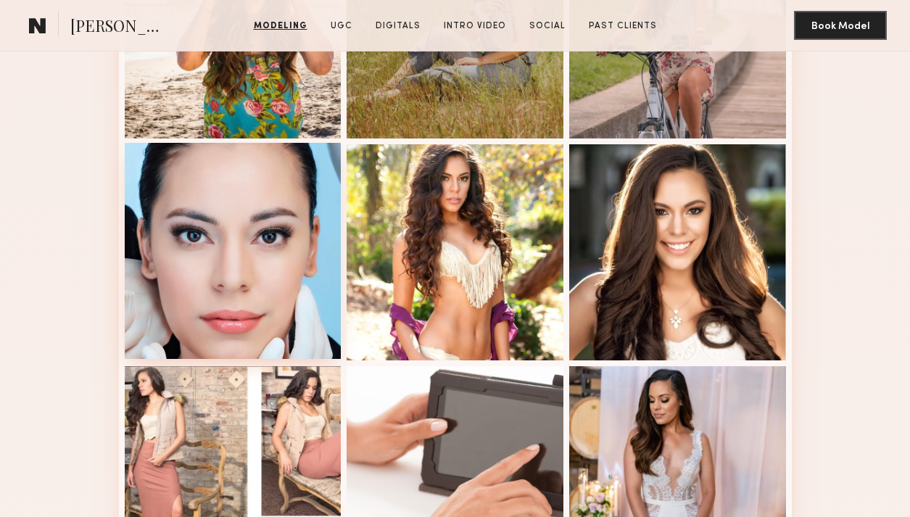
click at [228, 265] on div at bounding box center [233, 251] width 217 height 217
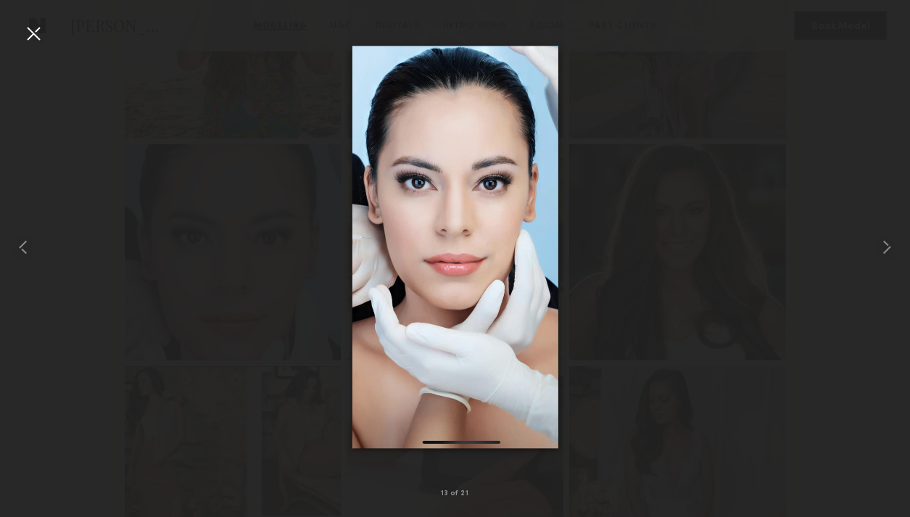
click at [28, 40] on div at bounding box center [33, 33] width 23 height 23
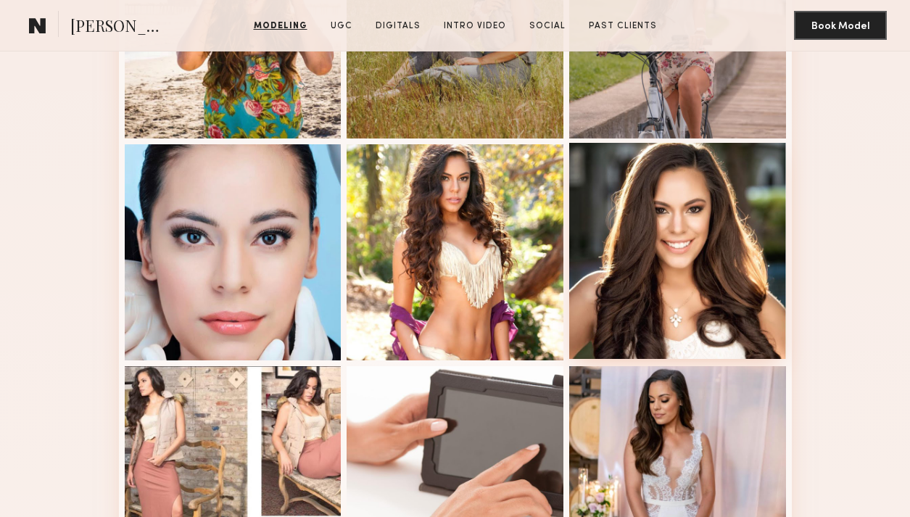
click at [677, 239] on div at bounding box center [677, 251] width 217 height 217
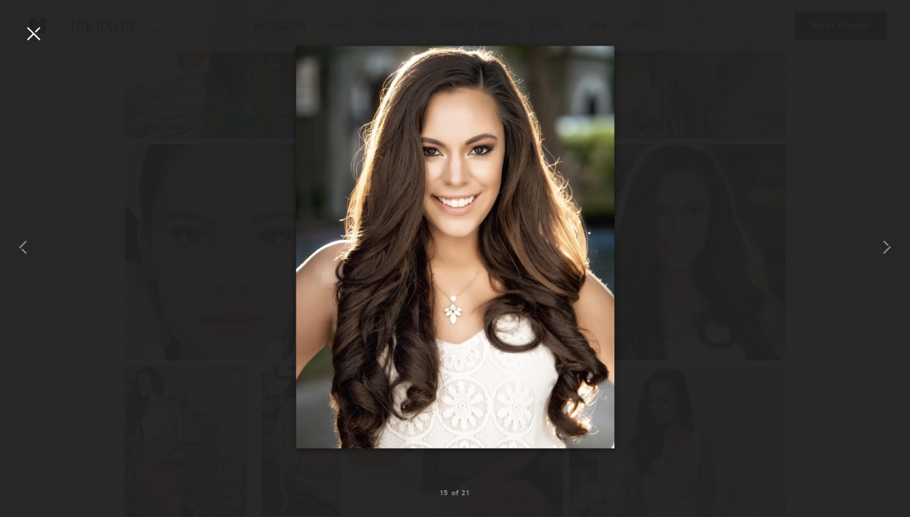
click at [30, 40] on div at bounding box center [33, 33] width 23 height 23
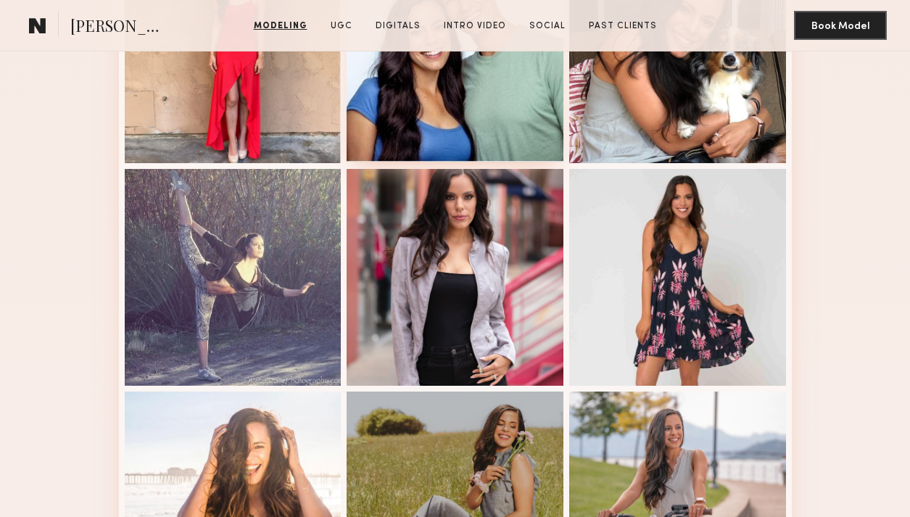
scroll to position [924, 0]
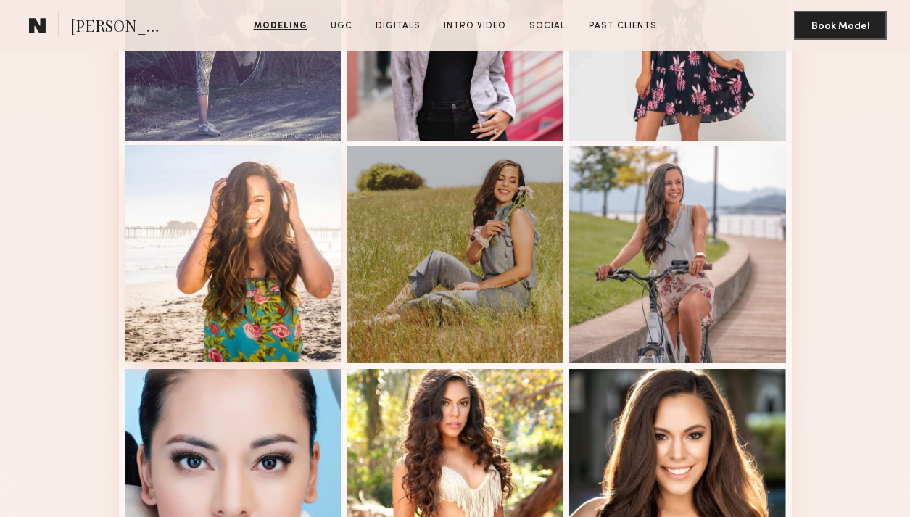
click at [268, 212] on div at bounding box center [233, 253] width 217 height 217
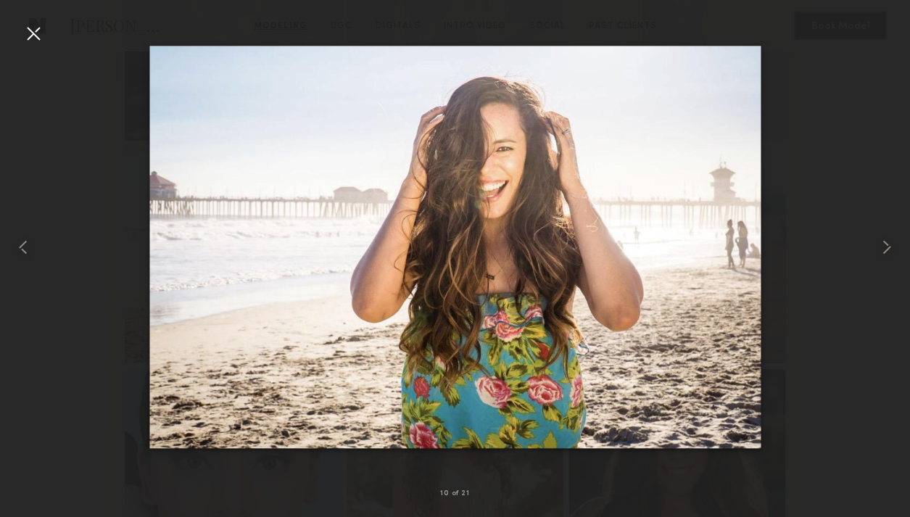
click at [33, 28] on div at bounding box center [33, 33] width 23 height 23
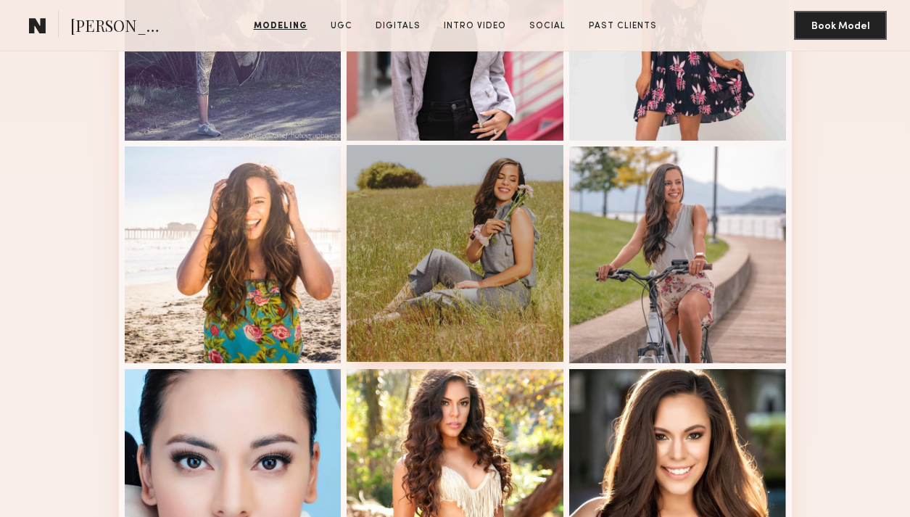
click at [455, 246] on div at bounding box center [455, 253] width 217 height 217
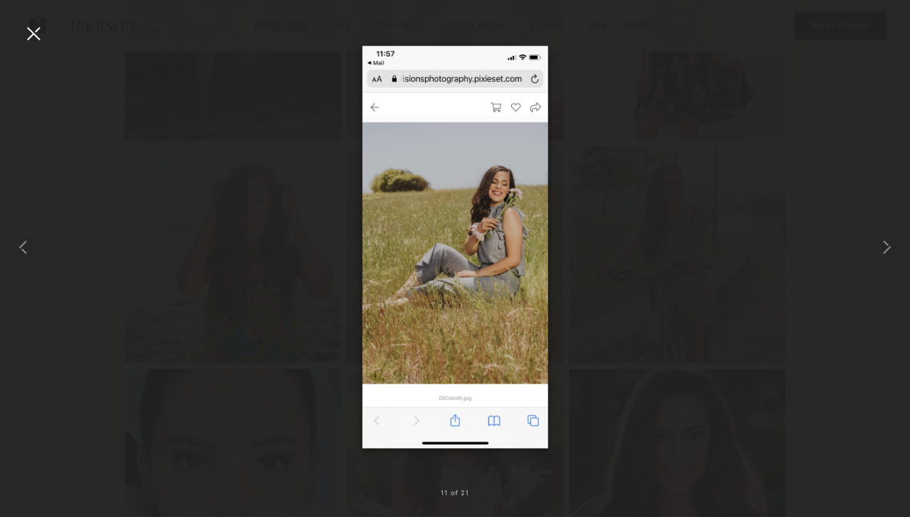
click at [36, 31] on div at bounding box center [33, 33] width 23 height 23
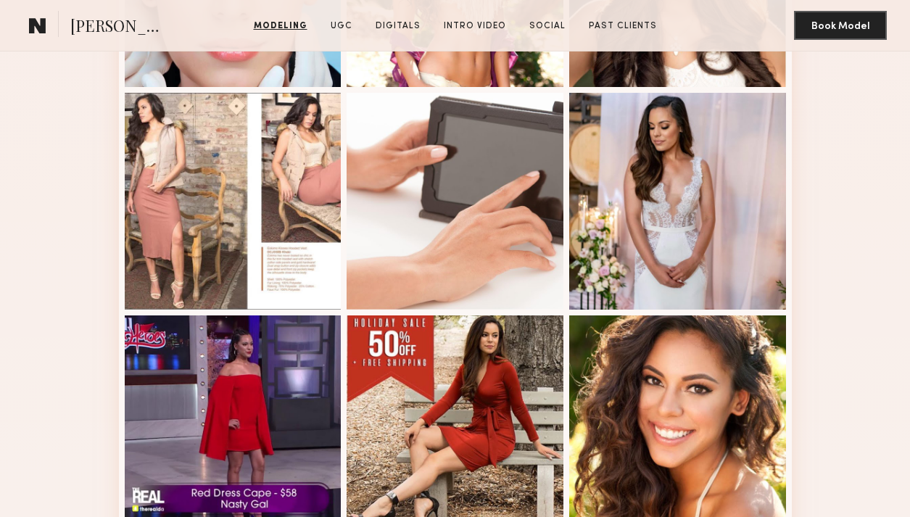
scroll to position [1532, 0]
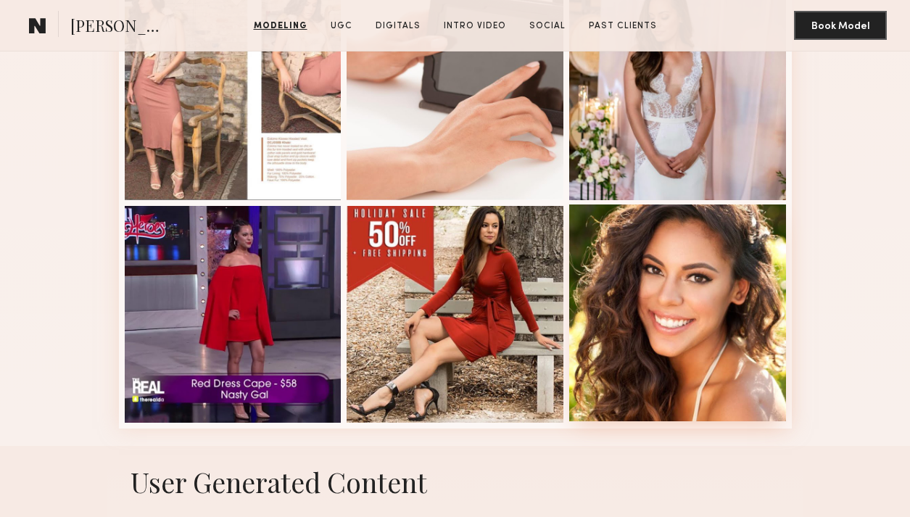
click at [683, 286] on div at bounding box center [677, 313] width 217 height 217
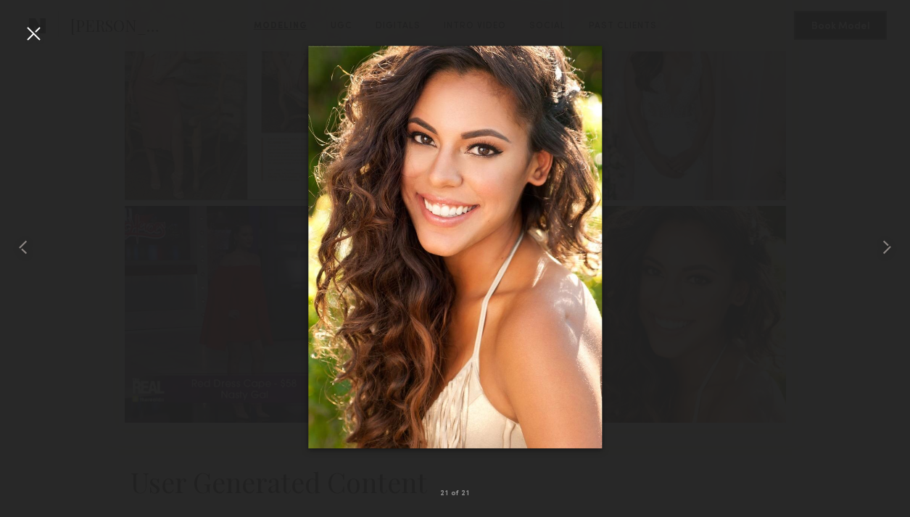
click at [25, 34] on div at bounding box center [33, 33] width 23 height 23
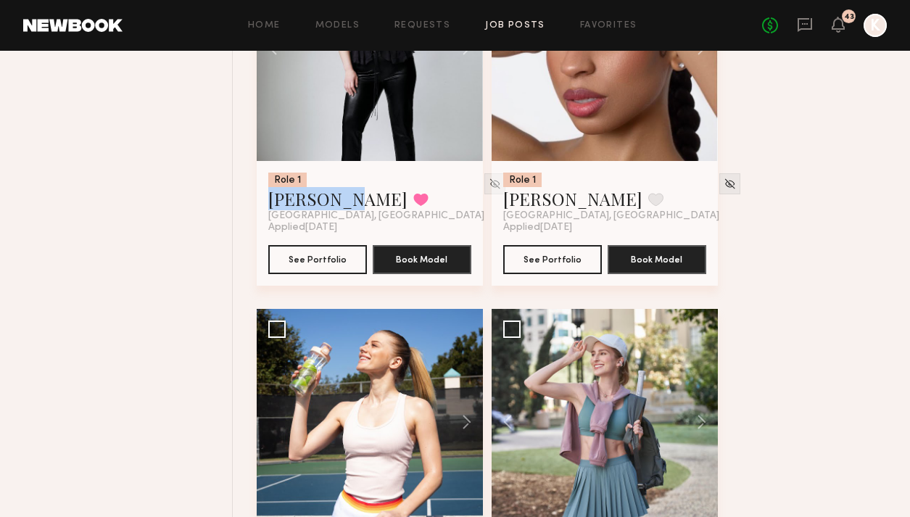
scroll to position [11011, 0]
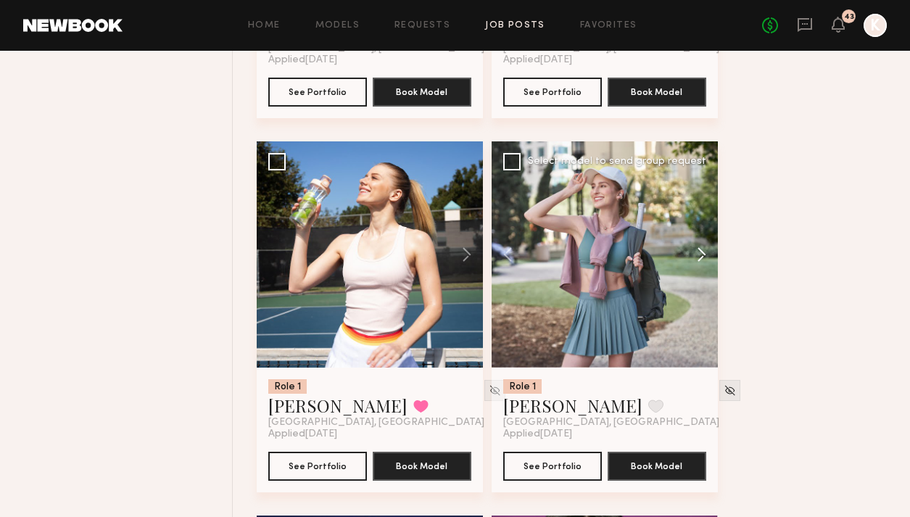
click at [700, 229] on button at bounding box center [695, 254] width 46 height 226
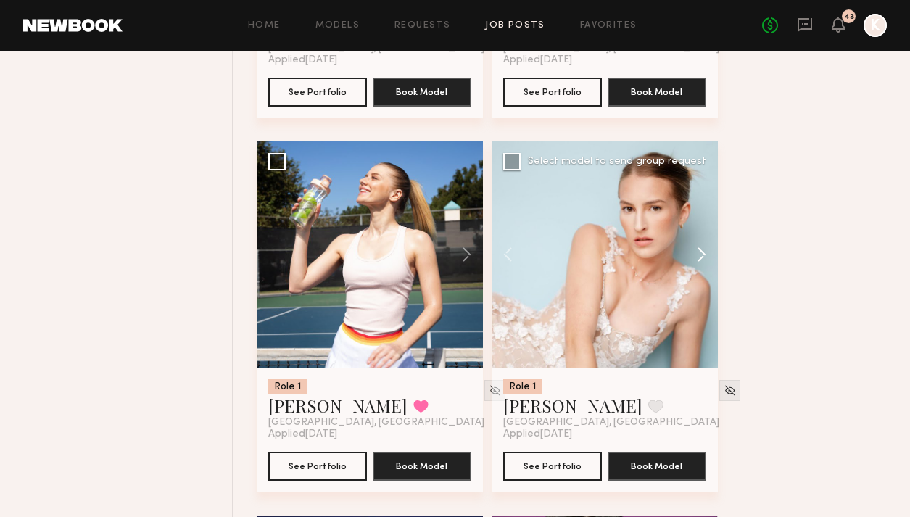
click at [700, 229] on button at bounding box center [695, 254] width 46 height 226
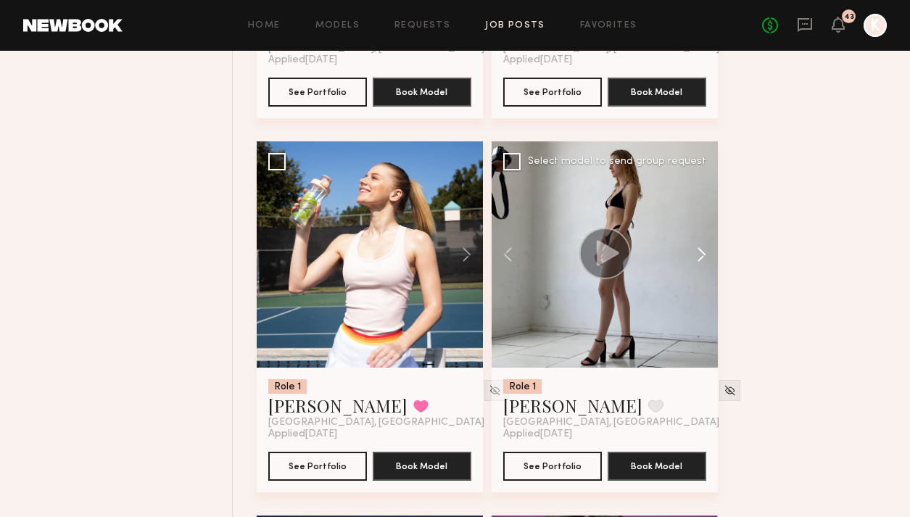
click at [700, 229] on button at bounding box center [695, 254] width 46 height 226
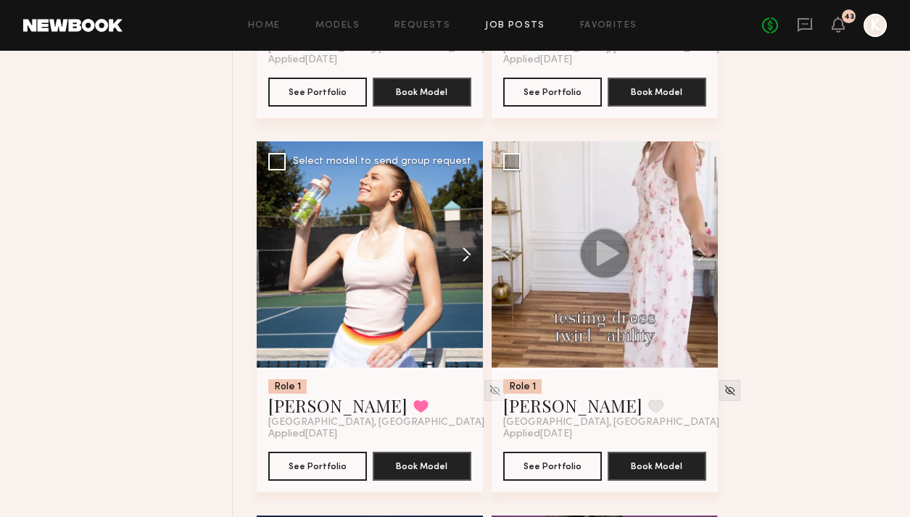
click at [454, 232] on button at bounding box center [460, 254] width 46 height 226
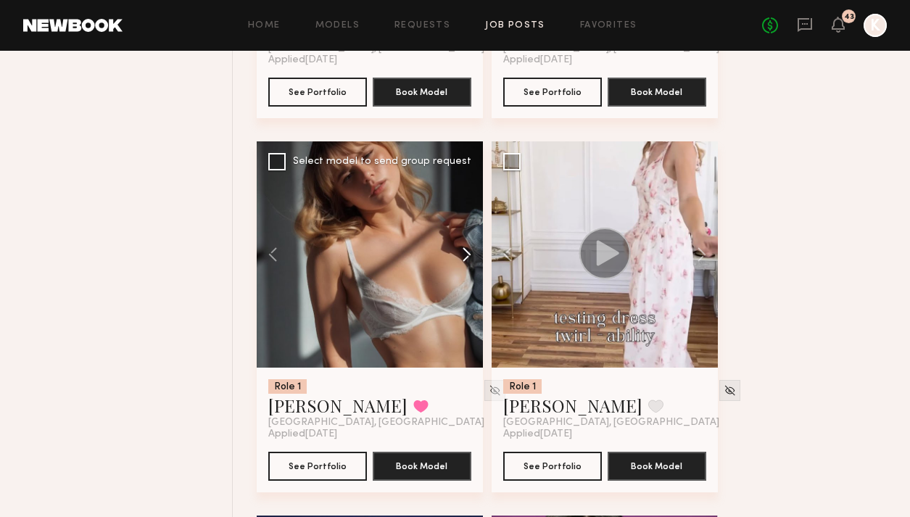
click at [462, 229] on button at bounding box center [460, 254] width 46 height 226
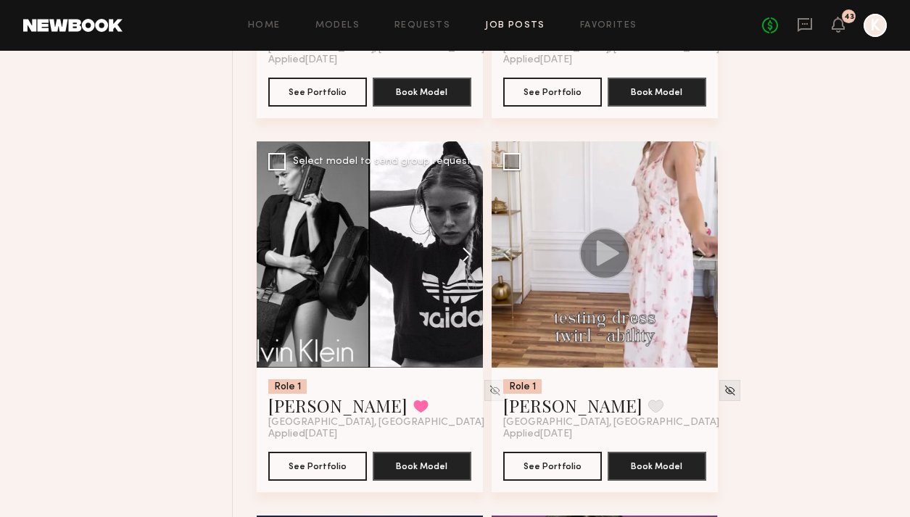
click at [462, 229] on button at bounding box center [460, 254] width 46 height 226
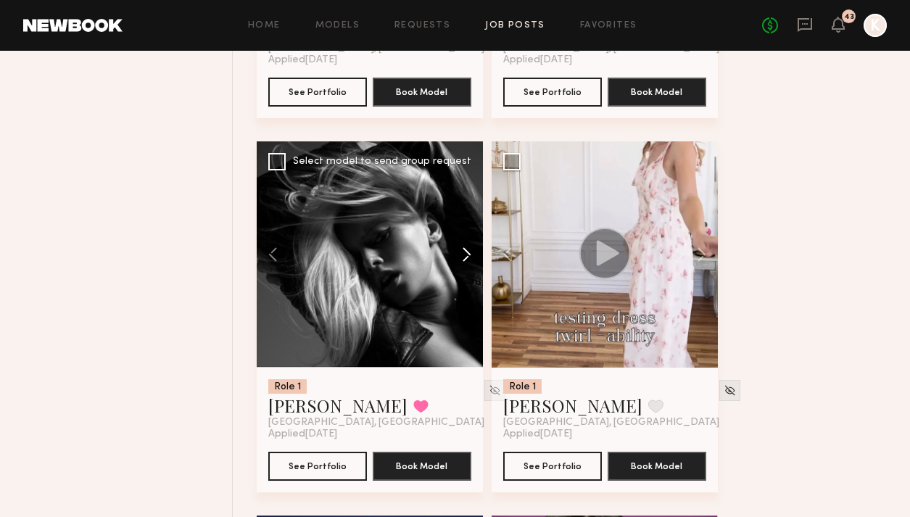
click at [462, 229] on button at bounding box center [460, 254] width 46 height 226
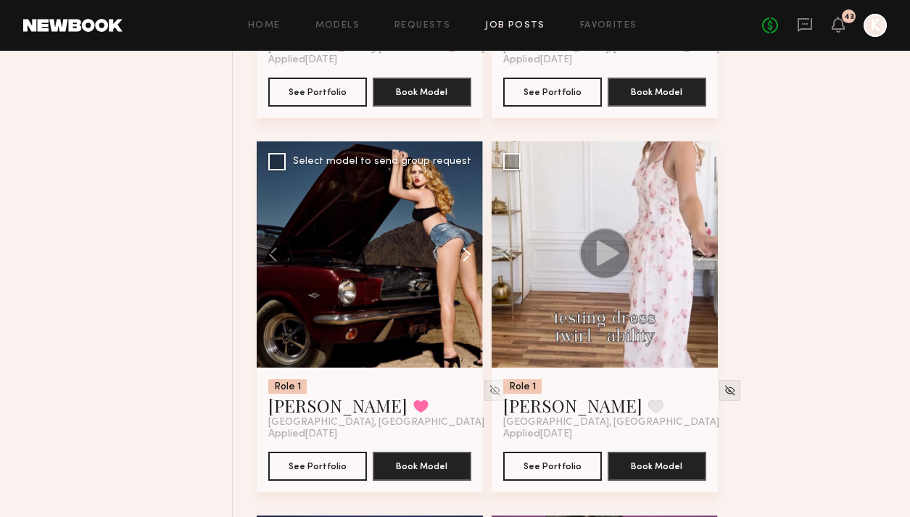
click at [462, 229] on button at bounding box center [460, 254] width 46 height 226
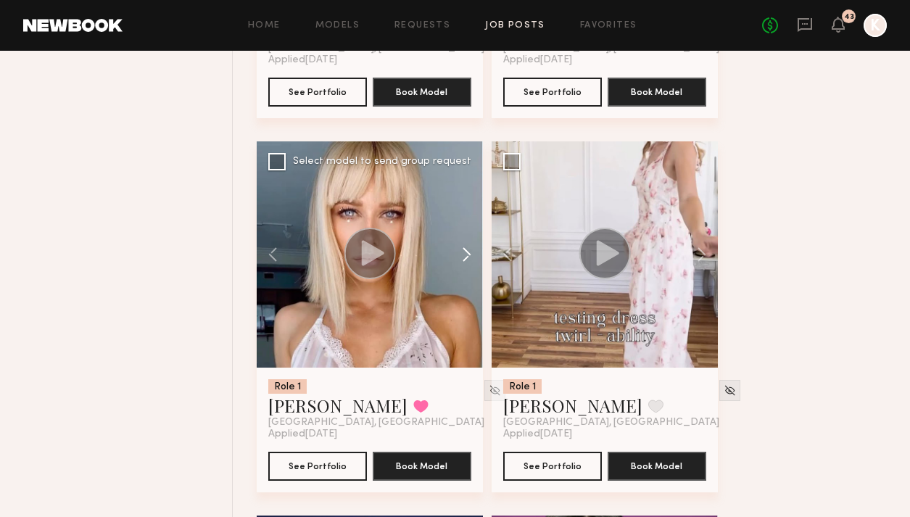
click at [462, 229] on button at bounding box center [460, 254] width 46 height 226
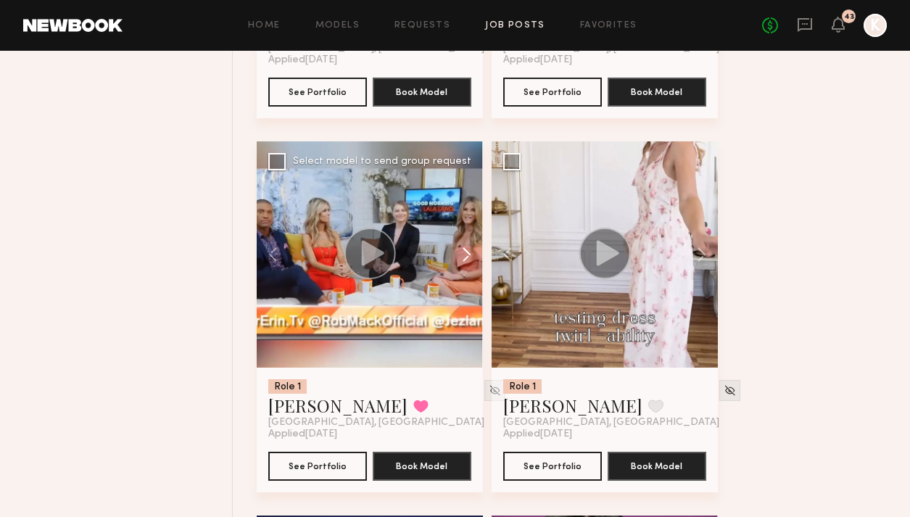
scroll to position [11302, 0]
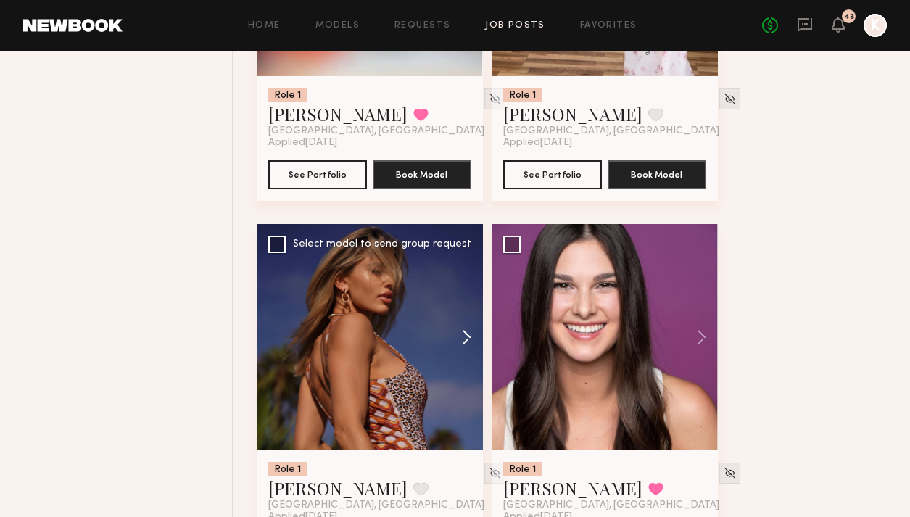
click at [466, 302] on button at bounding box center [460, 337] width 46 height 226
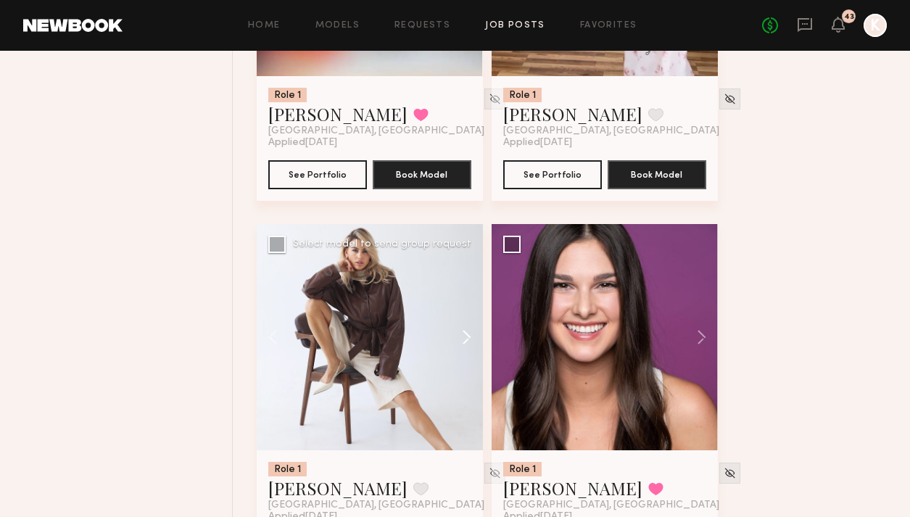
click at [466, 302] on button at bounding box center [460, 337] width 46 height 226
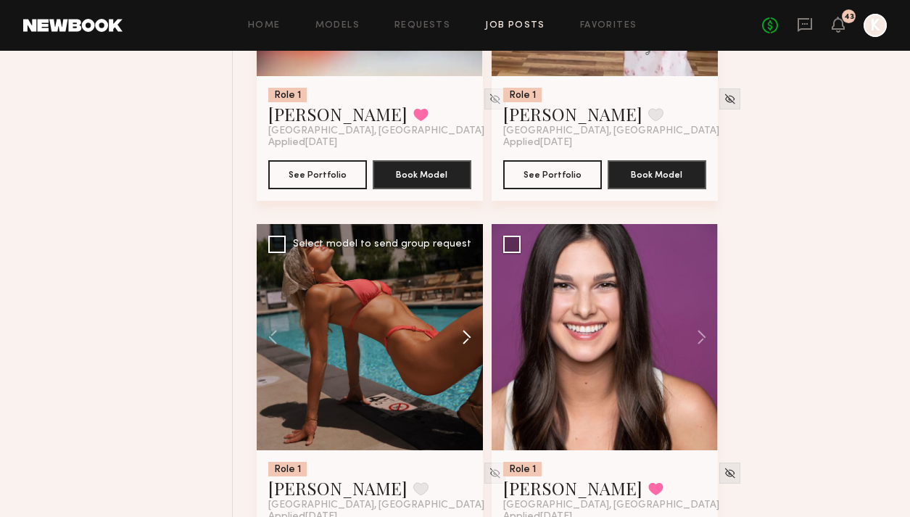
click at [466, 302] on button at bounding box center [460, 337] width 46 height 226
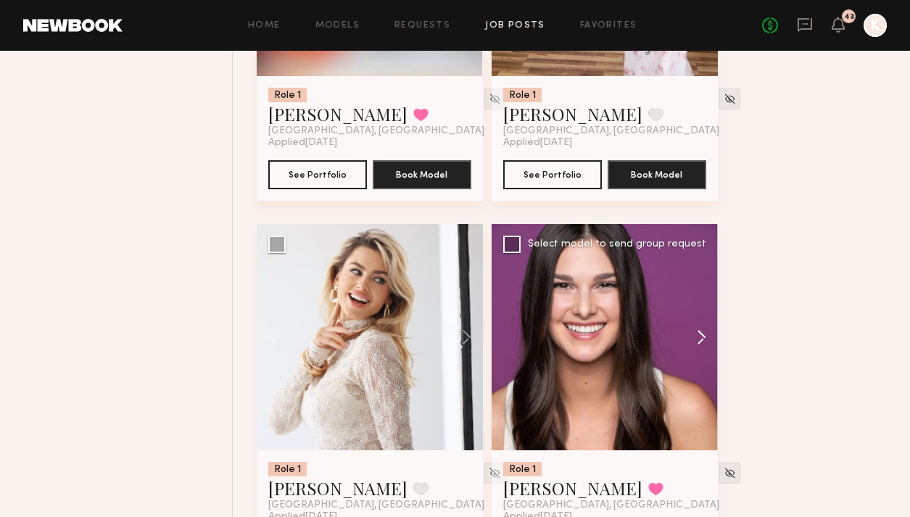
click at [698, 308] on button at bounding box center [695, 337] width 46 height 226
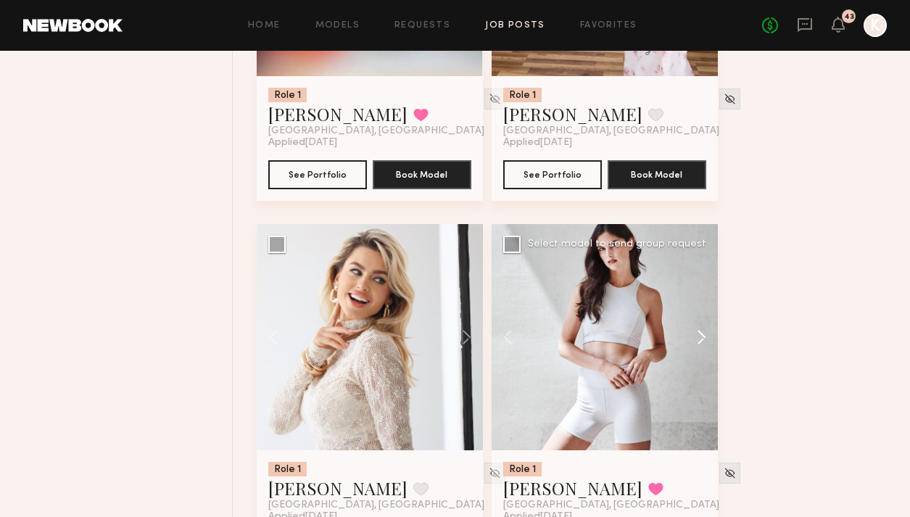
click at [698, 308] on button at bounding box center [695, 337] width 46 height 226
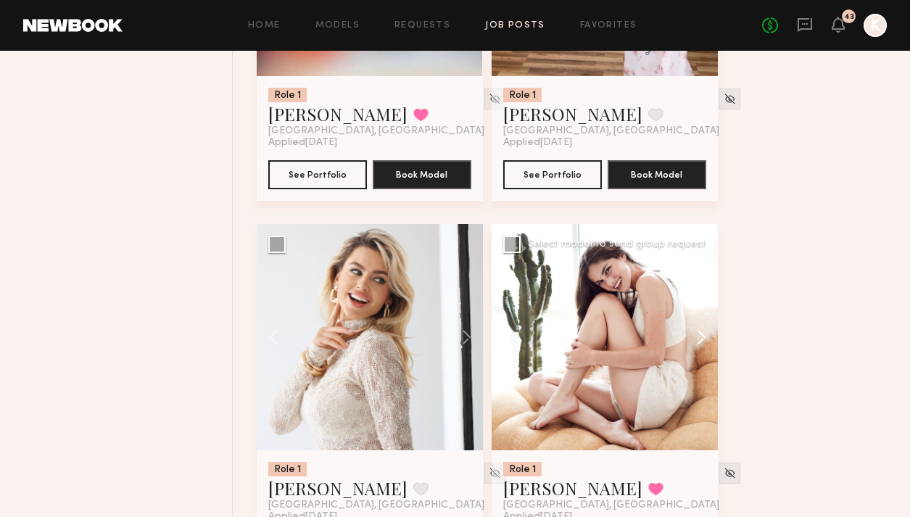
click at [698, 308] on button at bounding box center [695, 337] width 46 height 226
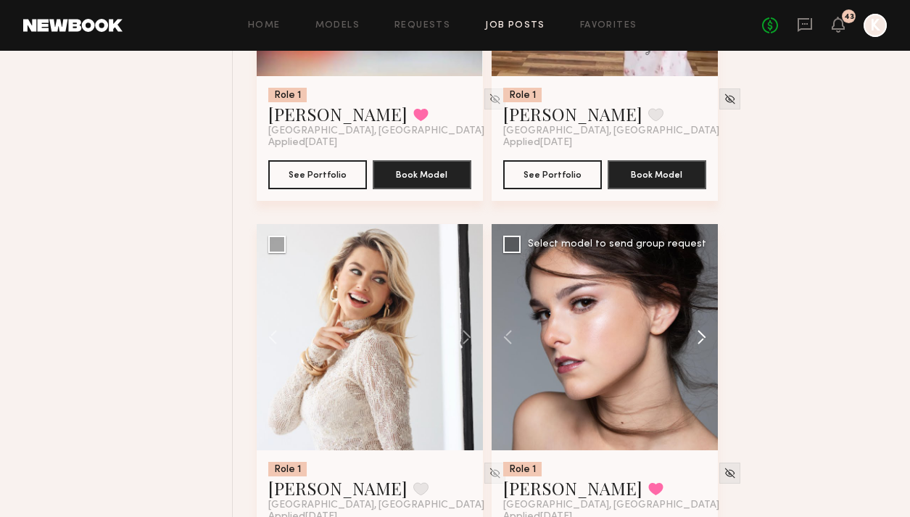
click at [698, 308] on button at bounding box center [695, 337] width 46 height 226
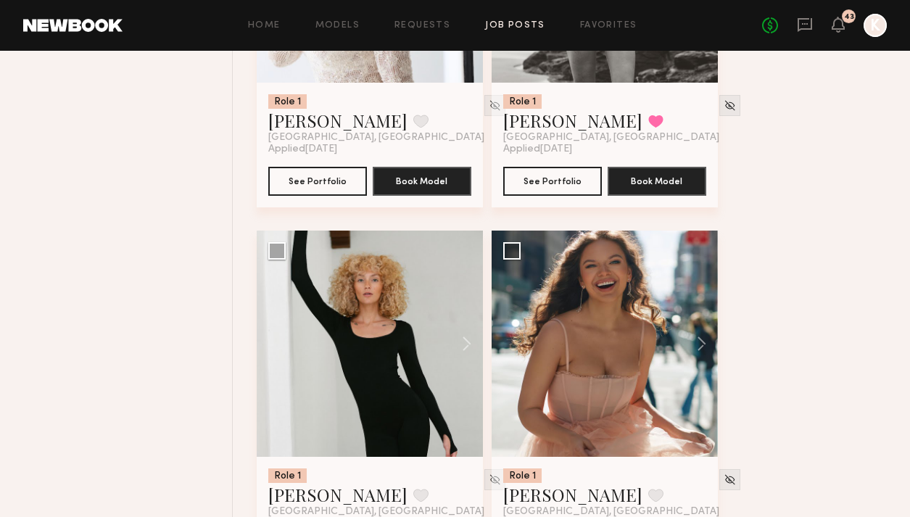
scroll to position [11718, 0]
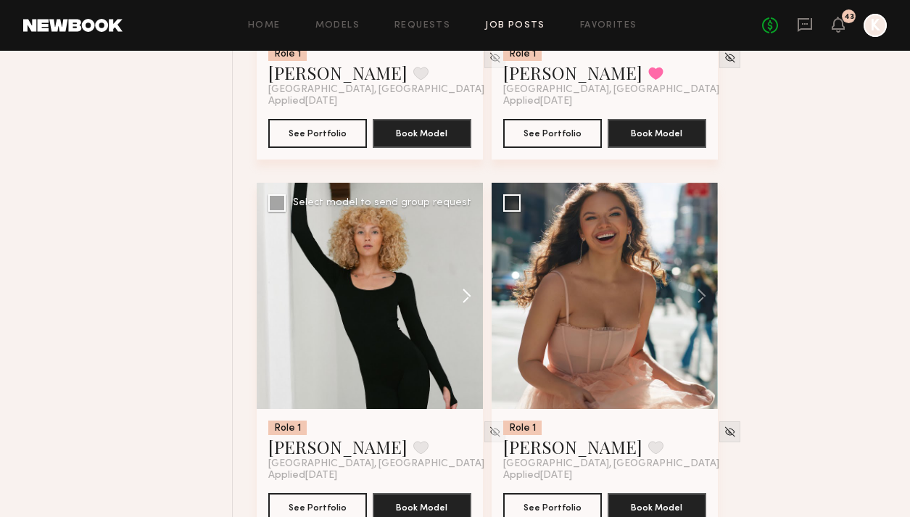
click at [462, 272] on button at bounding box center [460, 296] width 46 height 226
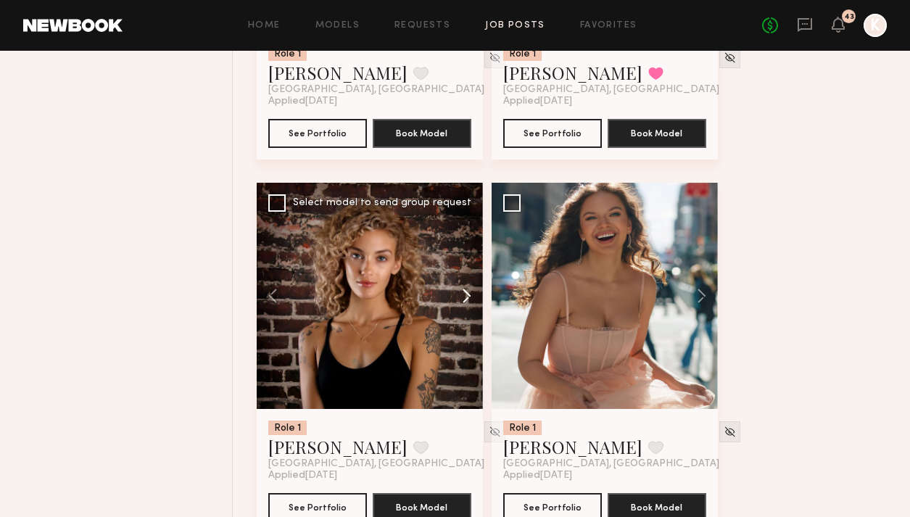
click at [462, 272] on button at bounding box center [460, 296] width 46 height 226
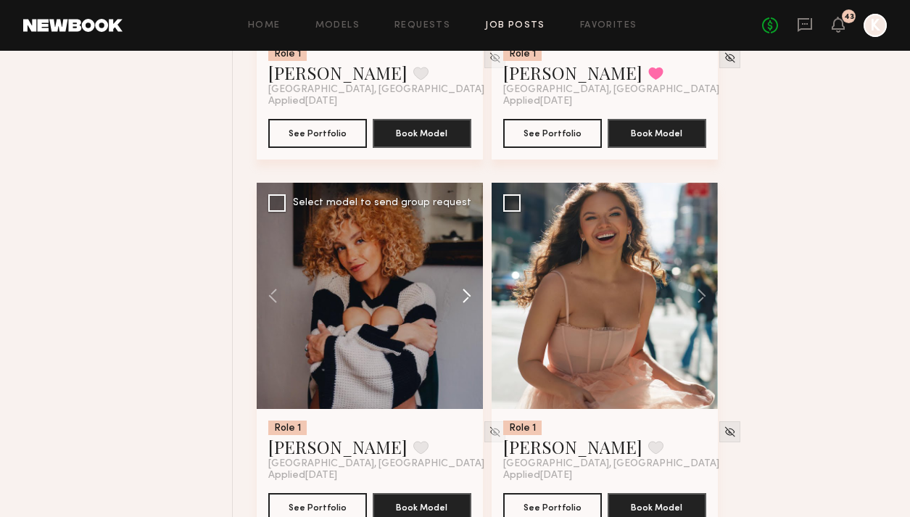
click at [462, 272] on button at bounding box center [460, 296] width 46 height 226
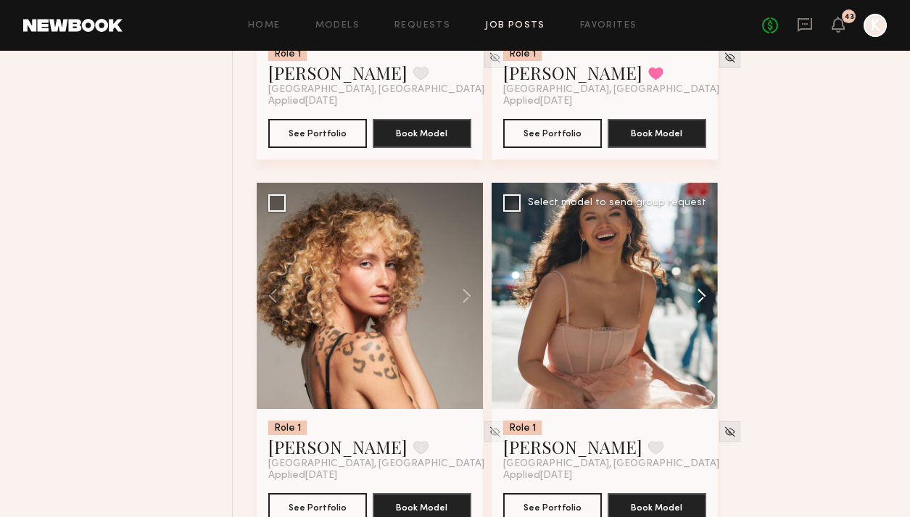
click at [701, 269] on button at bounding box center [695, 296] width 46 height 226
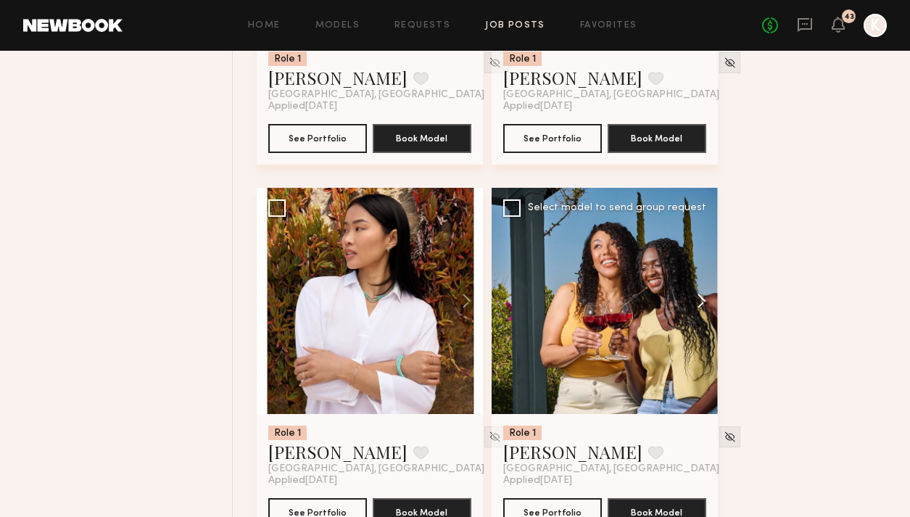
scroll to position [12132, 0]
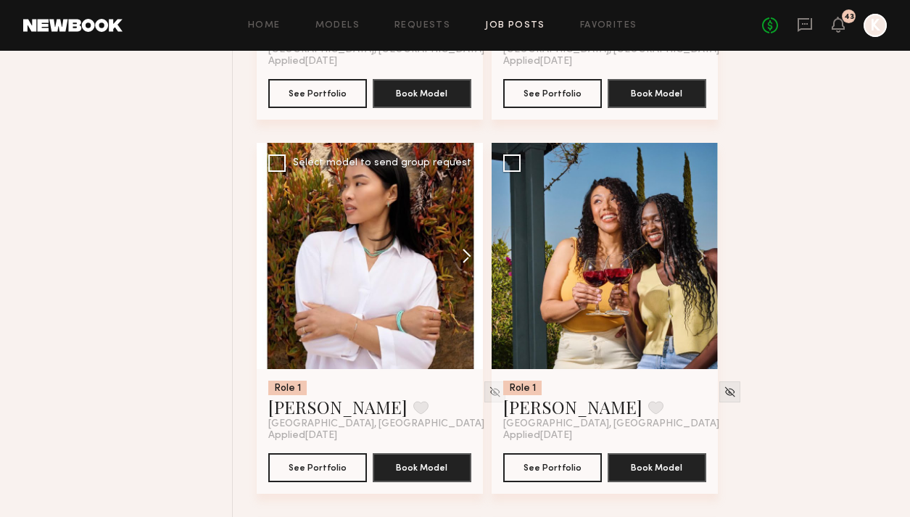
click at [461, 232] on button at bounding box center [460, 256] width 46 height 226
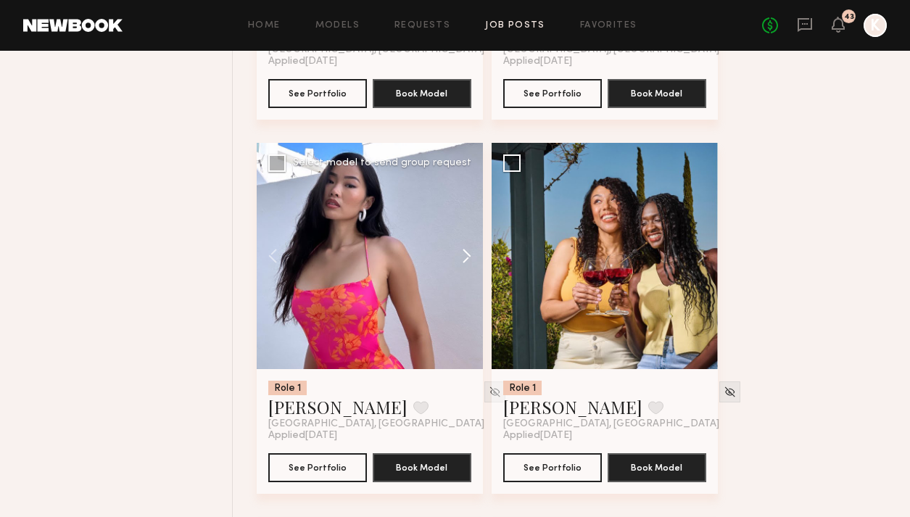
click at [461, 232] on button at bounding box center [460, 256] width 46 height 226
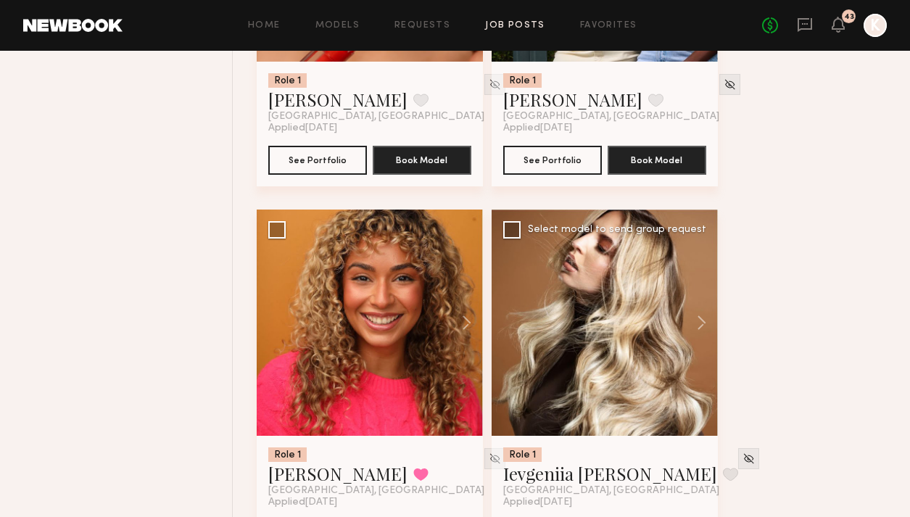
scroll to position [12488, 0]
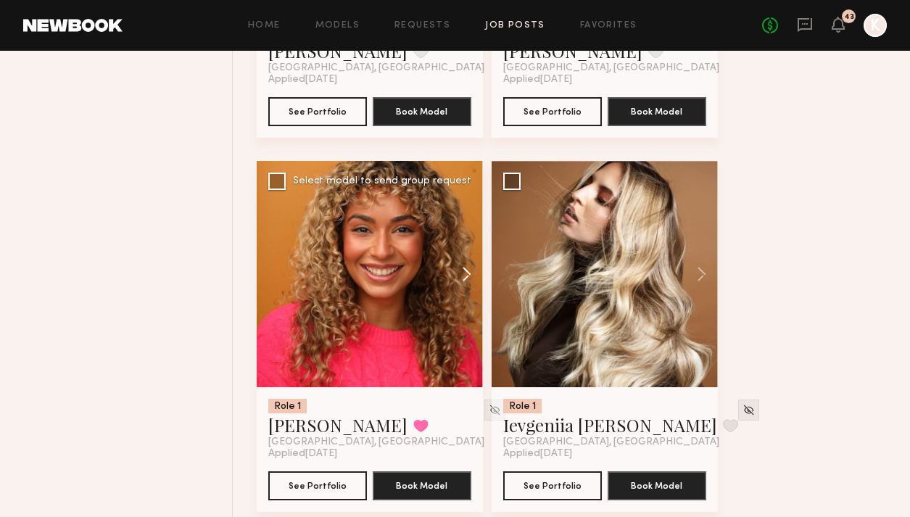
click at [462, 255] on button at bounding box center [460, 274] width 46 height 226
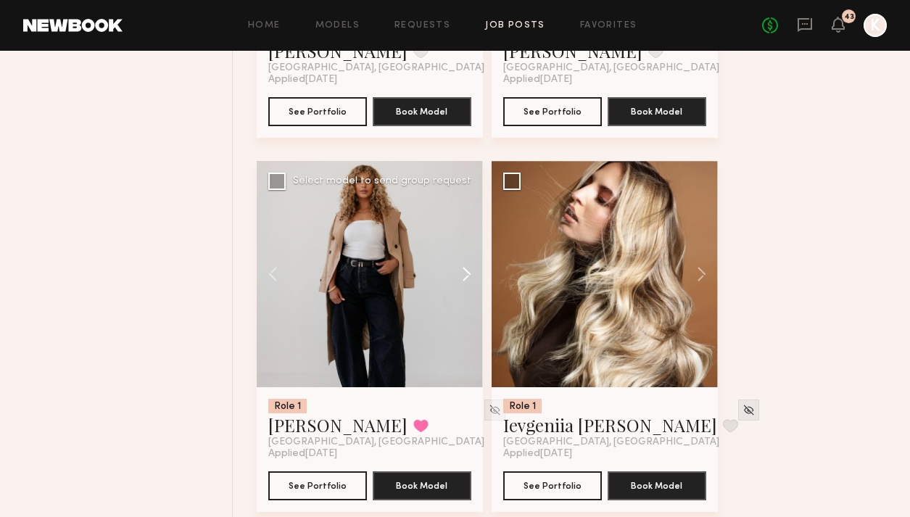
click at [462, 255] on button at bounding box center [460, 274] width 46 height 226
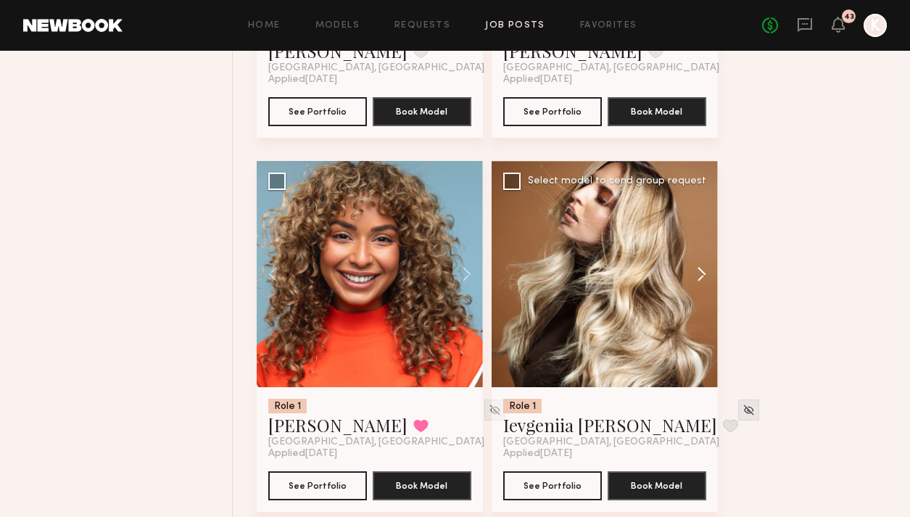
click at [708, 245] on button at bounding box center [695, 274] width 46 height 226
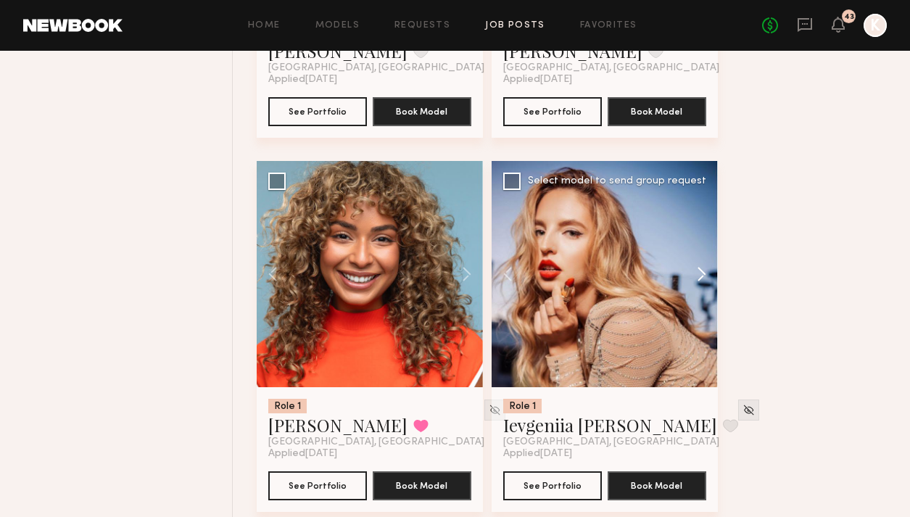
click at [708, 245] on button at bounding box center [695, 274] width 46 height 226
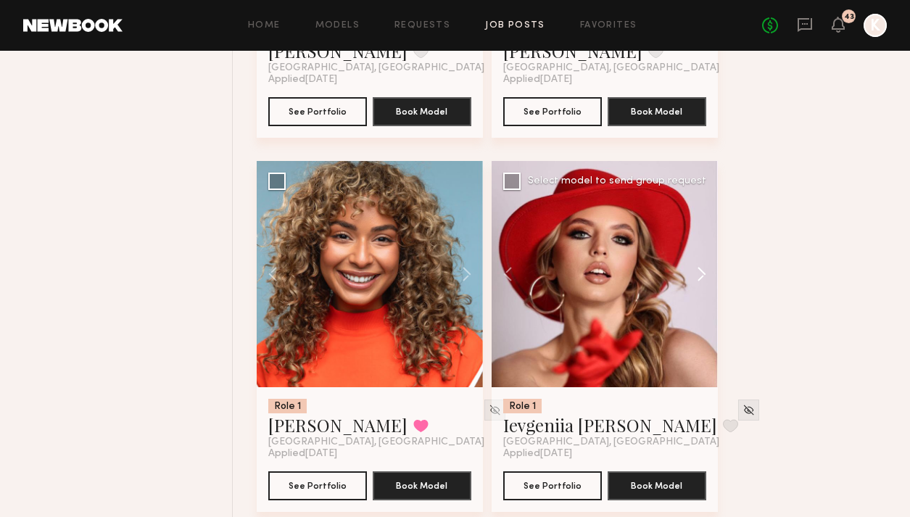
click at [708, 245] on button at bounding box center [695, 274] width 46 height 226
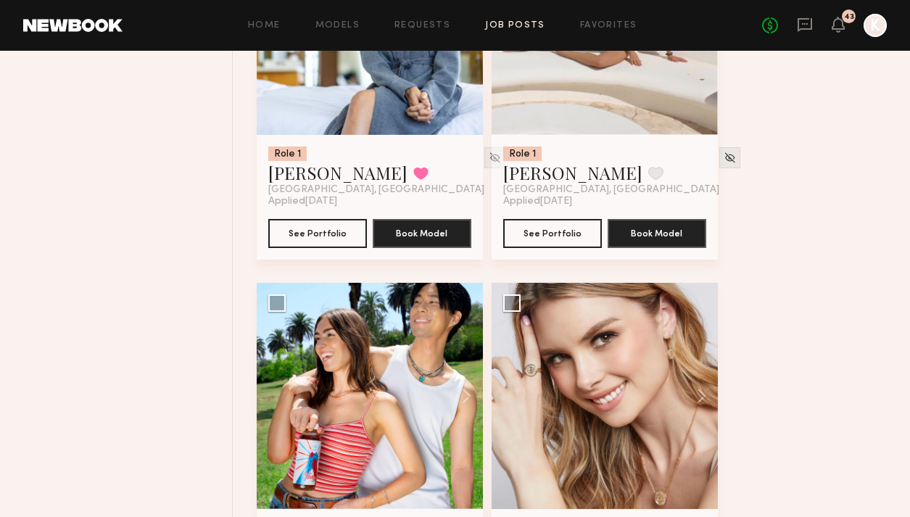
scroll to position [13680, 0]
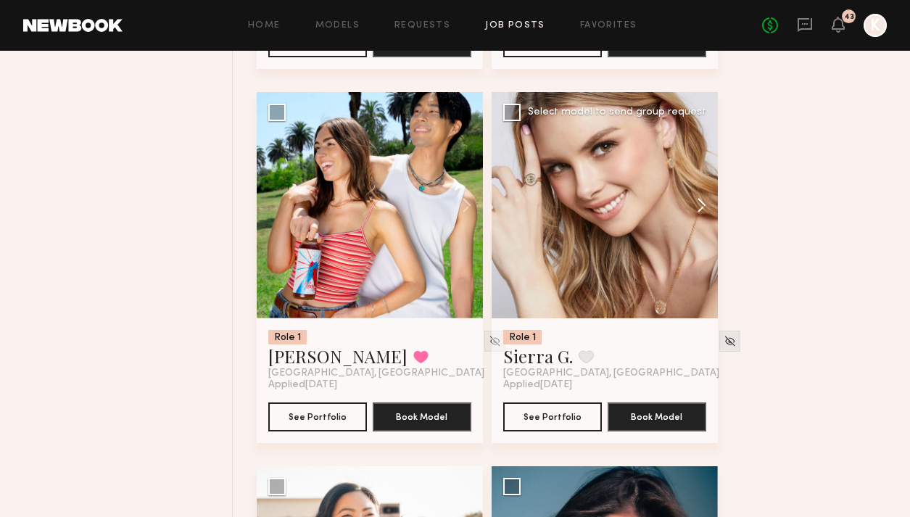
click at [699, 194] on button at bounding box center [695, 205] width 46 height 226
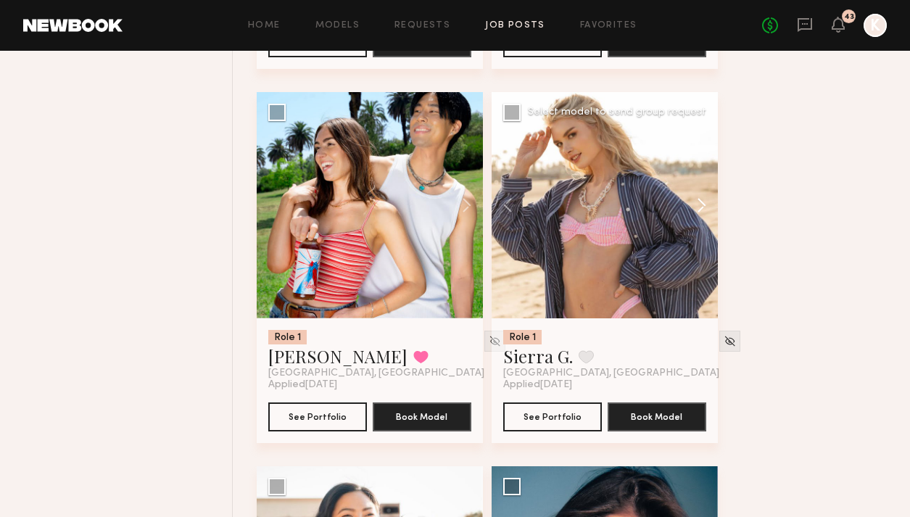
click at [699, 194] on button at bounding box center [695, 205] width 46 height 226
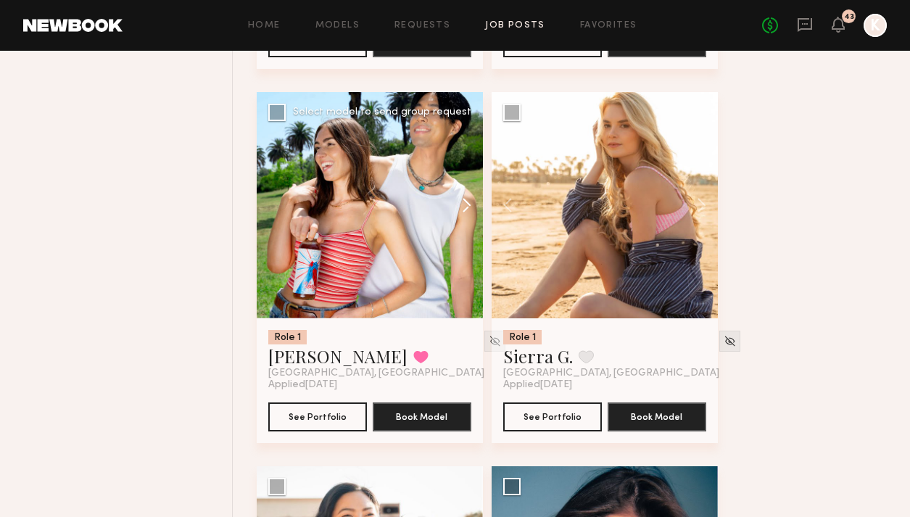
click at [442, 192] on button at bounding box center [460, 205] width 46 height 226
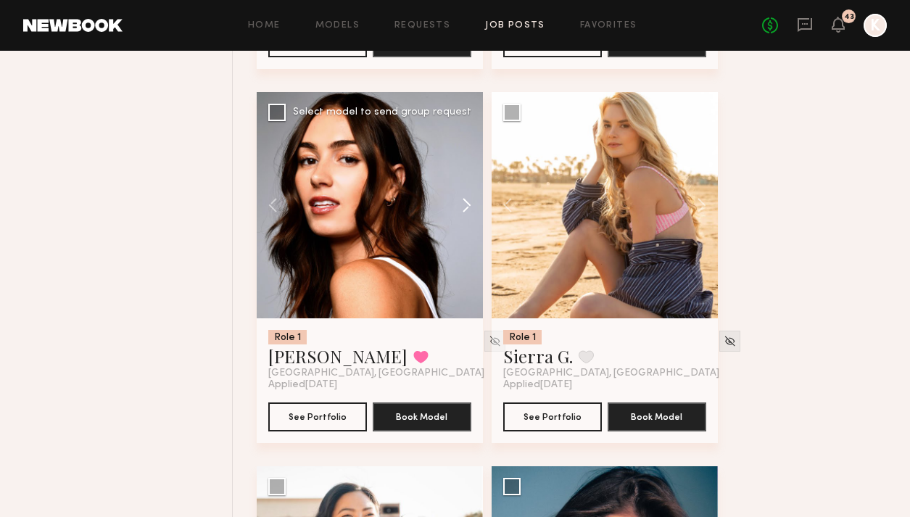
click at [442, 192] on button at bounding box center [460, 205] width 46 height 226
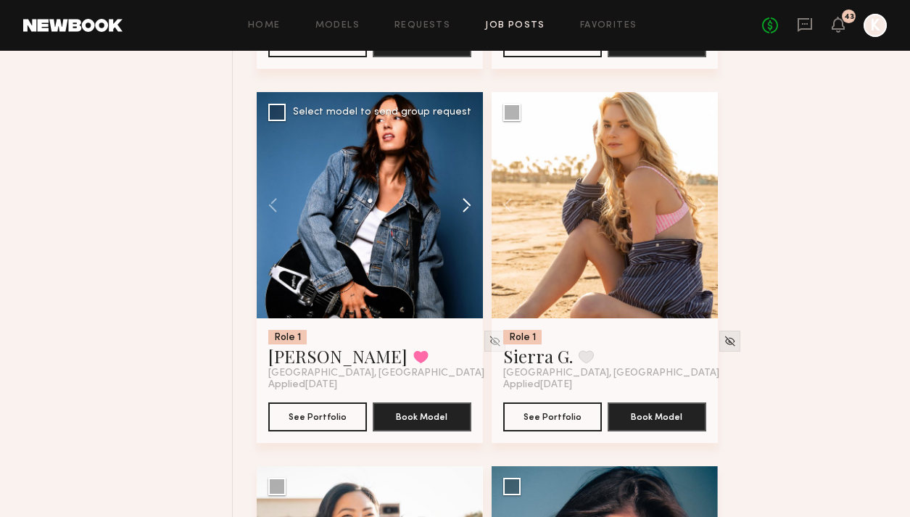
click at [442, 192] on button at bounding box center [460, 205] width 46 height 226
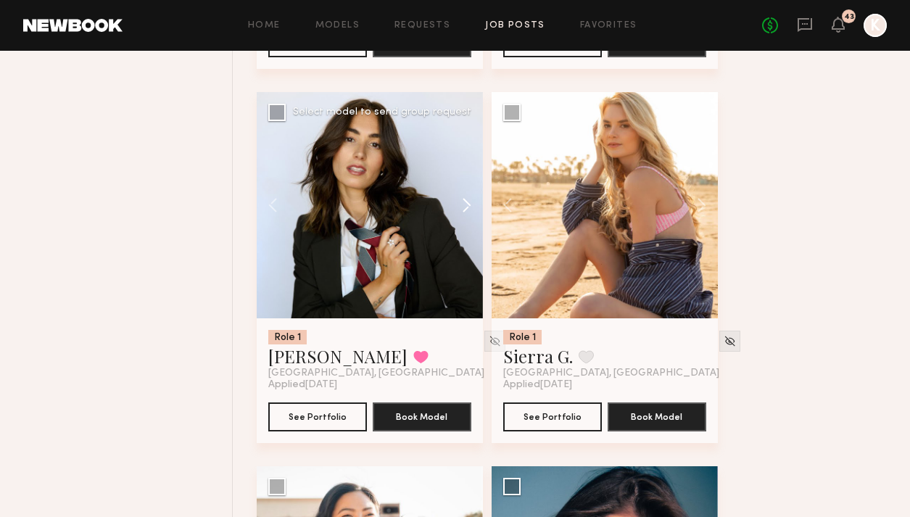
click at [442, 192] on button at bounding box center [460, 205] width 46 height 226
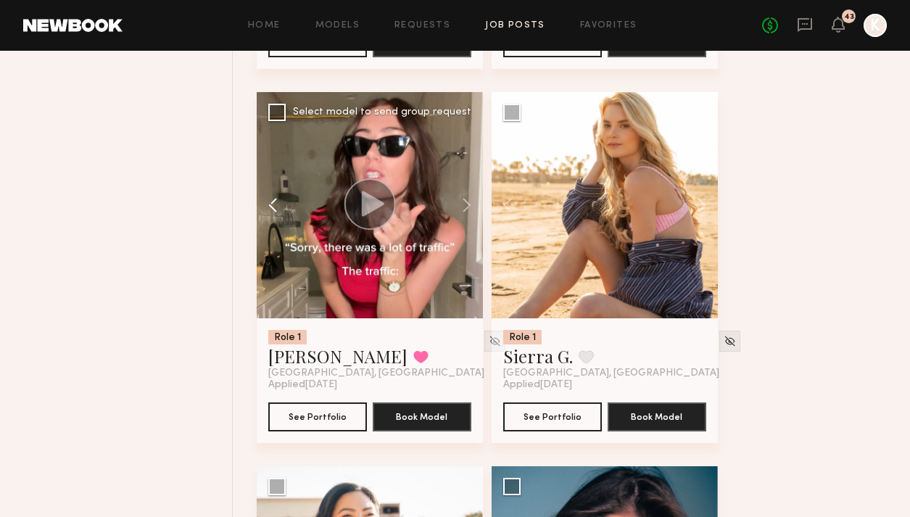
click at [272, 179] on button at bounding box center [280, 205] width 46 height 226
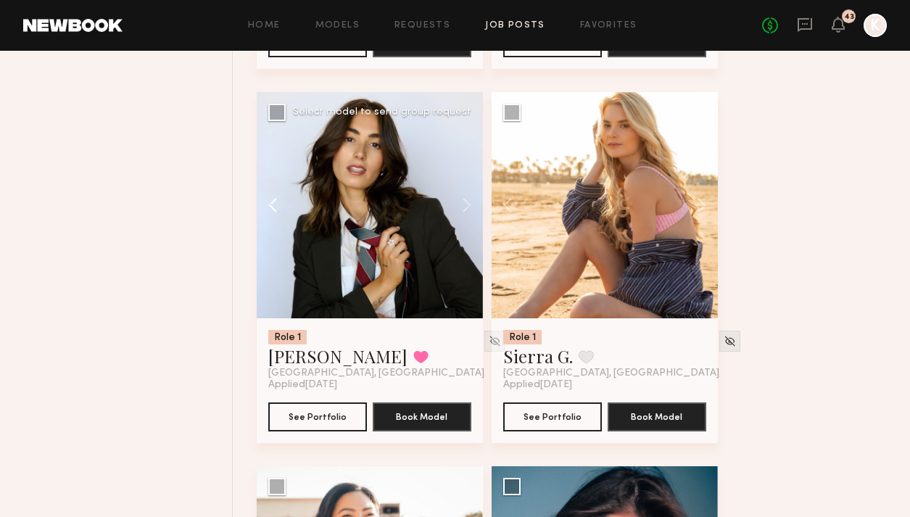
click at [272, 179] on button at bounding box center [280, 205] width 46 height 226
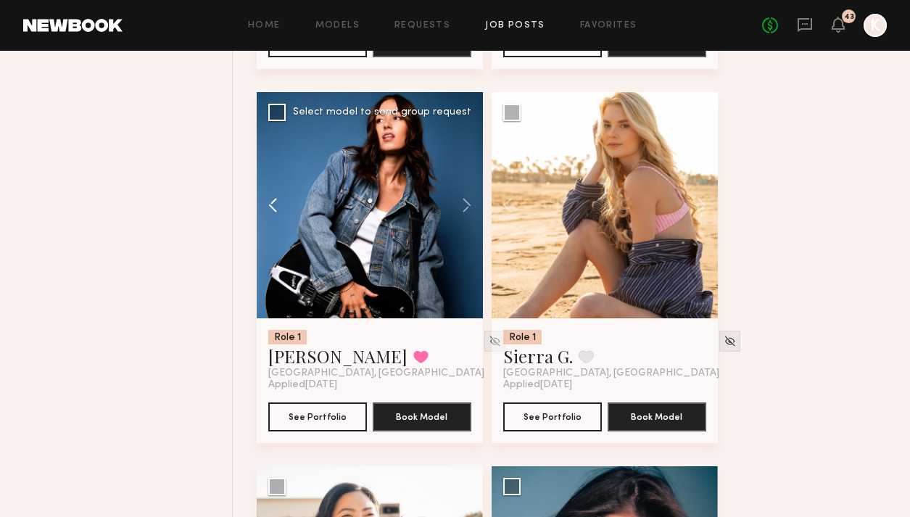
click at [272, 179] on button at bounding box center [280, 205] width 46 height 226
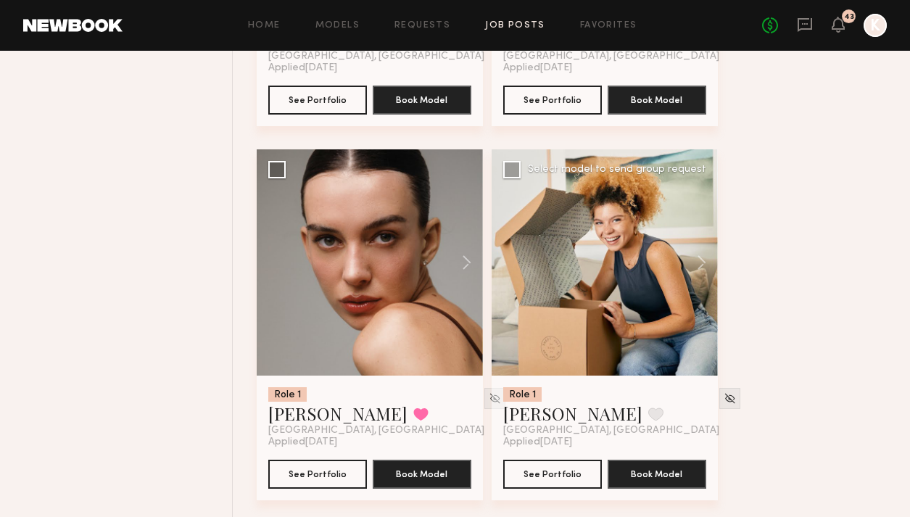
scroll to position [14425, 0]
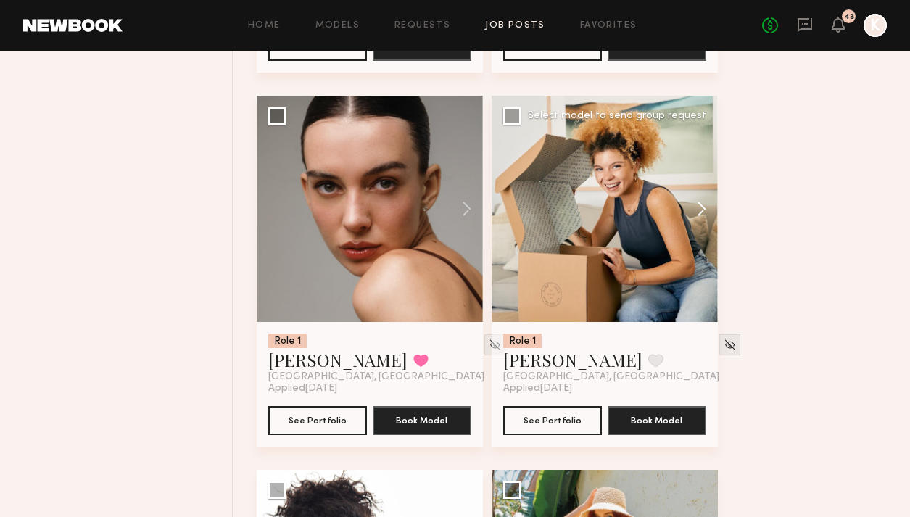
click at [706, 186] on button at bounding box center [695, 209] width 46 height 226
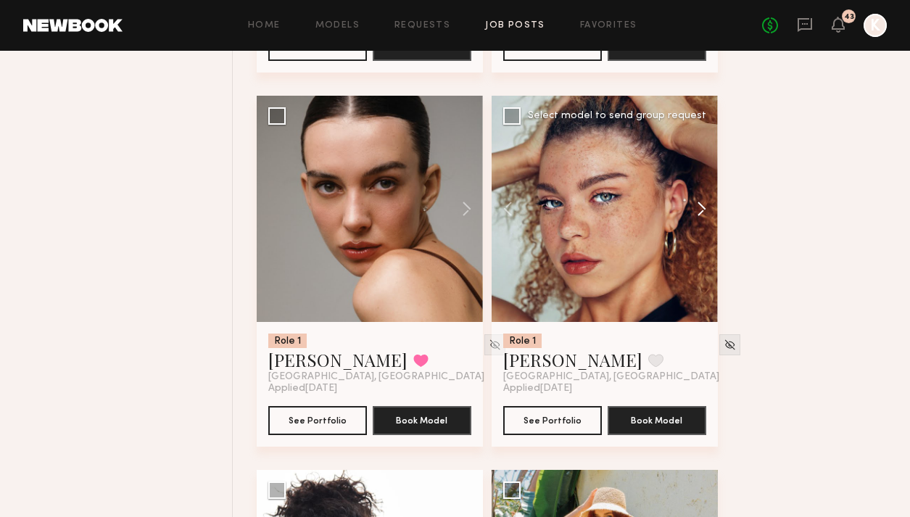
click at [706, 186] on button at bounding box center [695, 209] width 46 height 226
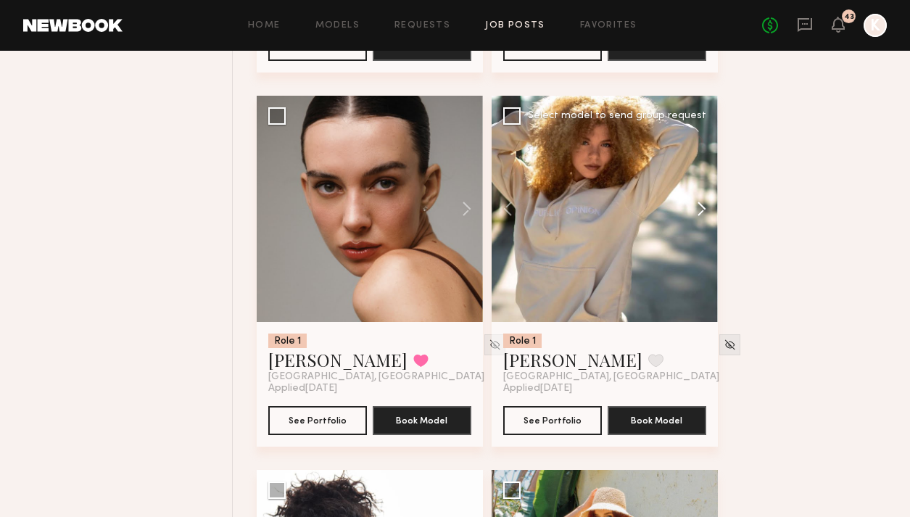
click at [706, 186] on button at bounding box center [695, 209] width 46 height 226
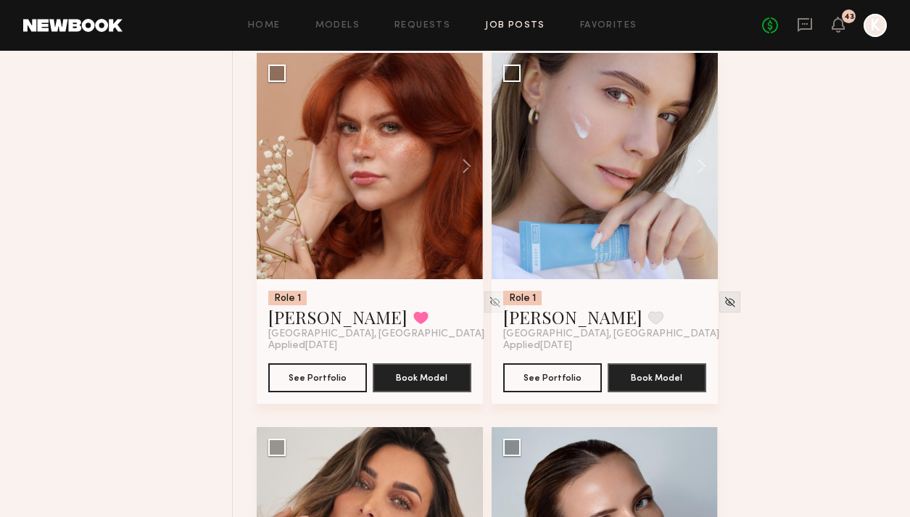
scroll to position [15469, 0]
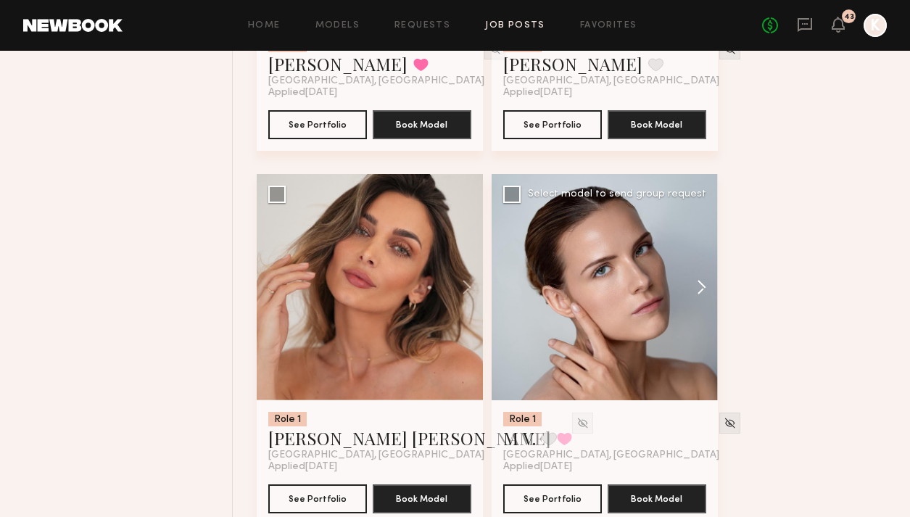
click at [693, 259] on button at bounding box center [695, 287] width 46 height 226
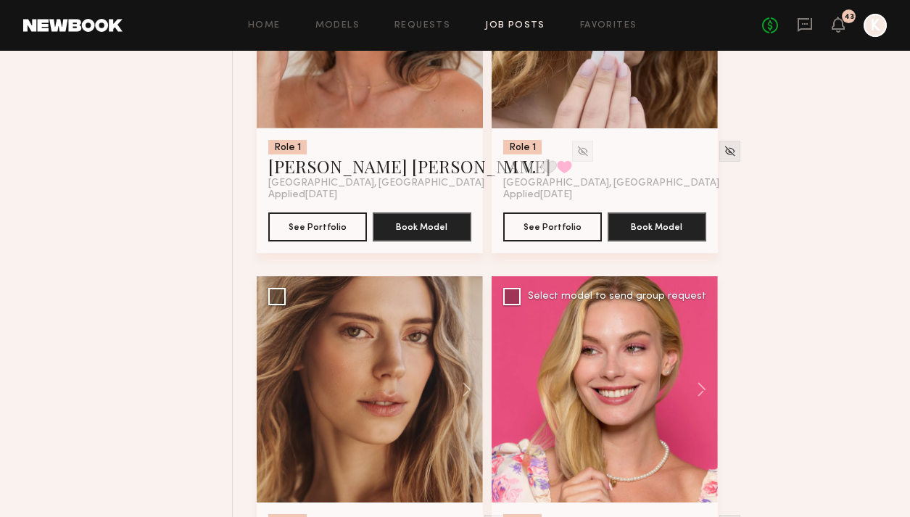
scroll to position [15915, 0]
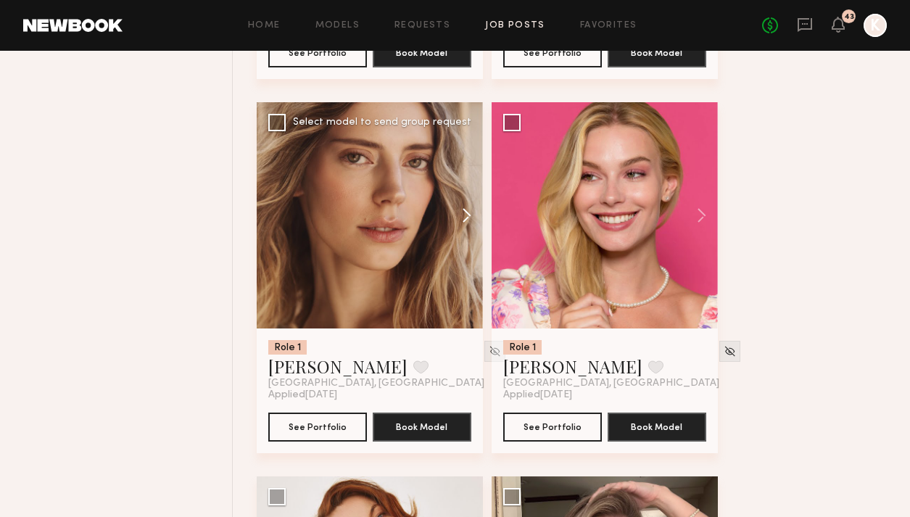
click at [462, 201] on button at bounding box center [460, 215] width 46 height 226
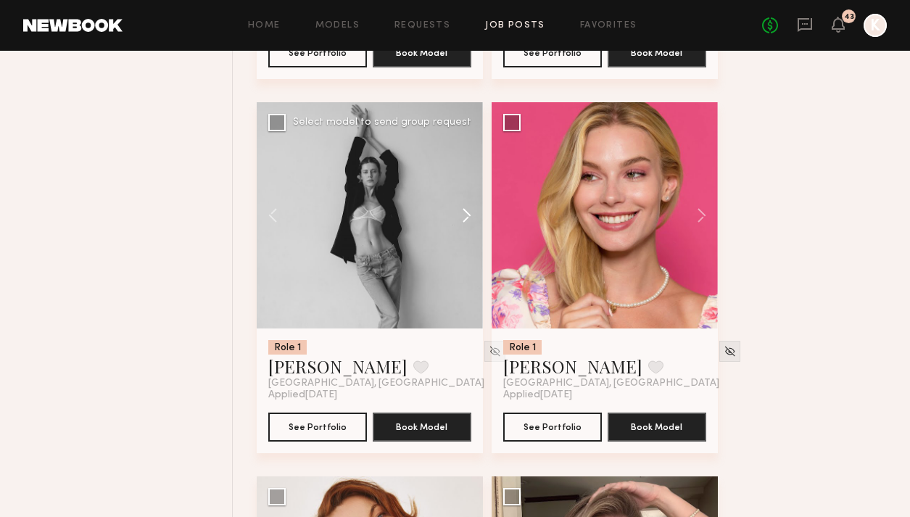
click at [462, 201] on button at bounding box center [460, 215] width 46 height 226
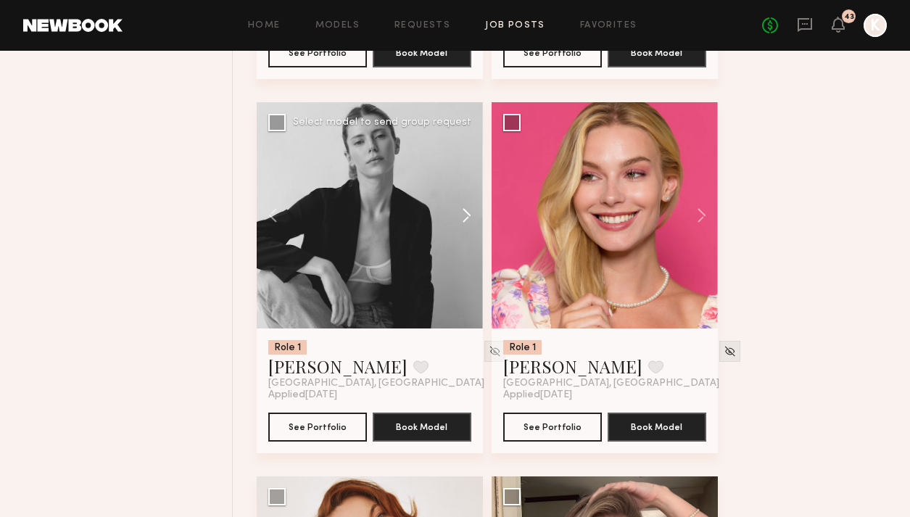
click at [462, 201] on button at bounding box center [460, 215] width 46 height 226
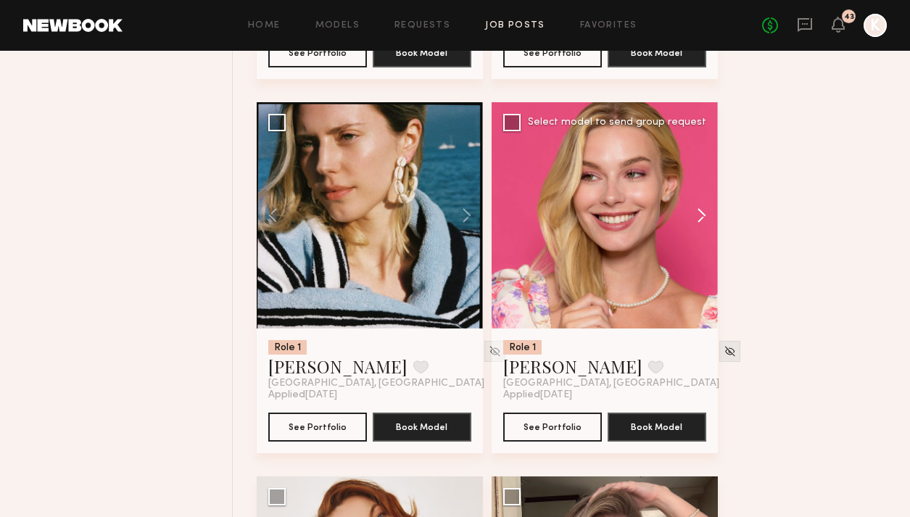
click at [697, 189] on button at bounding box center [695, 215] width 46 height 226
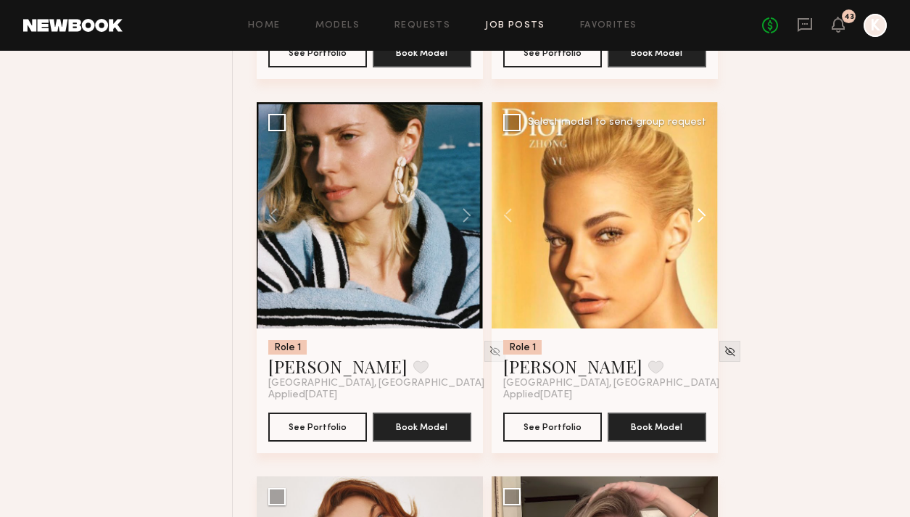
click at [697, 189] on button at bounding box center [695, 215] width 46 height 226
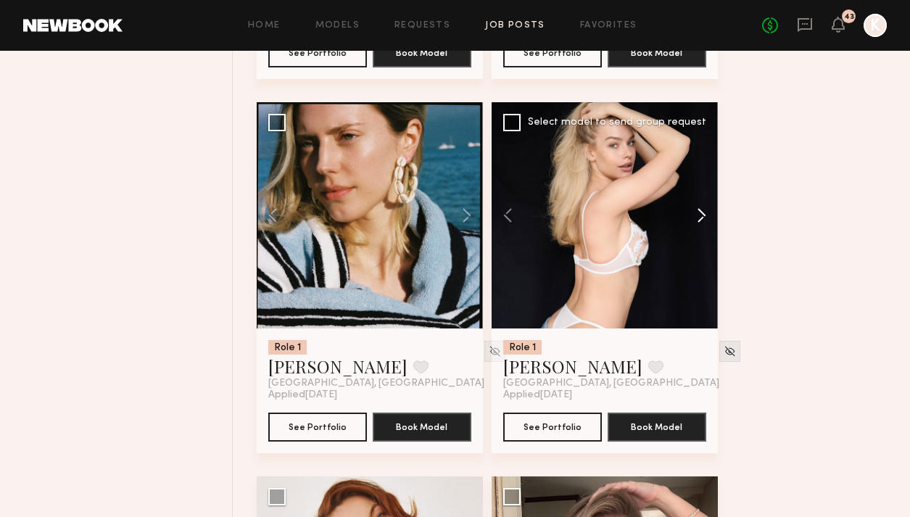
click at [697, 189] on button at bounding box center [695, 215] width 46 height 226
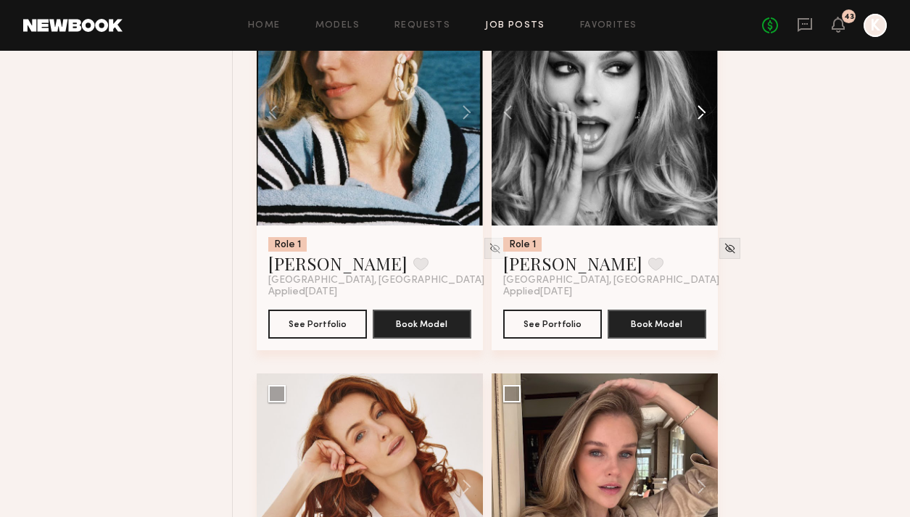
scroll to position [16218, 0]
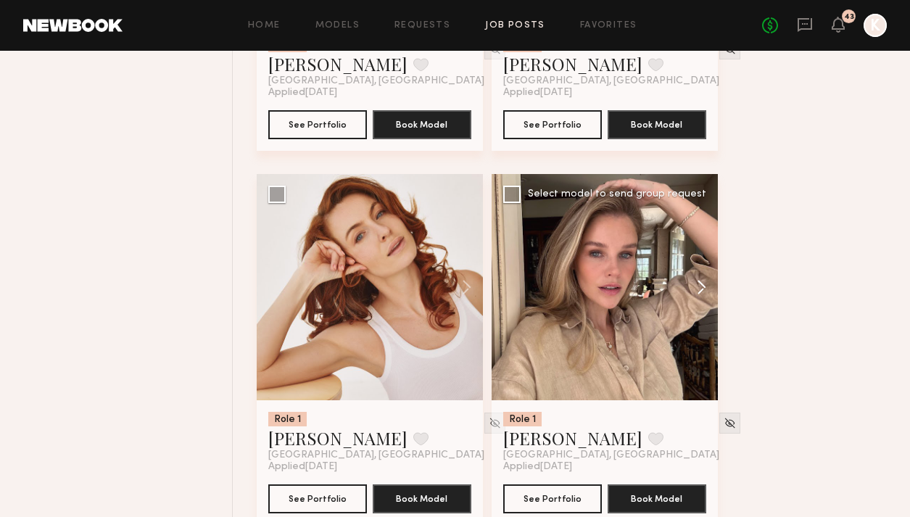
click at [698, 257] on button at bounding box center [695, 287] width 46 height 226
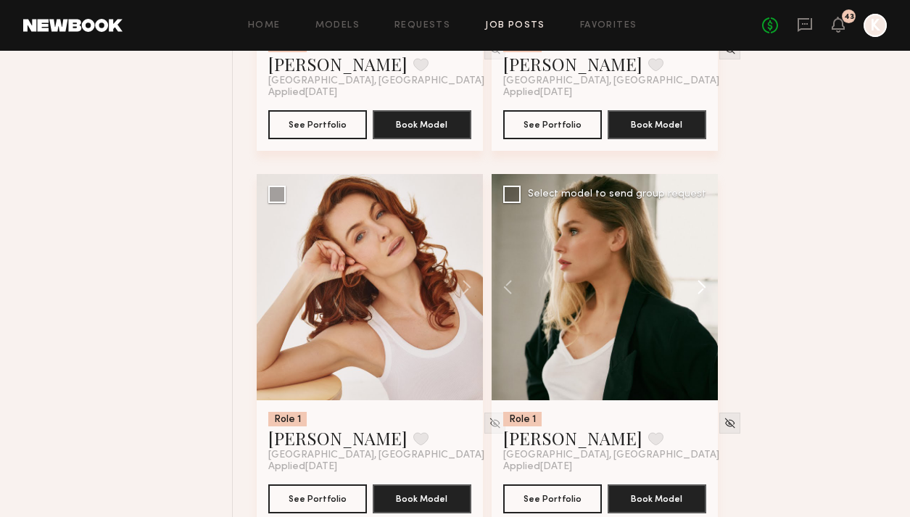
click at [698, 257] on button at bounding box center [695, 287] width 46 height 226
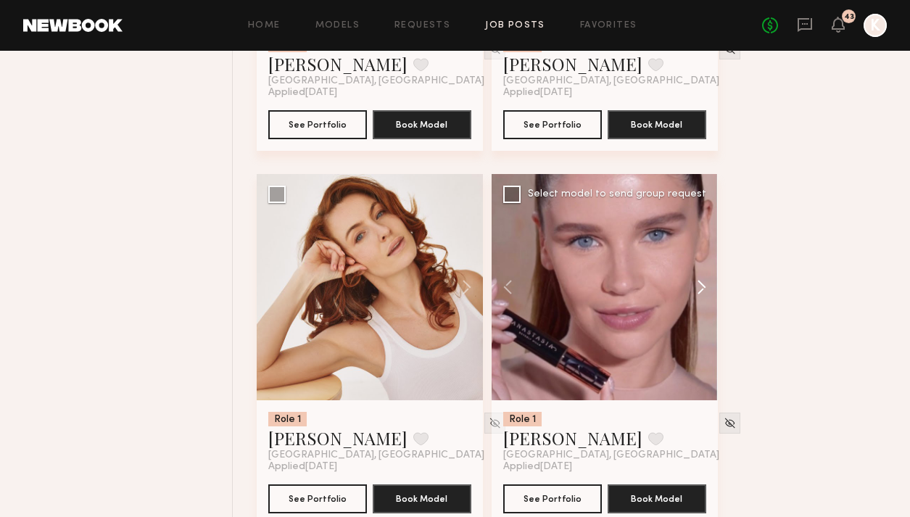
click at [698, 257] on button at bounding box center [695, 287] width 46 height 226
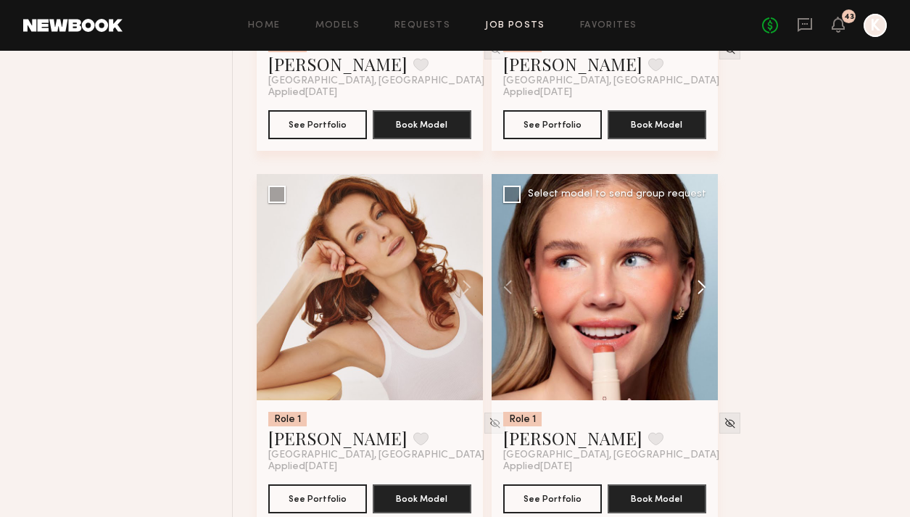
click at [698, 257] on button at bounding box center [695, 287] width 46 height 226
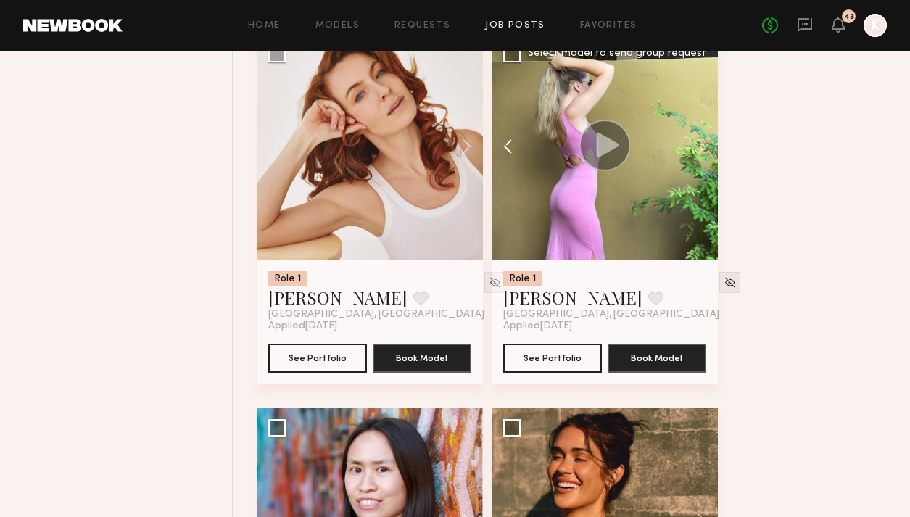
scroll to position [16603, 0]
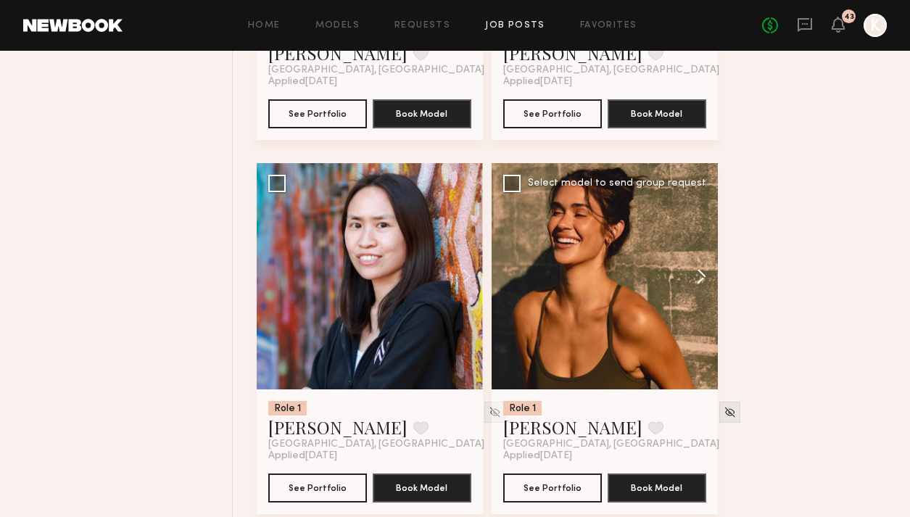
click at [693, 253] on button at bounding box center [695, 276] width 46 height 226
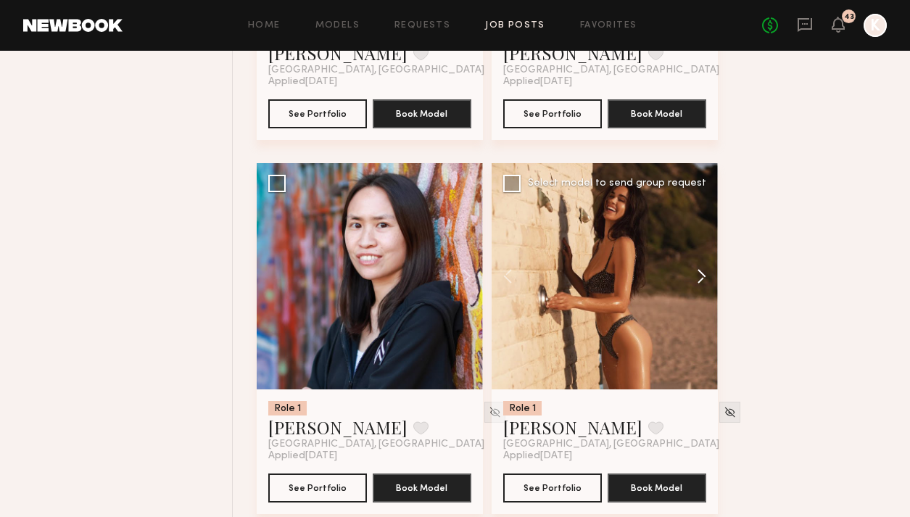
click at [693, 253] on button at bounding box center [695, 276] width 46 height 226
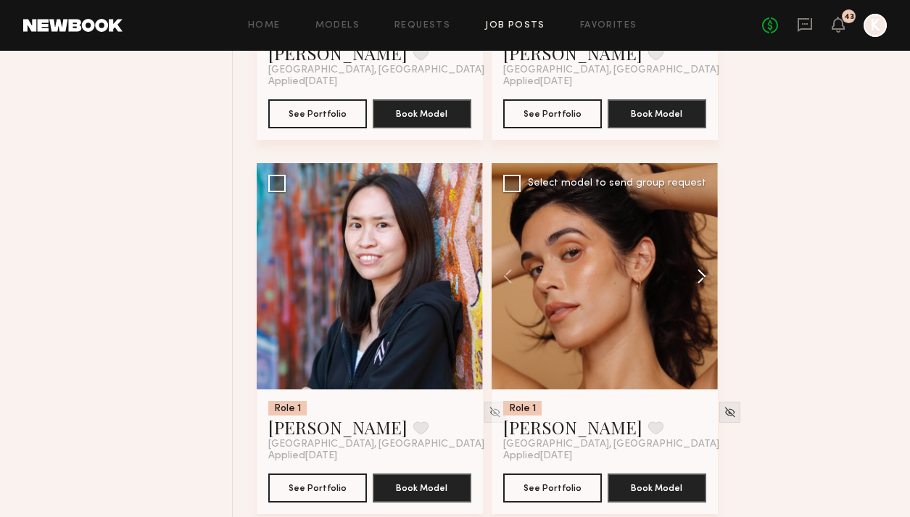
click at [693, 253] on button at bounding box center [695, 276] width 46 height 226
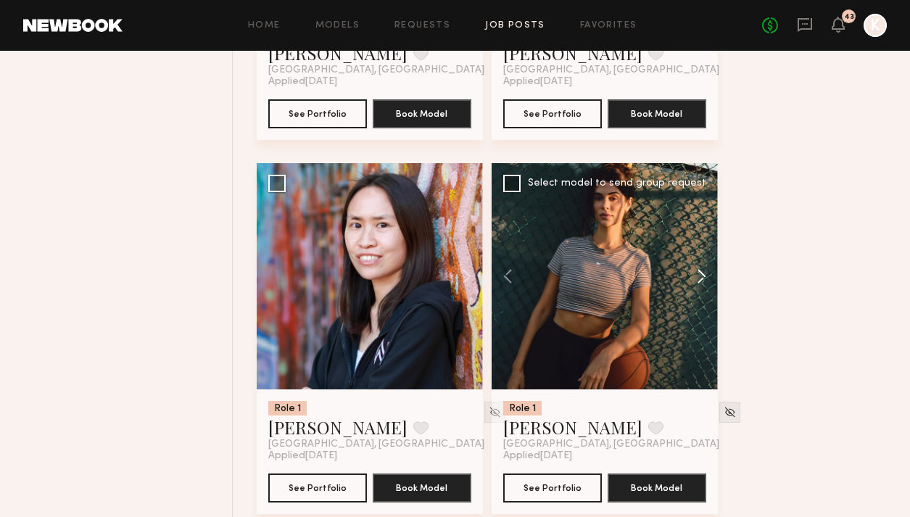
click at [693, 253] on button at bounding box center [695, 276] width 46 height 226
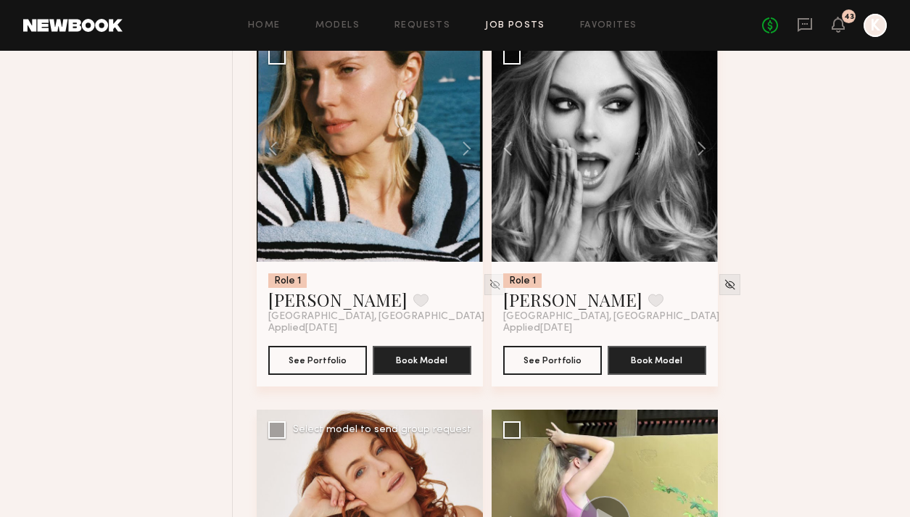
scroll to position [15898, 0]
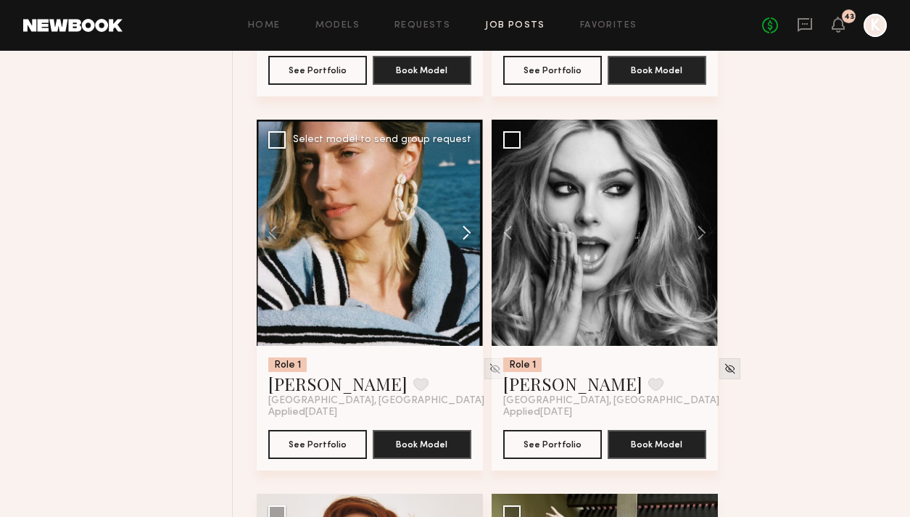
click at [463, 210] on button at bounding box center [460, 233] width 46 height 226
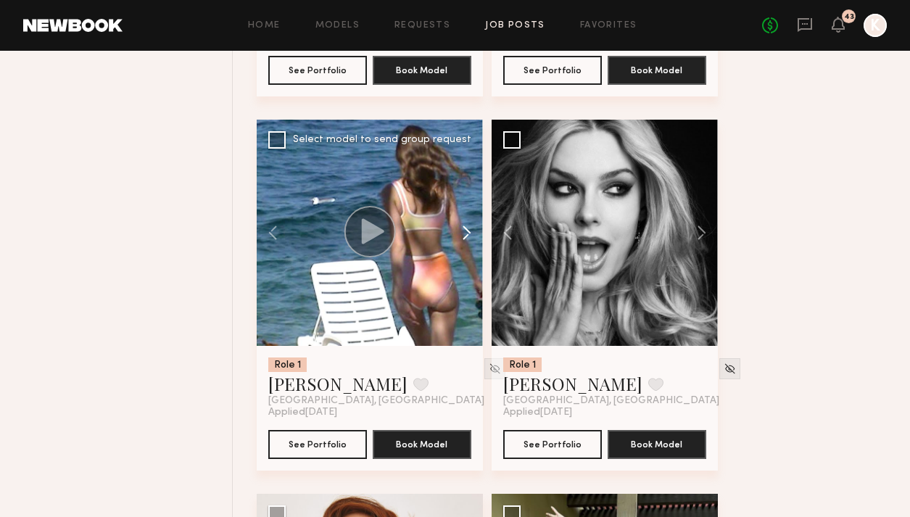
click at [462, 210] on button at bounding box center [460, 233] width 46 height 226
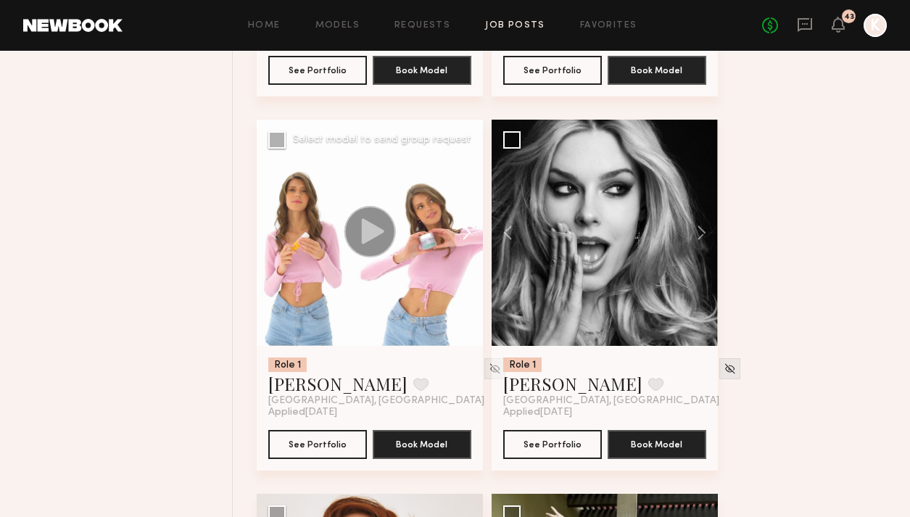
click at [462, 210] on button at bounding box center [460, 233] width 46 height 226
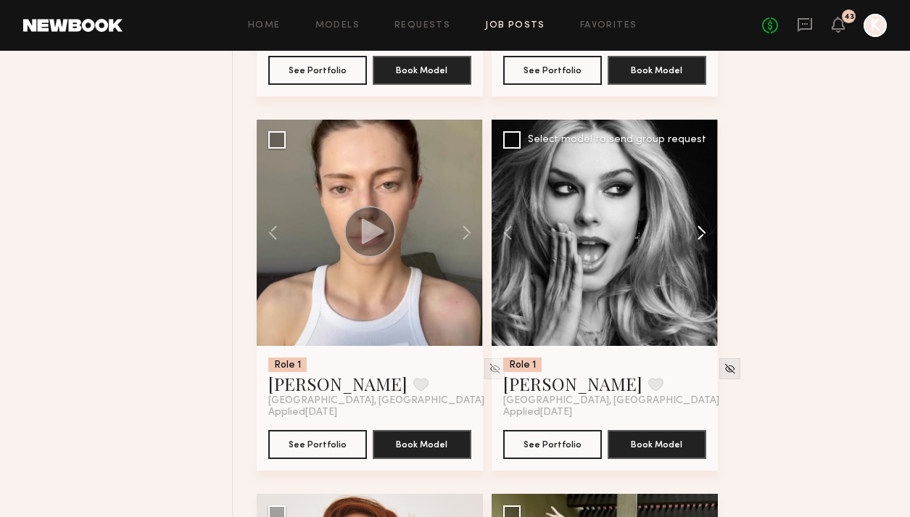
click at [694, 210] on button at bounding box center [695, 233] width 46 height 226
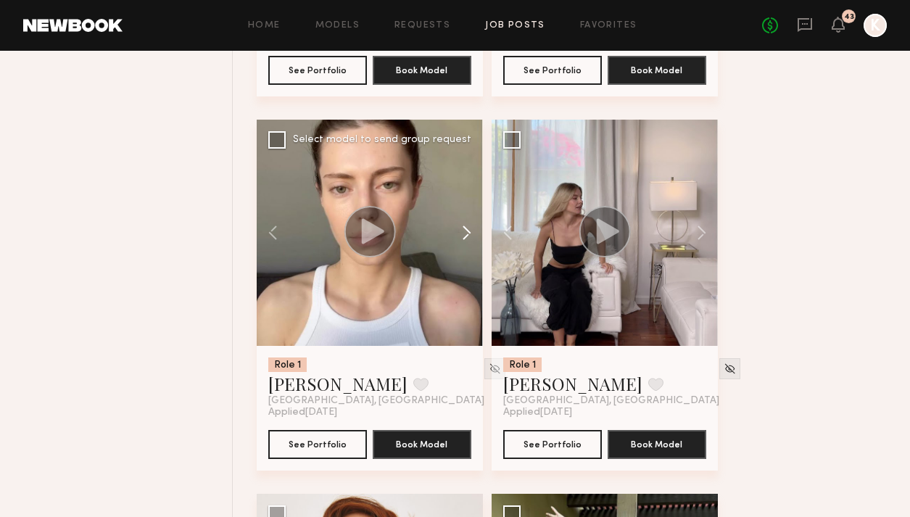
click at [461, 202] on button at bounding box center [460, 233] width 46 height 226
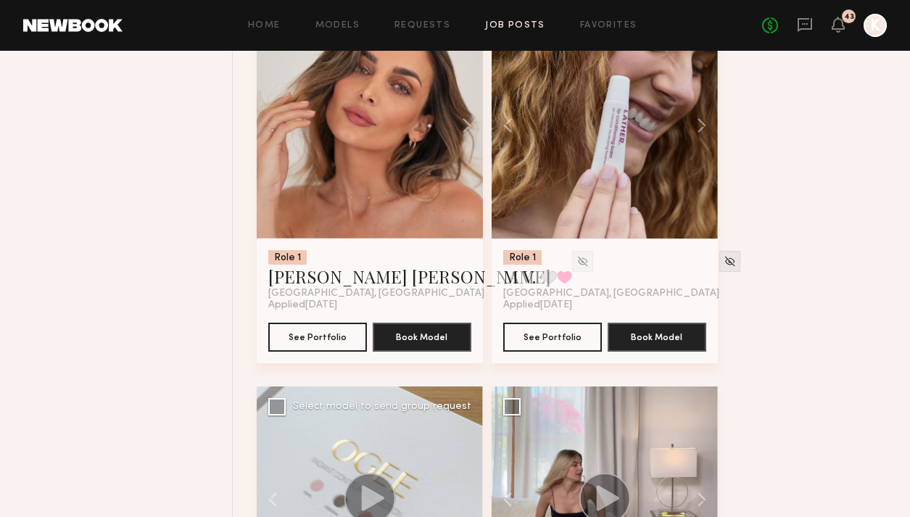
scroll to position [15454, 0]
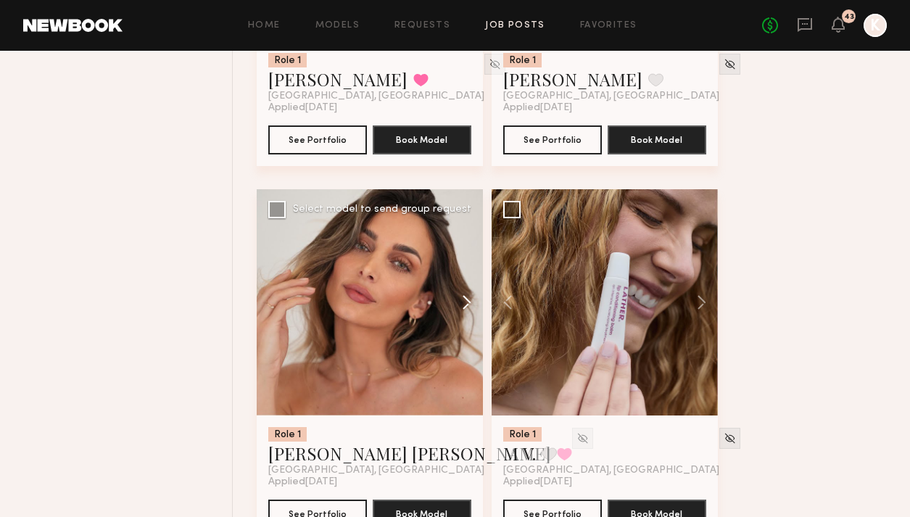
click at [461, 277] on button at bounding box center [460, 302] width 46 height 226
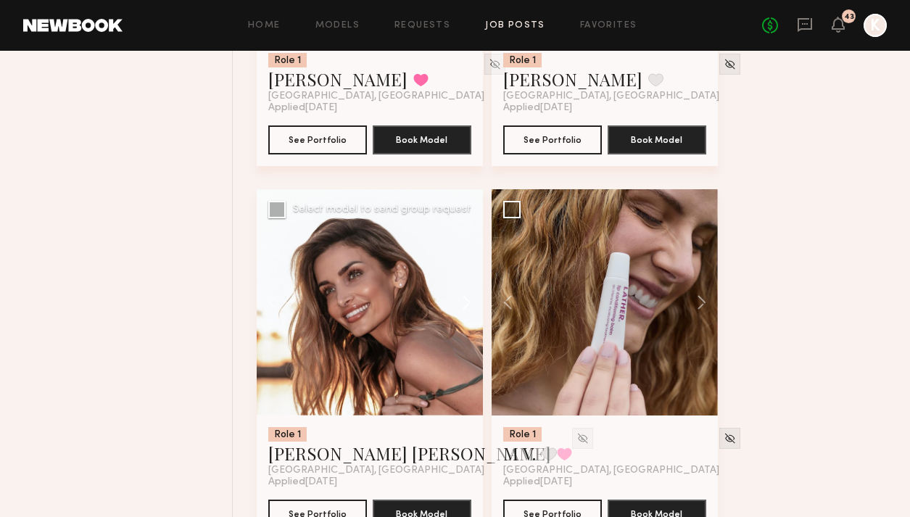
click at [461, 277] on button at bounding box center [460, 302] width 46 height 226
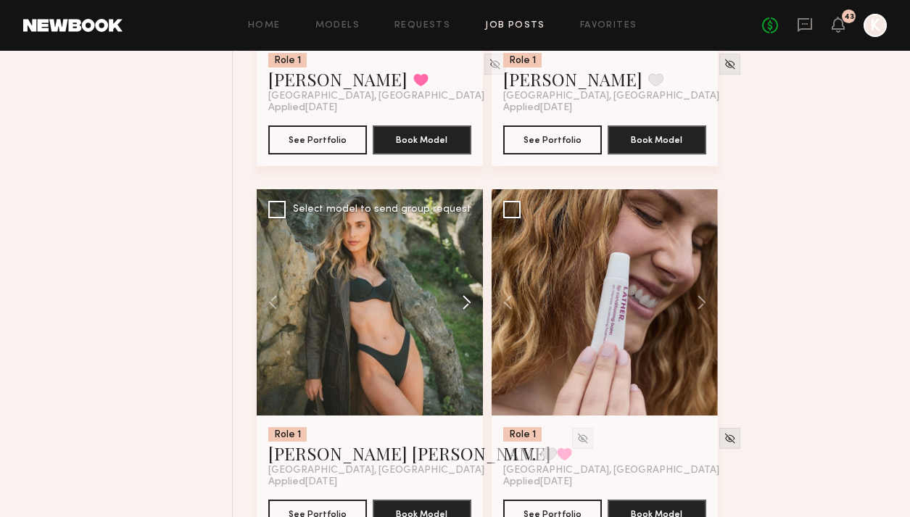
click at [461, 277] on button at bounding box center [460, 302] width 46 height 226
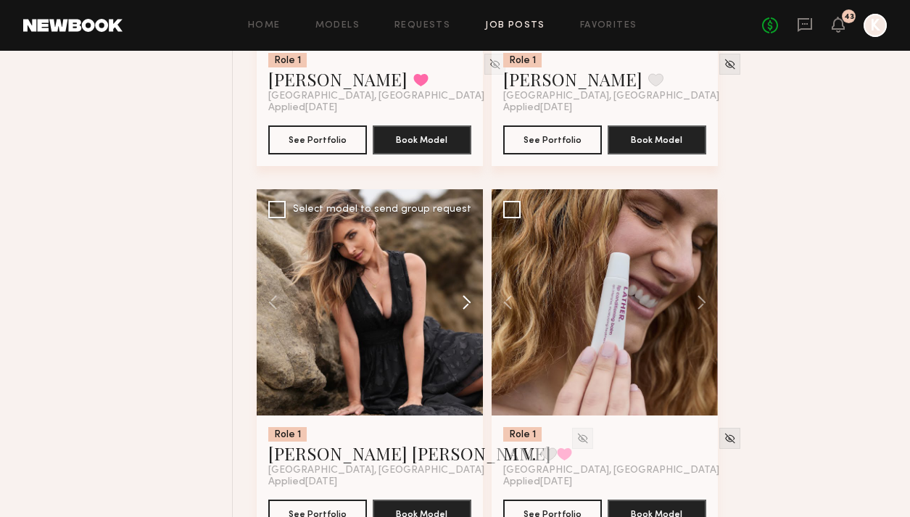
click at [461, 277] on button at bounding box center [460, 302] width 46 height 226
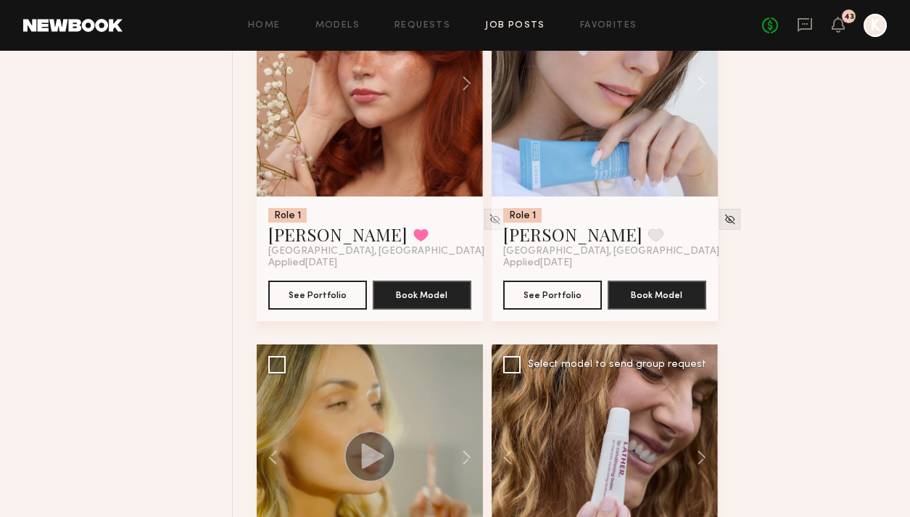
scroll to position [15140, 0]
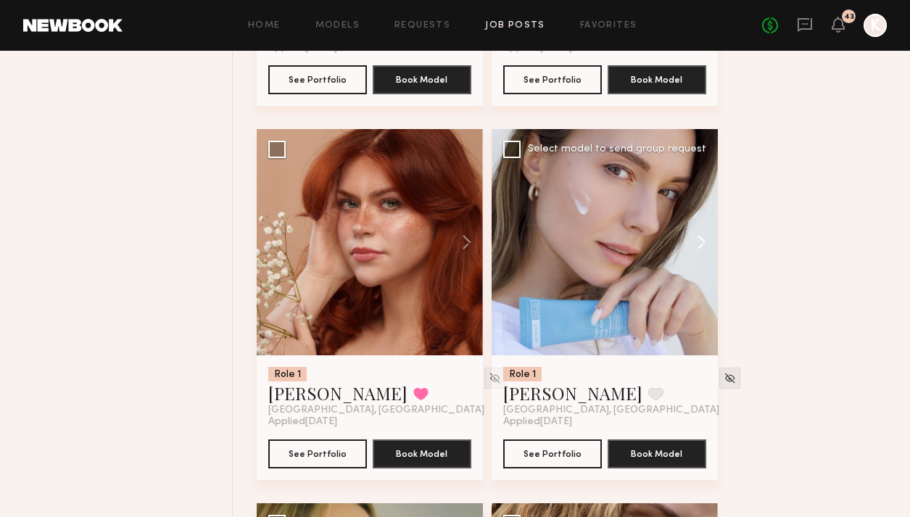
click at [703, 213] on button at bounding box center [695, 242] width 46 height 226
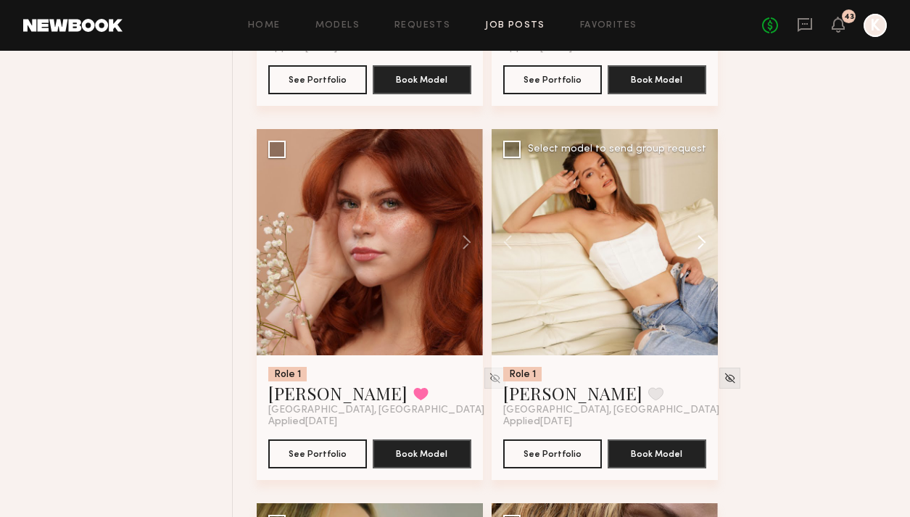
click at [703, 213] on button at bounding box center [695, 242] width 46 height 226
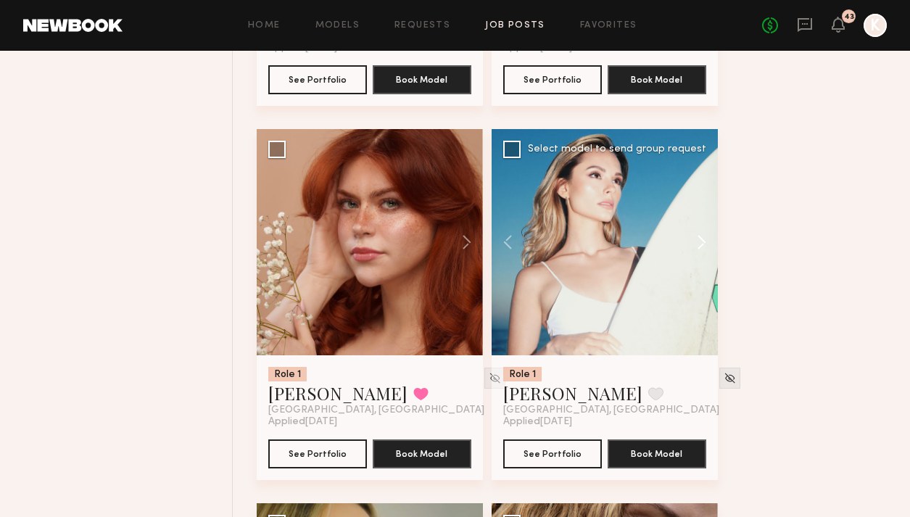
click at [703, 213] on button at bounding box center [695, 242] width 46 height 226
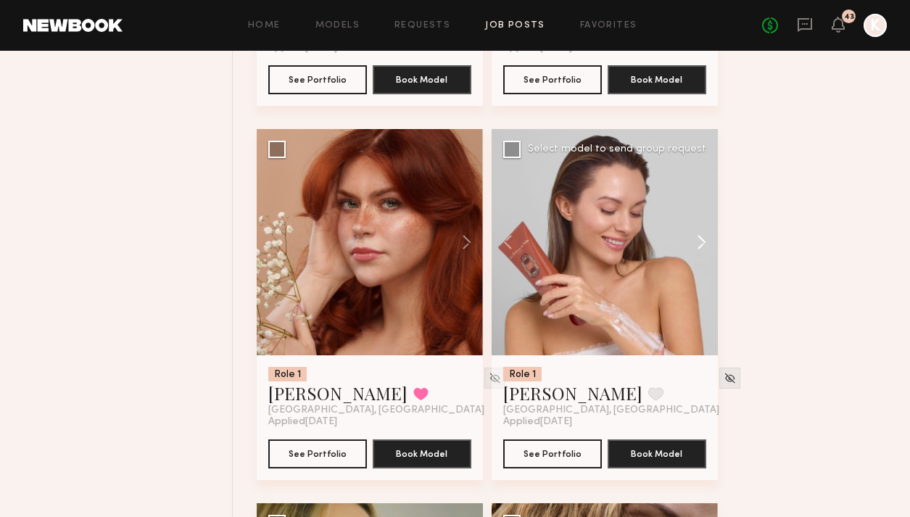
click at [703, 213] on button at bounding box center [695, 242] width 46 height 226
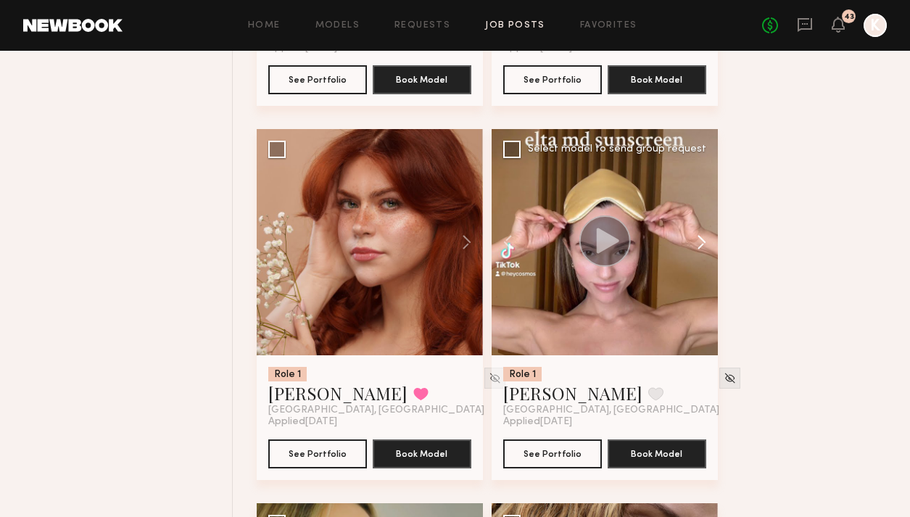
click at [703, 213] on button at bounding box center [695, 242] width 46 height 226
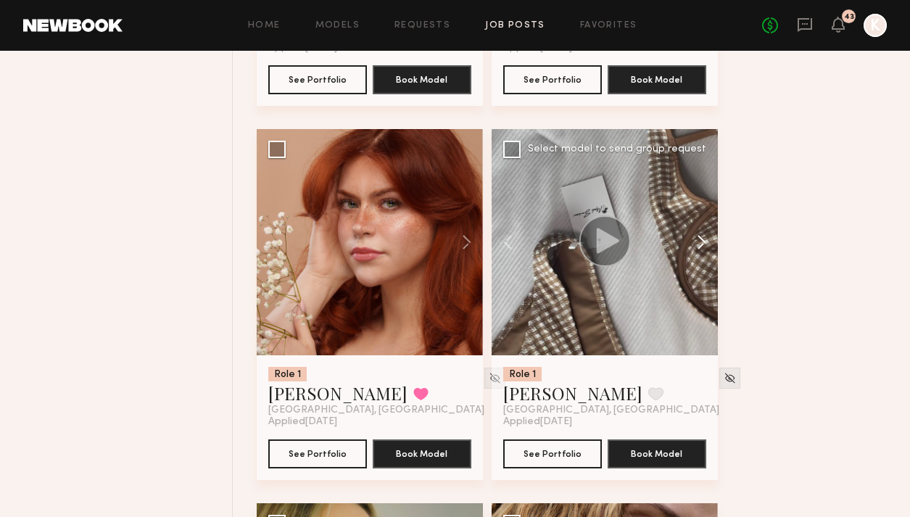
click at [703, 213] on button at bounding box center [695, 242] width 46 height 226
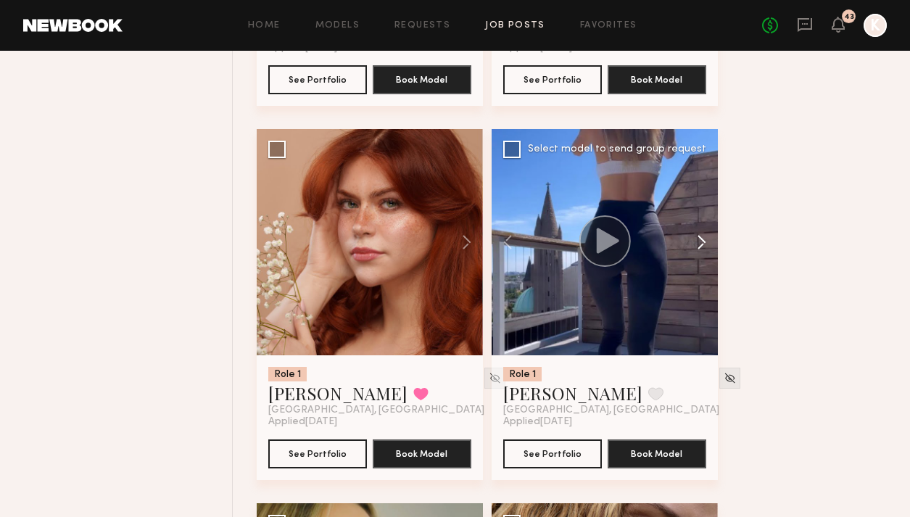
click at [703, 213] on button at bounding box center [695, 242] width 46 height 226
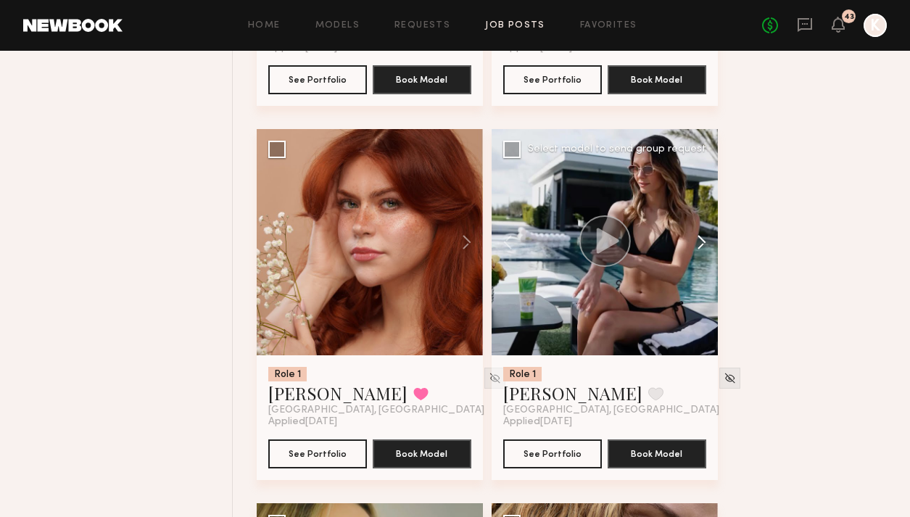
click at [703, 213] on button at bounding box center [695, 242] width 46 height 226
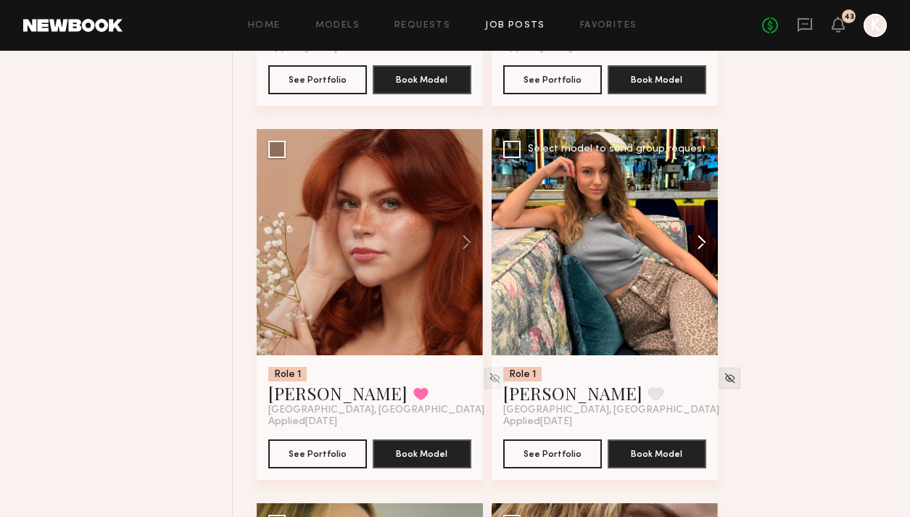
click at [703, 213] on button at bounding box center [695, 242] width 46 height 226
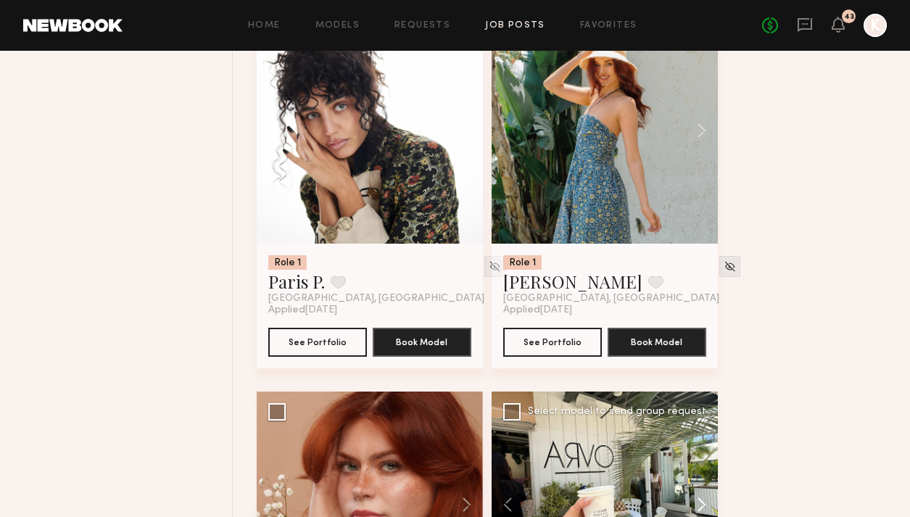
scroll to position [14782, 0]
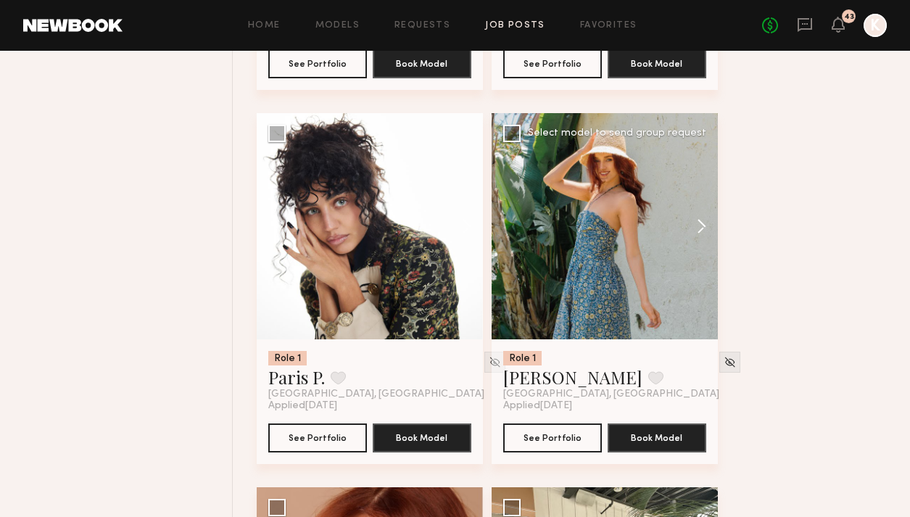
click at [694, 205] on button at bounding box center [695, 226] width 46 height 226
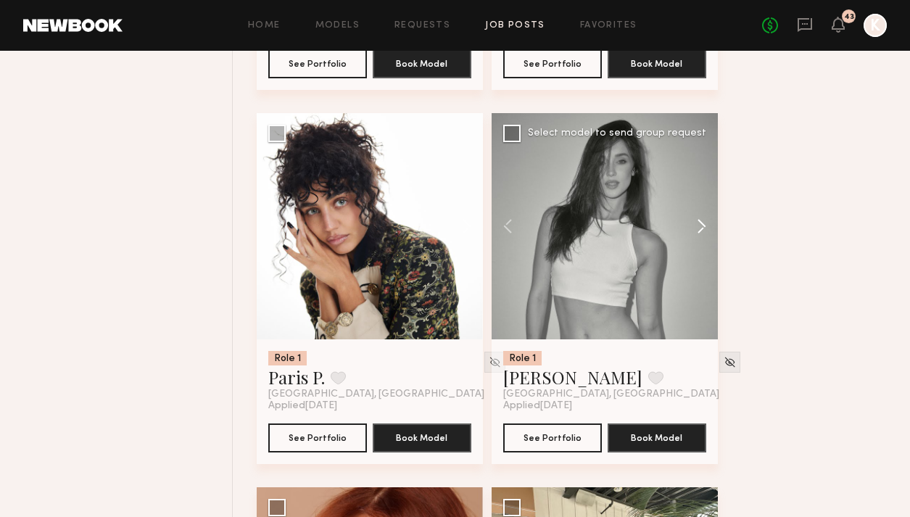
click at [694, 205] on button at bounding box center [695, 226] width 46 height 226
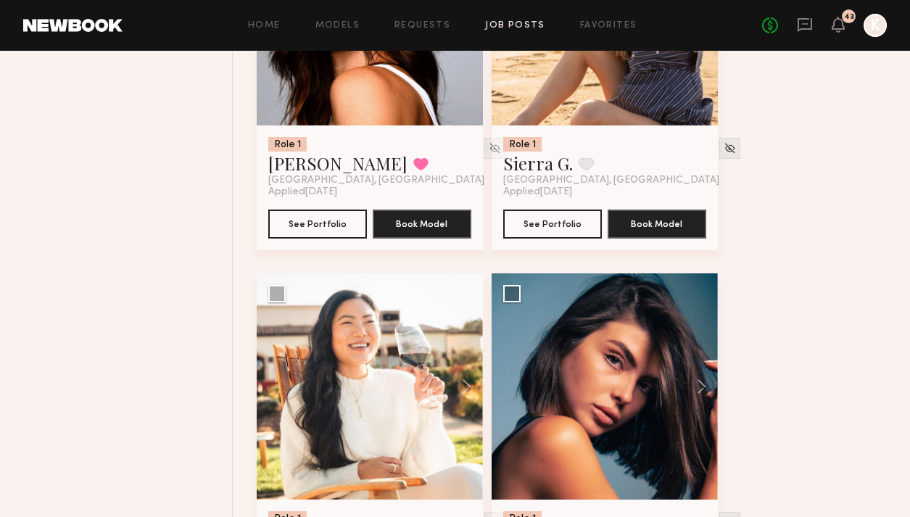
scroll to position [13664, 0]
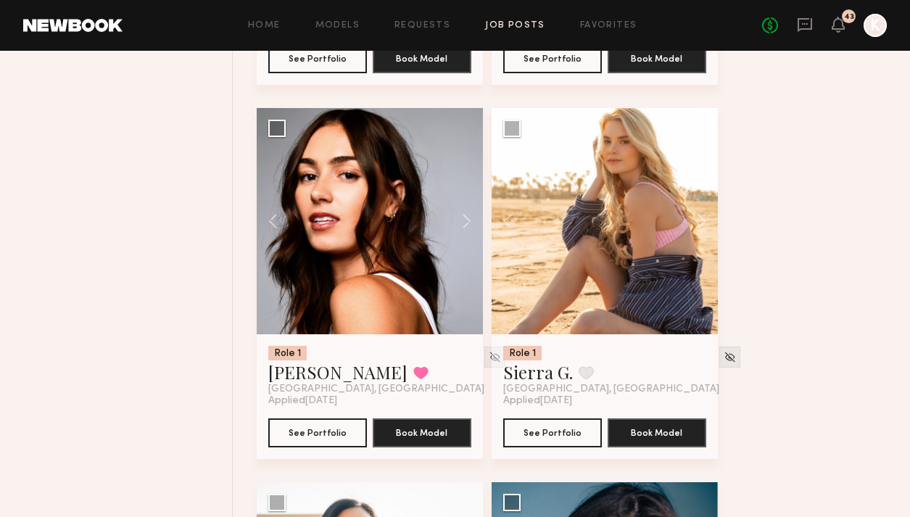
click at [694, 205] on button at bounding box center [695, 221] width 46 height 226
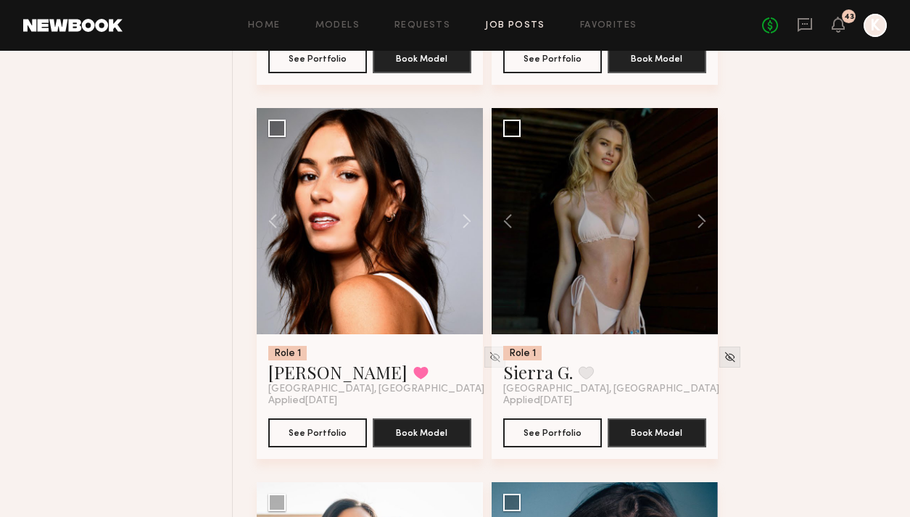
click at [694, 205] on button at bounding box center [695, 221] width 46 height 226
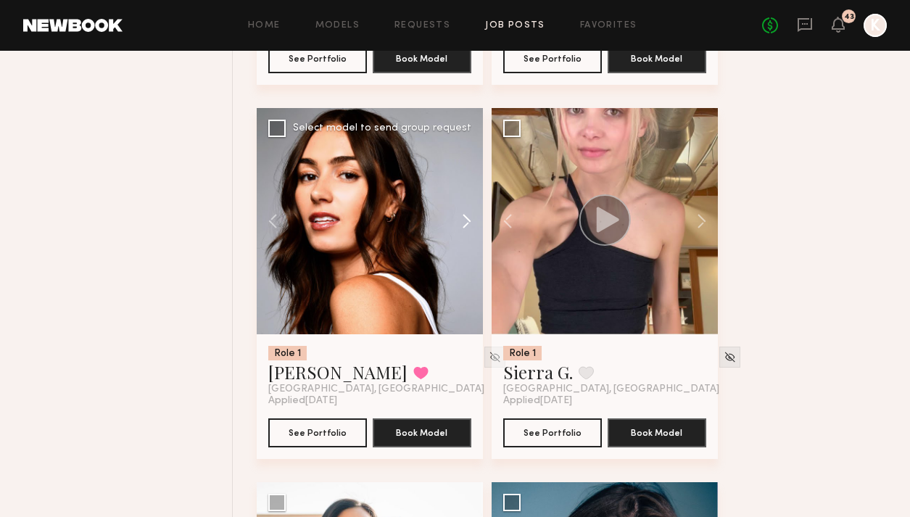
click at [466, 193] on button at bounding box center [460, 221] width 46 height 226
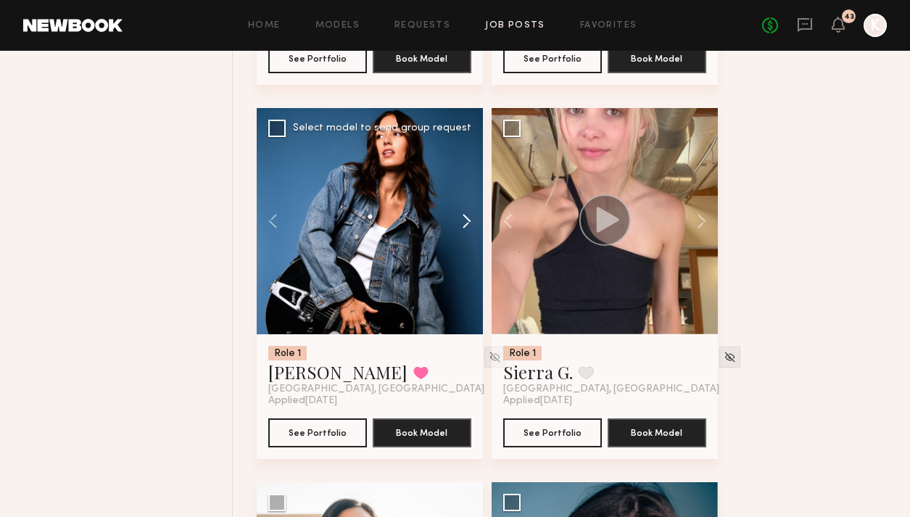
click at [471, 186] on button at bounding box center [460, 221] width 46 height 226
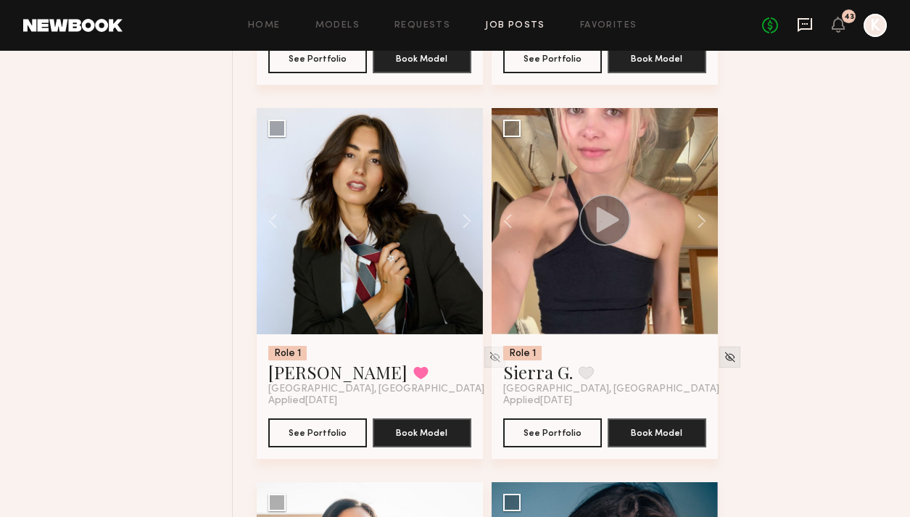
click at [805, 26] on icon at bounding box center [805, 25] width 16 height 16
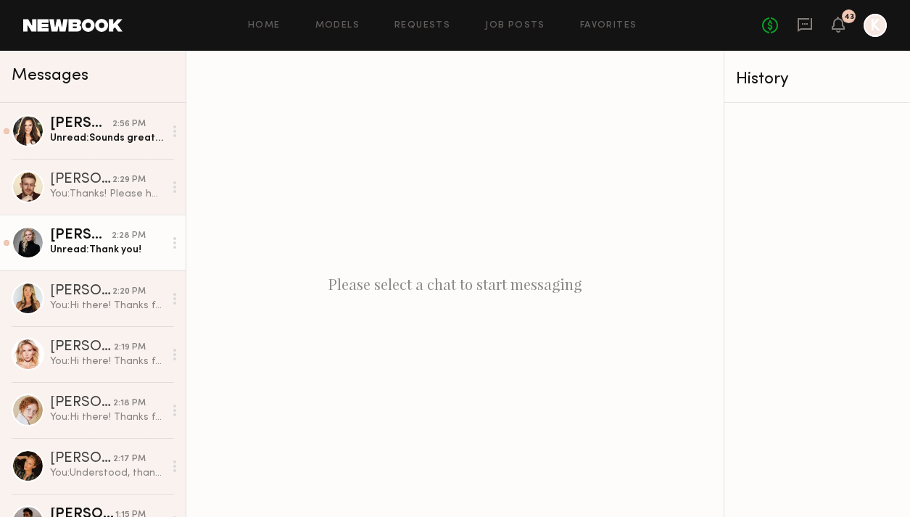
click at [96, 232] on div "Kelsey K." at bounding box center [81, 235] width 62 height 15
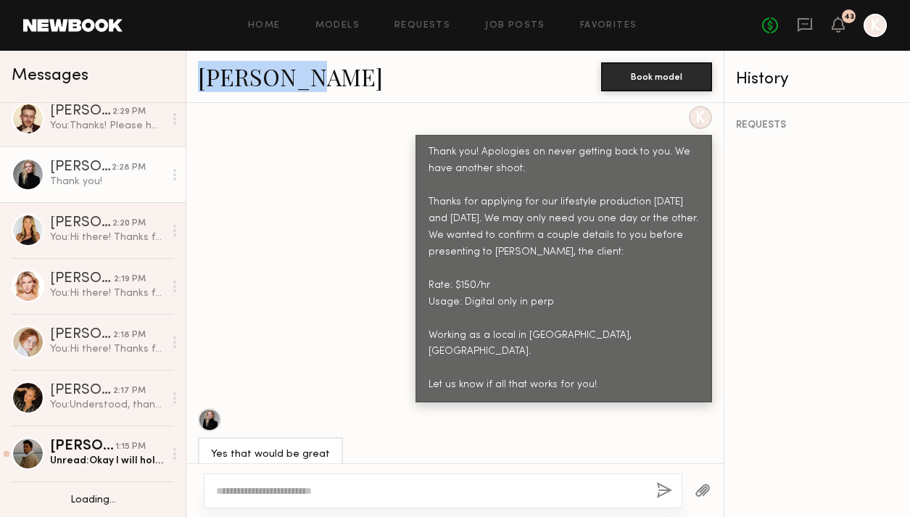
scroll to position [138, 0]
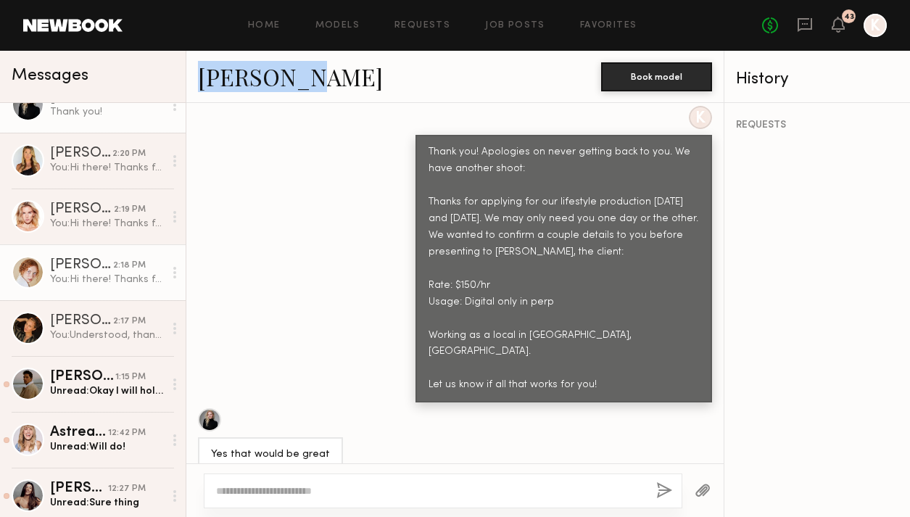
click at [91, 290] on link "Anna A. 2:18 PM You: Hi there! Thanks for applying for our lifestyle production…" at bounding box center [93, 272] width 186 height 56
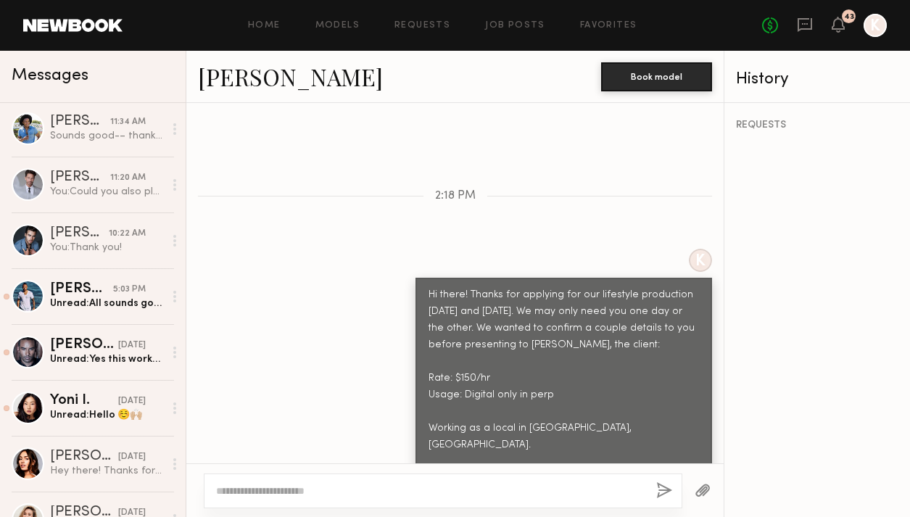
scroll to position [717, 0]
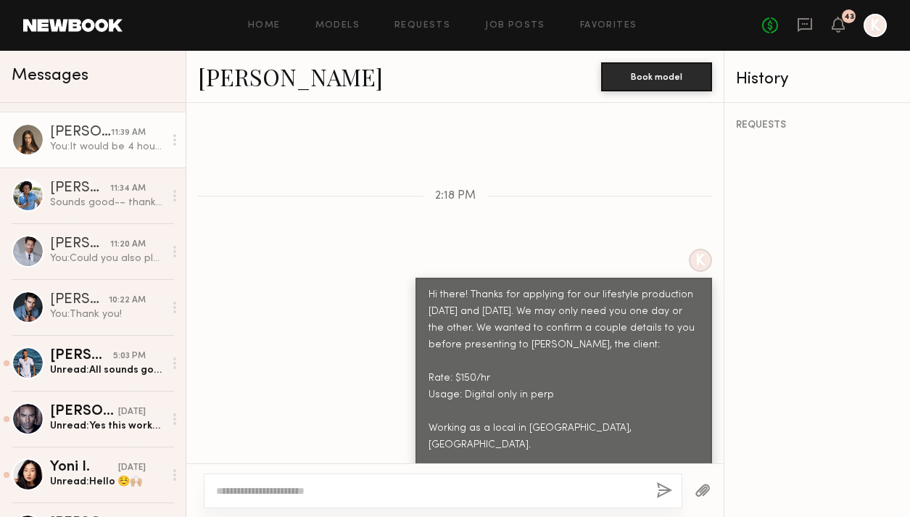
click at [88, 162] on link "Assiya M. 11:39 AM You: It would be 4 hour min. Please hold the date for now an…" at bounding box center [93, 140] width 186 height 56
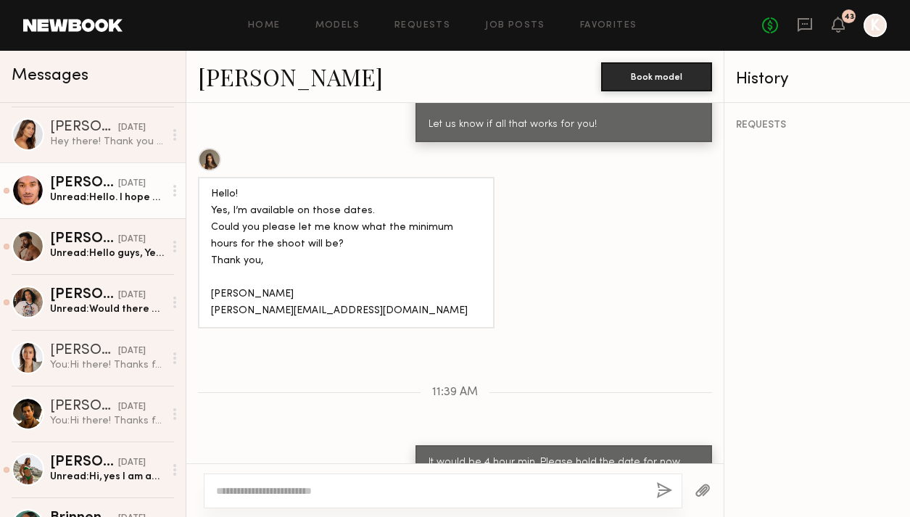
scroll to position [1230, 0]
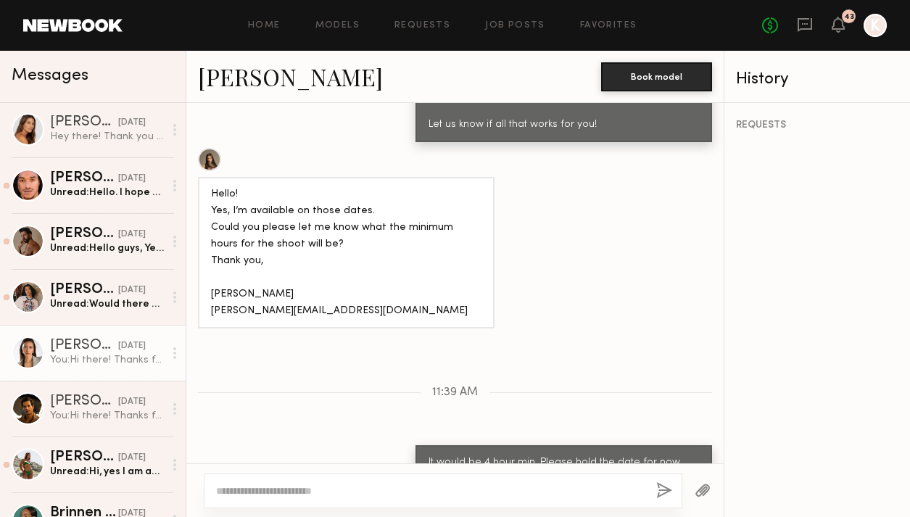
click at [98, 358] on div "You: Hi there! Thanks for applying for our lifestyle production October 14th an…" at bounding box center [107, 360] width 114 height 14
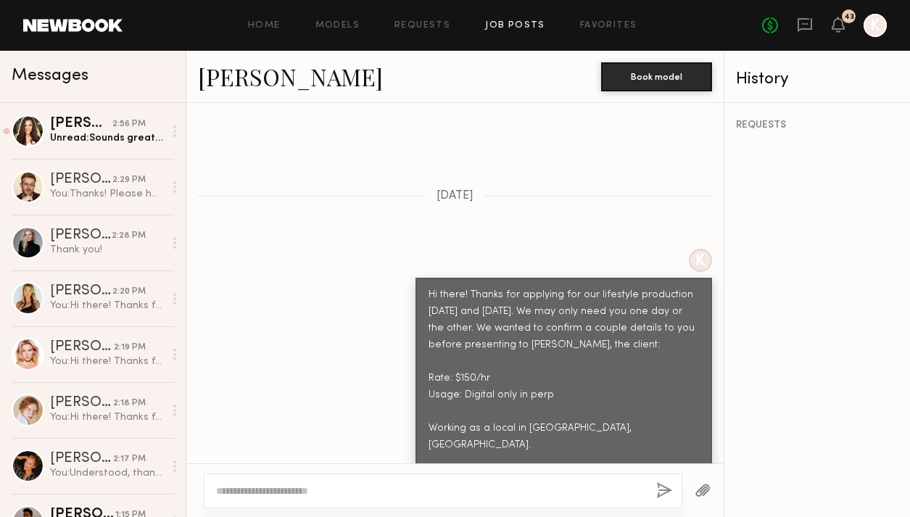
click at [516, 28] on link "Job Posts" at bounding box center [515, 25] width 60 height 9
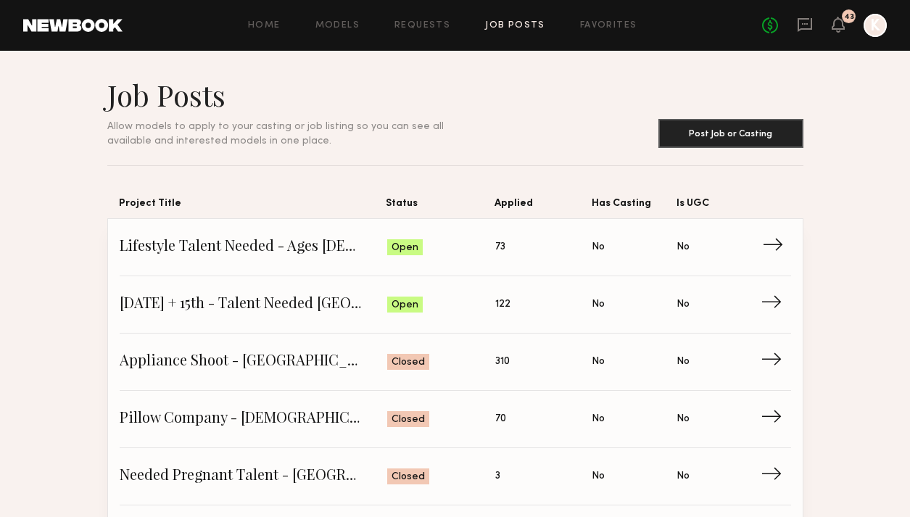
click at [333, 248] on span "Lifestyle Talent Needed - Ages 35-45 (Oct 14/15)" at bounding box center [254, 247] width 268 height 22
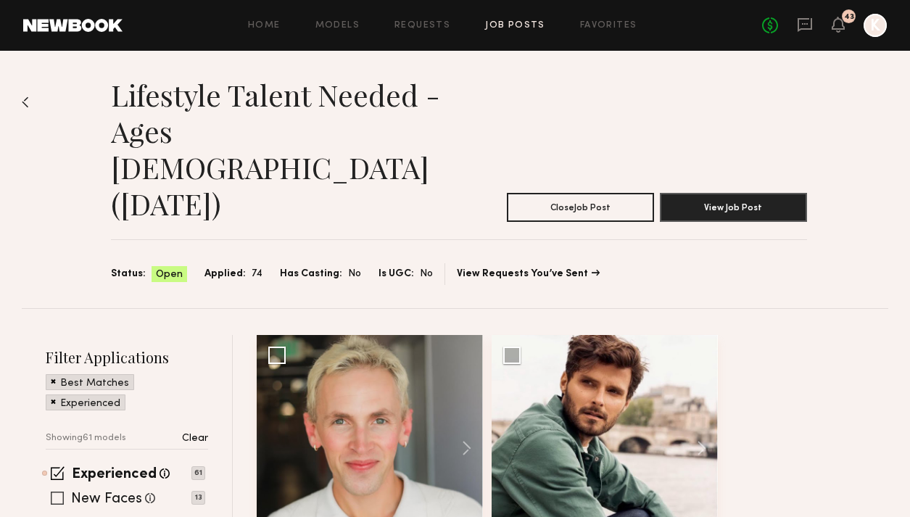
click at [54, 492] on span at bounding box center [57, 498] width 13 height 13
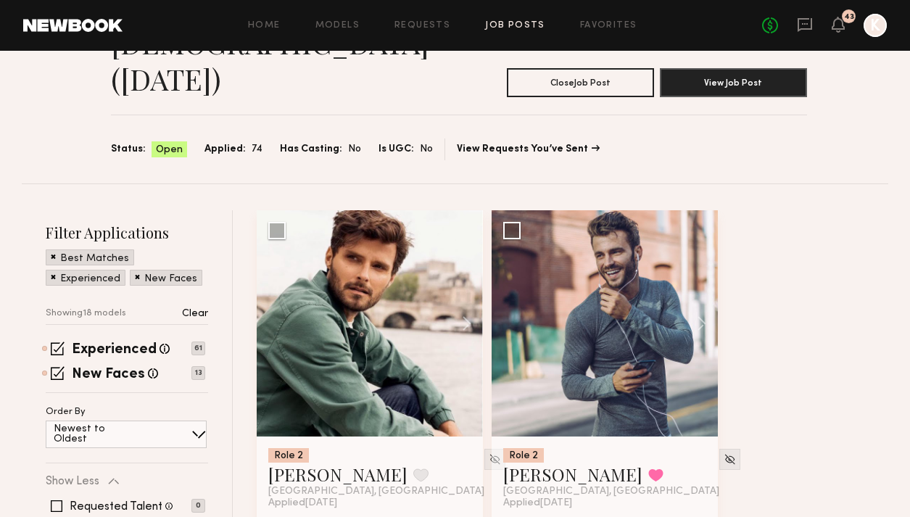
scroll to position [364, 0]
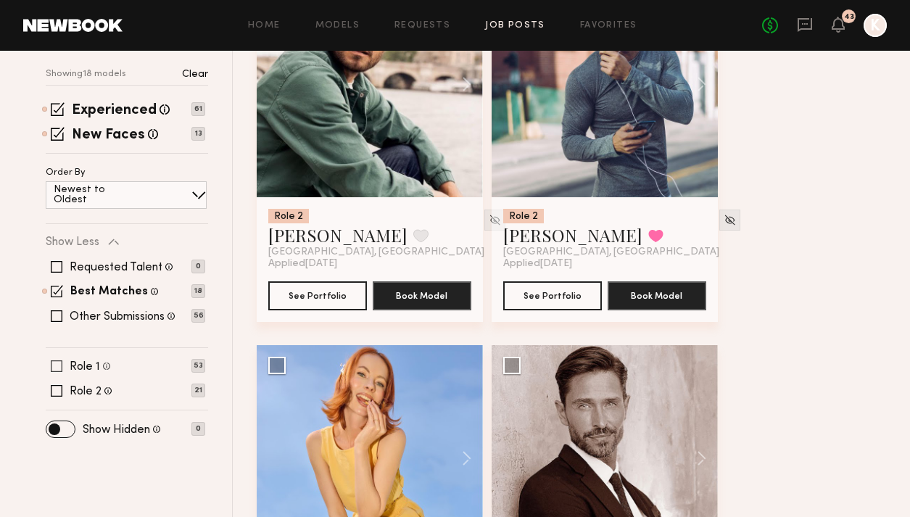
click at [55, 360] on span at bounding box center [57, 366] width 12 height 12
click at [57, 385] on span at bounding box center [57, 391] width 12 height 12
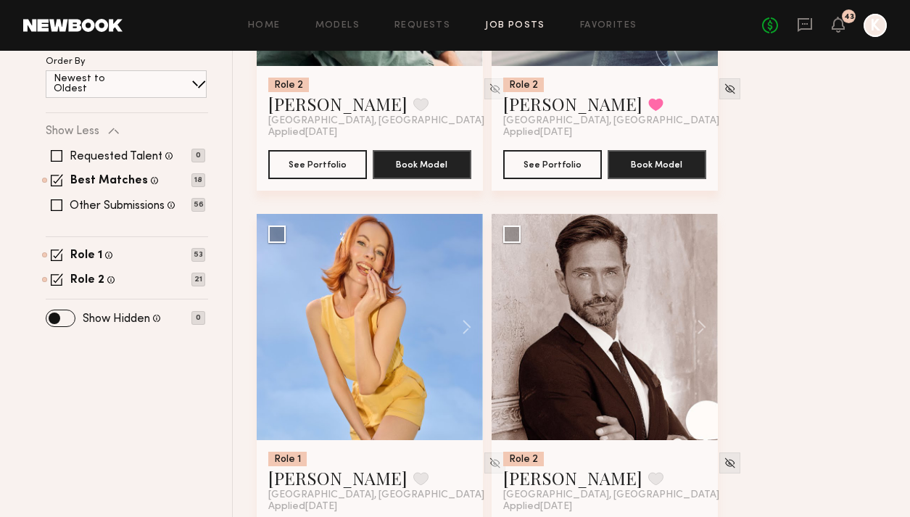
scroll to position [859, 0]
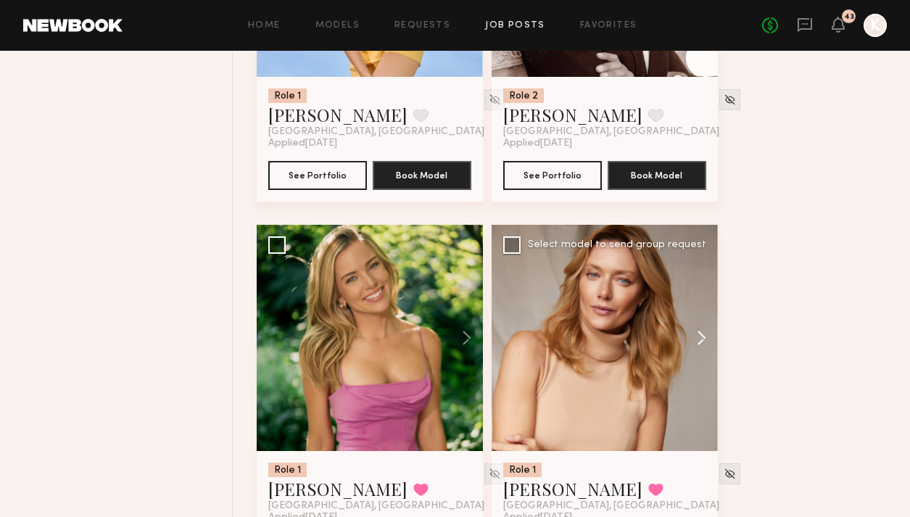
click at [700, 265] on button at bounding box center [695, 338] width 46 height 226
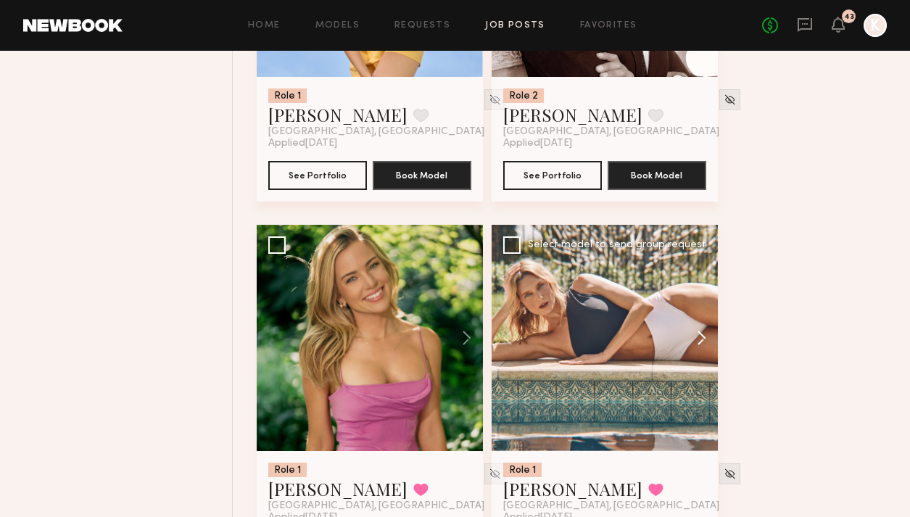
click at [700, 265] on button at bounding box center [695, 338] width 46 height 226
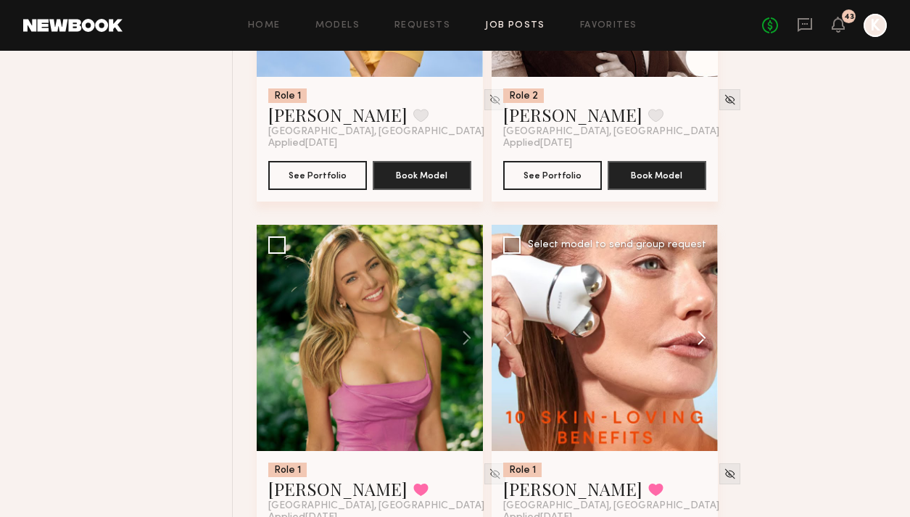
click at [700, 265] on button at bounding box center [695, 338] width 46 height 226
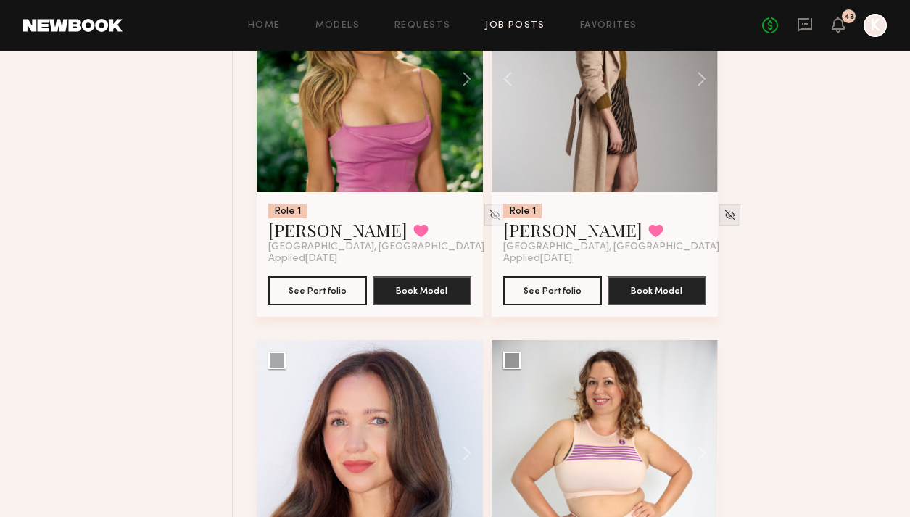
scroll to position [1253, 0]
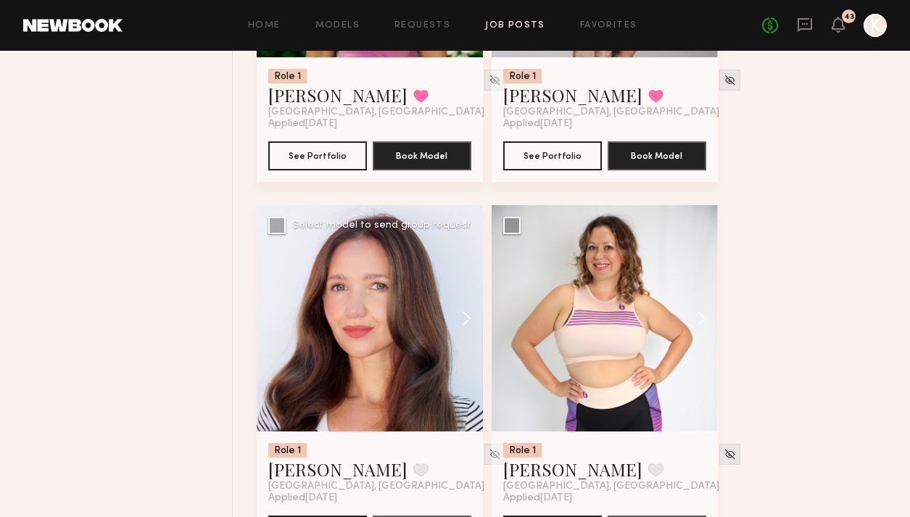
click at [453, 248] on button at bounding box center [460, 318] width 46 height 226
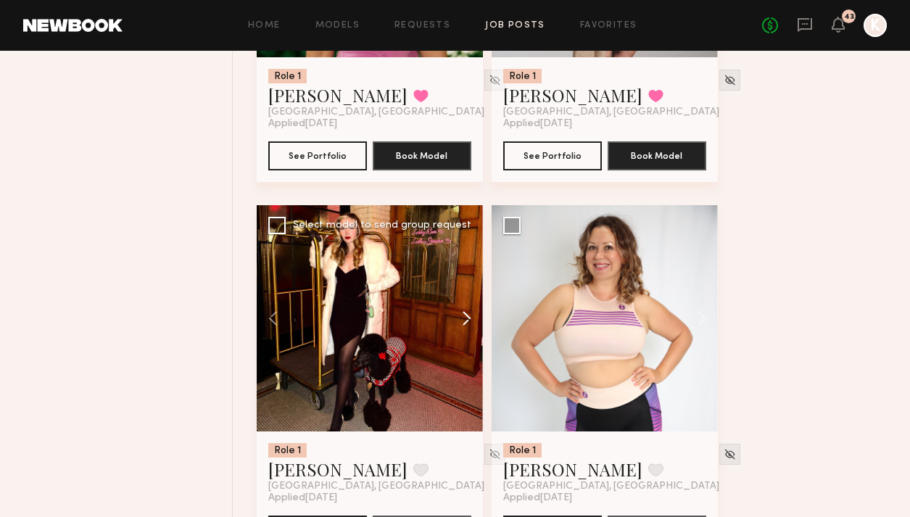
click at [453, 248] on button at bounding box center [460, 318] width 46 height 226
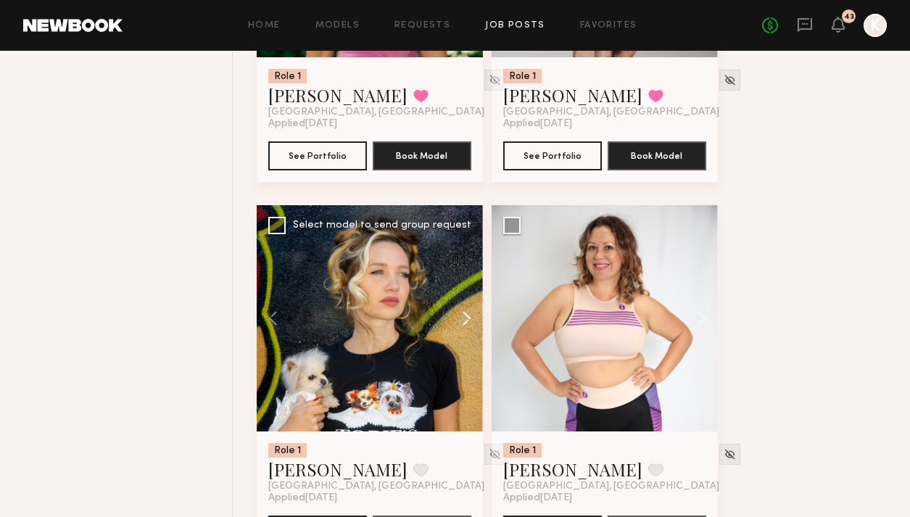
click at [453, 248] on button at bounding box center [460, 318] width 46 height 226
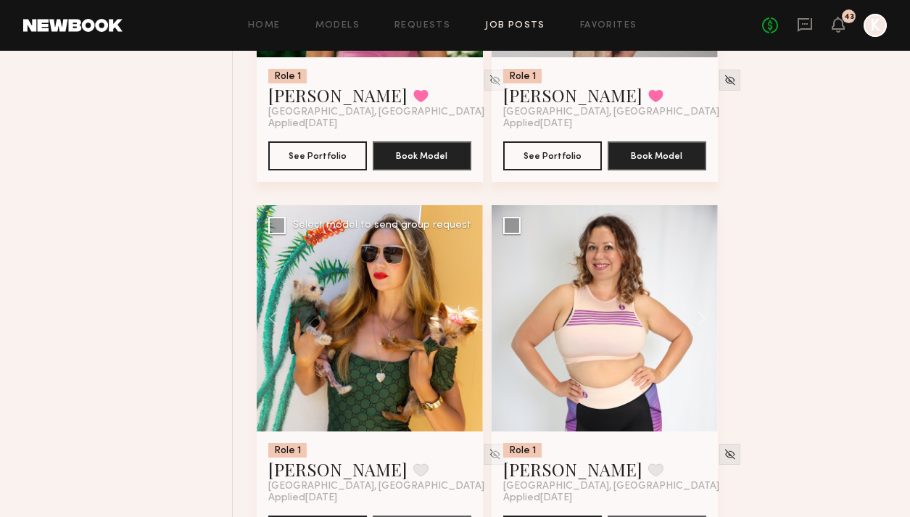
click at [453, 248] on div at bounding box center [370, 318] width 226 height 226
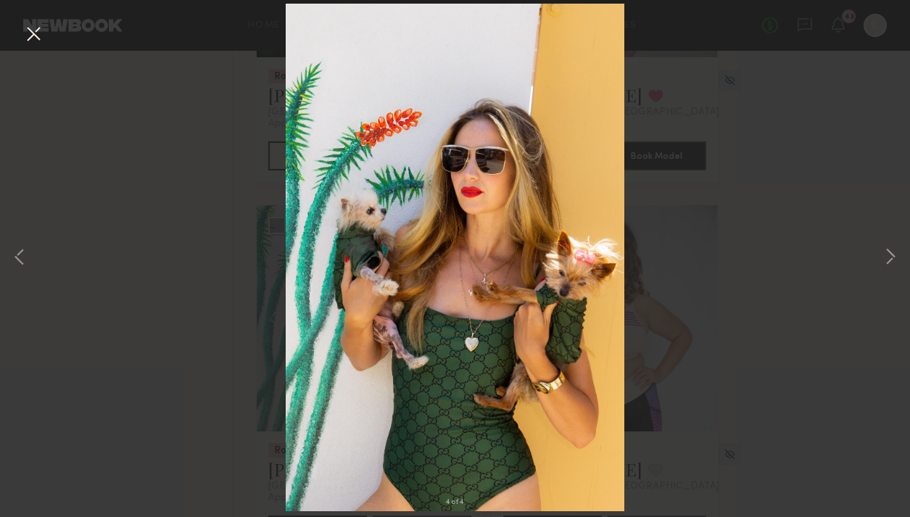
click at [32, 33] on button at bounding box center [33, 35] width 23 height 26
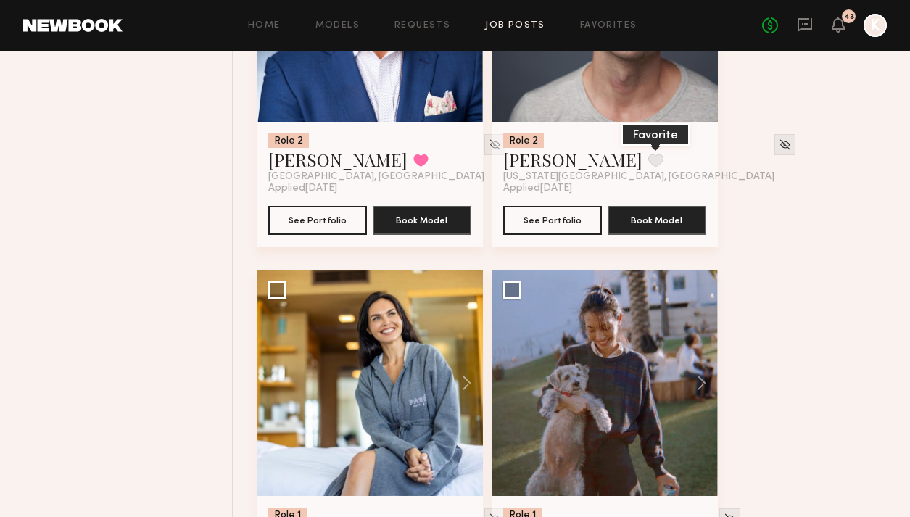
scroll to position [1998, 0]
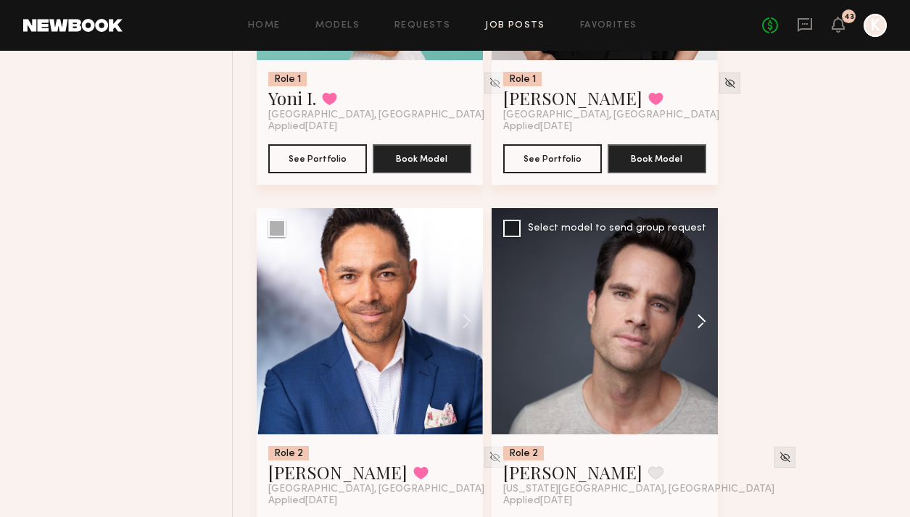
click at [716, 256] on button at bounding box center [695, 321] width 46 height 226
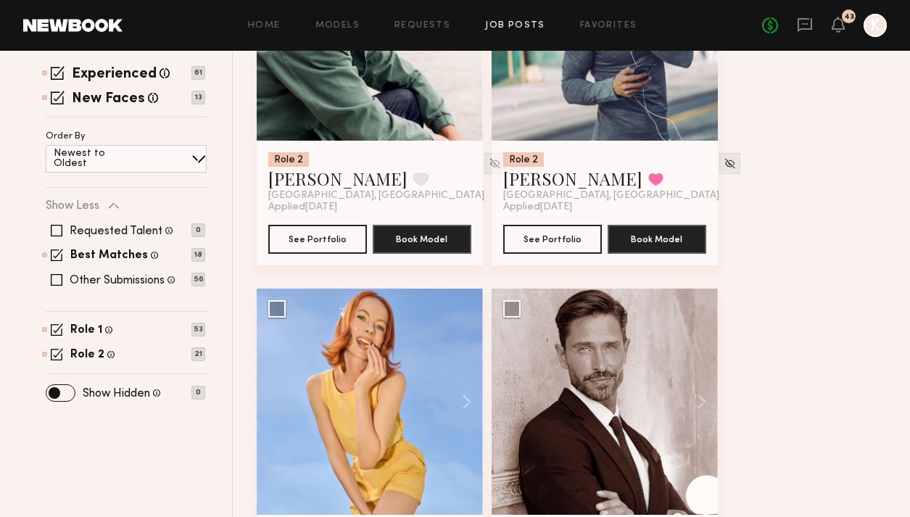
scroll to position [257, 0]
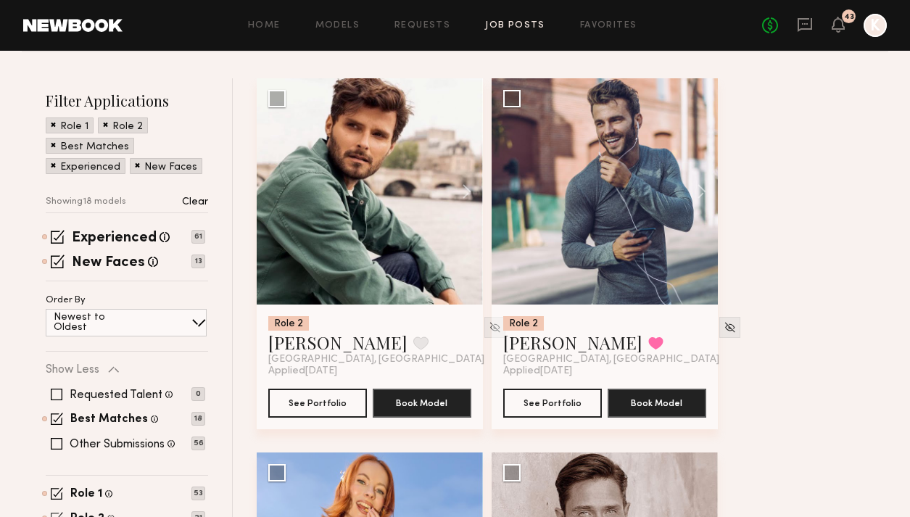
click at [52, 512] on span at bounding box center [57, 518] width 12 height 12
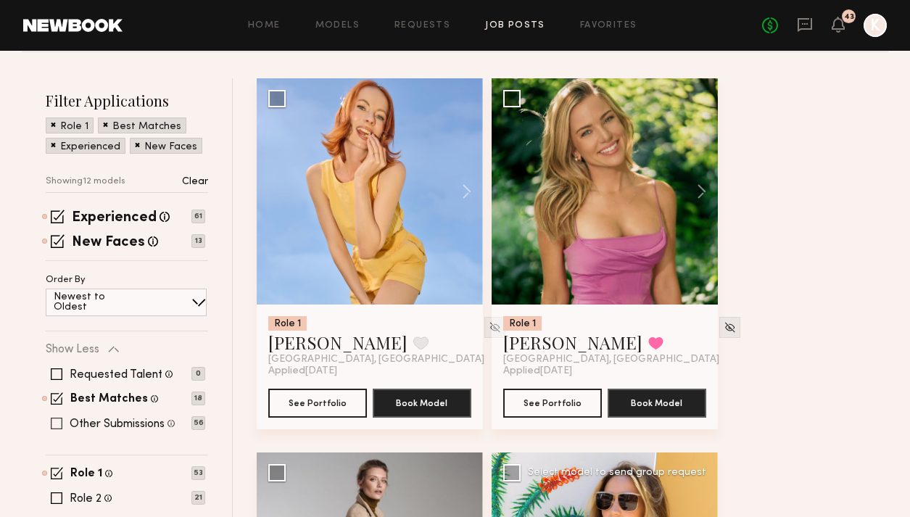
click at [51, 418] on span at bounding box center [57, 424] width 12 height 12
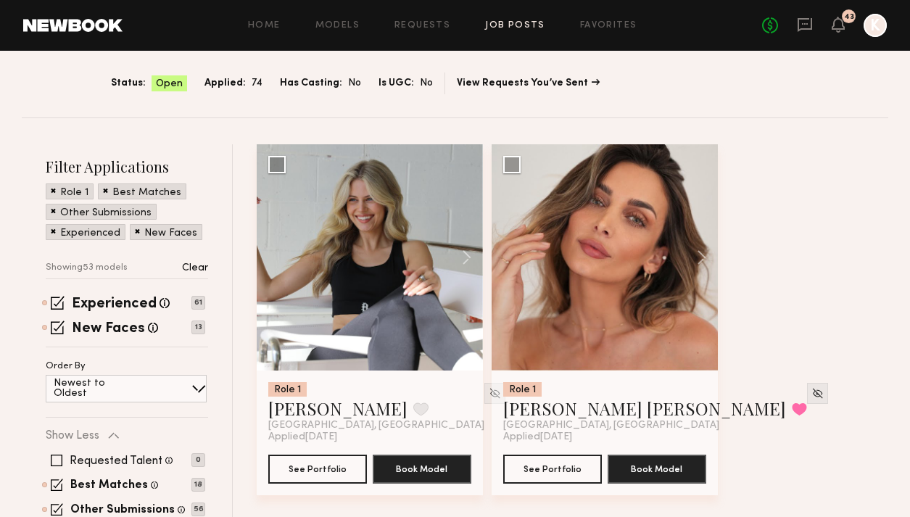
scroll to position [149, 0]
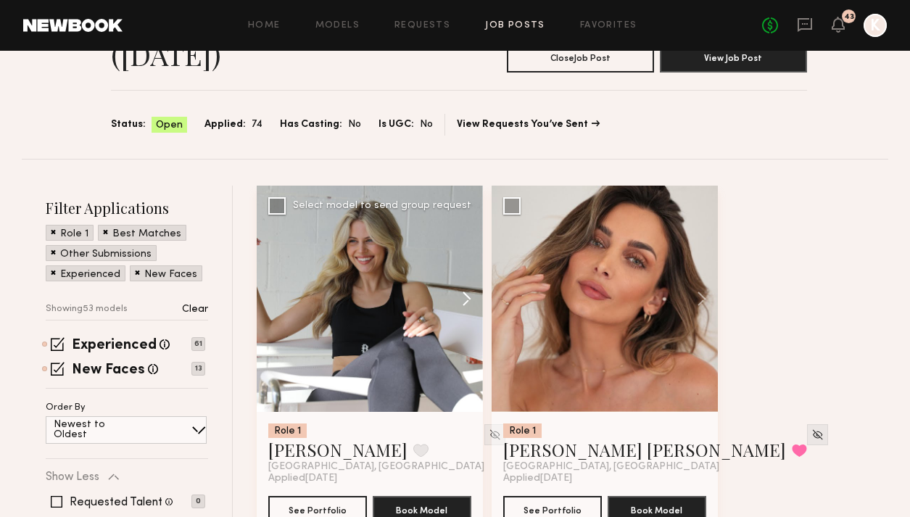
click at [478, 223] on button at bounding box center [460, 299] width 46 height 226
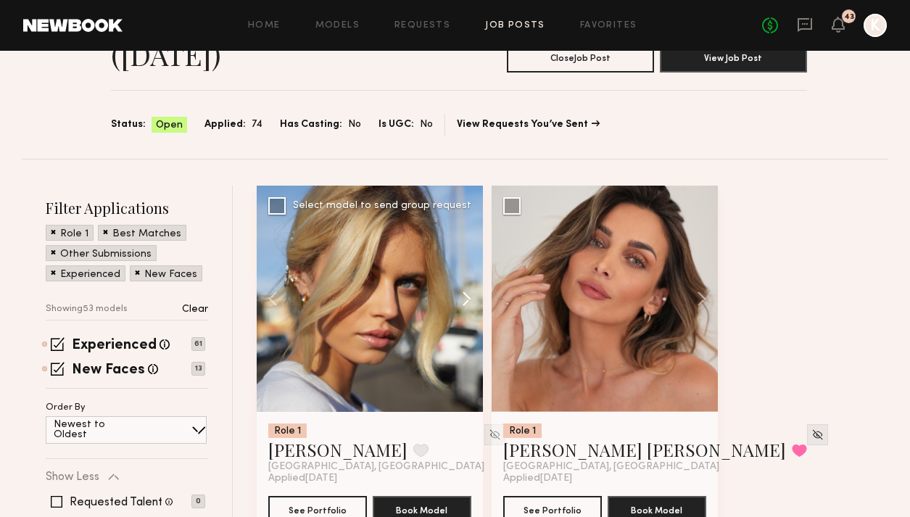
click at [466, 224] on button at bounding box center [460, 299] width 46 height 226
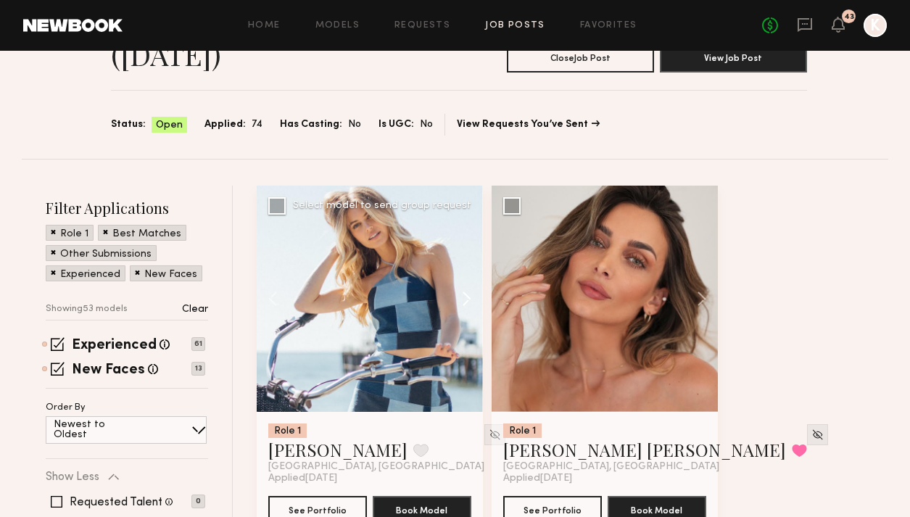
click at [466, 224] on button at bounding box center [460, 299] width 46 height 226
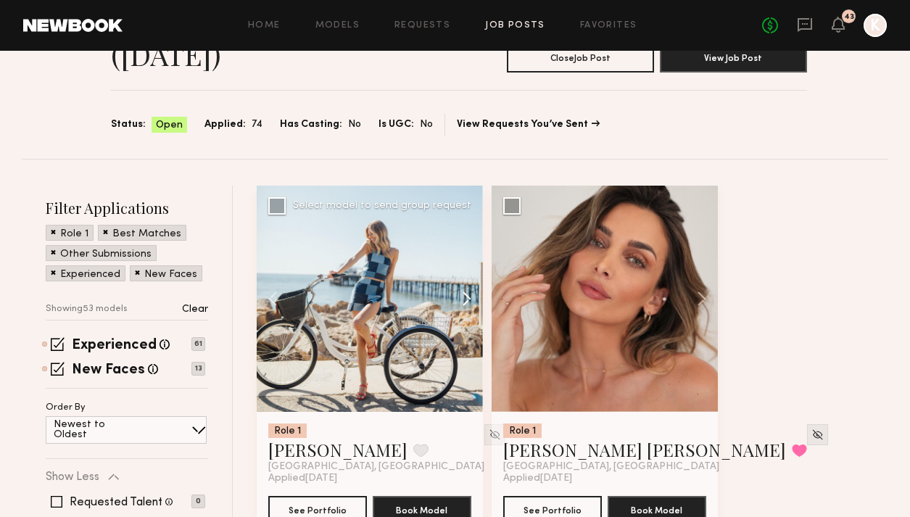
click at [466, 224] on button at bounding box center [460, 299] width 46 height 226
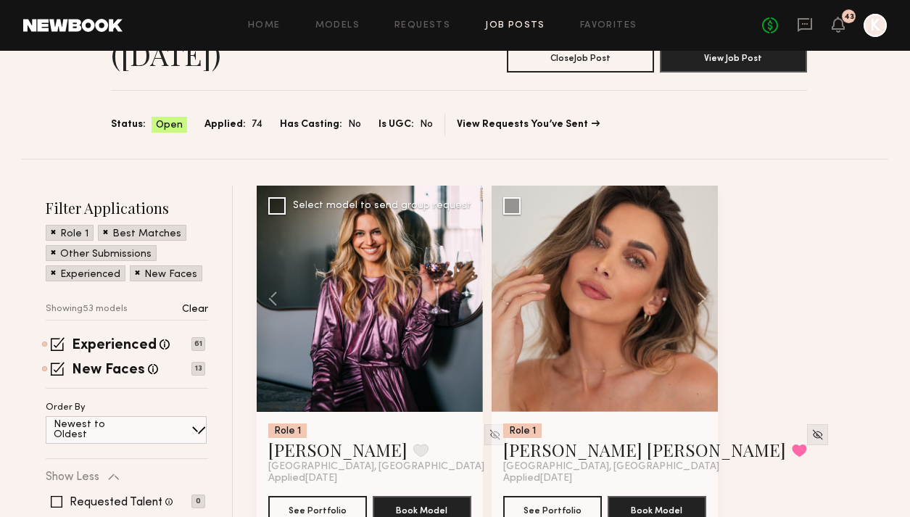
click at [466, 224] on div at bounding box center [370, 299] width 226 height 226
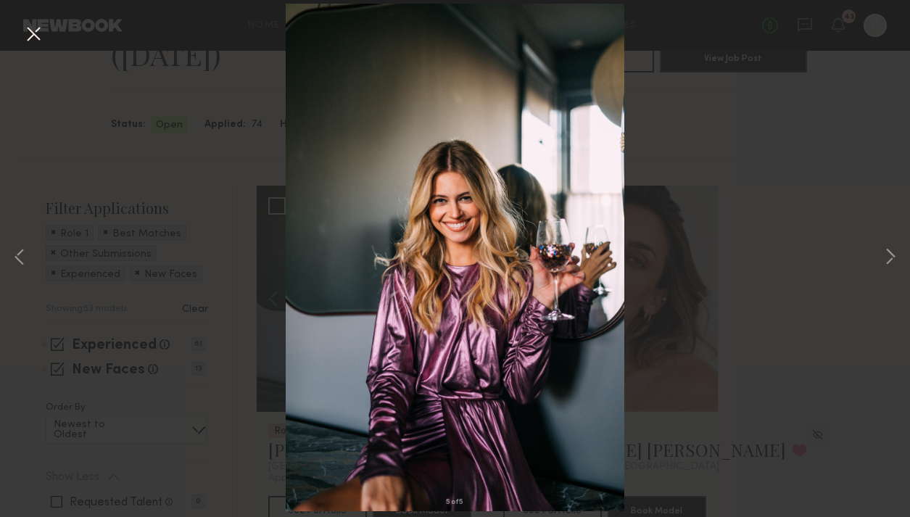
click at [30, 19] on div "5 of 5" at bounding box center [455, 258] width 910 height 517
click at [40, 34] on button at bounding box center [33, 35] width 23 height 26
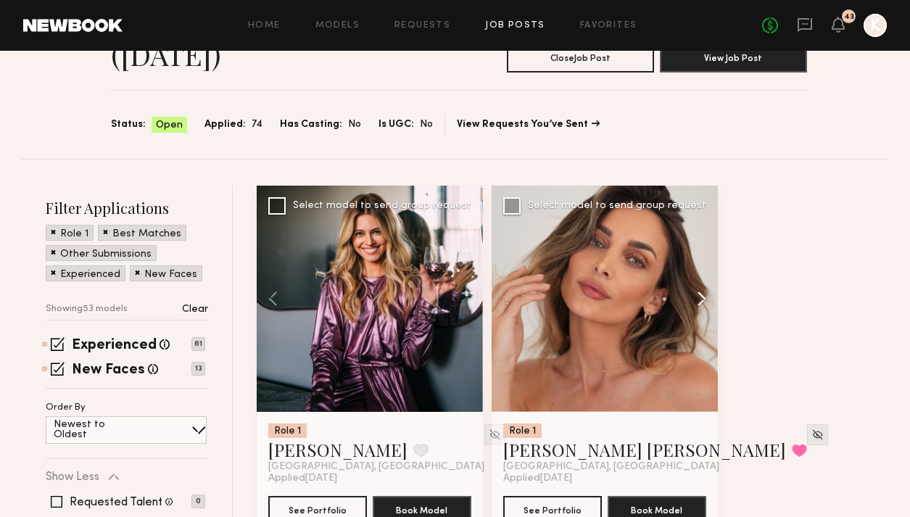
click at [696, 230] on button at bounding box center [695, 299] width 46 height 226
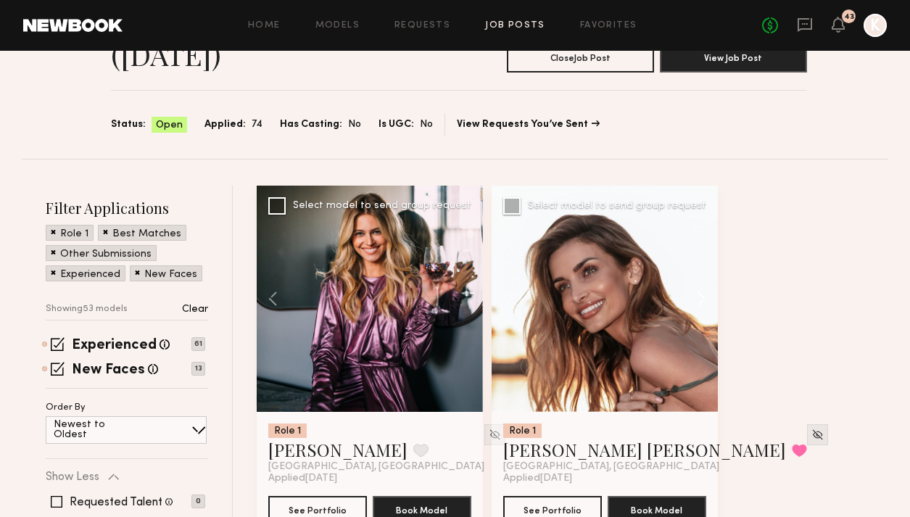
click at [696, 230] on button at bounding box center [695, 299] width 46 height 226
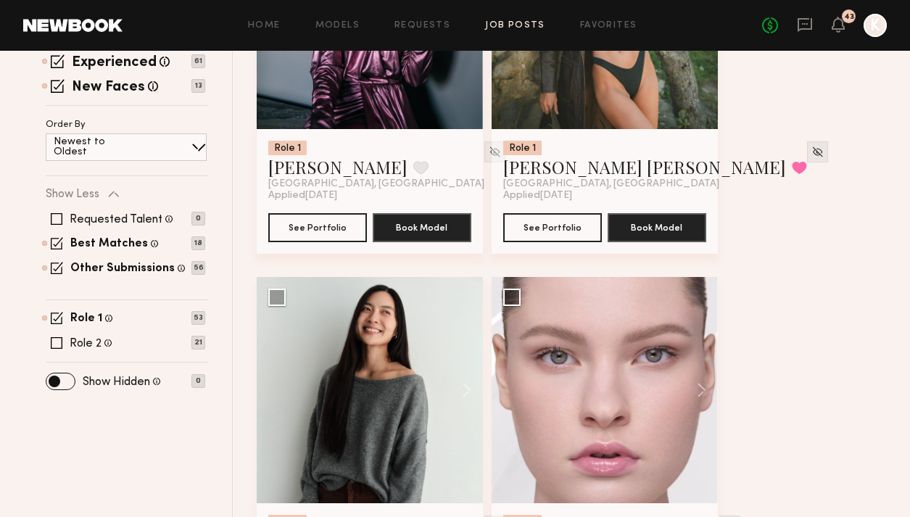
scroll to position [936, 0]
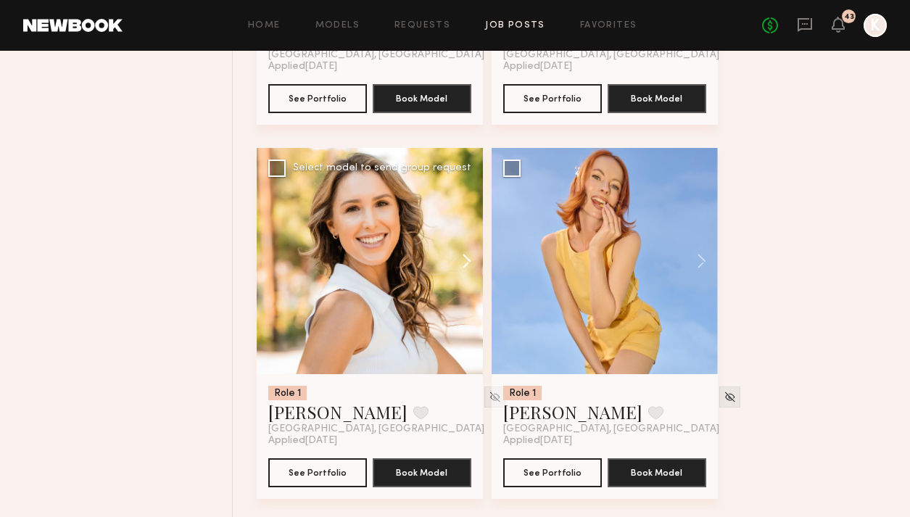
click at [467, 180] on button at bounding box center [460, 261] width 46 height 226
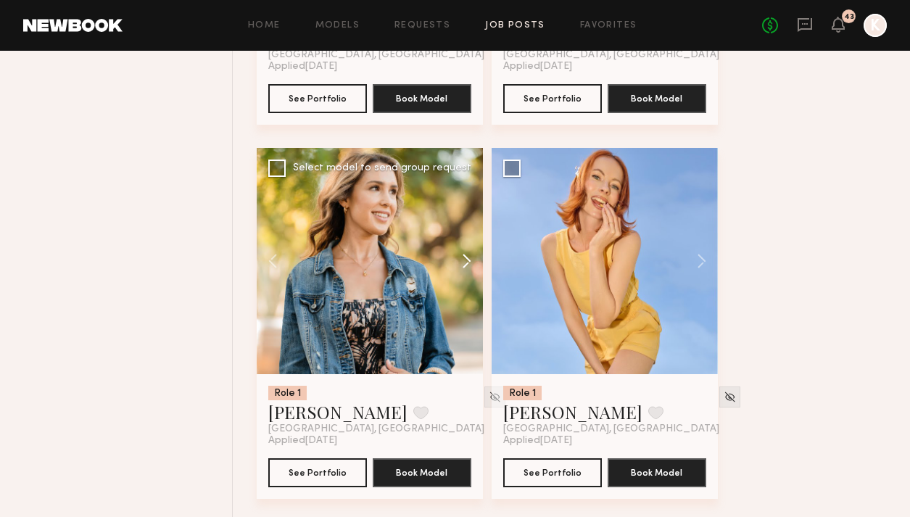
click at [467, 180] on button at bounding box center [460, 261] width 46 height 226
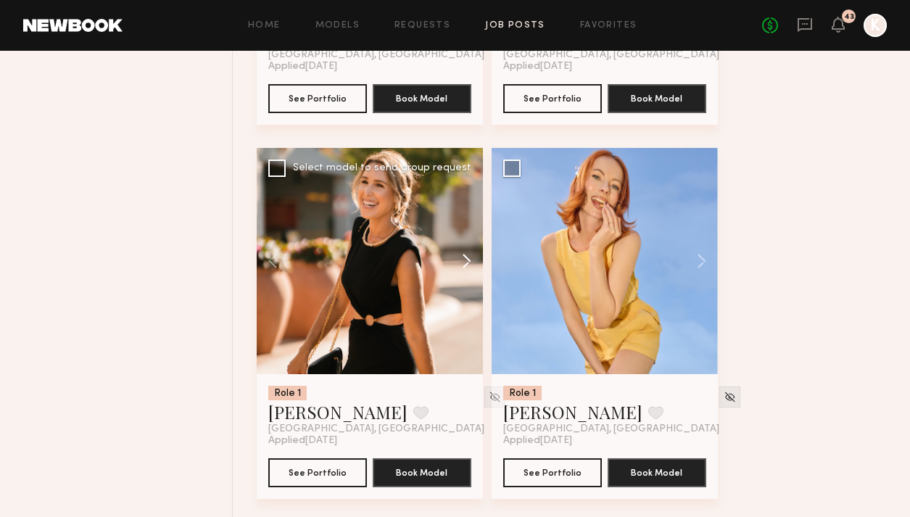
click at [467, 180] on button at bounding box center [460, 261] width 46 height 226
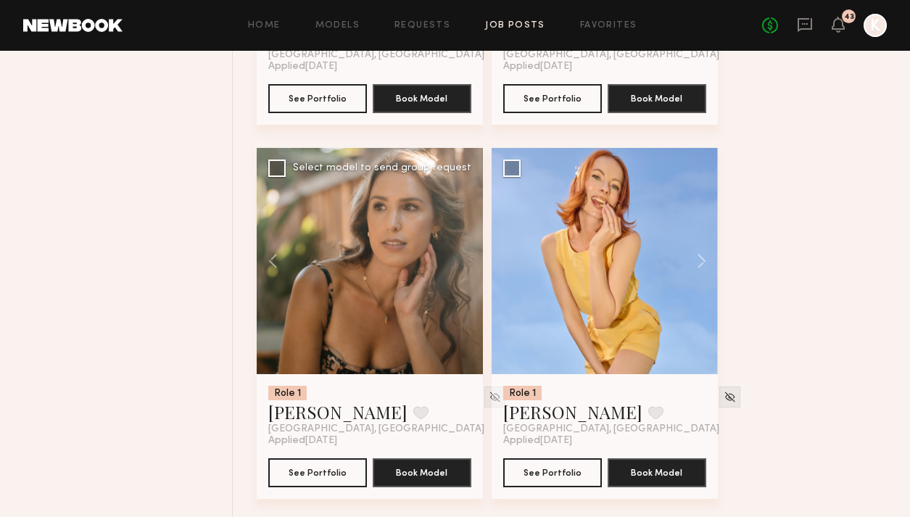
click at [467, 180] on div at bounding box center [370, 261] width 226 height 226
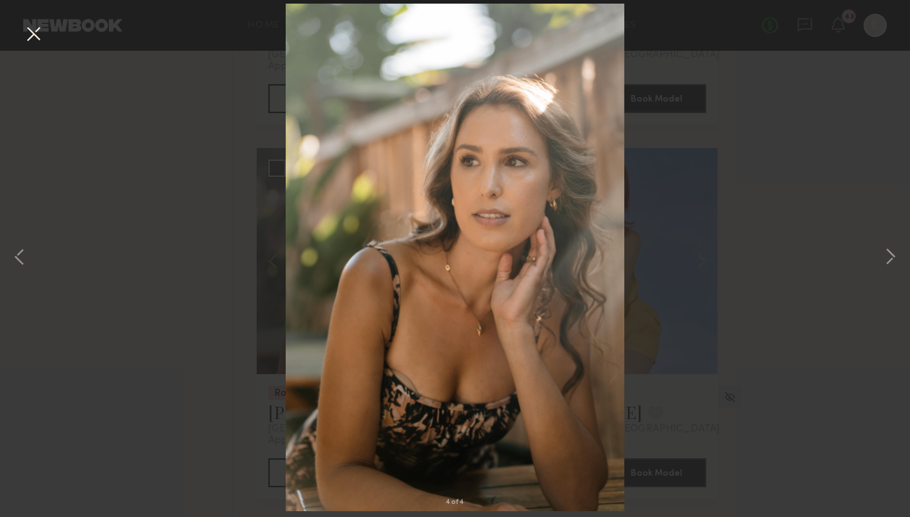
click at [32, 28] on button at bounding box center [33, 35] width 23 height 26
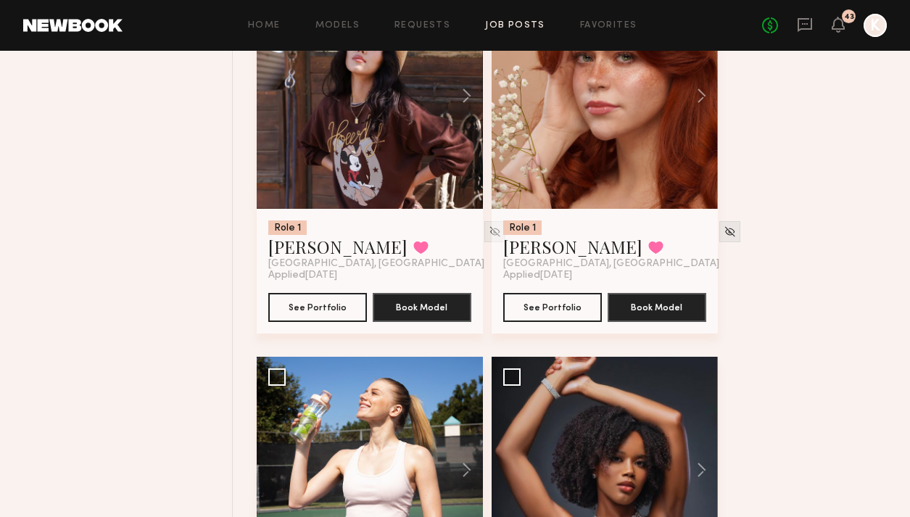
scroll to position [2808, 0]
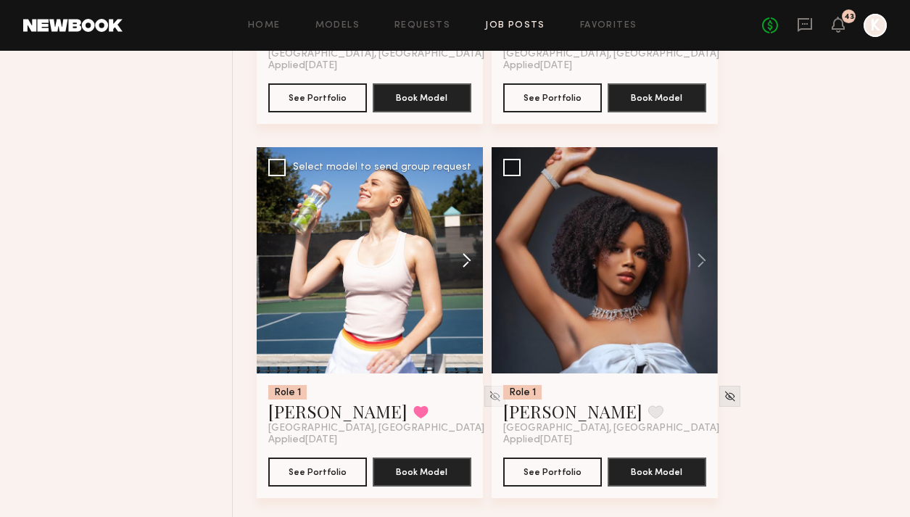
click at [469, 190] on button at bounding box center [460, 260] width 46 height 226
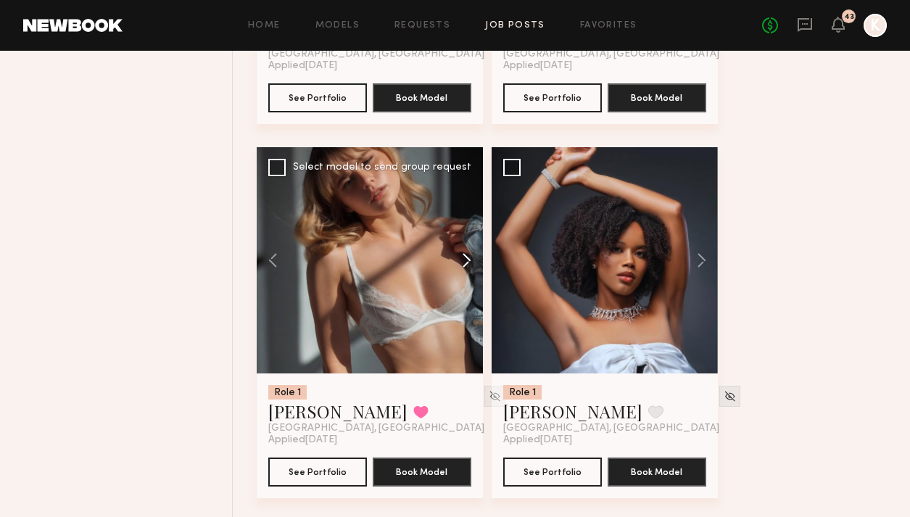
click at [469, 190] on button at bounding box center [460, 260] width 46 height 226
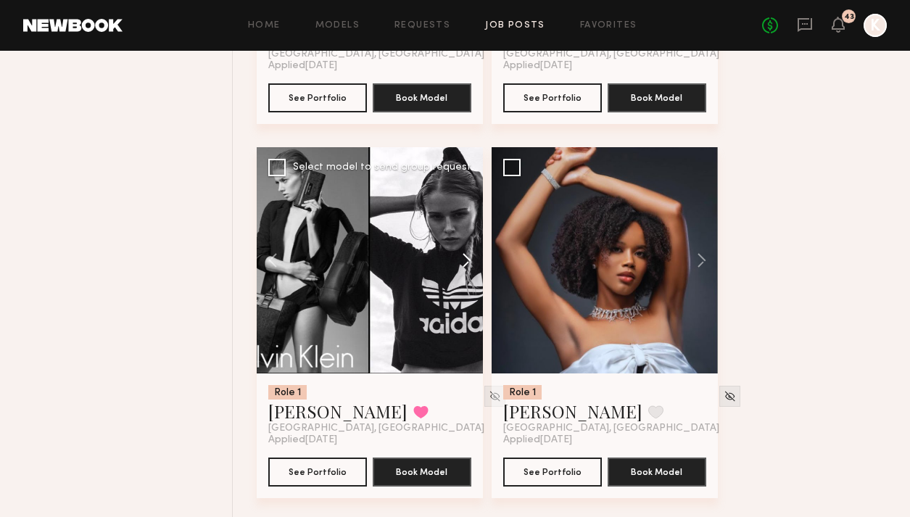
click at [469, 190] on button at bounding box center [460, 260] width 46 height 226
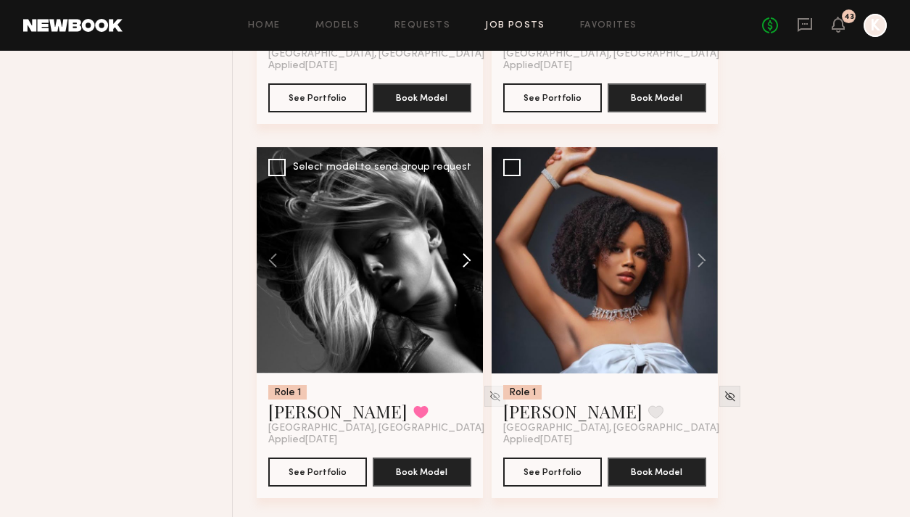
click at [469, 190] on button at bounding box center [460, 260] width 46 height 226
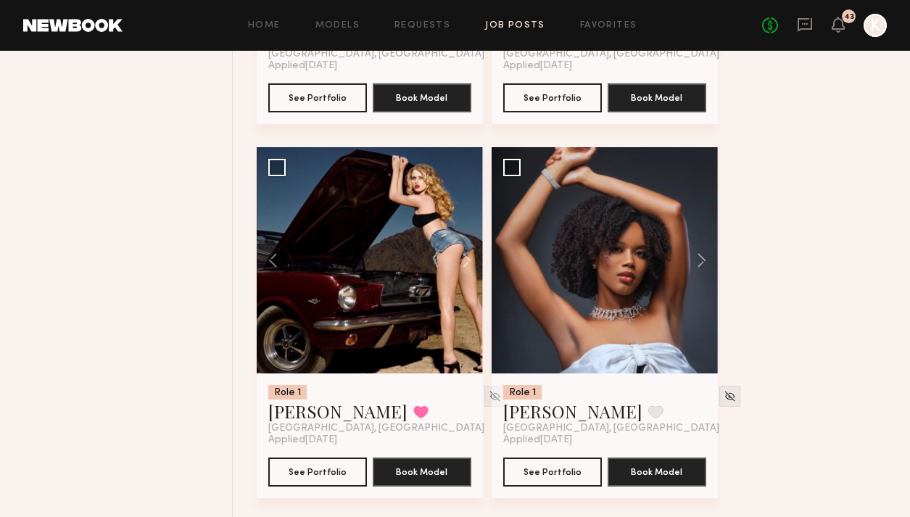
click at [788, 180] on div "Role 1 Mallory A. Favorite Los Angeles, CA Applied 09/18/2025 See Portfolio Boo…" at bounding box center [577, 334] width 640 height 5614
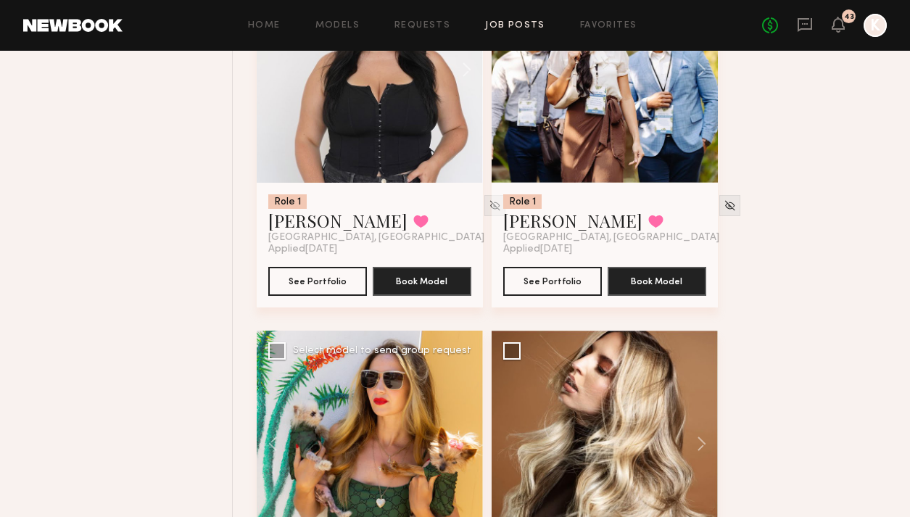
scroll to position [3522, 0]
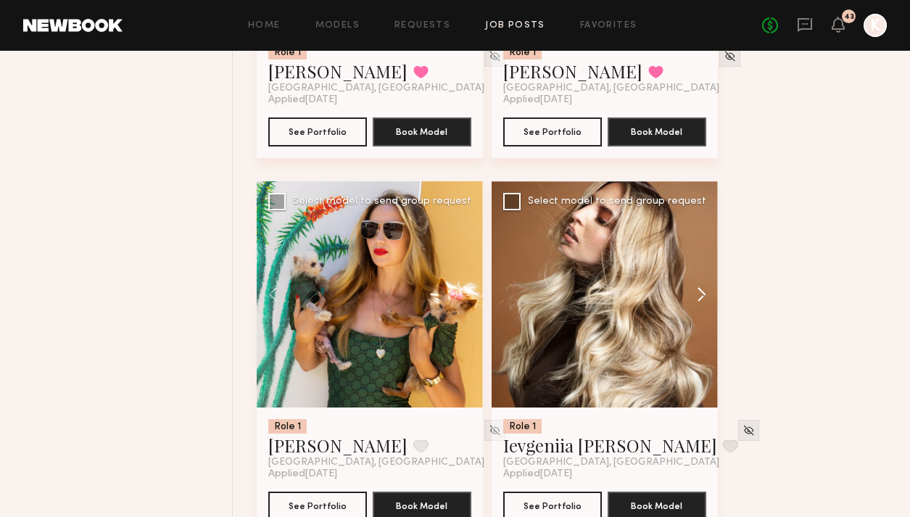
click at [704, 227] on button at bounding box center [695, 294] width 46 height 226
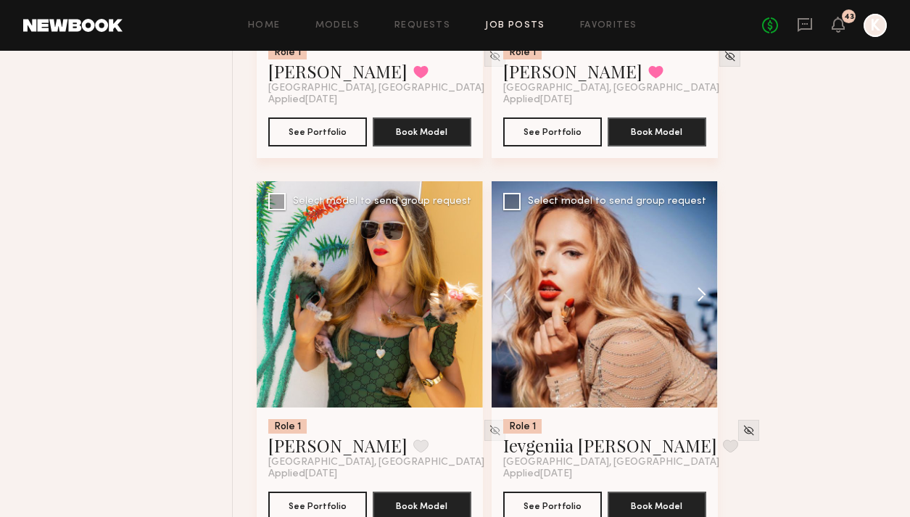
click at [704, 227] on button at bounding box center [695, 294] width 46 height 226
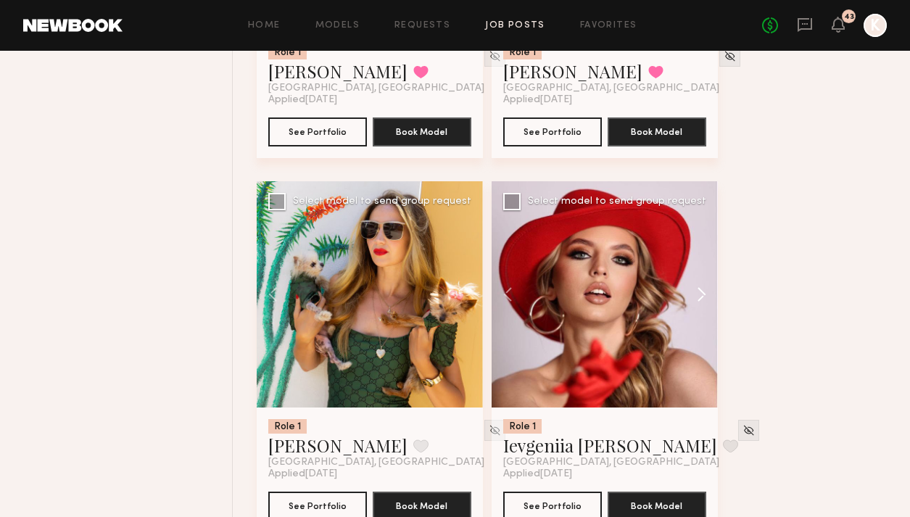
click at [704, 227] on button at bounding box center [695, 294] width 46 height 226
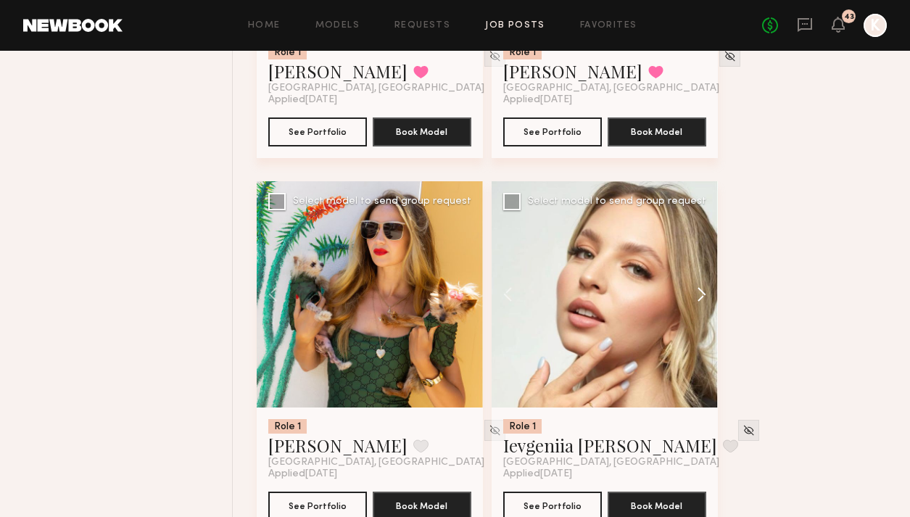
click at [704, 227] on button at bounding box center [695, 294] width 46 height 226
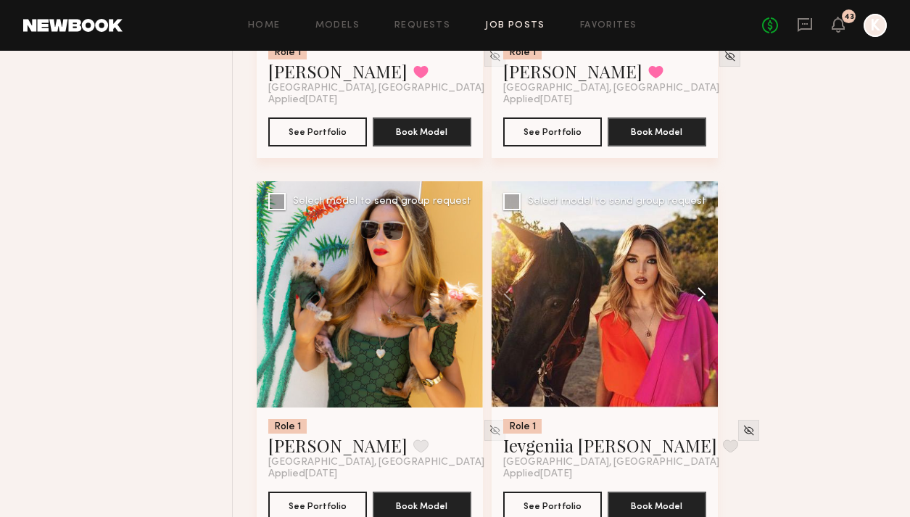
click at [704, 227] on button at bounding box center [695, 294] width 46 height 226
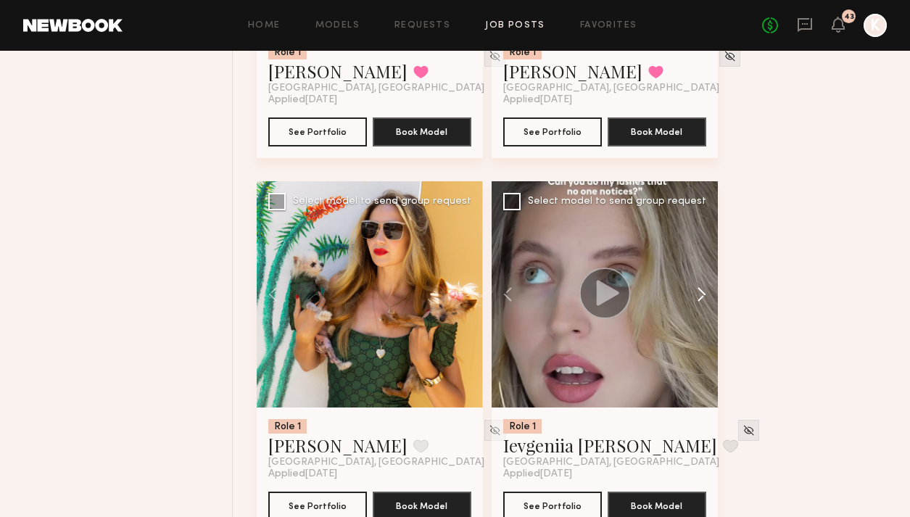
click at [704, 227] on button at bounding box center [695, 294] width 46 height 226
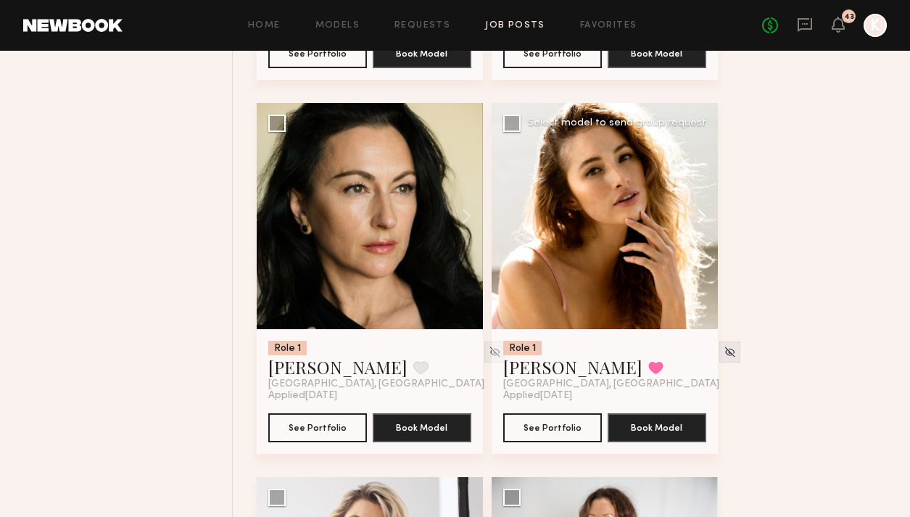
scroll to position [3950, 0]
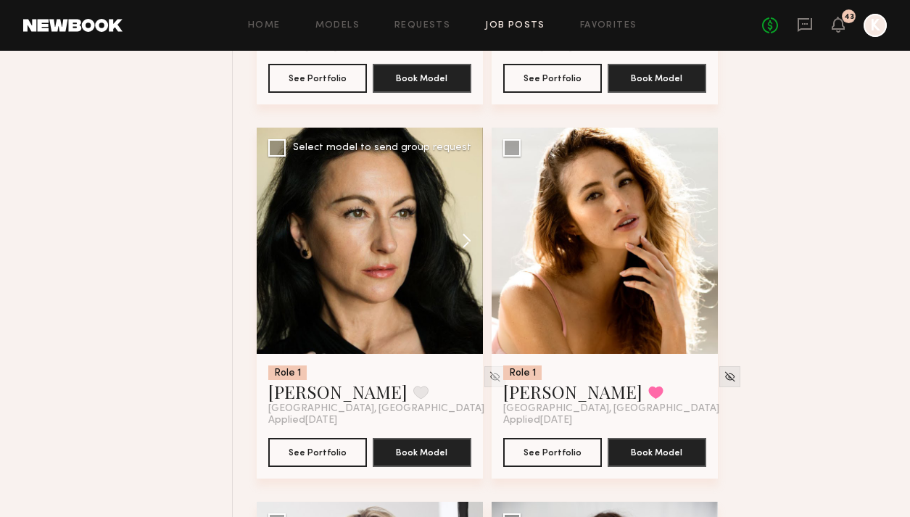
click at [471, 165] on button at bounding box center [460, 241] width 46 height 226
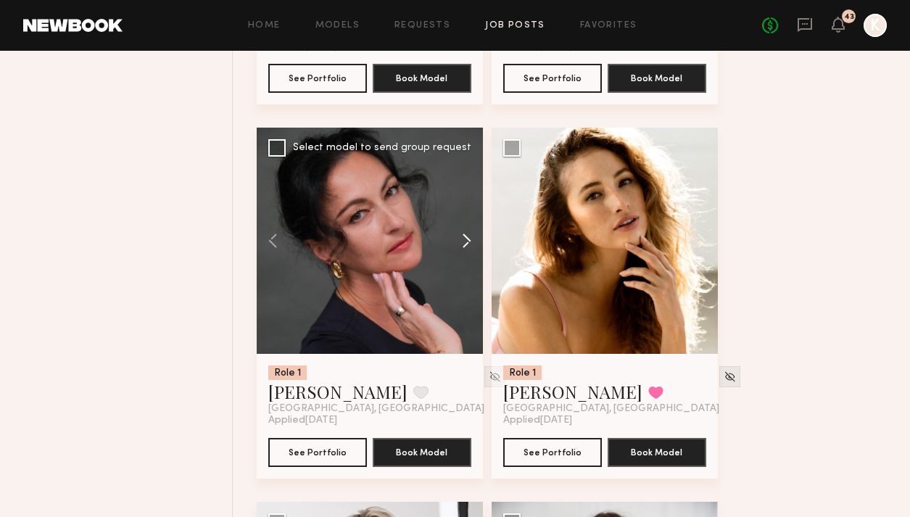
click at [471, 165] on button at bounding box center [460, 241] width 46 height 226
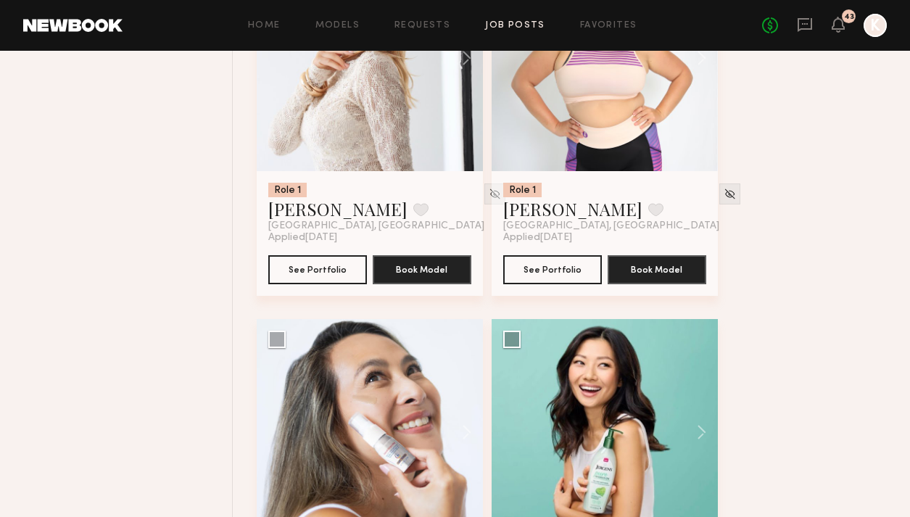
scroll to position [4594, 0]
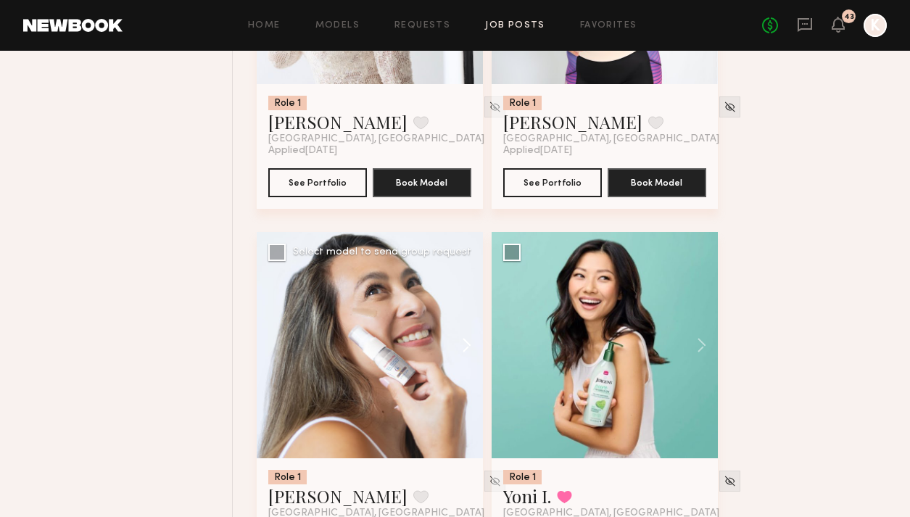
click at [466, 264] on button at bounding box center [460, 345] width 46 height 226
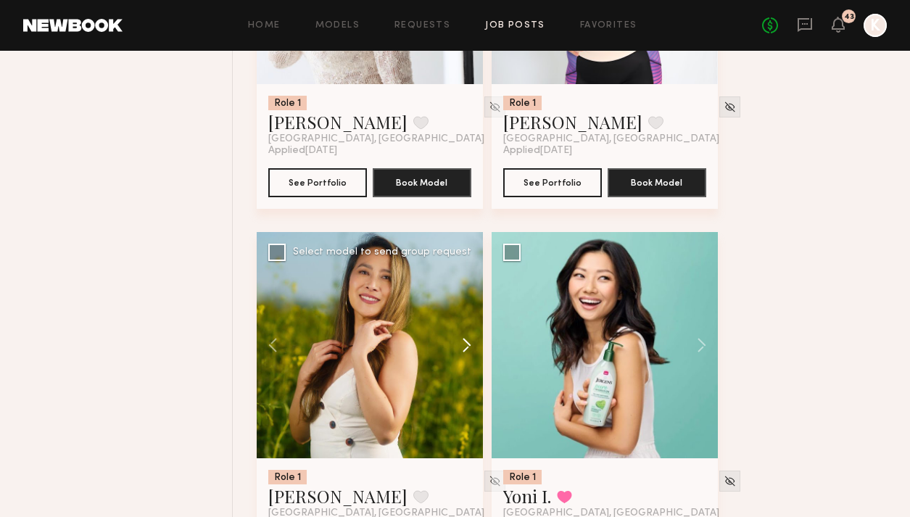
click at [466, 264] on button at bounding box center [460, 345] width 46 height 226
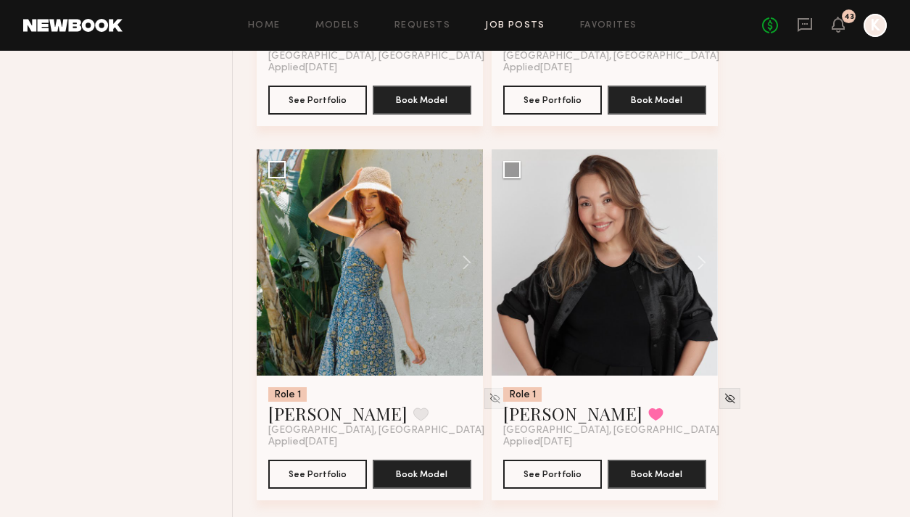
scroll to position [5052, 0]
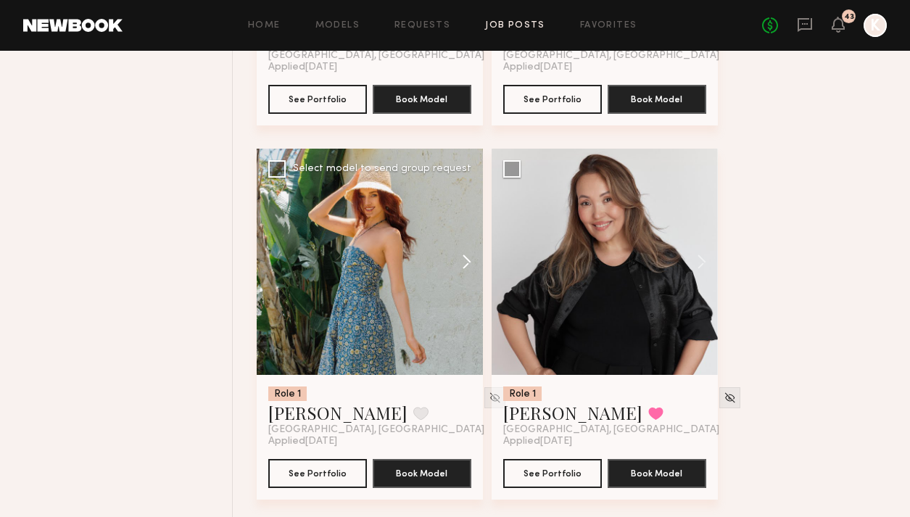
click at [455, 186] on button at bounding box center [460, 262] width 46 height 226
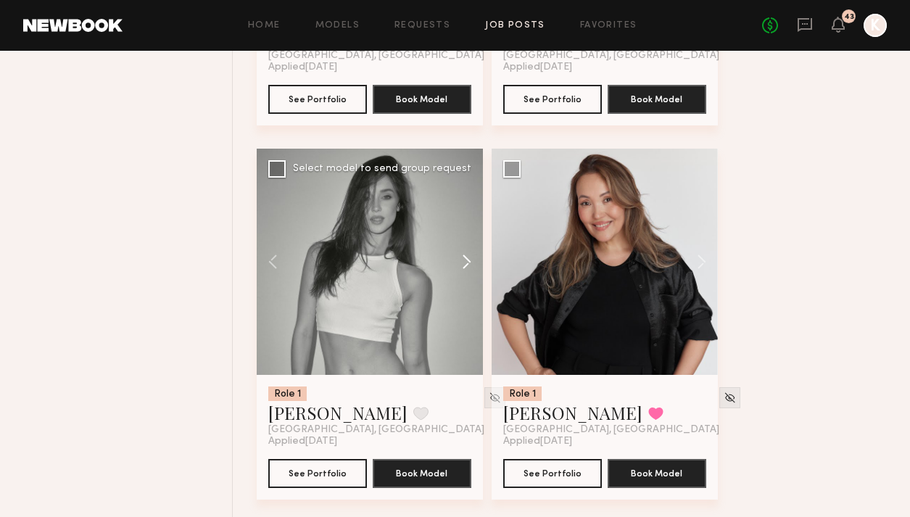
click at [455, 186] on button at bounding box center [460, 262] width 46 height 226
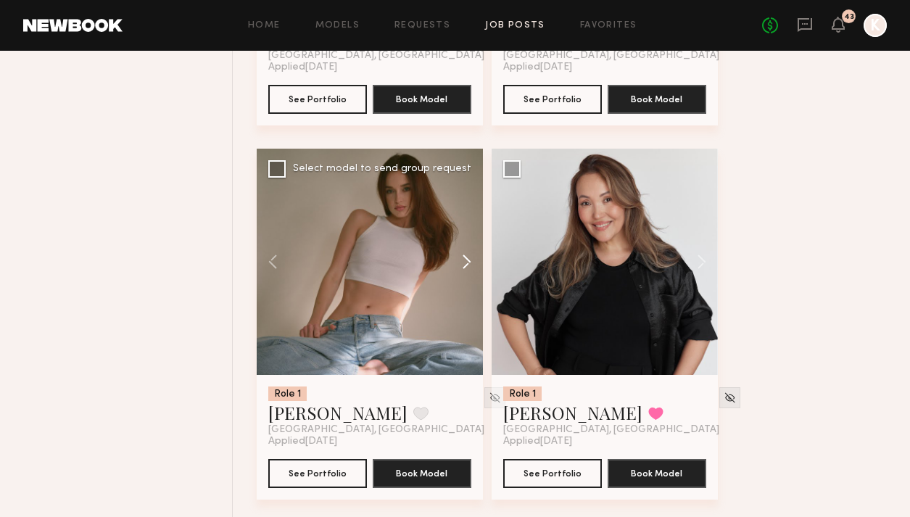
click at [455, 186] on button at bounding box center [460, 262] width 46 height 226
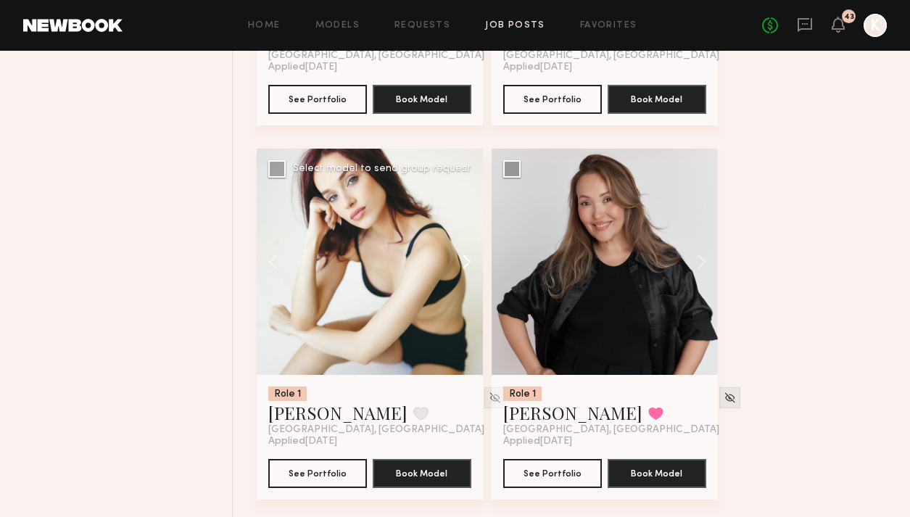
click at [455, 186] on button at bounding box center [460, 262] width 46 height 226
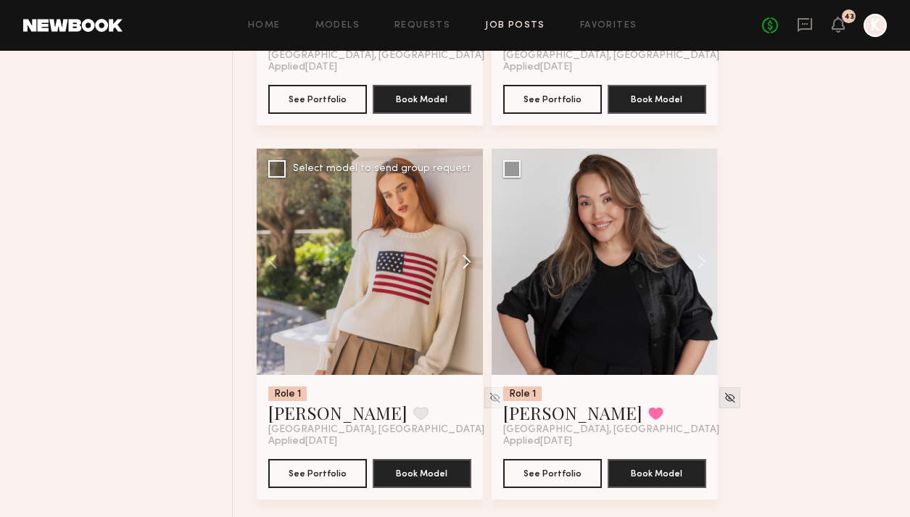
click at [455, 186] on button at bounding box center [460, 262] width 46 height 226
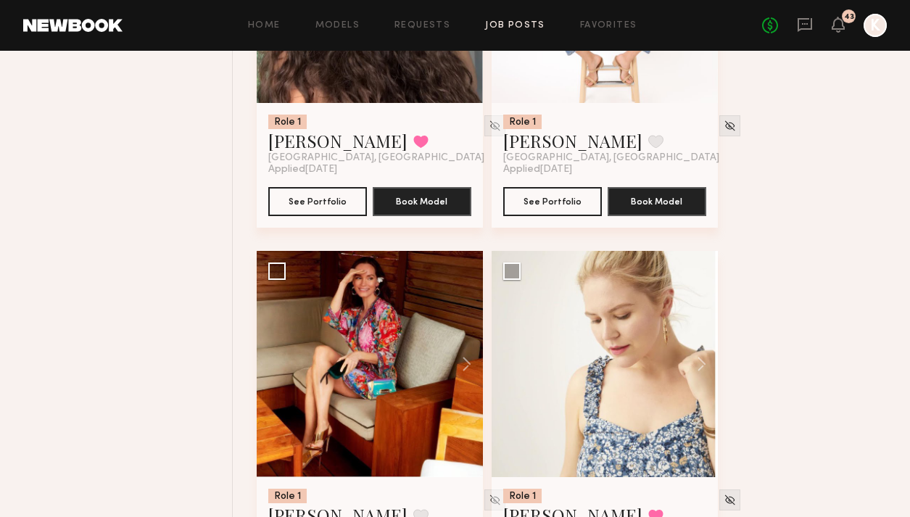
scroll to position [5736, 0]
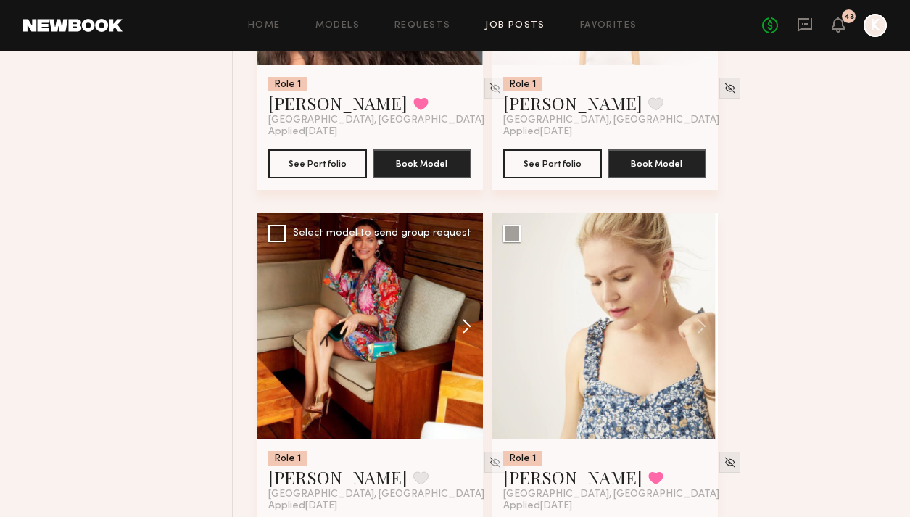
click at [465, 258] on button at bounding box center [460, 326] width 46 height 226
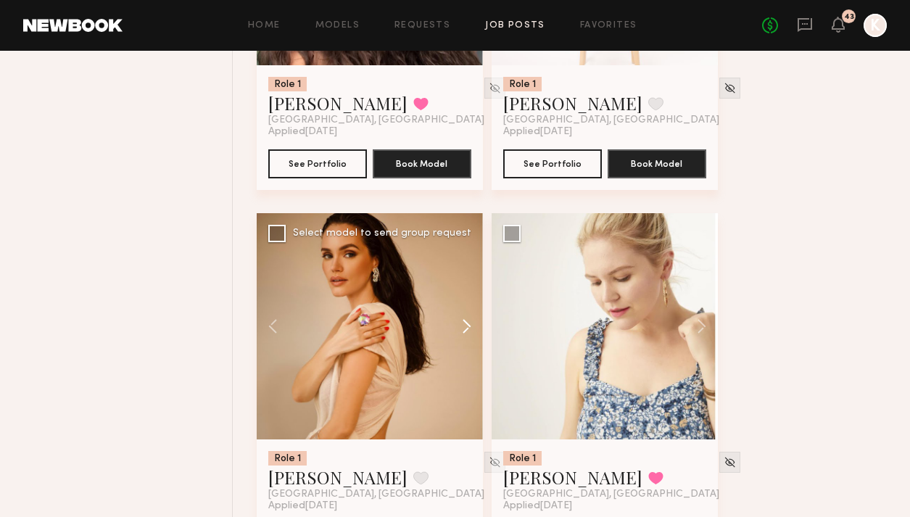
click at [465, 258] on button at bounding box center [460, 326] width 46 height 226
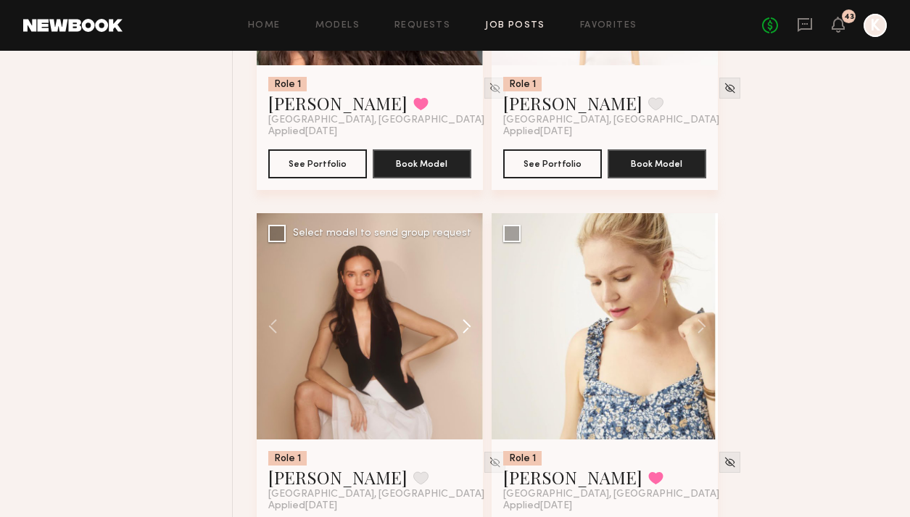
click at [465, 258] on button at bounding box center [460, 326] width 46 height 226
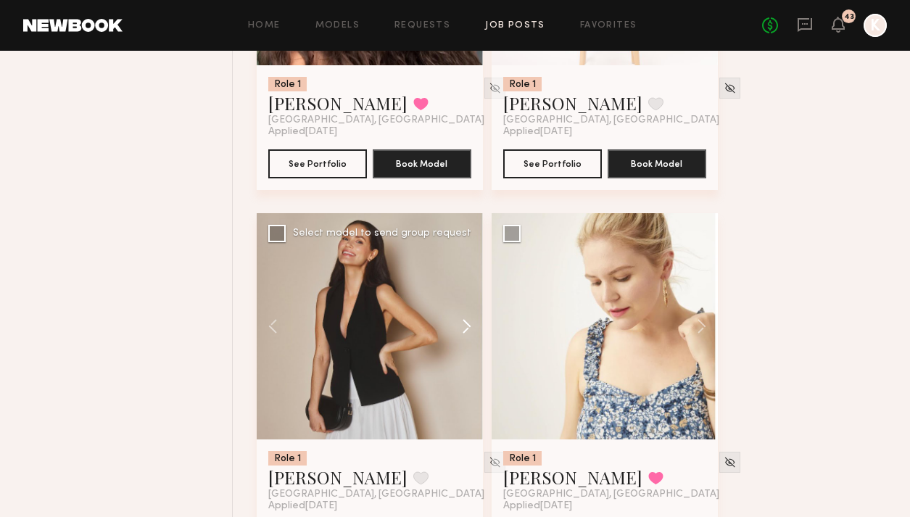
click at [465, 258] on button at bounding box center [460, 326] width 46 height 226
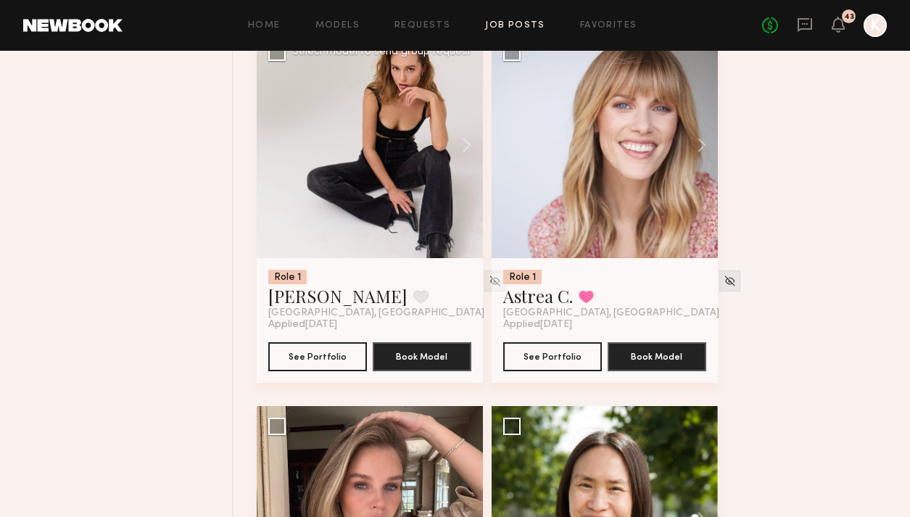
scroll to position [8440, 0]
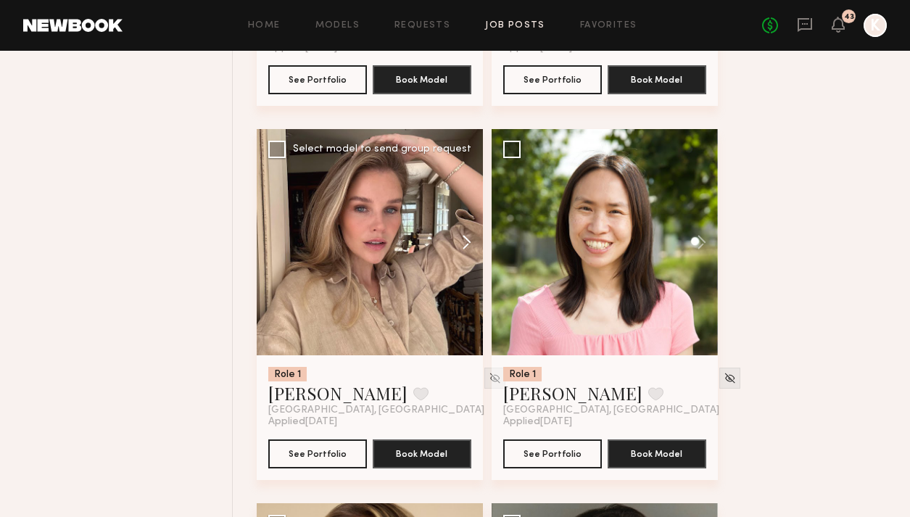
click at [463, 176] on button at bounding box center [460, 242] width 46 height 226
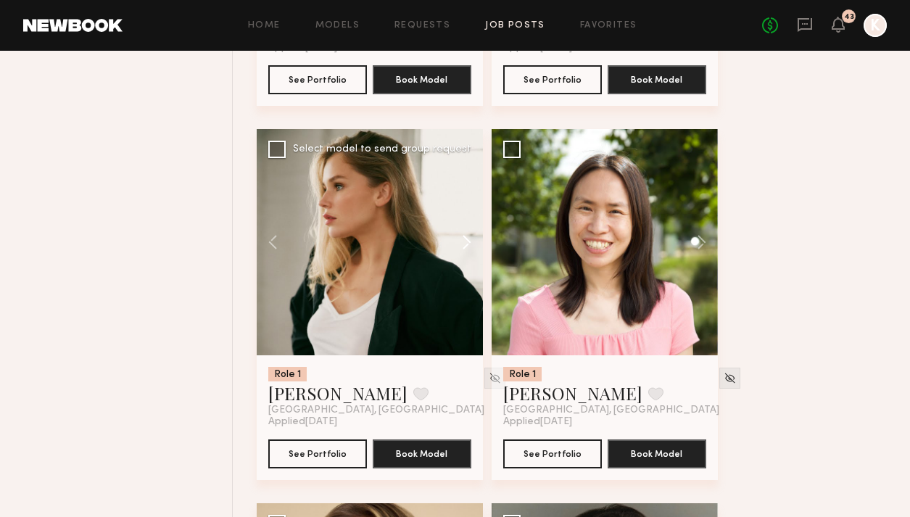
click at [463, 176] on button at bounding box center [460, 242] width 46 height 226
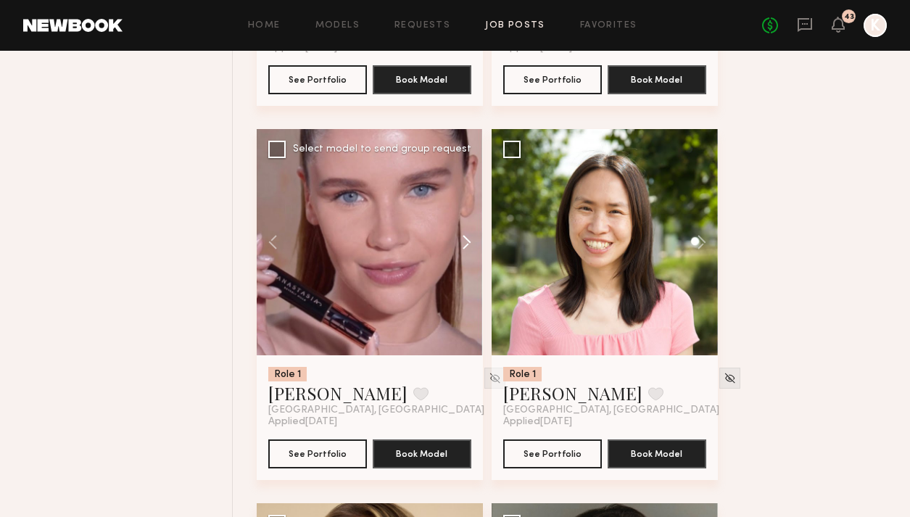
click at [463, 176] on button at bounding box center [460, 242] width 46 height 226
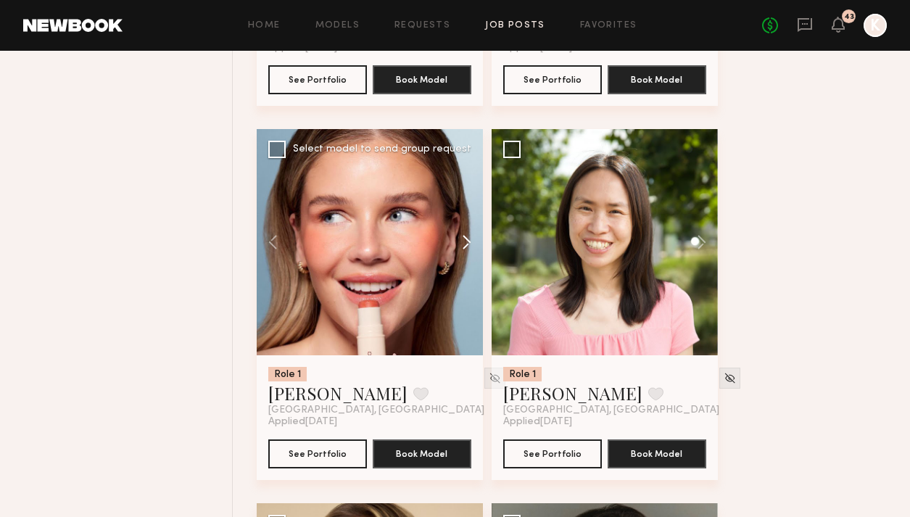
click at [463, 176] on button at bounding box center [460, 242] width 46 height 226
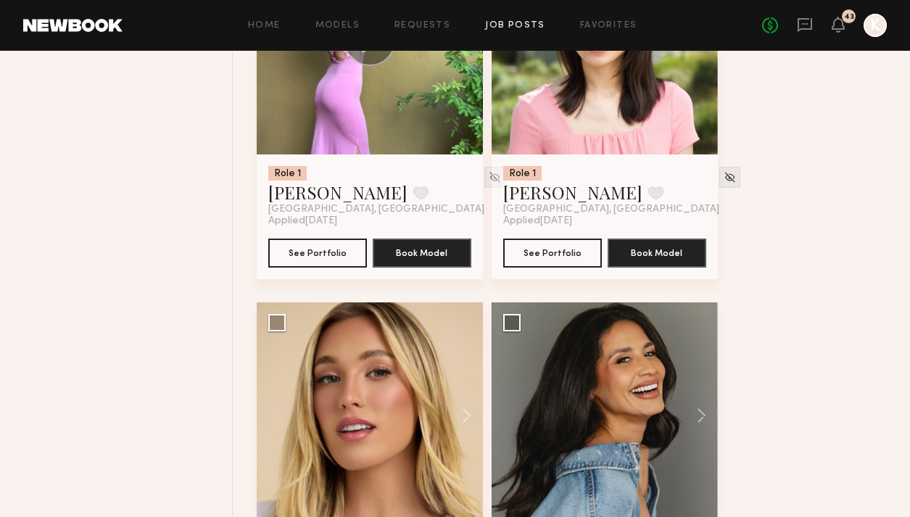
scroll to position [8708, 0]
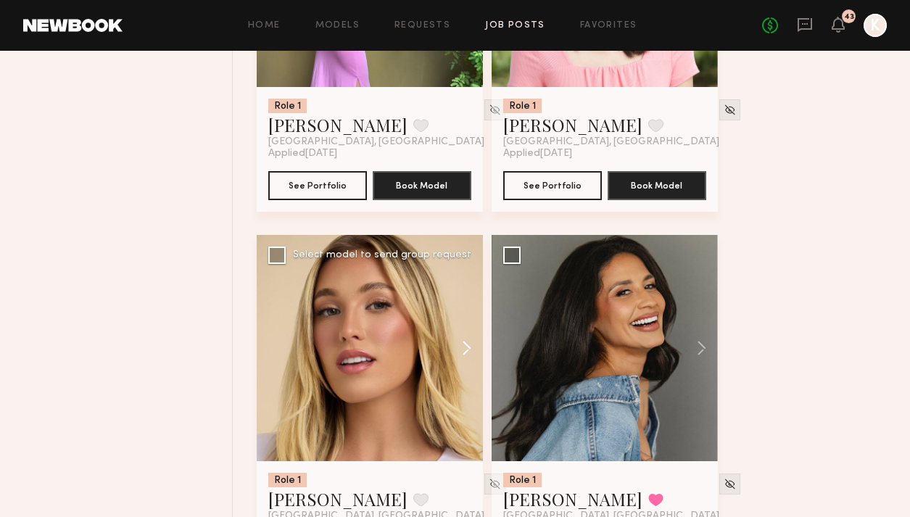
click at [463, 290] on button at bounding box center [460, 348] width 46 height 226
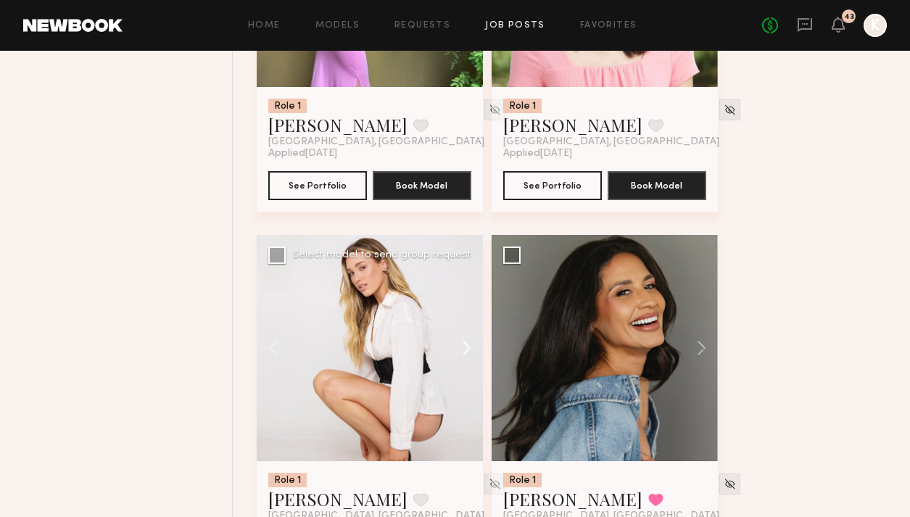
click at [463, 290] on button at bounding box center [460, 348] width 46 height 226
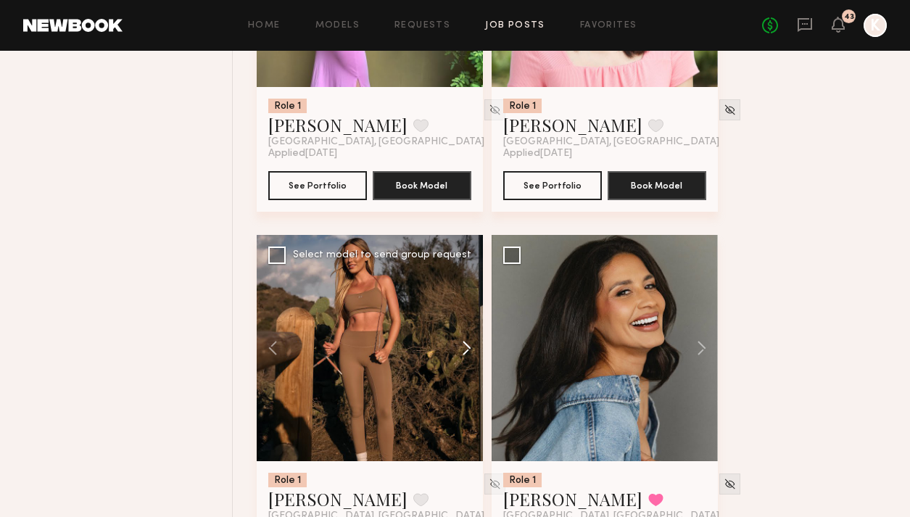
click at [463, 290] on button at bounding box center [460, 348] width 46 height 226
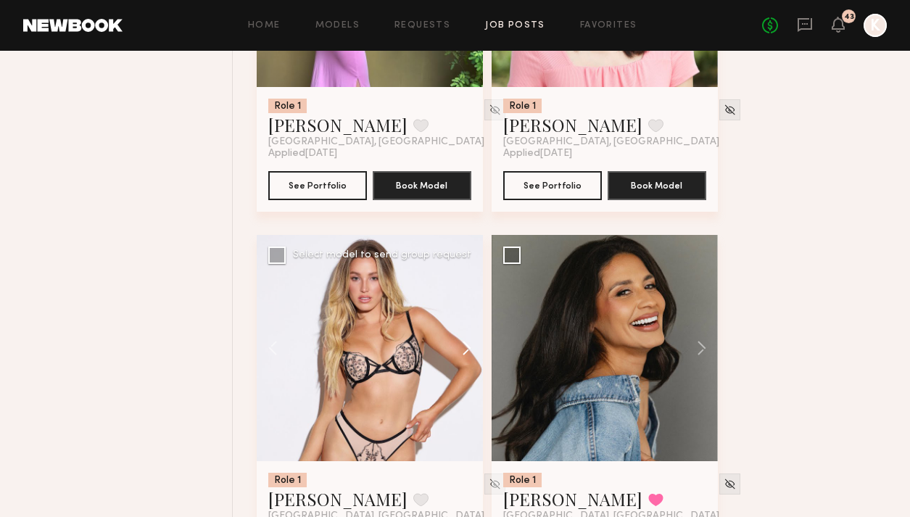
click at [463, 290] on button at bounding box center [460, 348] width 46 height 226
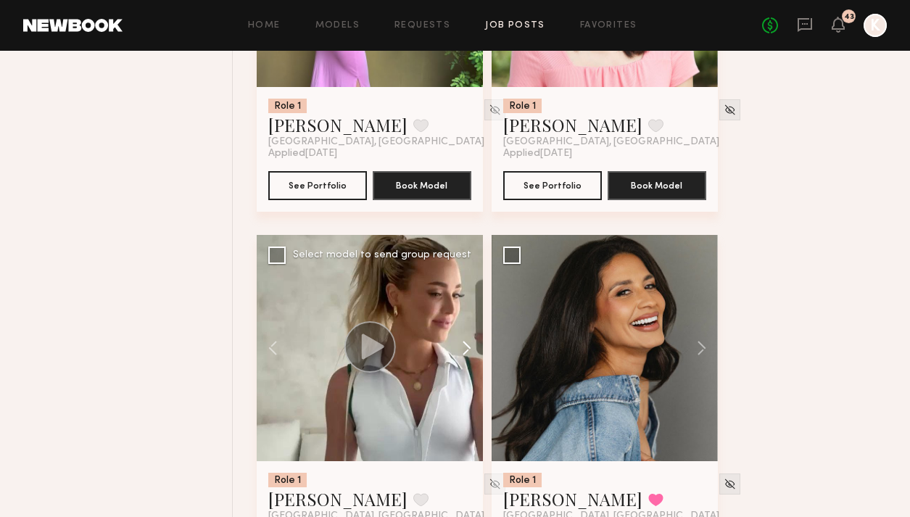
click at [463, 290] on button at bounding box center [460, 348] width 46 height 226
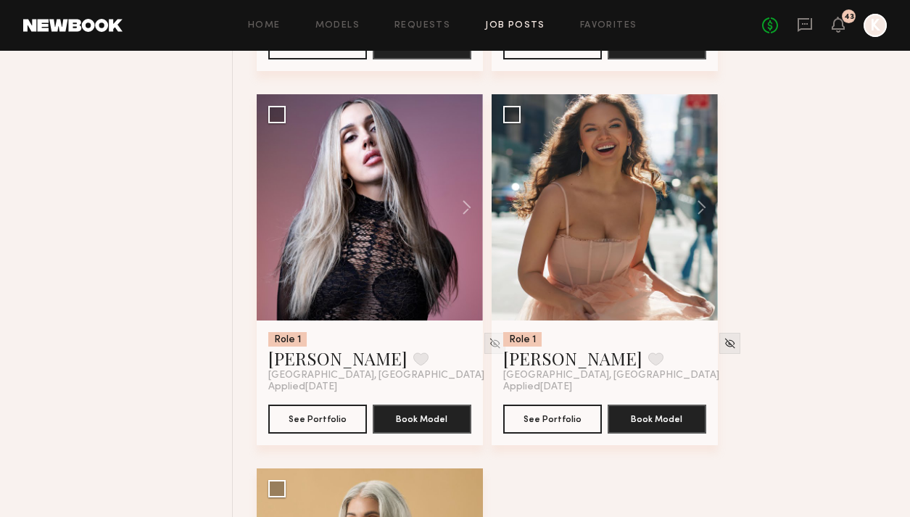
scroll to position [9357, 0]
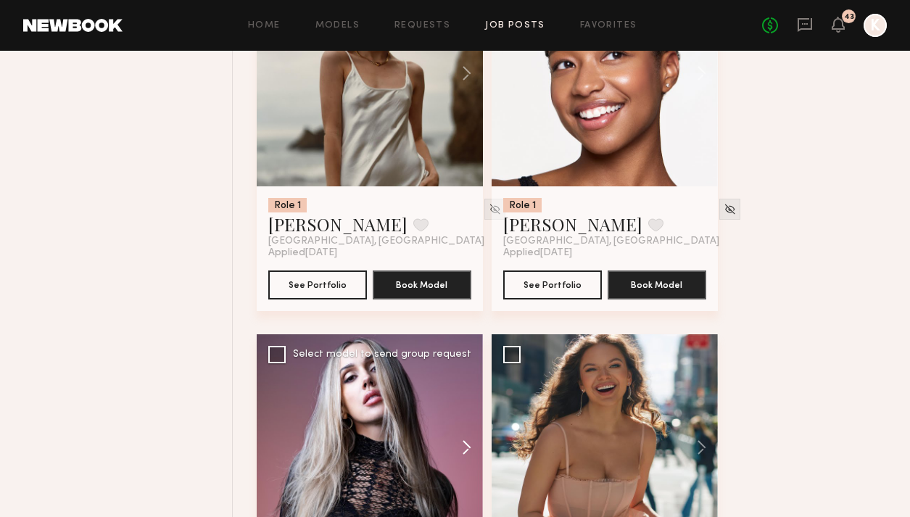
click at [467, 385] on button at bounding box center [460, 447] width 46 height 226
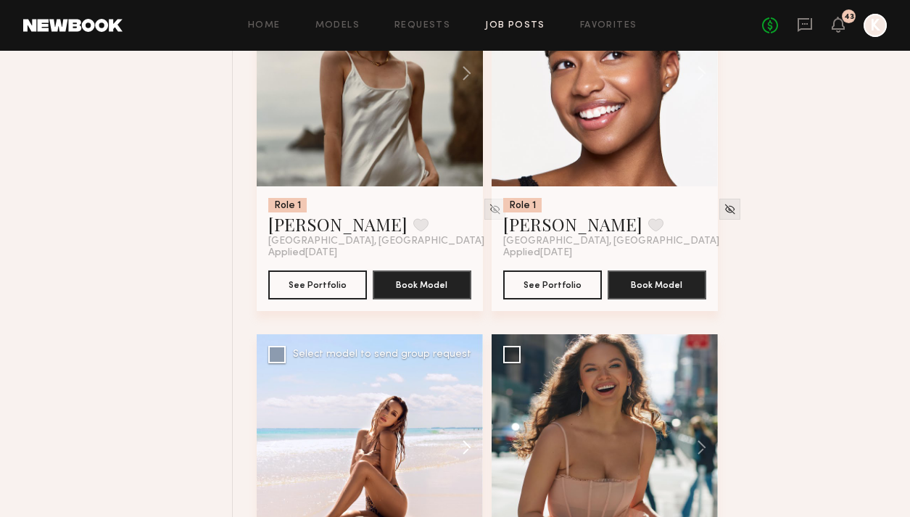
click at [467, 385] on button at bounding box center [460, 447] width 46 height 226
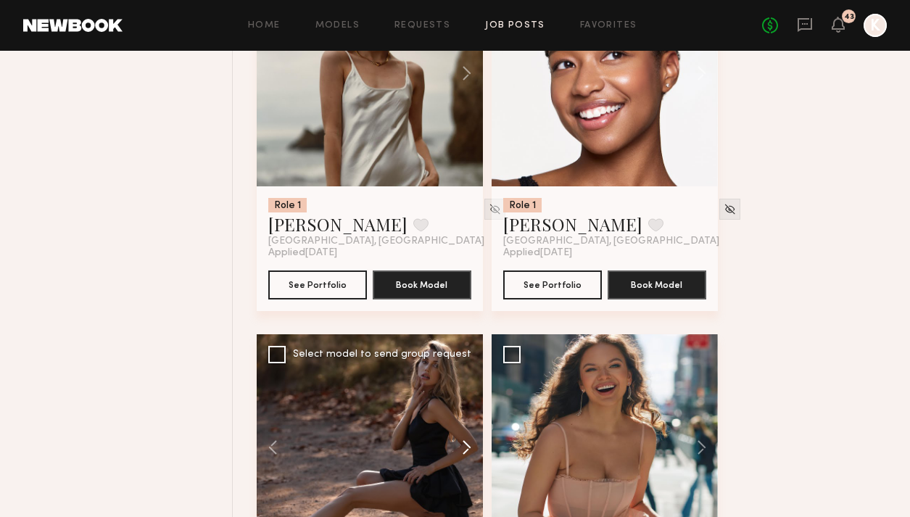
click at [467, 385] on button at bounding box center [460, 447] width 46 height 226
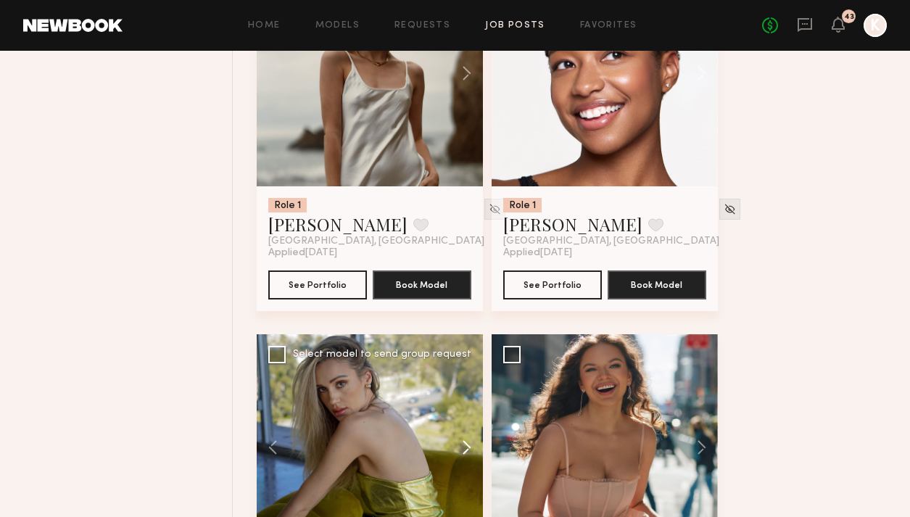
click at [467, 385] on button at bounding box center [460, 447] width 46 height 226
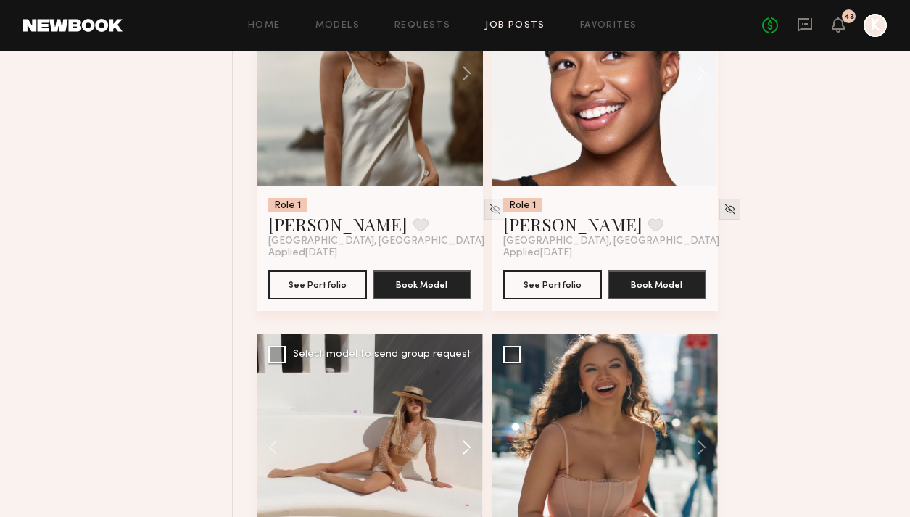
click at [467, 385] on button at bounding box center [460, 447] width 46 height 226
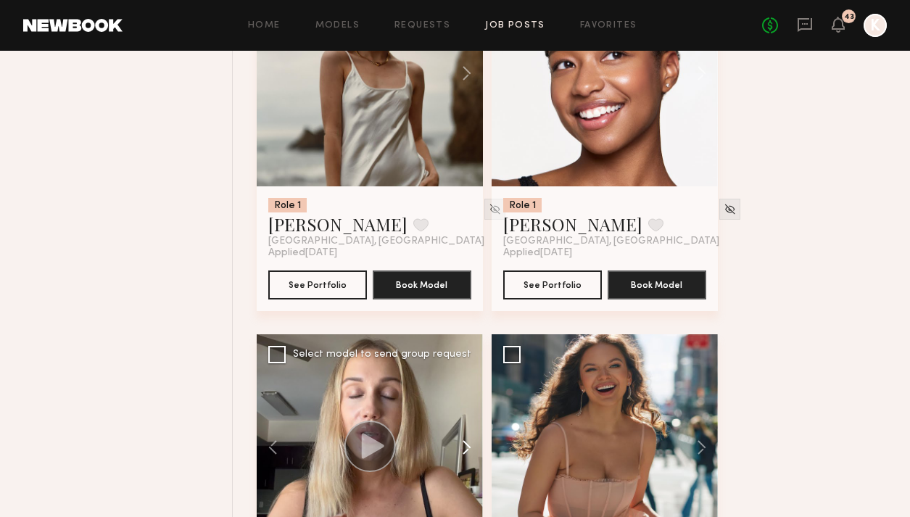
click at [467, 385] on button at bounding box center [460, 447] width 46 height 226
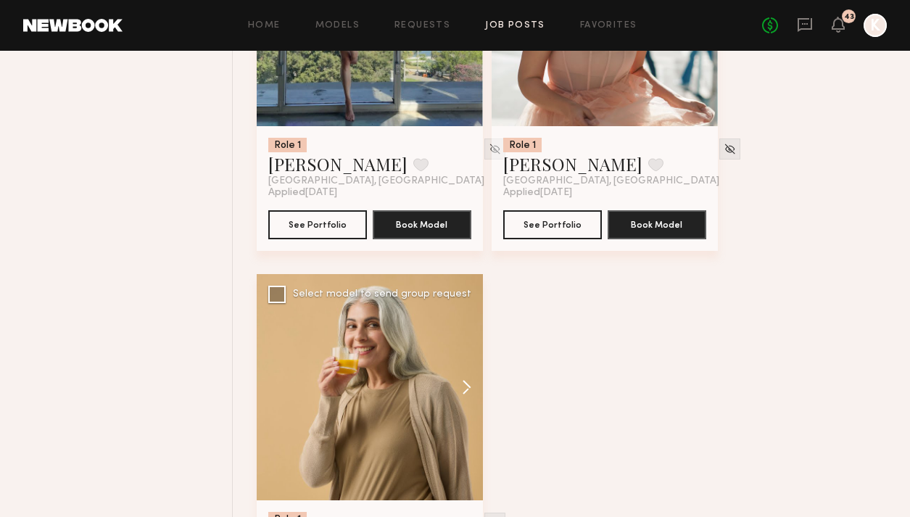
scroll to position [9820, 0]
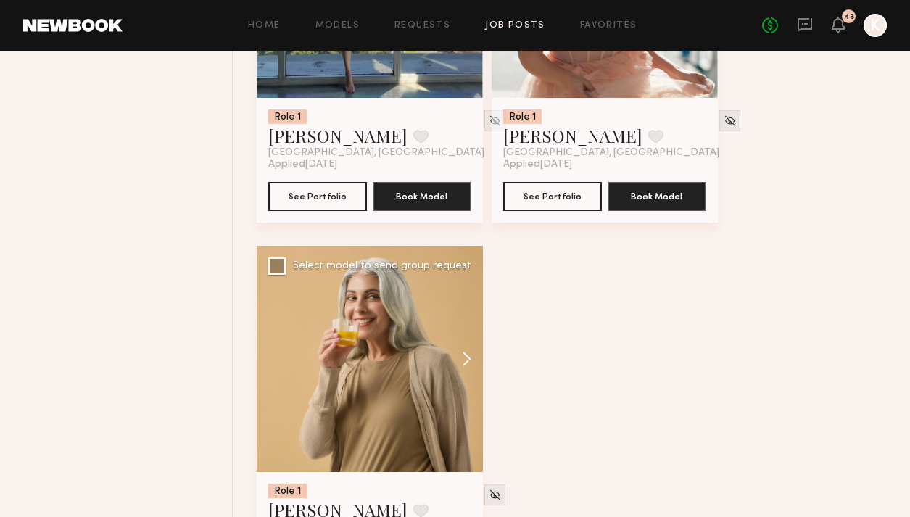
click at [464, 304] on button at bounding box center [460, 359] width 46 height 226
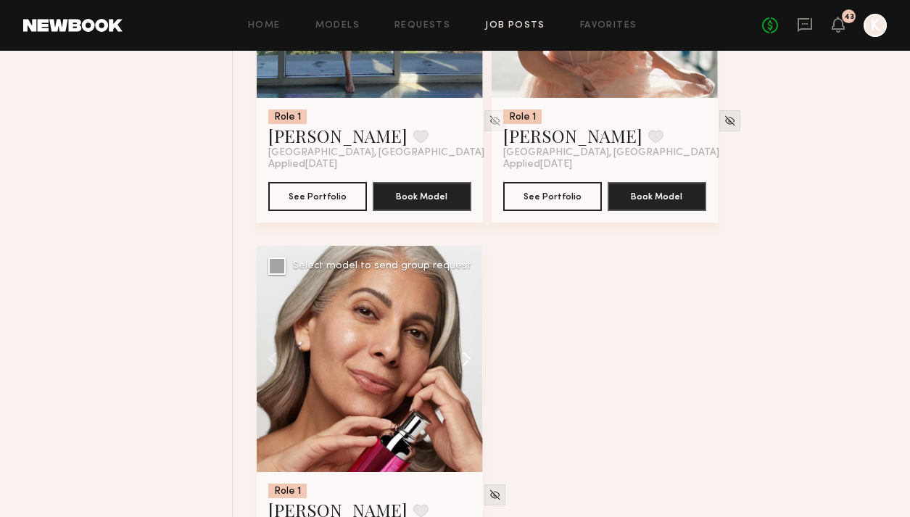
click at [464, 304] on button at bounding box center [460, 359] width 46 height 226
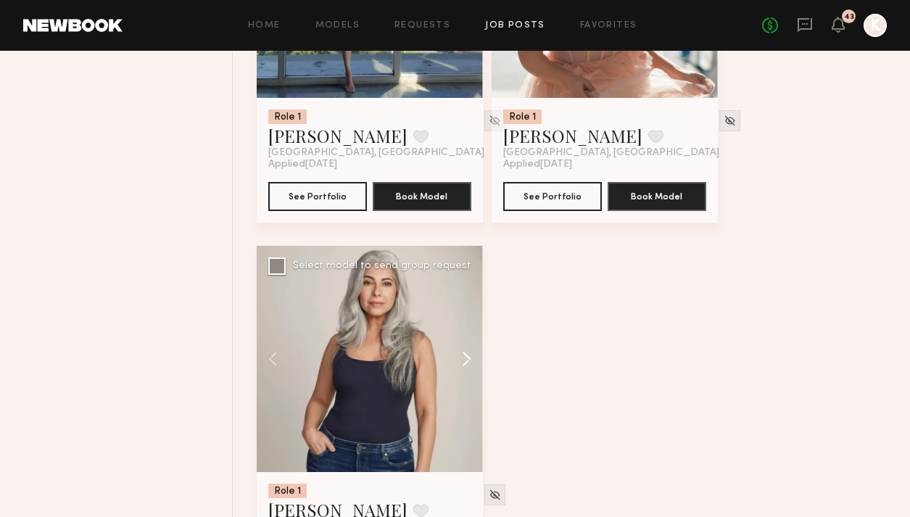
click at [464, 304] on button at bounding box center [460, 359] width 46 height 226
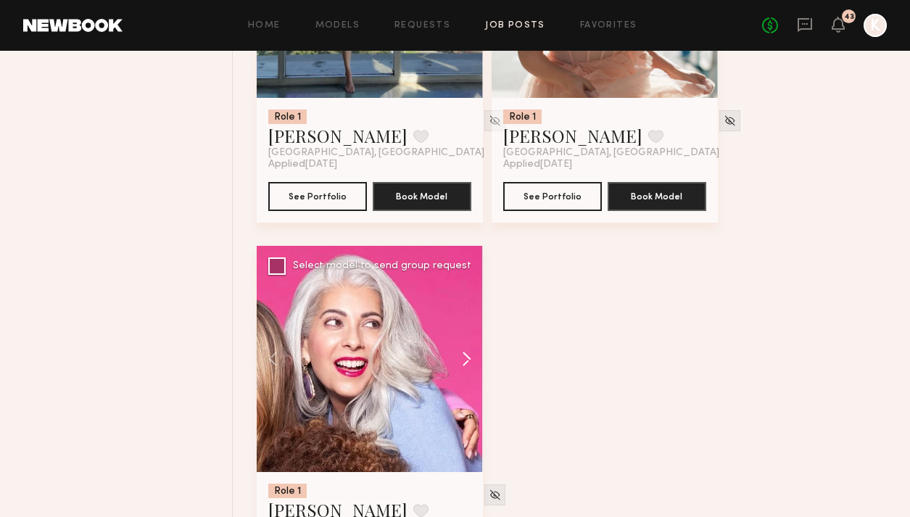
click at [452, 297] on button at bounding box center [460, 359] width 46 height 226
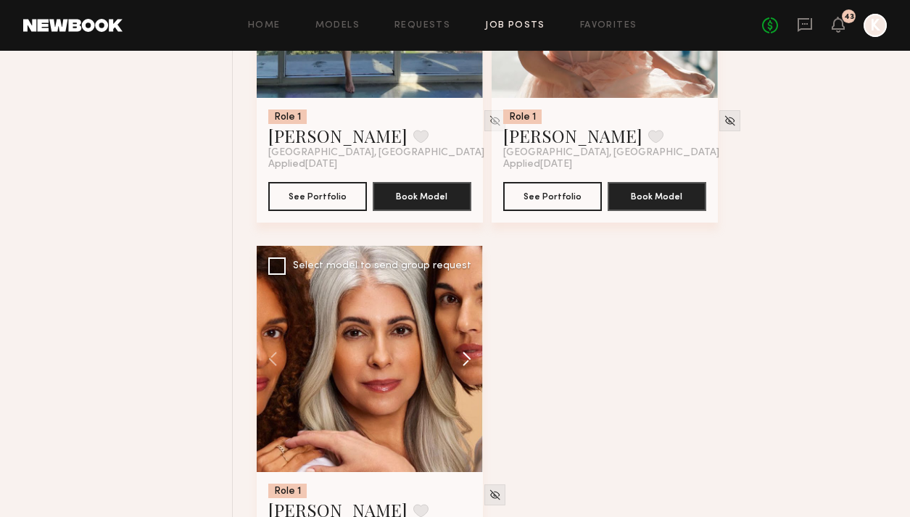
click at [454, 295] on button at bounding box center [460, 359] width 46 height 226
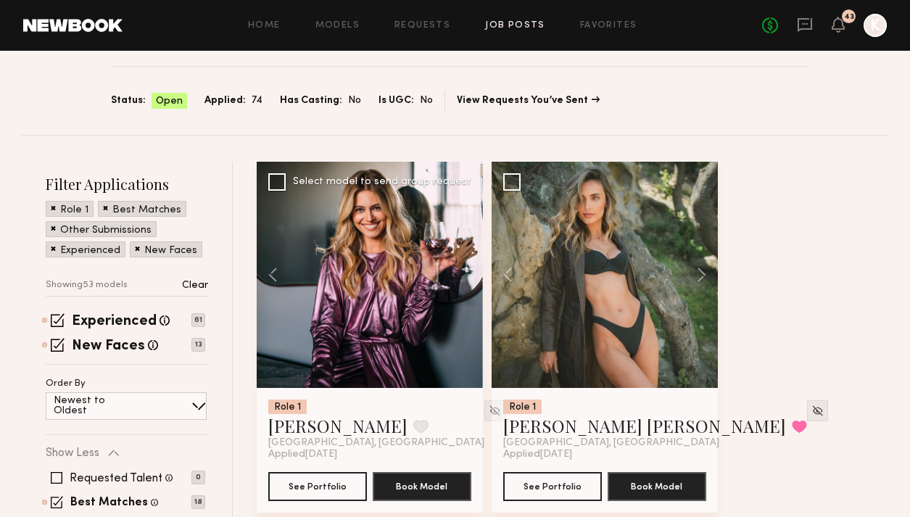
scroll to position [0, 0]
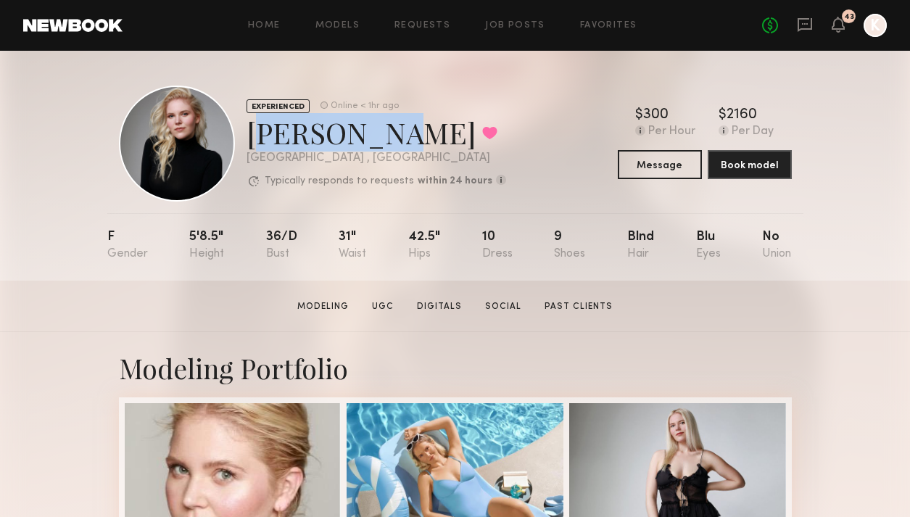
drag, startPoint x: 245, startPoint y: 130, endPoint x: 364, endPoint y: 128, distance: 119.0
click at [365, 129] on div "EXPERIENCED Online < 1hr ago Kelsey K. Favorited Los Angeles , CA Typically res…" at bounding box center [312, 144] width 387 height 116
copy div "[PERSON_NAME]"
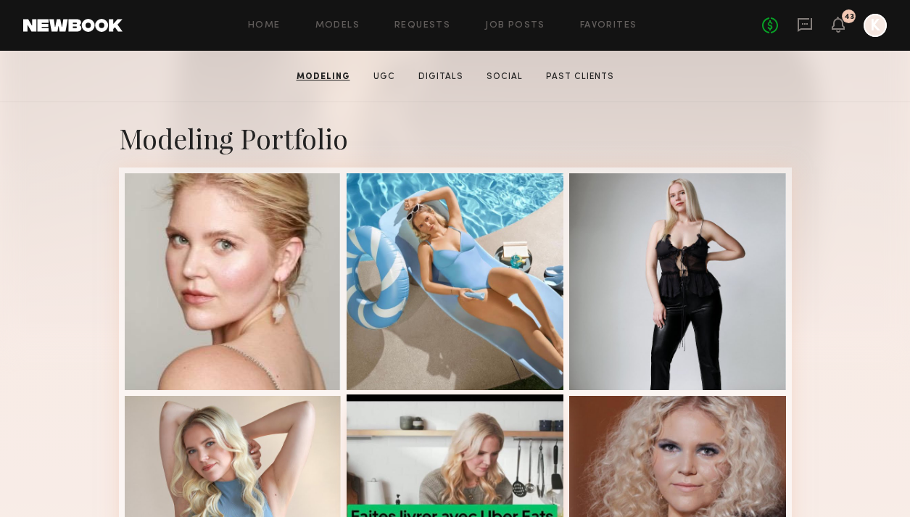
scroll to position [379, 0]
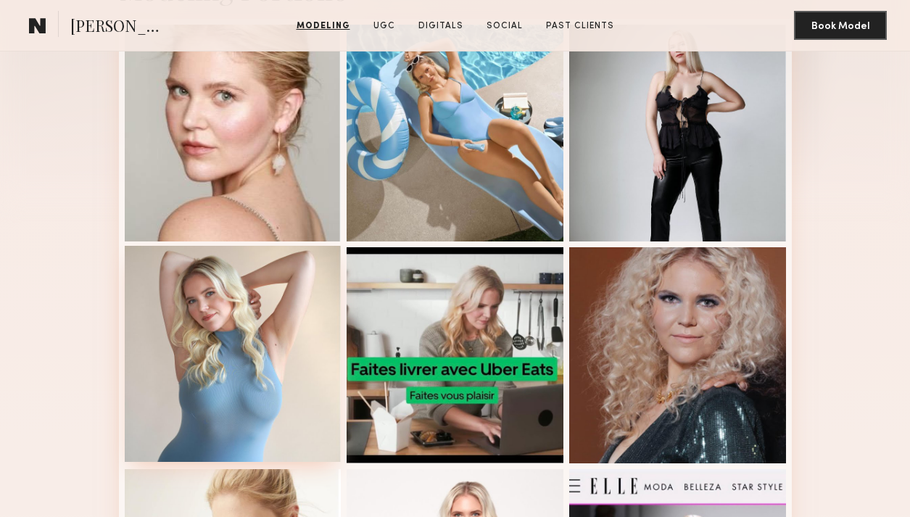
click at [260, 289] on div at bounding box center [233, 354] width 217 height 217
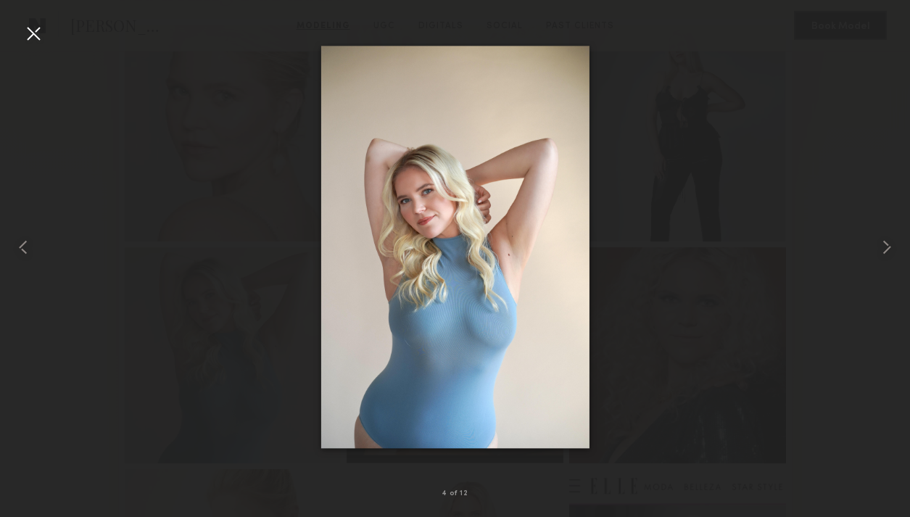
click at [22, 22] on div at bounding box center [33, 33] width 23 height 23
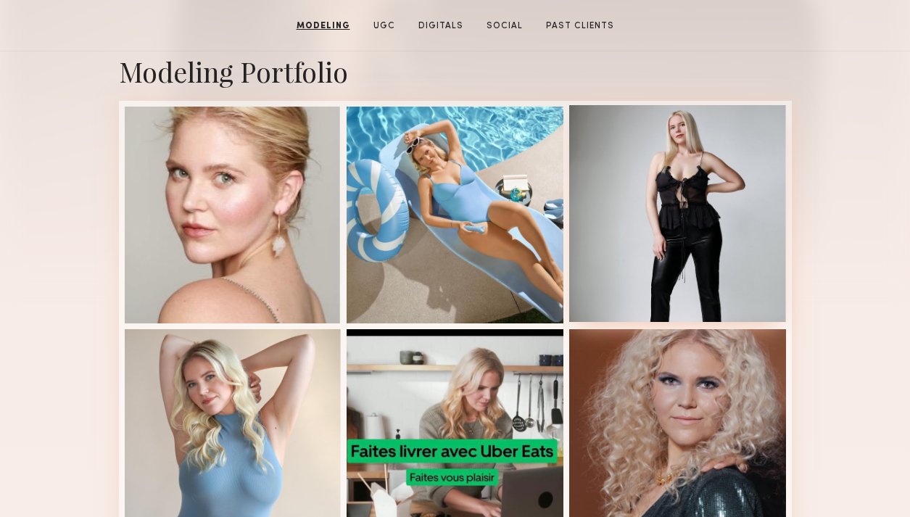
scroll to position [263, 0]
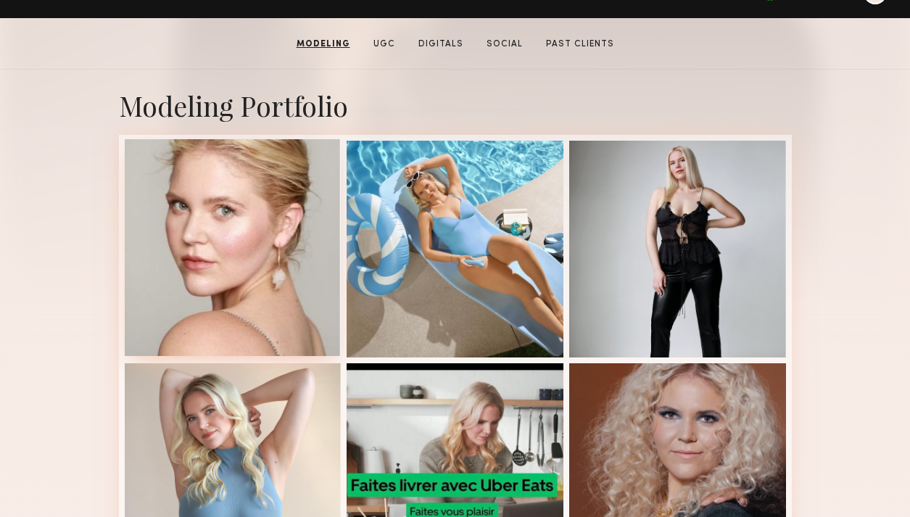
click at [251, 236] on div at bounding box center [233, 247] width 217 height 217
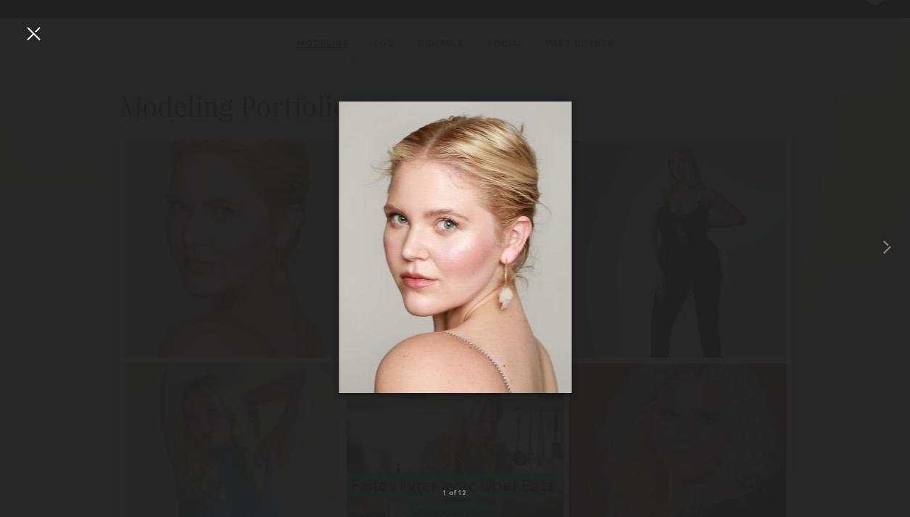
click at [30, 23] on div at bounding box center [33, 33] width 23 height 23
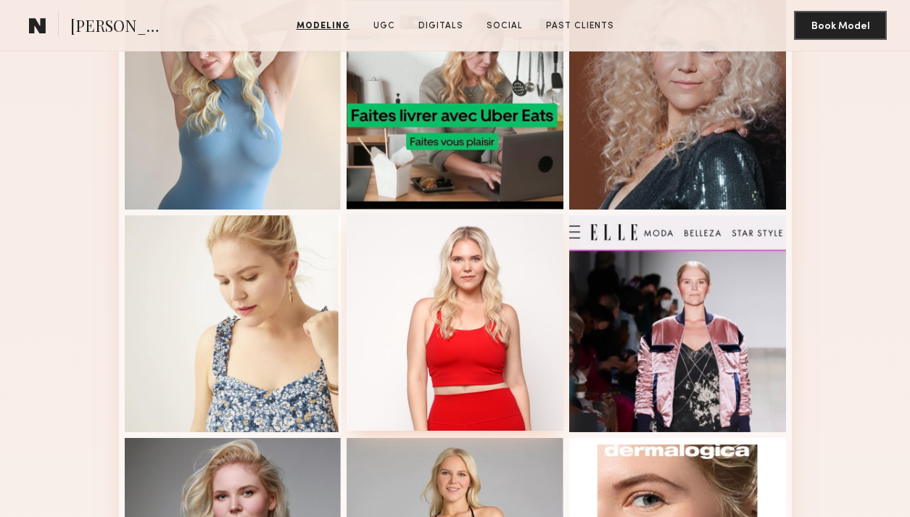
scroll to position [752, 0]
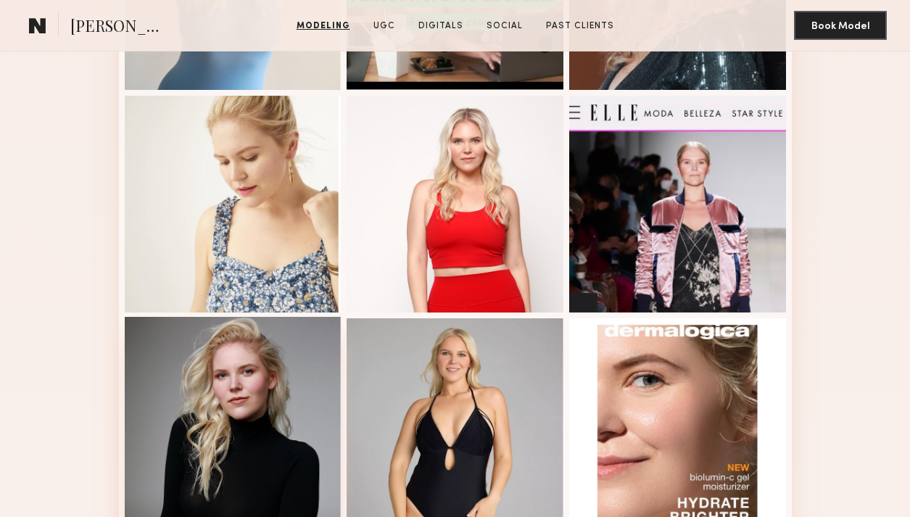
click at [212, 382] on div at bounding box center [233, 425] width 217 height 217
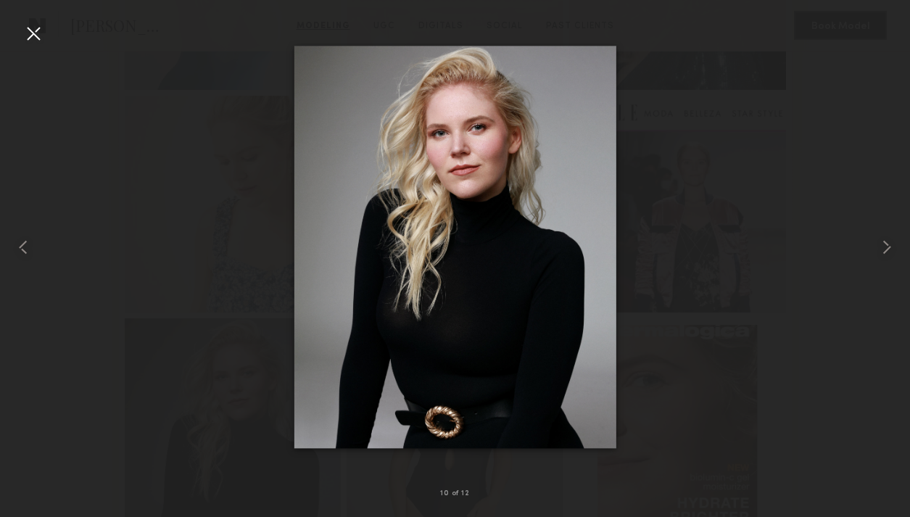
click at [31, 28] on div at bounding box center [33, 33] width 23 height 23
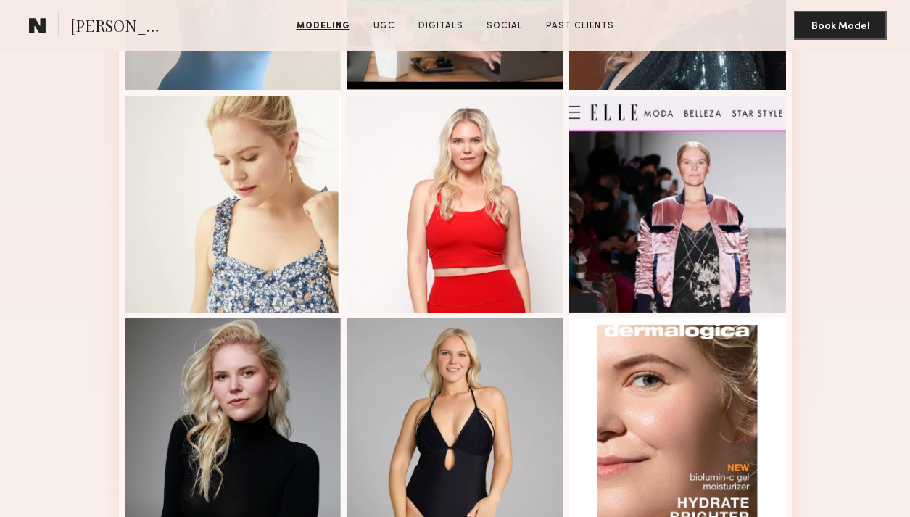
scroll to position [1002, 0]
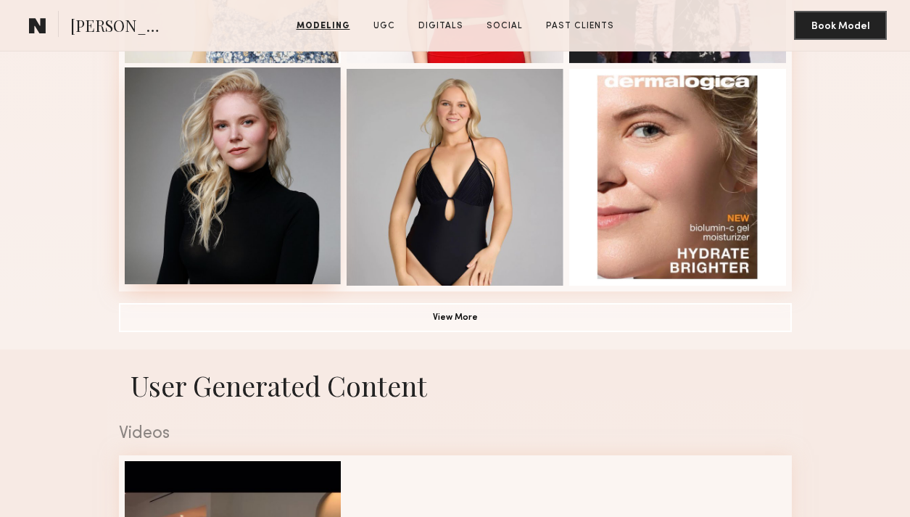
click at [292, 162] on div at bounding box center [233, 175] width 217 height 217
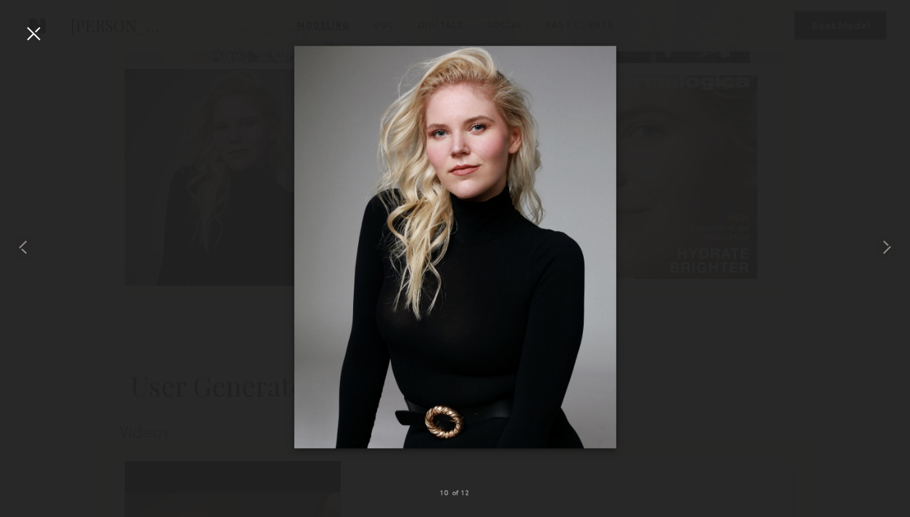
click at [38, 30] on div at bounding box center [33, 33] width 23 height 23
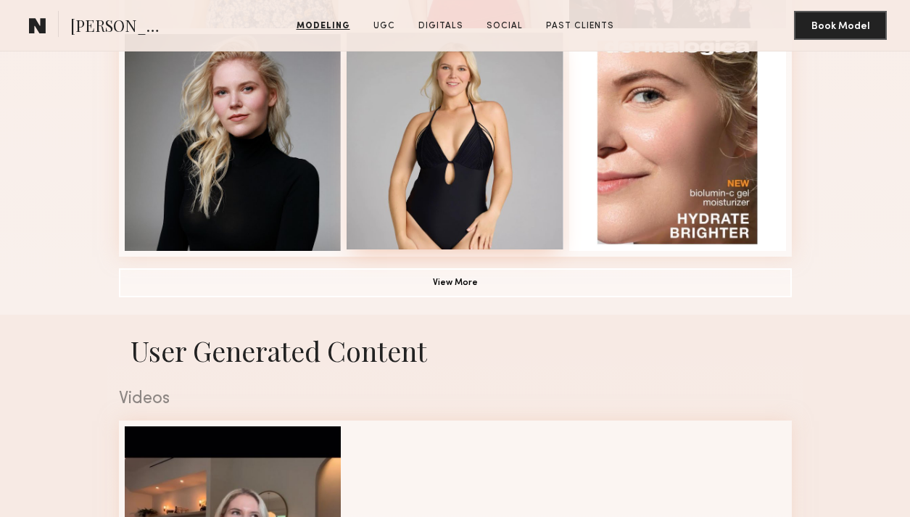
scroll to position [1030, 0]
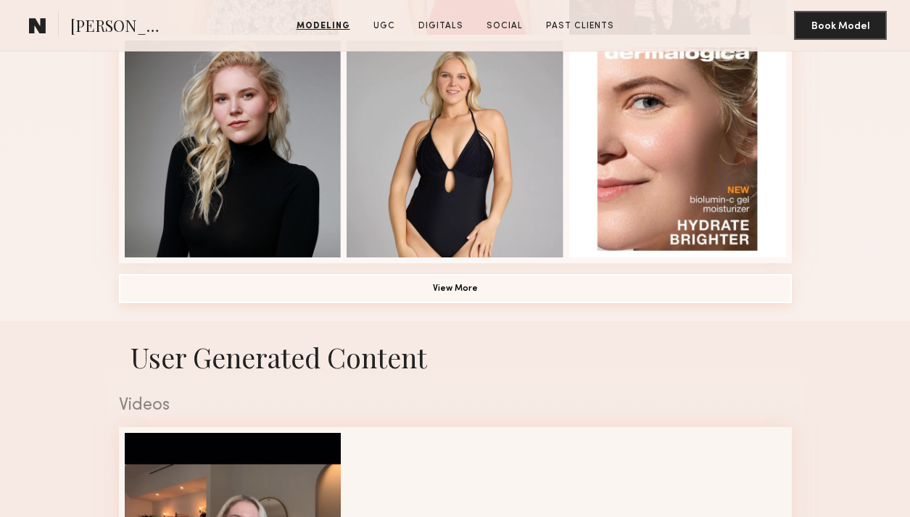
click at [462, 281] on button "View More" at bounding box center [455, 288] width 673 height 29
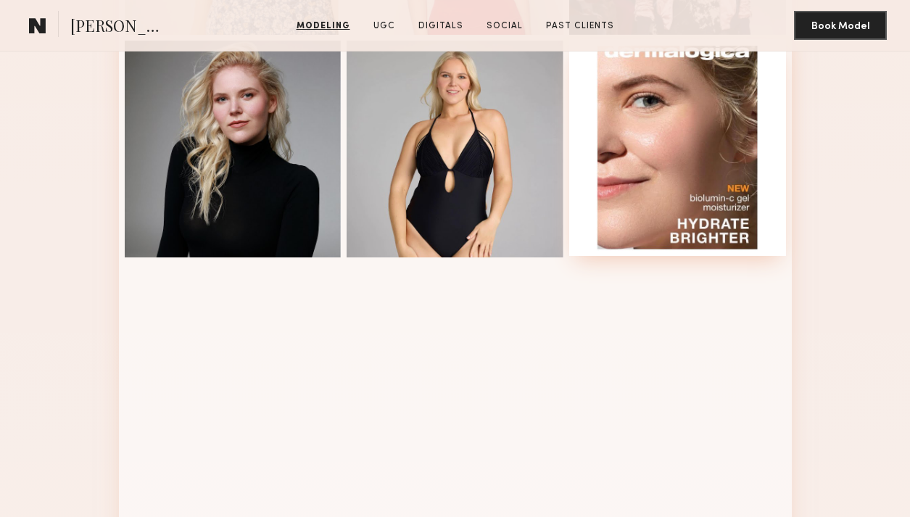
scroll to position [1217, 0]
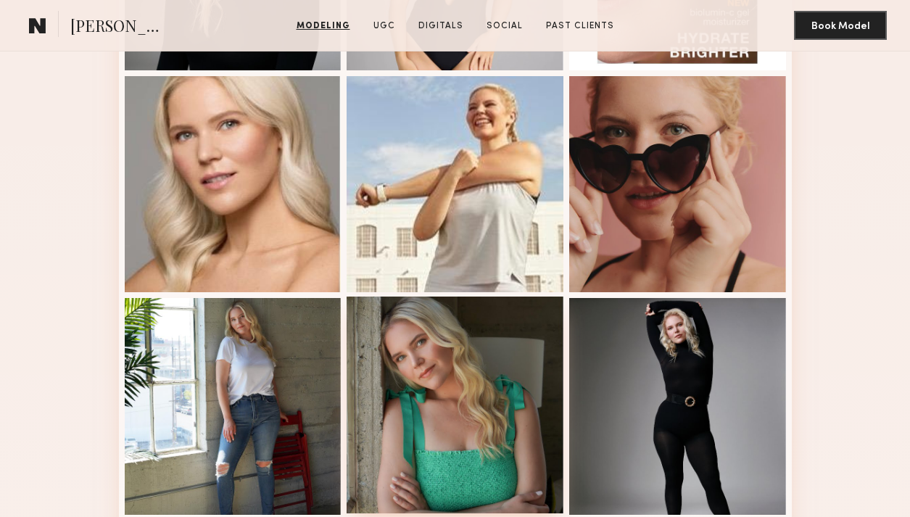
click at [450, 359] on div at bounding box center [455, 405] width 217 height 217
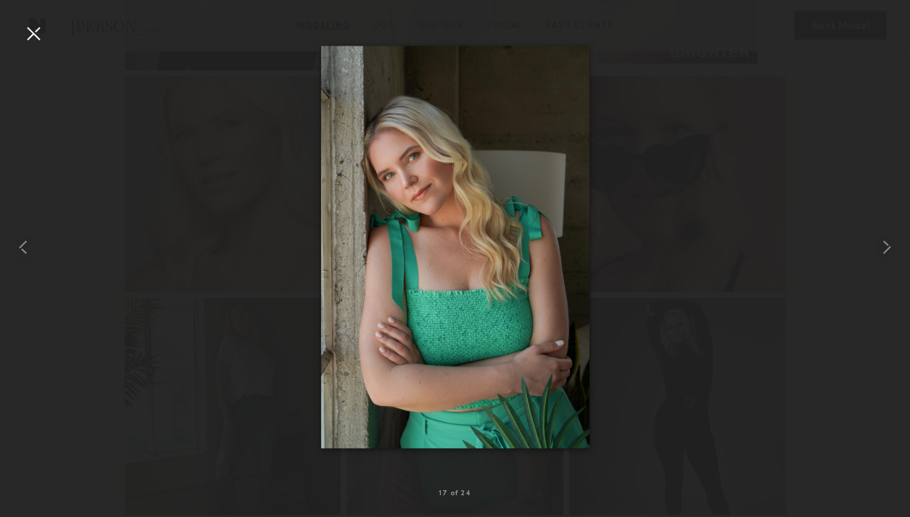
click at [41, 40] on div at bounding box center [33, 33] width 23 height 23
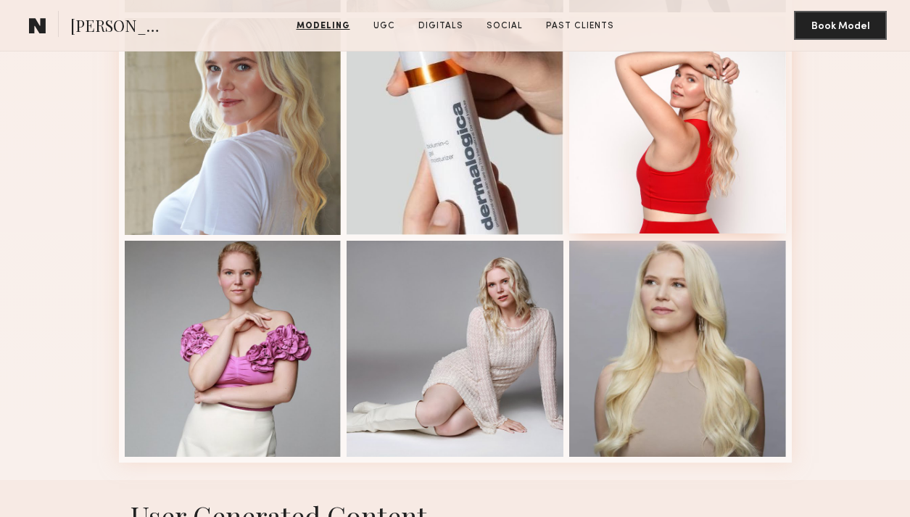
scroll to position [1833, 0]
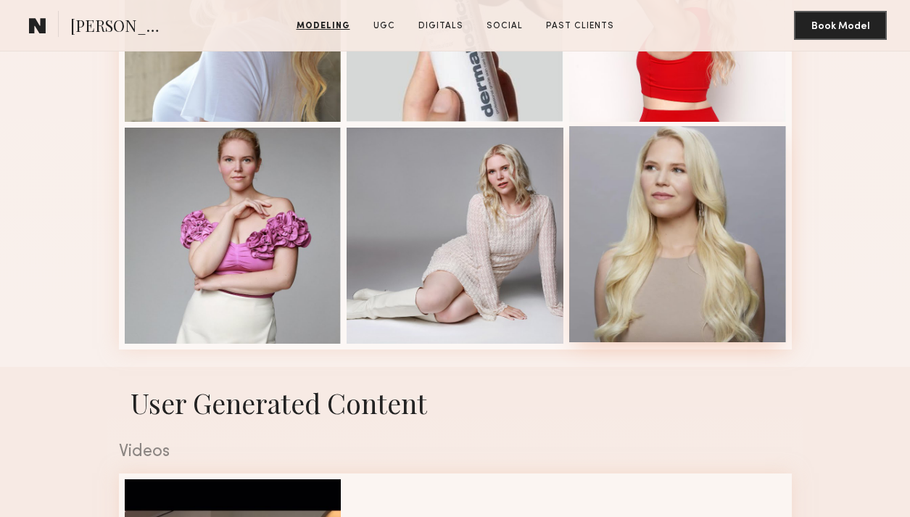
click at [705, 207] on div at bounding box center [677, 234] width 217 height 217
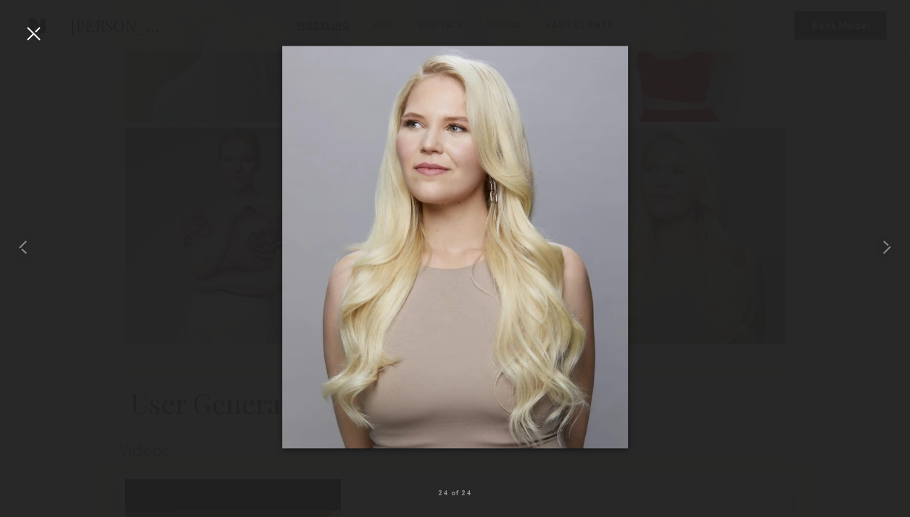
click at [37, 40] on div at bounding box center [33, 33] width 23 height 23
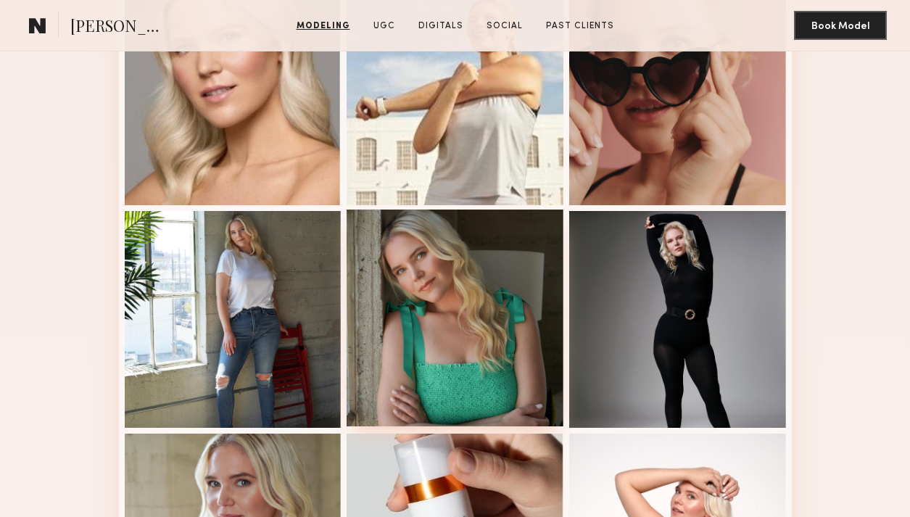
scroll to position [1264, 0]
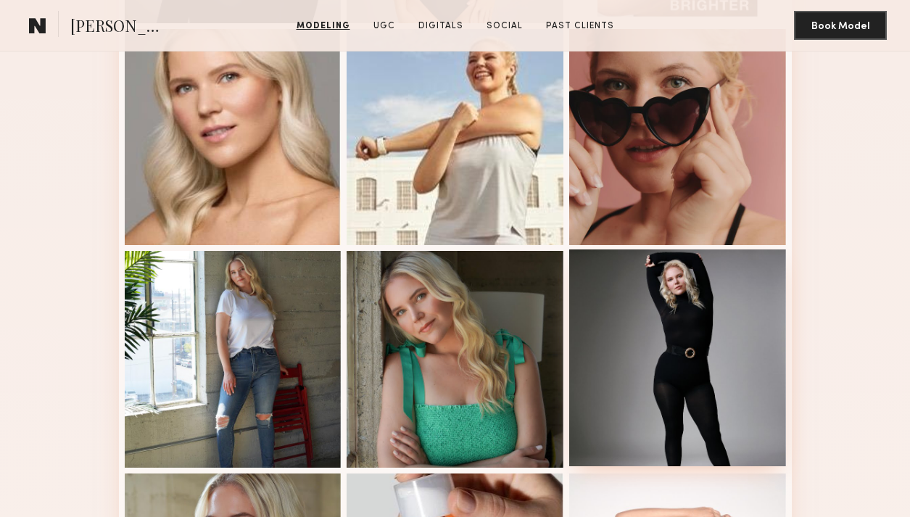
click at [661, 345] on div at bounding box center [677, 358] width 217 height 217
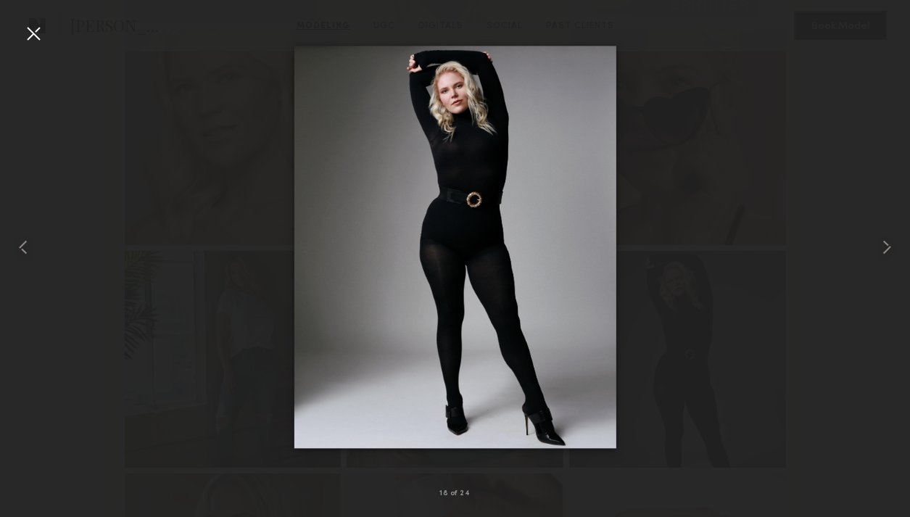
click at [29, 32] on div at bounding box center [33, 33] width 23 height 23
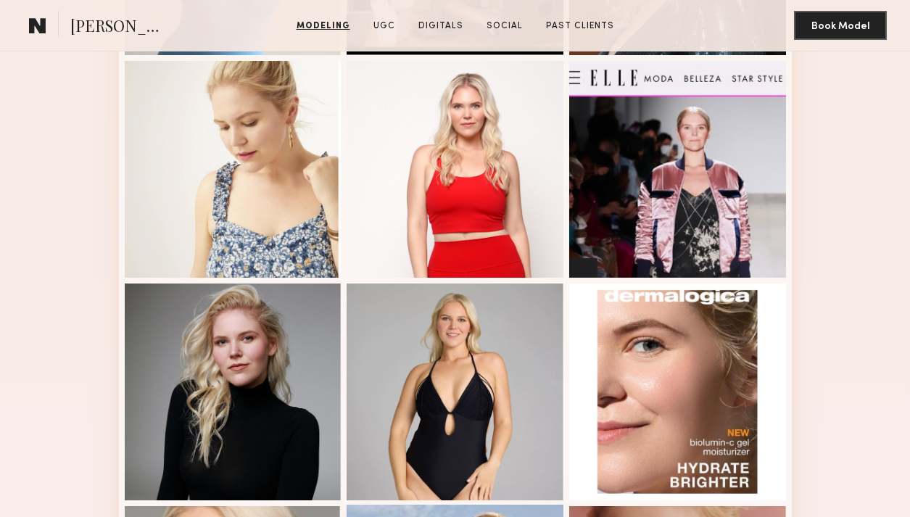
scroll to position [737, 0]
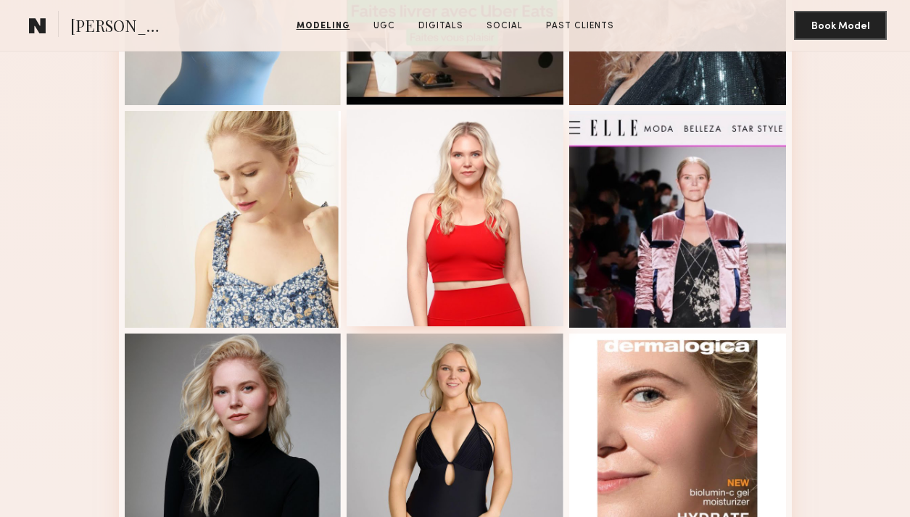
click at [457, 214] on div at bounding box center [455, 218] width 217 height 217
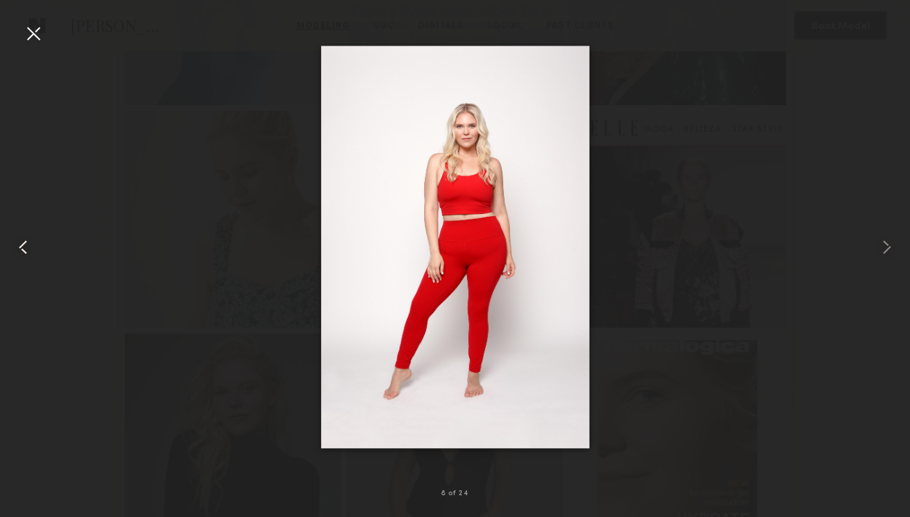
click at [6, 59] on div at bounding box center [18, 247] width 36 height 448
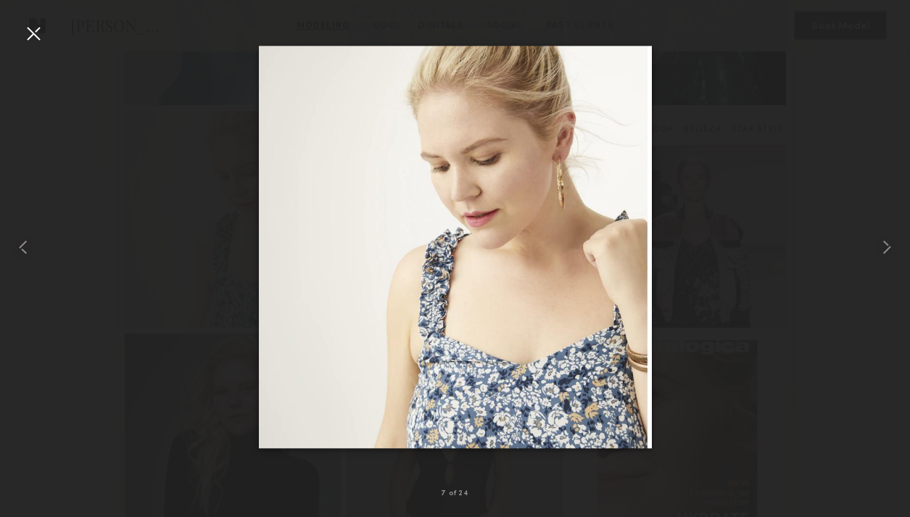
click at [41, 22] on div at bounding box center [33, 33] width 23 height 23
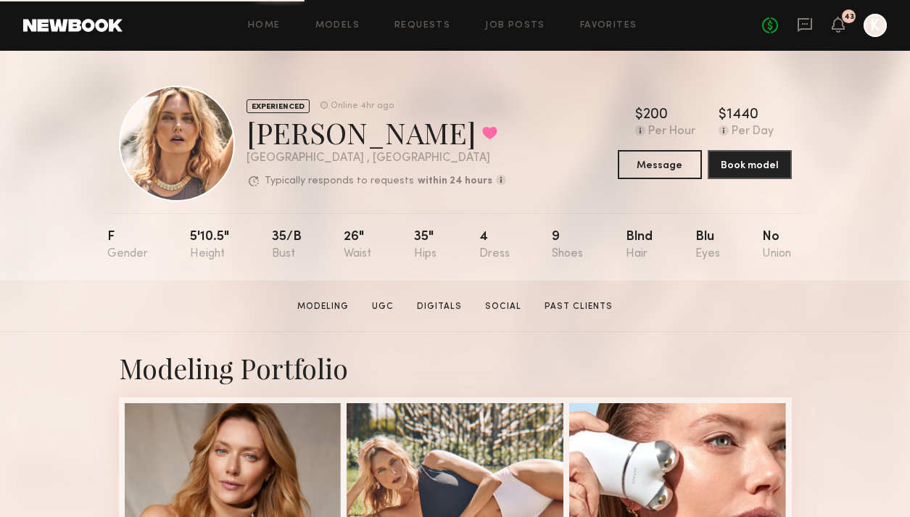
click at [673, 182] on div "EXPERIENCED Online 4hr ago [PERSON_NAME] Favorited [GEOGRAPHIC_DATA] , [GEOGRAP…" at bounding box center [455, 144] width 673 height 116
click at [669, 173] on button "Message" at bounding box center [660, 163] width 84 height 29
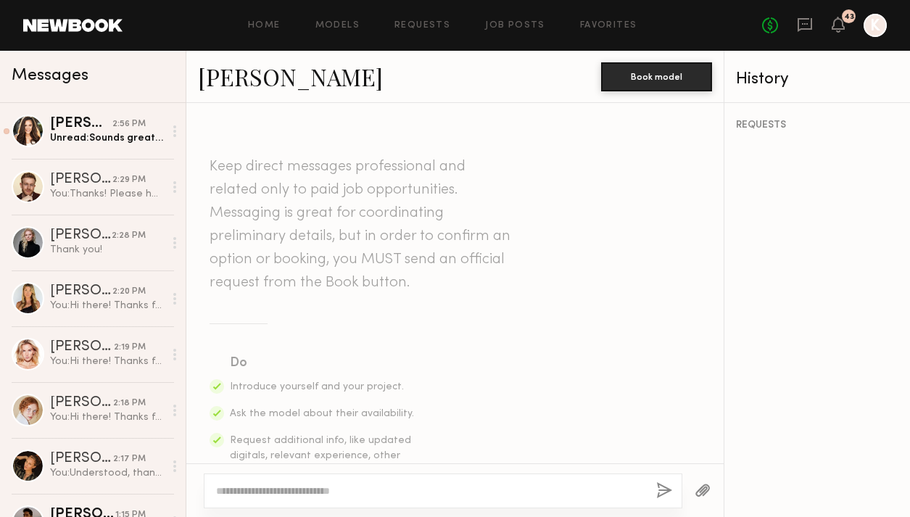
type textarea "*********"
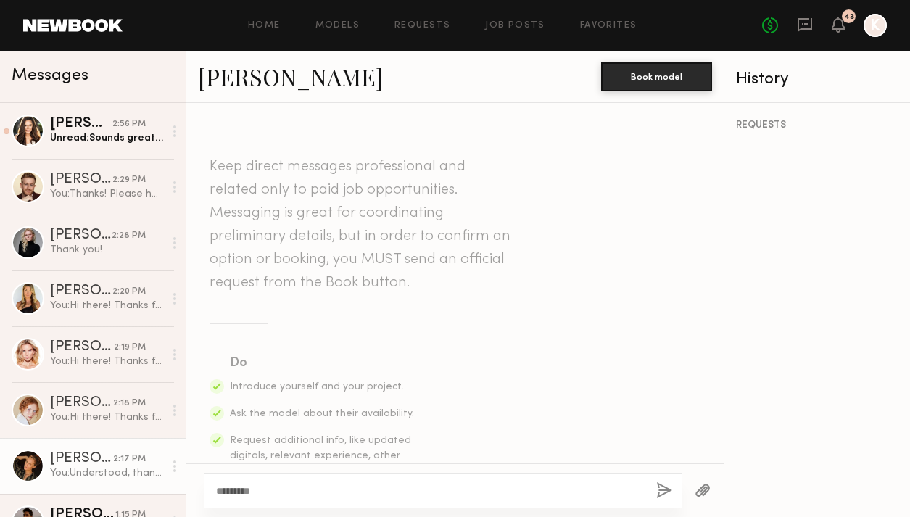
drag, startPoint x: 374, startPoint y: 484, endPoint x: 40, endPoint y: 484, distance: 334.4
click at [46, 484] on div "Messages [PERSON_NAME] 2:56 PM Unread: Sounds great and will do! [PERSON_NAME] …" at bounding box center [455, 284] width 910 height 466
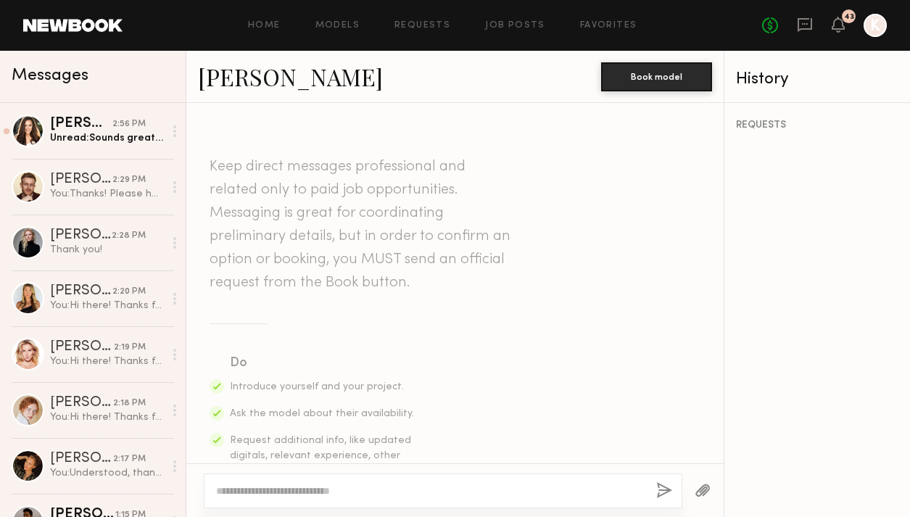
paste textarea "**********"
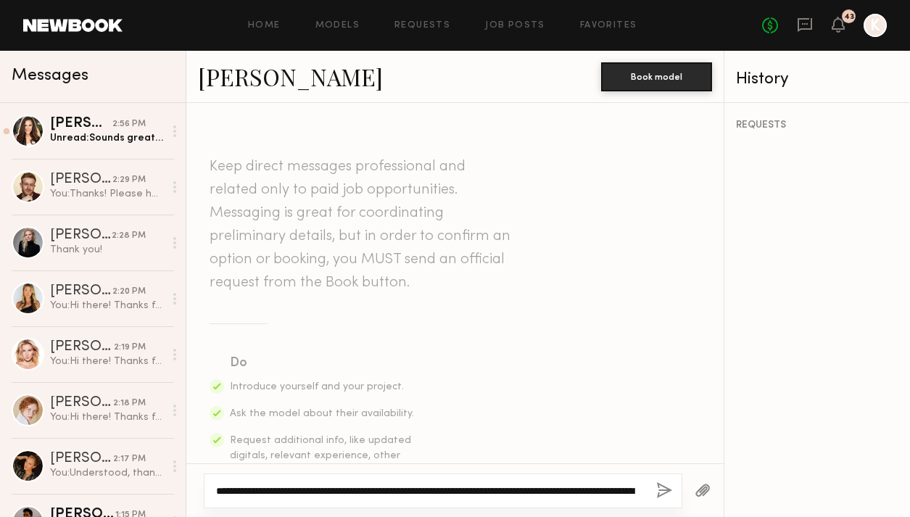
scroll to position [27, 0]
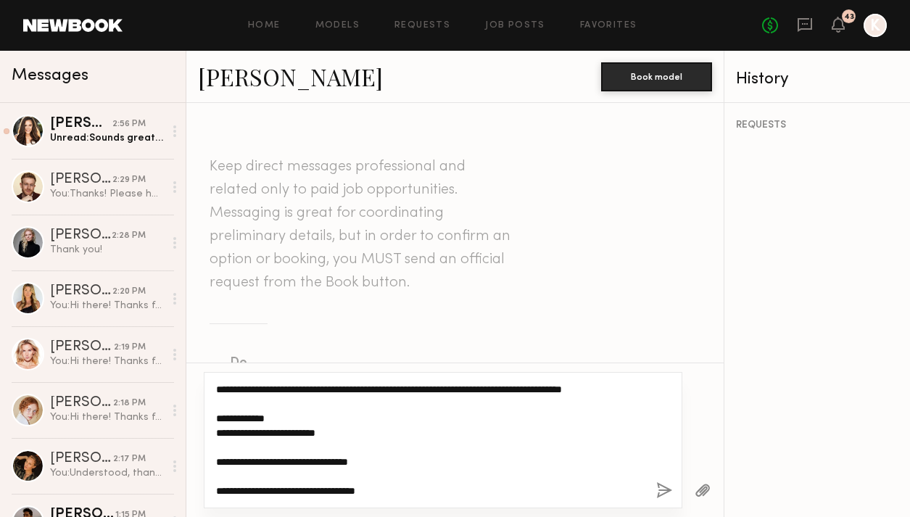
type textarea "**********"
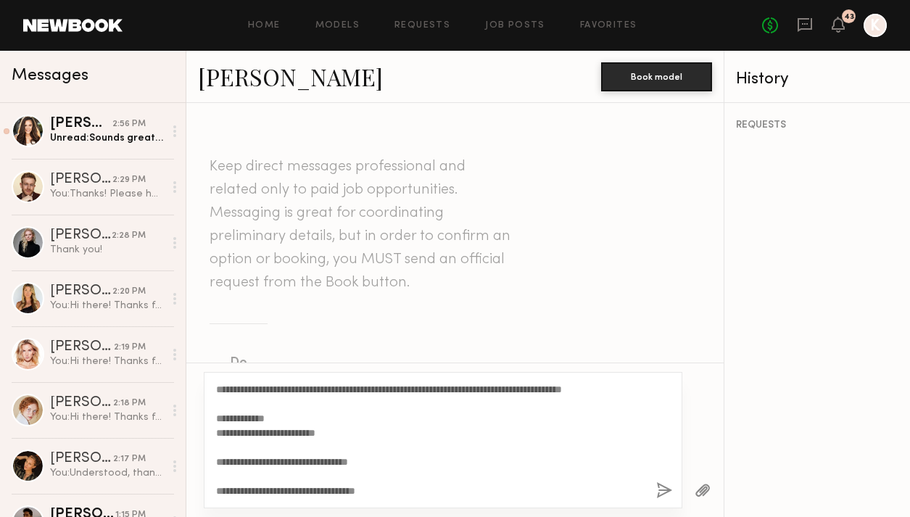
click at [669, 493] on button "button" at bounding box center [664, 491] width 16 height 18
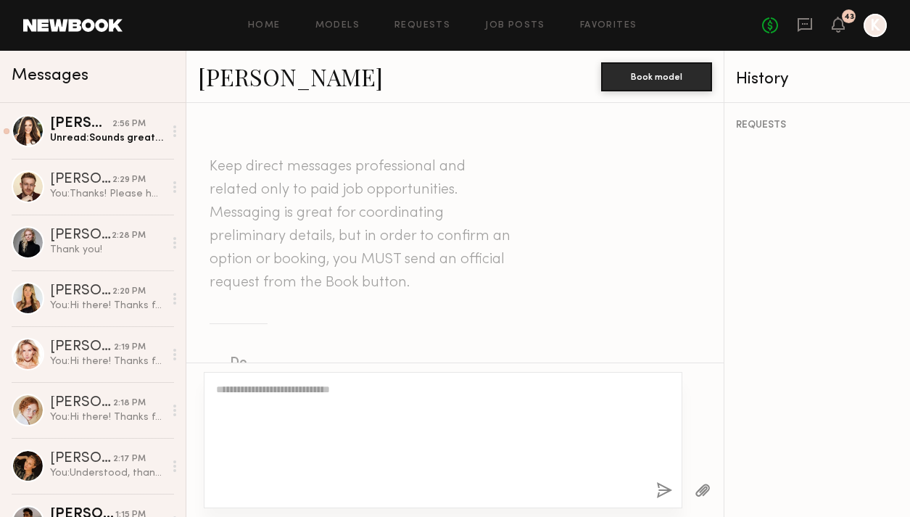
scroll to position [0, 0]
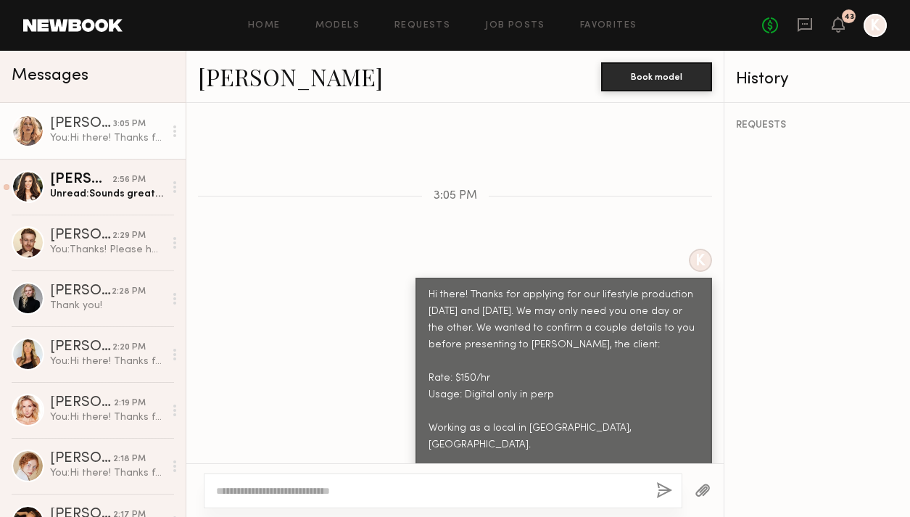
click at [281, 81] on link "Anastassija M." at bounding box center [290, 76] width 185 height 31
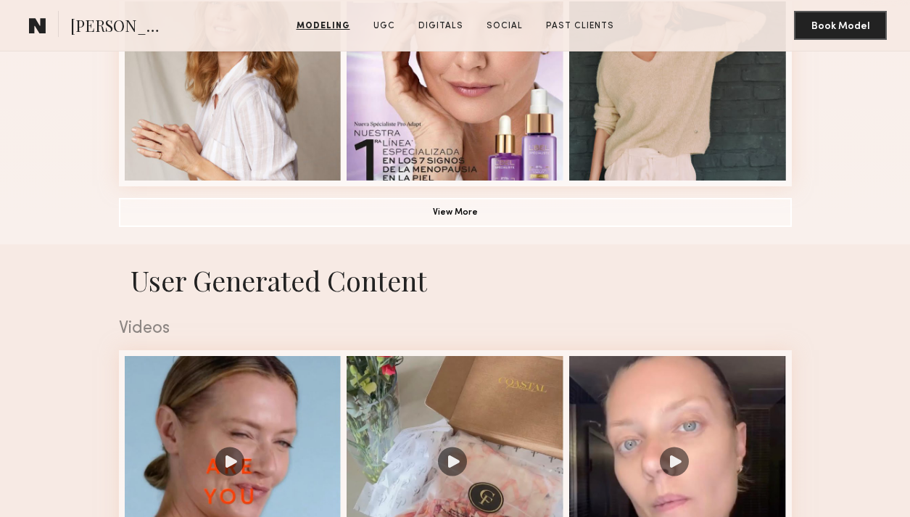
scroll to position [951, 0]
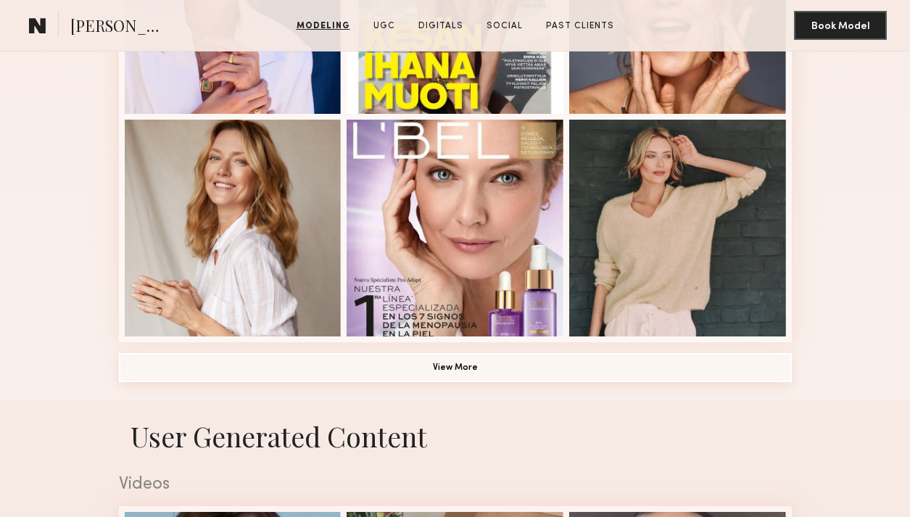
click at [477, 376] on button "View More" at bounding box center [455, 367] width 673 height 29
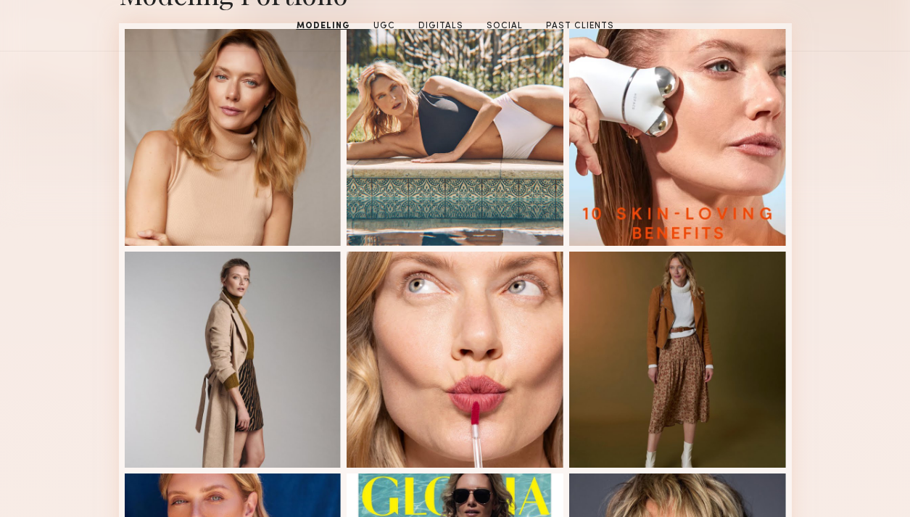
scroll to position [0, 0]
